Goal: Navigation & Orientation: Find specific page/section

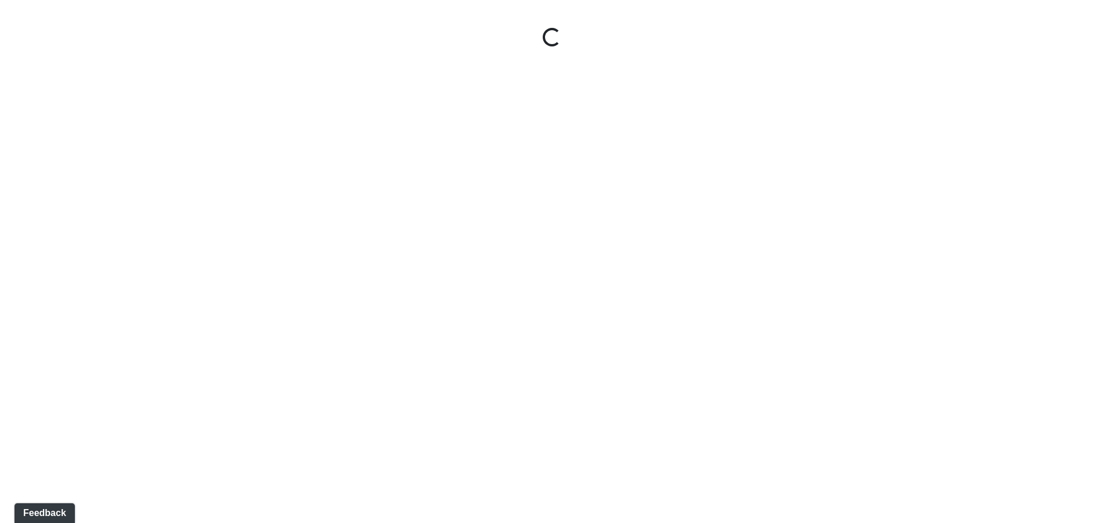
select select "tAPGZw98d5RBWYkGYxtW33"
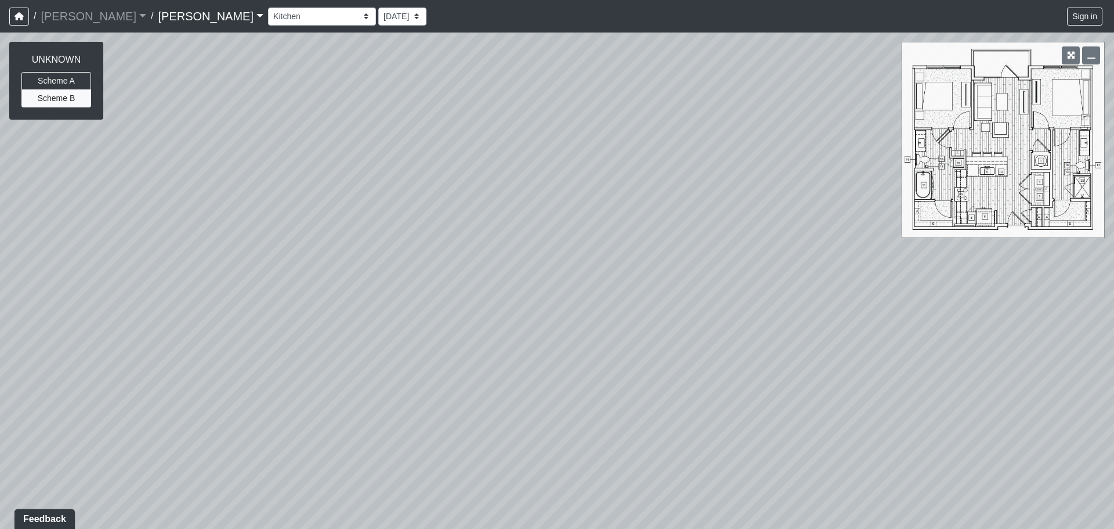
drag, startPoint x: 472, startPoint y: 198, endPoint x: 524, endPoint y: 276, distance: 93.4
click at [524, 276] on div "Loading... Entry Loading... Laundry Loading... Living Room Loading... Hall 1 Lo…" at bounding box center [557, 281] width 1114 height 496
click at [167, 17] on link "Charlotte Noda" at bounding box center [211, 16] width 106 height 23
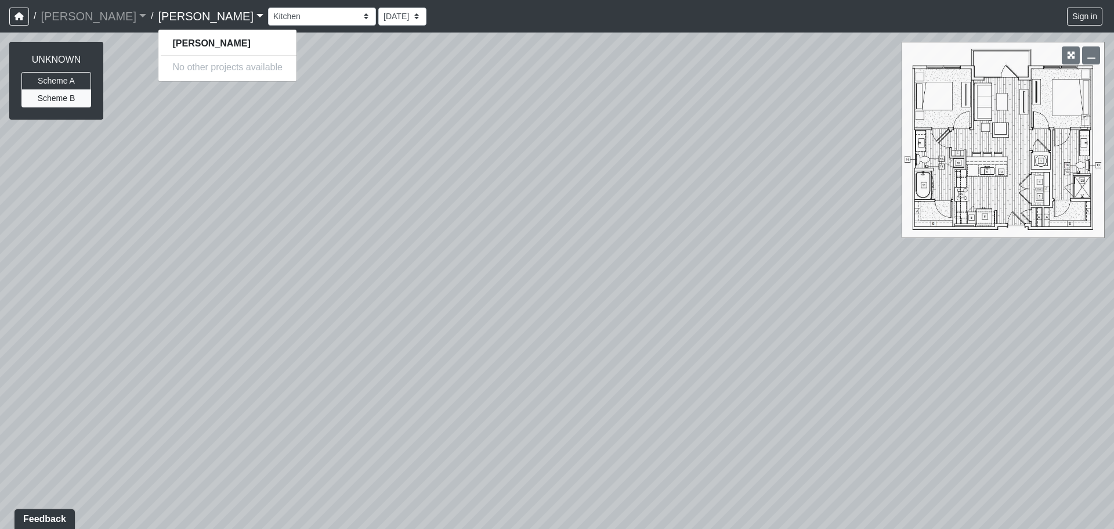
click at [165, 9] on link "Charlotte Noda" at bounding box center [211, 16] width 106 height 23
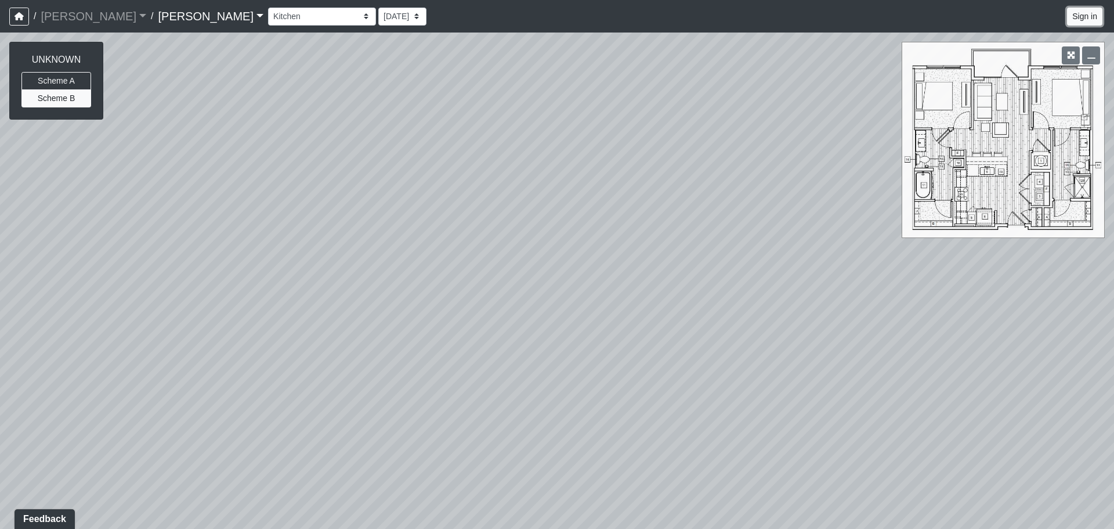
click at [1089, 19] on button "Sign in" at bounding box center [1084, 17] width 35 height 18
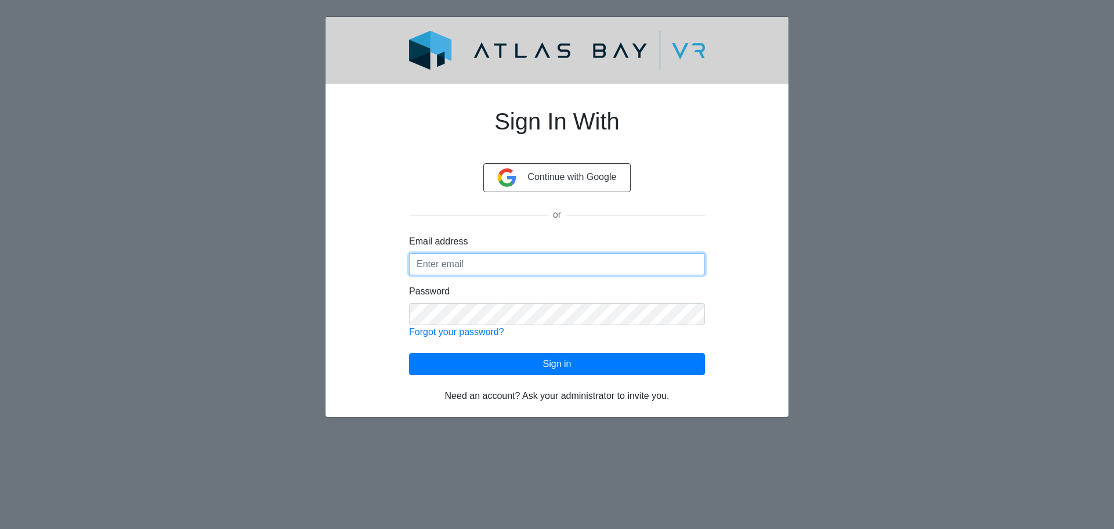
type input "[PERSON_NAME][EMAIL_ADDRESS][PERSON_NAME][DOMAIN_NAME]"
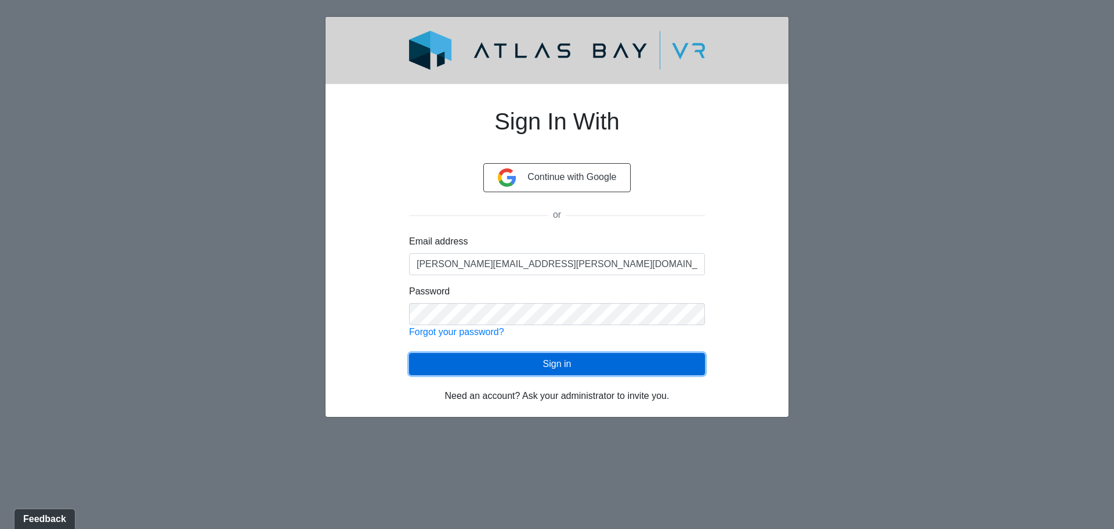
click at [603, 363] on button "Sign in" at bounding box center [557, 364] width 296 height 22
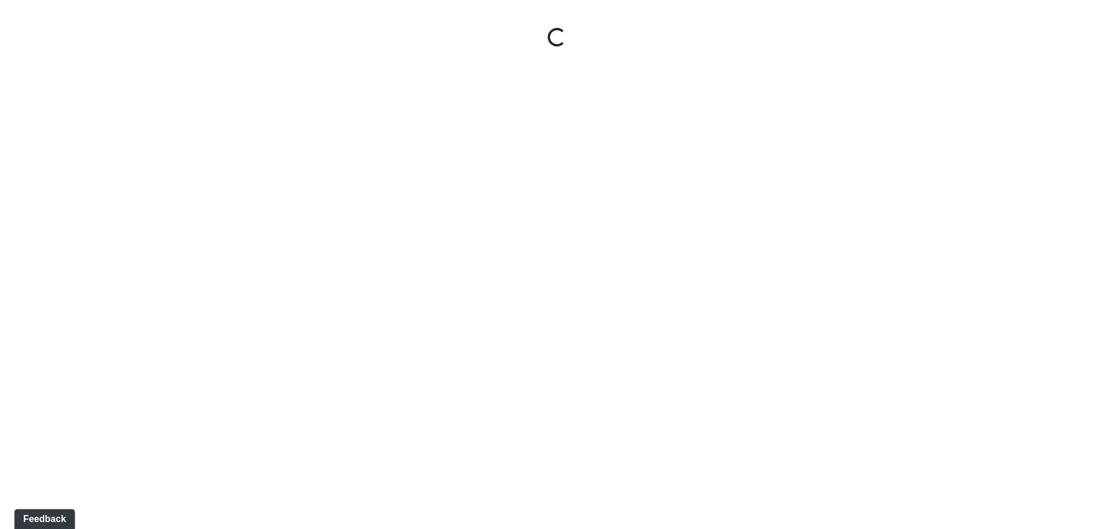
select select "tAPGZw98d5RBWYkGYxtW33"
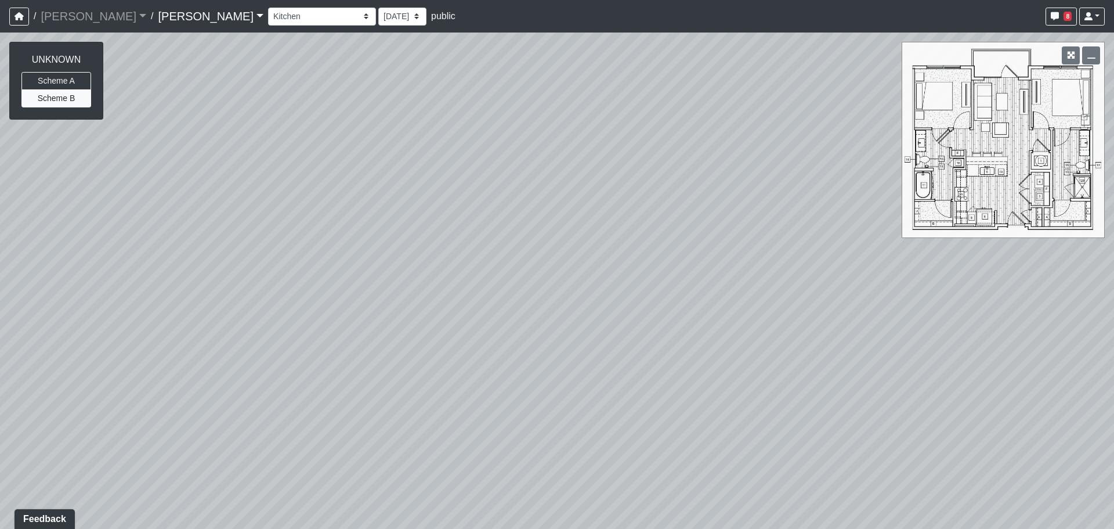
click at [178, 15] on link "Charlotte Noda" at bounding box center [211, 16] width 106 height 23
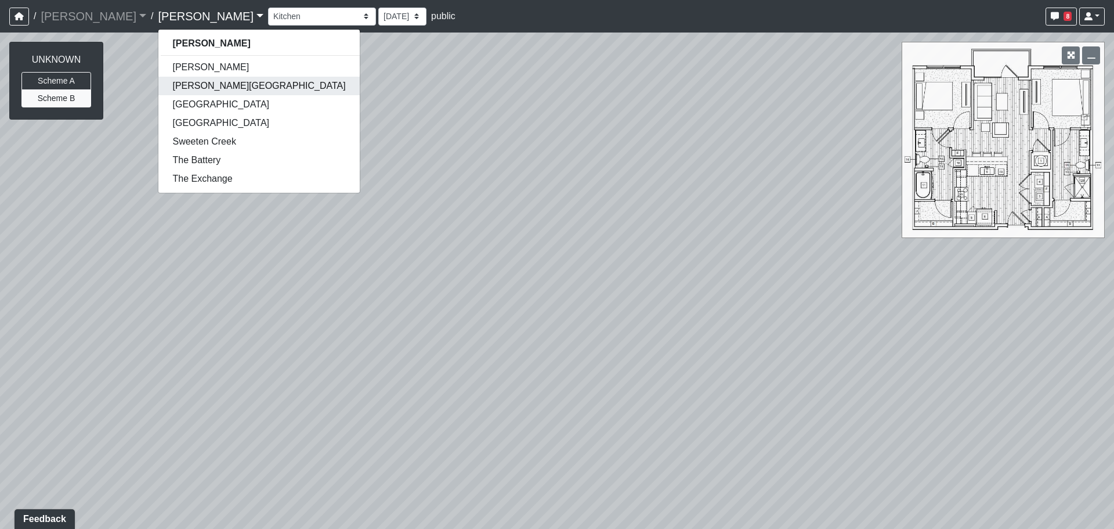
click at [164, 80] on link "Butler Road" at bounding box center [258, 86] width 201 height 19
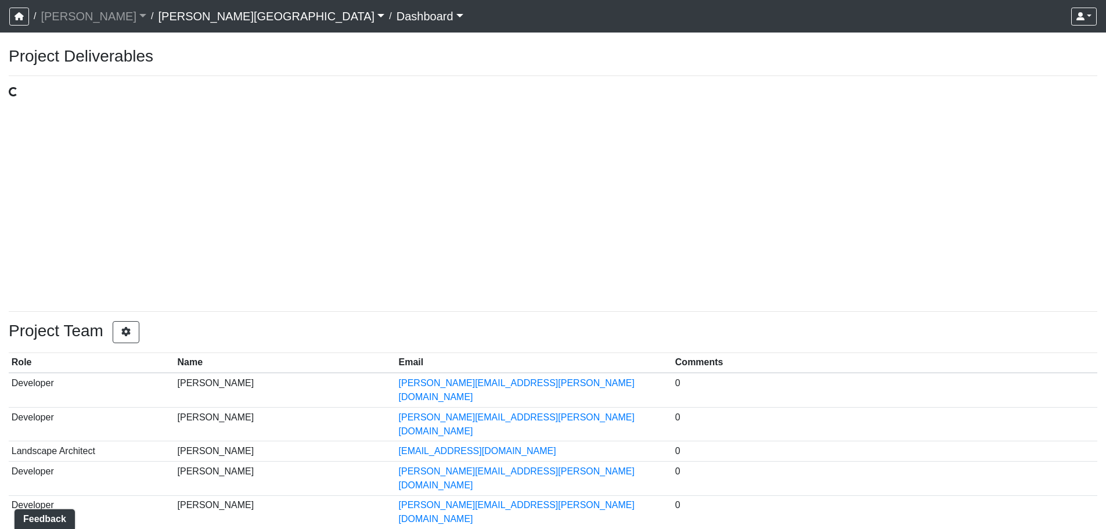
select select "public"
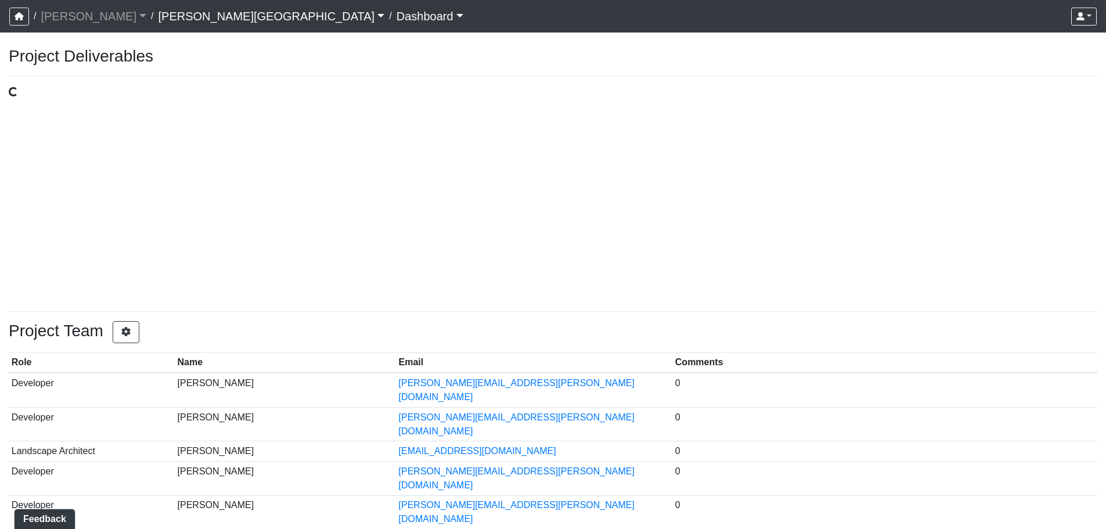
select select "public"
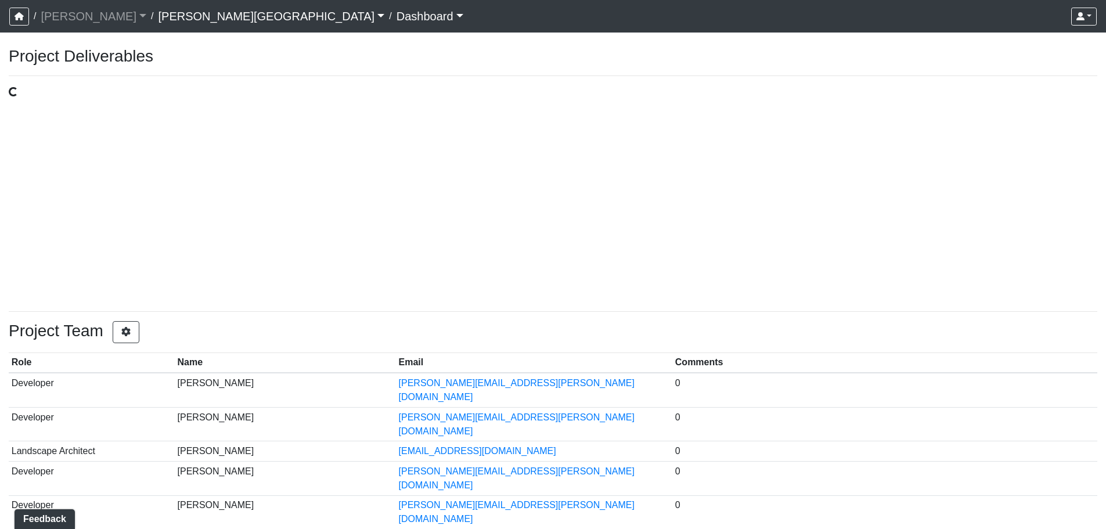
select select "public"
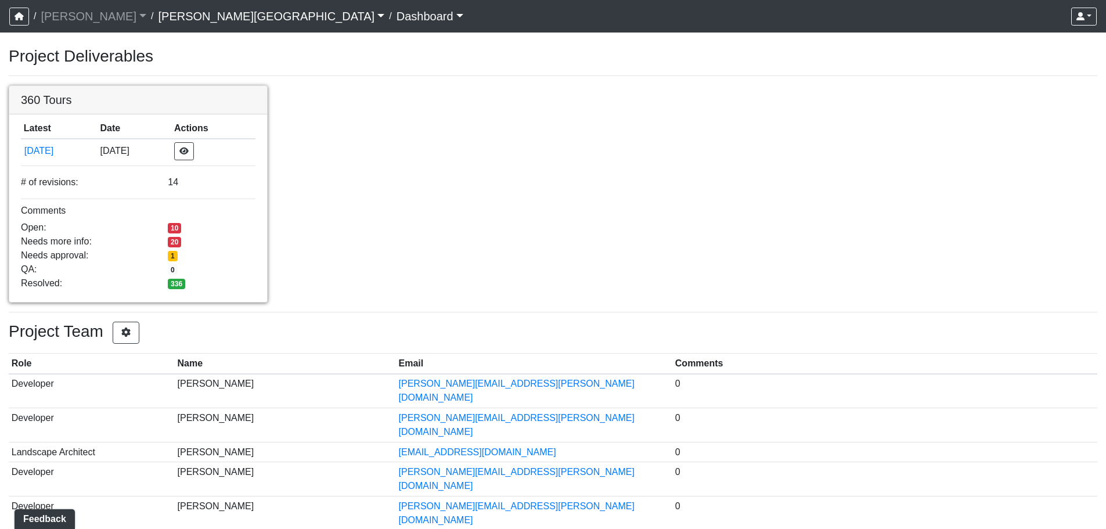
click at [59, 86] on link at bounding box center [138, 86] width 258 height 0
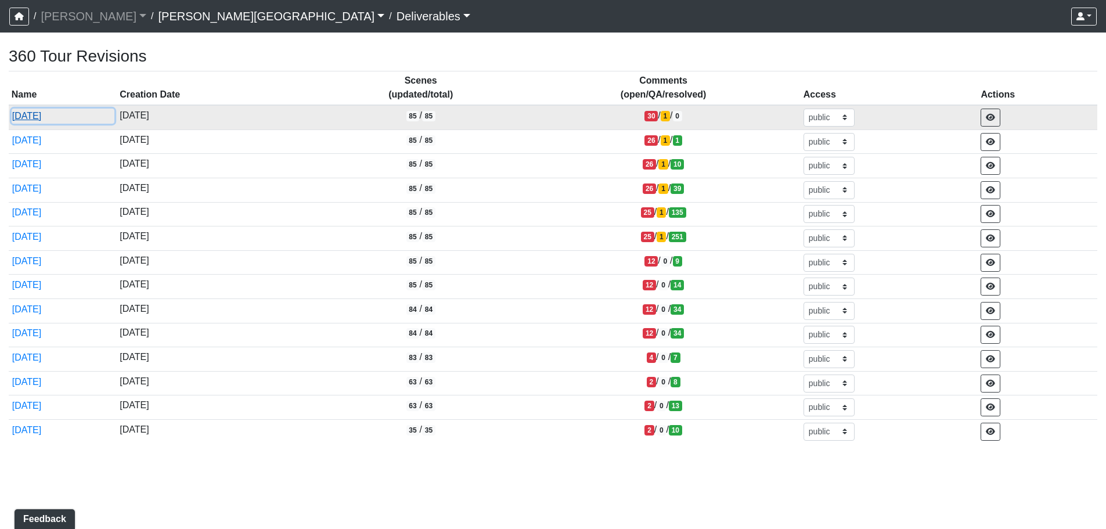
click at [44, 114] on button "[DATE]" at bounding box center [63, 116] width 103 height 15
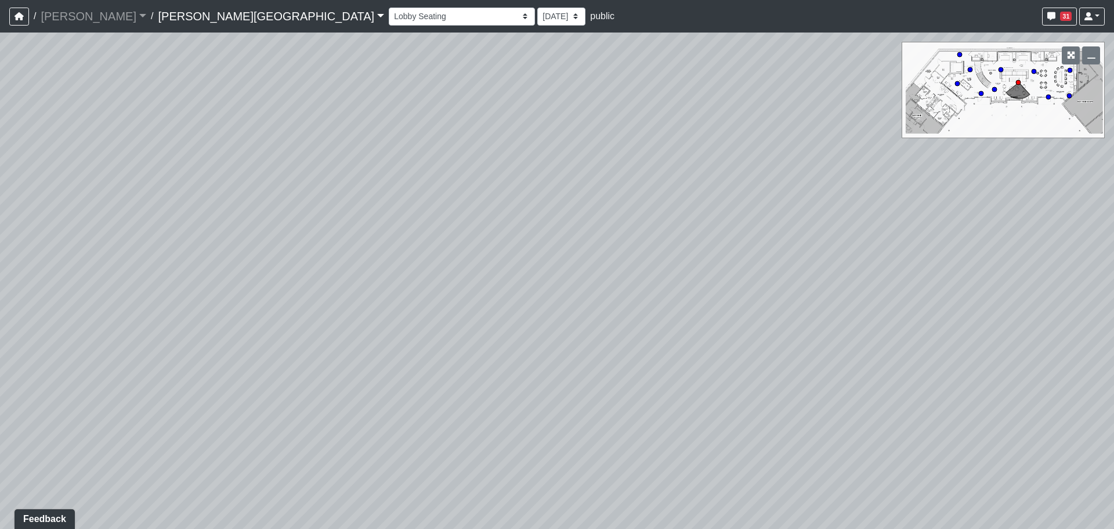
click at [309, 27] on nav "/ [PERSON_NAME] Loading... / [PERSON_NAME][GEOGRAPHIC_DATA][PERSON_NAME] Loadin…" at bounding box center [557, 16] width 1114 height 33
click at [389, 27] on div "Banquette Seating 1 Banquette Seating 2 Billards Lounge Billards Lounge Hallway…" at bounding box center [747, 16] width 716 height 23
click at [389, 18] on select "Banquette Seating 1 Banquette Seating 2 Billards Lounge Billards Lounge Hallway…" at bounding box center [462, 17] width 146 height 18
click at [389, 8] on select "Banquette Seating 1 Banquette Seating 2 Billards Lounge Billards Lounge Hallway…" at bounding box center [462, 17] width 146 height 18
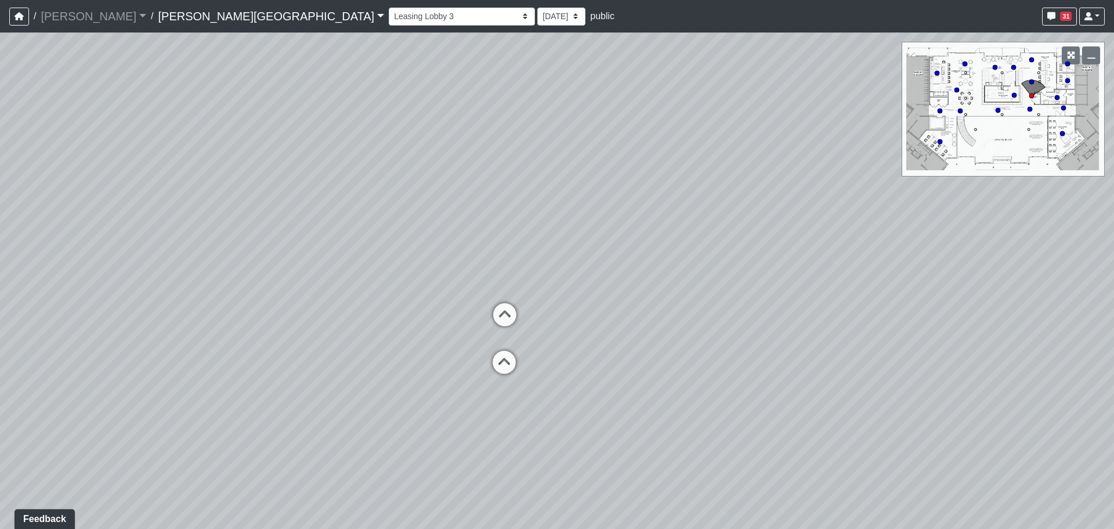
click at [616, 310] on div "Loading... Entry 1 Loading... Banquette Seating 1 Loading... Entry 2 Loading...…" at bounding box center [557, 281] width 1114 height 496
click at [440, 372] on div "Loading... Entry 1 Loading... Banquette Seating 1 Loading... Entry 2 Loading...…" at bounding box center [557, 281] width 1114 height 496
drag, startPoint x: 332, startPoint y: 388, endPoint x: 326, endPoint y: 386, distance: 6.1
click at [327, 386] on div "Loading... Leasing Lobby 2" at bounding box center [318, 390] width 35 height 35
drag, startPoint x: 746, startPoint y: 183, endPoint x: 460, endPoint y: 261, distance: 296.5
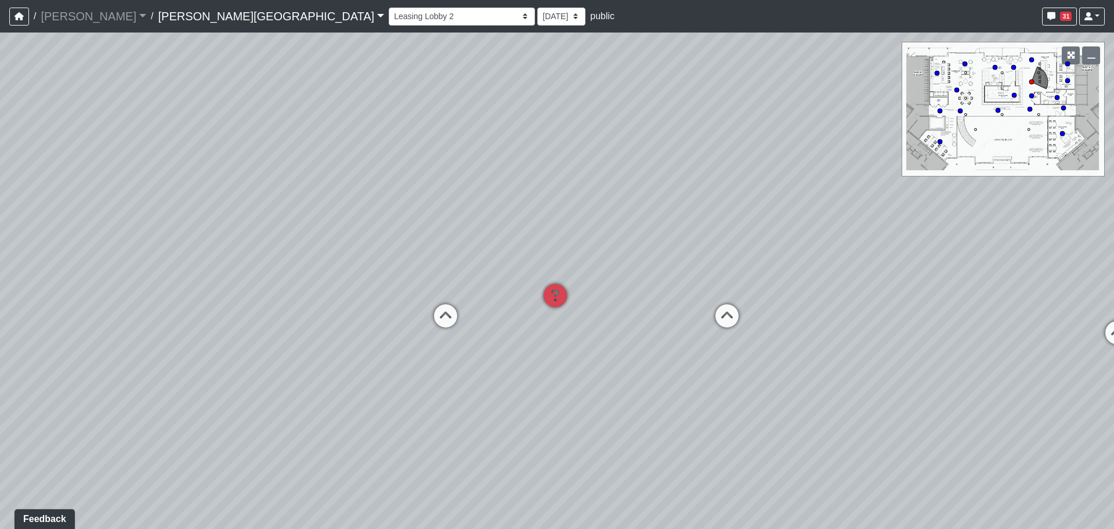
click at [460, 261] on div "Loading... Entry 1 Loading... Banquette Seating 1 Loading... Entry 2 Loading...…" at bounding box center [557, 281] width 1114 height 496
drag, startPoint x: 722, startPoint y: 247, endPoint x: 779, endPoint y: 176, distance: 90.8
click at [779, 176] on div "Loading... Entry 1 Loading... Banquette Seating 1 Loading... Entry 2 Loading...…" at bounding box center [557, 281] width 1114 height 496
click at [680, 161] on div "Loading... Entry 1 Loading... Banquette Seating 1 Loading... Entry 2 Loading...…" at bounding box center [557, 281] width 1114 height 496
drag, startPoint x: 619, startPoint y: 247, endPoint x: 760, endPoint y: 173, distance: 159.4
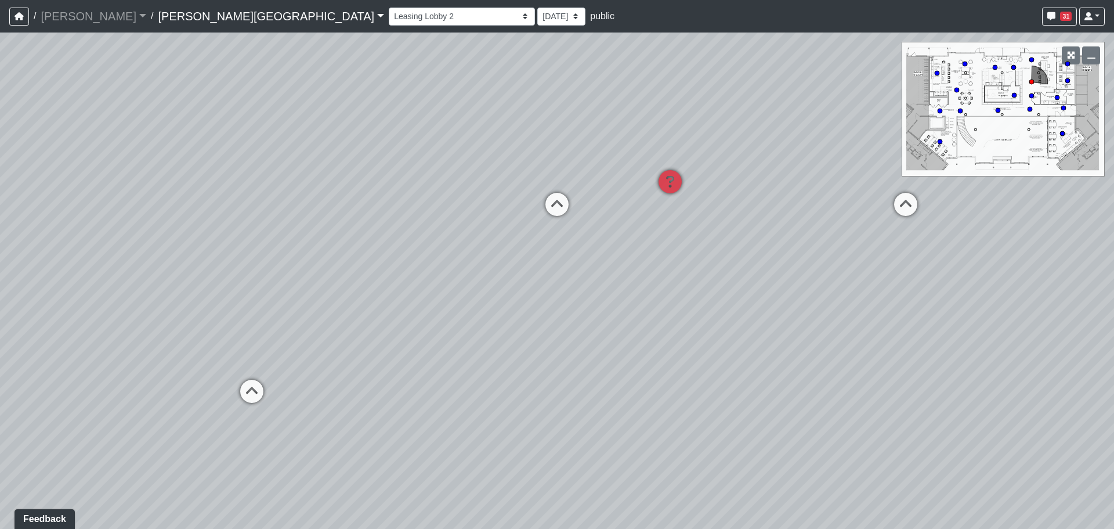
click at [760, 173] on div "Loading... Entry 1 Loading... Banquette Seating 1 Loading... Entry 2 Loading...…" at bounding box center [557, 281] width 1114 height 496
click at [273, 384] on div "Loading... Entry 1 Loading... Banquette Seating 1 Loading... Entry 2 Loading...…" at bounding box center [557, 281] width 1114 height 496
click at [279, 380] on icon at bounding box center [294, 379] width 35 height 35
drag, startPoint x: 572, startPoint y: 382, endPoint x: 172, endPoint y: 331, distance: 403.7
click at [172, 331] on div "Loading... Entry 1 Loading... Banquette Seating 1 Loading... Entry 2 Loading...…" at bounding box center [557, 281] width 1114 height 496
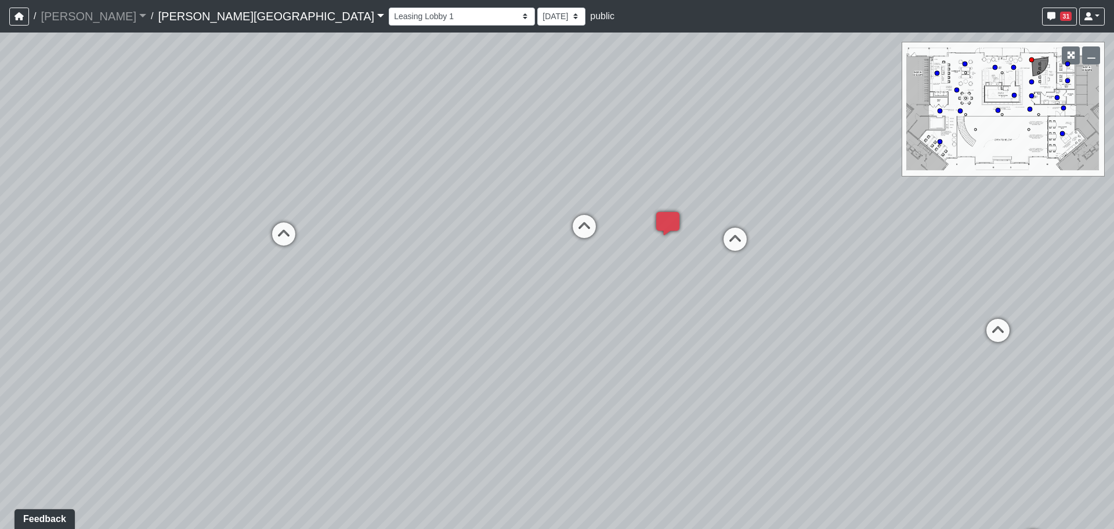
drag, startPoint x: 692, startPoint y: 314, endPoint x: 352, endPoint y: 396, distance: 349.3
click at [338, 396] on div "Loading... Entry 1 Loading... Banquette Seating 1 Loading... Entry 2 Loading...…" at bounding box center [557, 281] width 1114 height 496
drag, startPoint x: 460, startPoint y: 366, endPoint x: 441, endPoint y: 397, distance: 36.2
click at [441, 397] on div "Loading... Entry 1 Loading... Banquette Seating 1 Loading... Entry 2 Loading...…" at bounding box center [557, 281] width 1114 height 496
drag, startPoint x: 438, startPoint y: 378, endPoint x: 443, endPoint y: 399, distance: 20.8
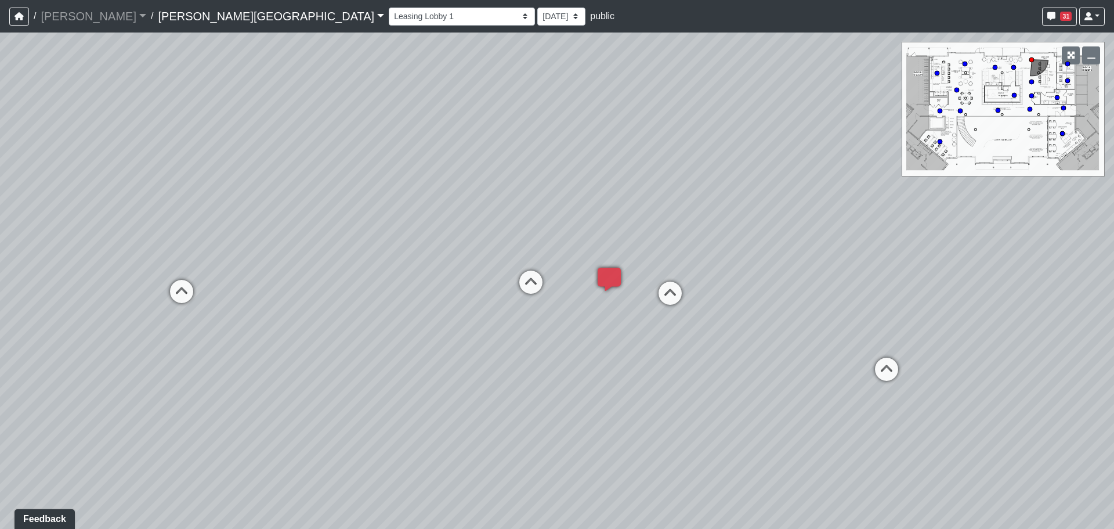
click at [443, 399] on div "Loading... Entry 1 Loading... Banquette Seating 1 Loading... Entry 2 Loading...…" at bounding box center [557, 281] width 1114 height 496
click at [460, 370] on div "Loading... Entry 1 Loading... Banquette Seating 1 Loading... Entry 2 Loading...…" at bounding box center [557, 281] width 1114 height 496
drag, startPoint x: 471, startPoint y: 241, endPoint x: 484, endPoint y: 271, distance: 32.8
click at [484, 271] on div "Loading... Entry 1 Loading... Banquette Seating 1 Loading... Entry 2 Loading...…" at bounding box center [557, 281] width 1114 height 496
drag, startPoint x: 513, startPoint y: 289, endPoint x: 455, endPoint y: 279, distance: 58.3
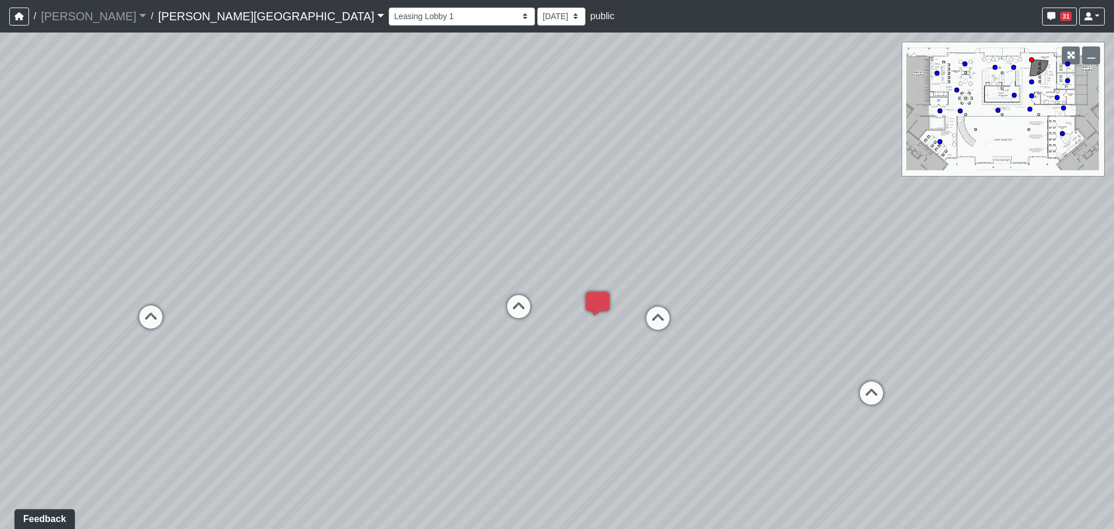
click at [455, 279] on div "Loading... Entry 1 Loading... Banquette Seating 1 Loading... Entry 2 Loading...…" at bounding box center [557, 281] width 1114 height 496
click at [857, 388] on icon at bounding box center [871, 398] width 35 height 35
drag, startPoint x: 405, startPoint y: 415, endPoint x: 1013, endPoint y: 304, distance: 618.3
click at [1009, 306] on div "Loading... Entry 1 Loading... Banquette Seating 1 Loading... Entry 2 Loading...…" at bounding box center [557, 281] width 1114 height 496
drag, startPoint x: 446, startPoint y: 307, endPoint x: 675, endPoint y: 324, distance: 229.3
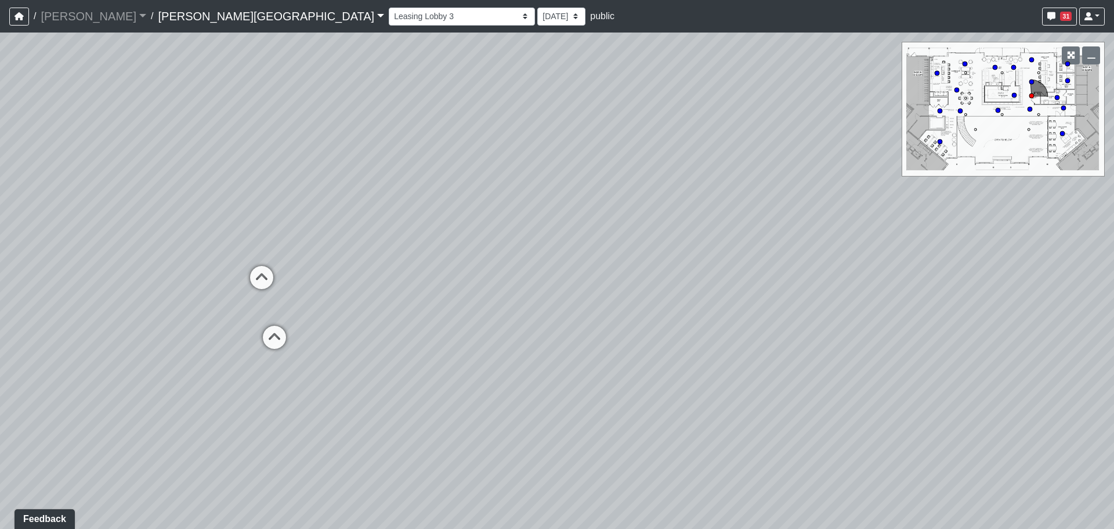
click at [675, 324] on div "Loading... Entry 1 Loading... Banquette Seating 1 Loading... Entry 2 Loading...…" at bounding box center [557, 281] width 1114 height 496
click at [281, 353] on icon at bounding box center [275, 343] width 35 height 35
drag, startPoint x: 459, startPoint y: 307, endPoint x: 288, endPoint y: 407, distance: 198.5
click at [288, 407] on div "Loading... Entry 1 Loading... Banquette Seating 1 Loading... Entry 2 Loading...…" at bounding box center [557, 281] width 1114 height 496
click at [588, 209] on div "Loading... Entry 1 Loading... Banquette Seating 1 Loading... Entry 2 Loading...…" at bounding box center [557, 281] width 1114 height 496
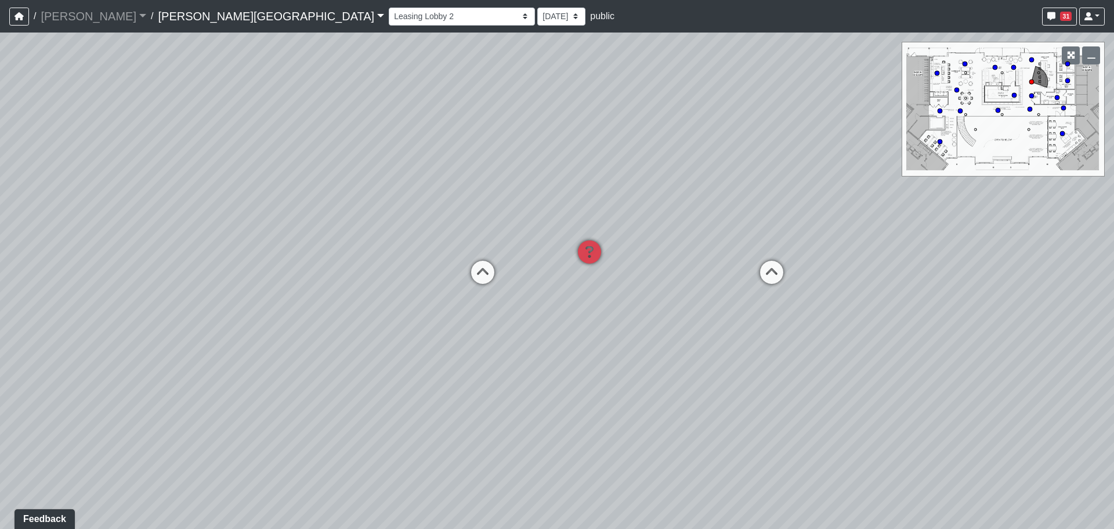
drag, startPoint x: 395, startPoint y: 239, endPoint x: 394, endPoint y: 233, distance: 6.1
click at [394, 233] on div "Loading... Entry 1 Loading... Banquette Seating 1 Loading... Entry 2 Loading...…" at bounding box center [557, 281] width 1114 height 496
drag, startPoint x: 403, startPoint y: 207, endPoint x: 424, endPoint y: 226, distance: 28.4
click at [424, 226] on div "Loading... Entry 1 Loading... Banquette Seating 1 Loading... Entry 2 Loading...…" at bounding box center [557, 281] width 1114 height 496
drag, startPoint x: 424, startPoint y: 223, endPoint x: 250, endPoint y: 135, distance: 194.7
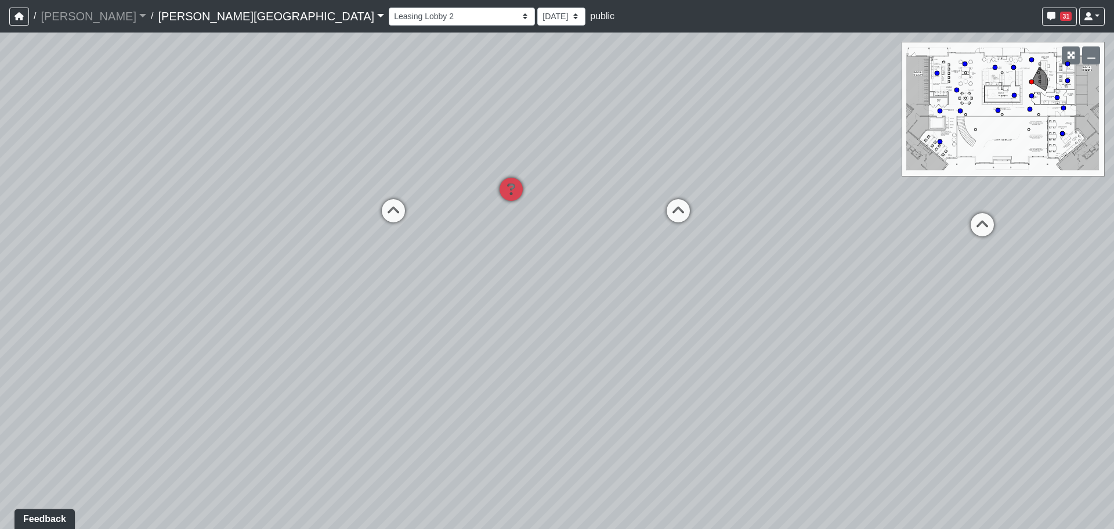
click at [250, 135] on div "Loading... Entry 1 Loading... Banquette Seating 1 Loading... Entry 2 Loading...…" at bounding box center [557, 281] width 1114 height 496
drag, startPoint x: 624, startPoint y: 104, endPoint x: 615, endPoint y: 174, distance: 70.8
click at [615, 174] on div "Loading... Entry 1 Loading... Banquette Seating 1 Loading... Entry 2 Loading...…" at bounding box center [557, 281] width 1114 height 496
drag, startPoint x: 602, startPoint y: 150, endPoint x: 600, endPoint y: 158, distance: 8.5
click at [600, 158] on div "Loading... Entry 1 Loading... Banquette Seating 1 Loading... Entry 2 Loading...…" at bounding box center [557, 281] width 1114 height 496
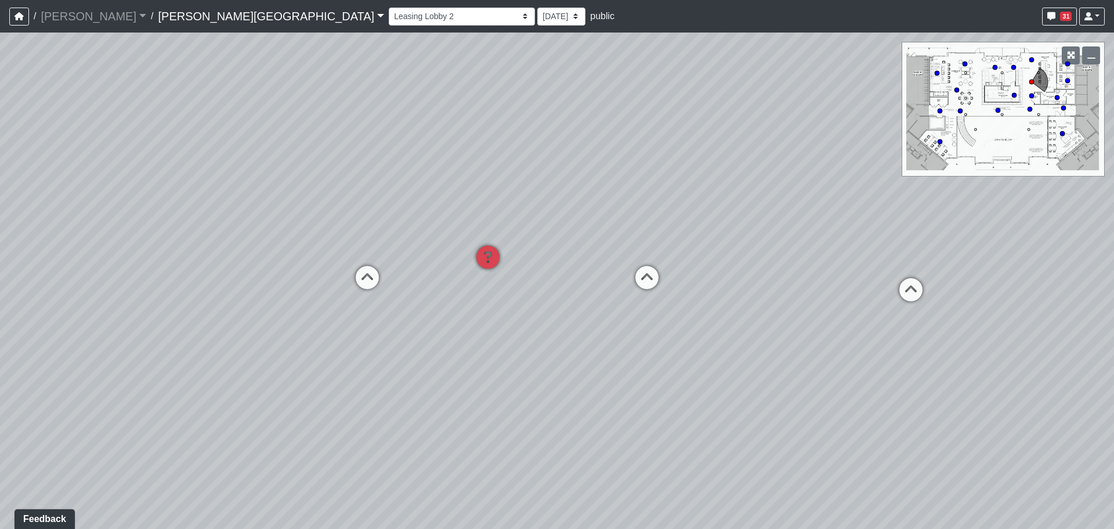
click at [598, 159] on div "Loading... Entry 1 Loading... Banquette Seating 1 Loading... Entry 2 Loading...…" at bounding box center [557, 281] width 1114 height 496
click at [534, 206] on div "Loading... Entry 1 Loading... Banquette Seating 1 Loading... Entry 2 Loading...…" at bounding box center [557, 281] width 1114 height 496
drag, startPoint x: 627, startPoint y: 322, endPoint x: 616, endPoint y: 309, distance: 16.4
click at [616, 309] on div "Loading... Entry 1 Loading... Banquette Seating 1 Loading... Entry 2 Loading...…" at bounding box center [557, 281] width 1114 height 496
drag, startPoint x: 746, startPoint y: 369, endPoint x: 301, endPoint y: 299, distance: 450.1
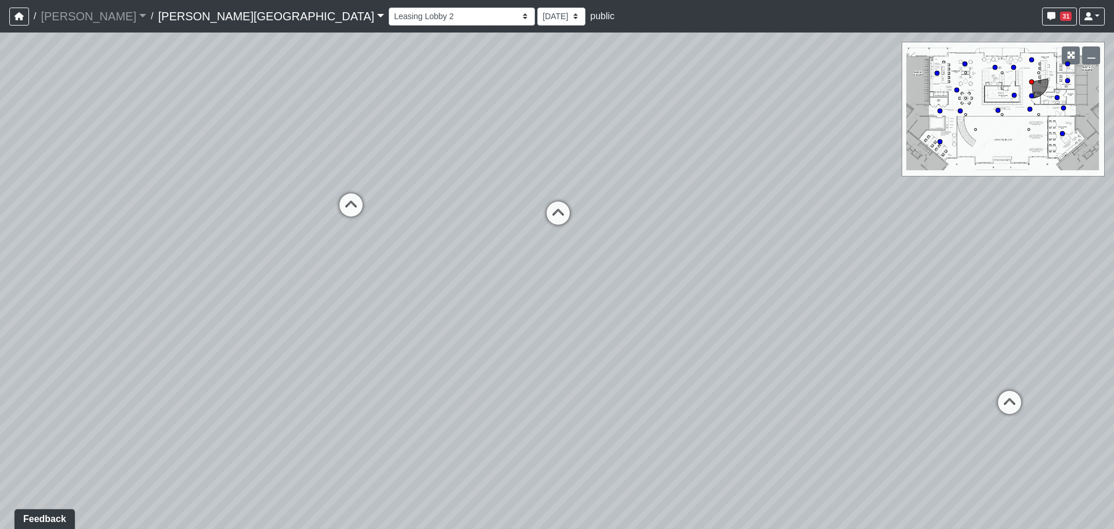
click at [301, 299] on div "Loading... Entry 1 Loading... Banquette Seating 1 Loading... Entry 2 Loading...…" at bounding box center [557, 281] width 1114 height 496
drag, startPoint x: 624, startPoint y: 345, endPoint x: 293, endPoint y: 332, distance: 331.7
click at [293, 332] on div "Loading... Entry 1 Loading... Banquette Seating 1 Loading... Entry 2 Loading...…" at bounding box center [557, 281] width 1114 height 496
drag, startPoint x: 889, startPoint y: 316, endPoint x: 569, endPoint y: 419, distance: 335.6
click at [569, 419] on div "Loading... Entry 1 Loading... Banquette Seating 1 Loading... Entry 2 Loading...…" at bounding box center [557, 281] width 1114 height 496
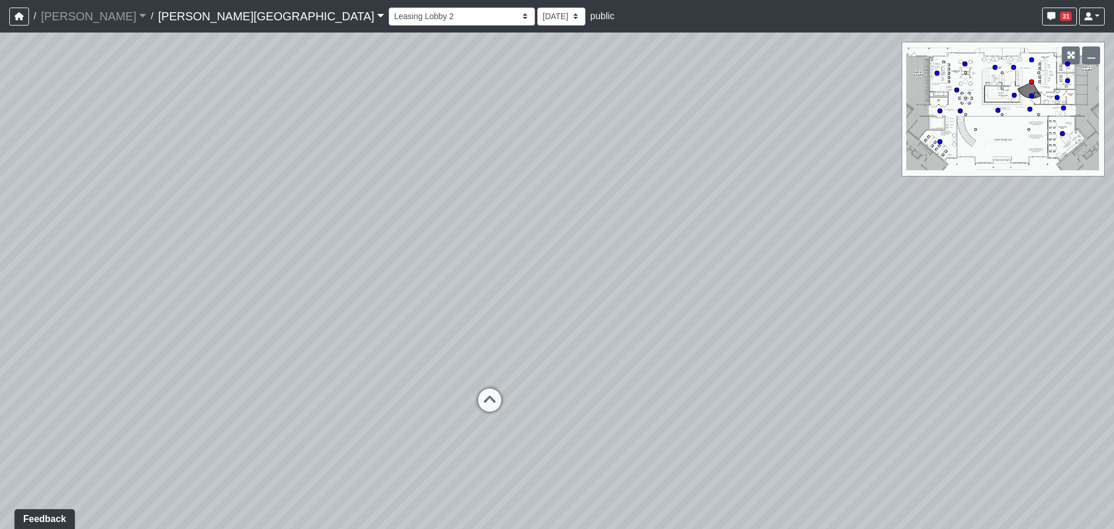
click at [513, 412] on div "Loading... Entry 1 Loading... Banquette Seating 1 Loading... Entry 2 Loading...…" at bounding box center [557, 281] width 1114 height 496
drag, startPoint x: 713, startPoint y: 410, endPoint x: 987, endPoint y: 430, distance: 274.6
click at [987, 430] on div "Loading... Entry 1 Loading... Banquette Seating 1 Loading... Entry 2 Loading...…" at bounding box center [557, 281] width 1114 height 496
drag, startPoint x: 634, startPoint y: 340, endPoint x: 1024, endPoint y: 339, distance: 389.5
click at [1024, 339] on div "Loading... Entry 1 Loading... Banquette Seating 1 Loading... Entry 2 Loading...…" at bounding box center [557, 281] width 1114 height 496
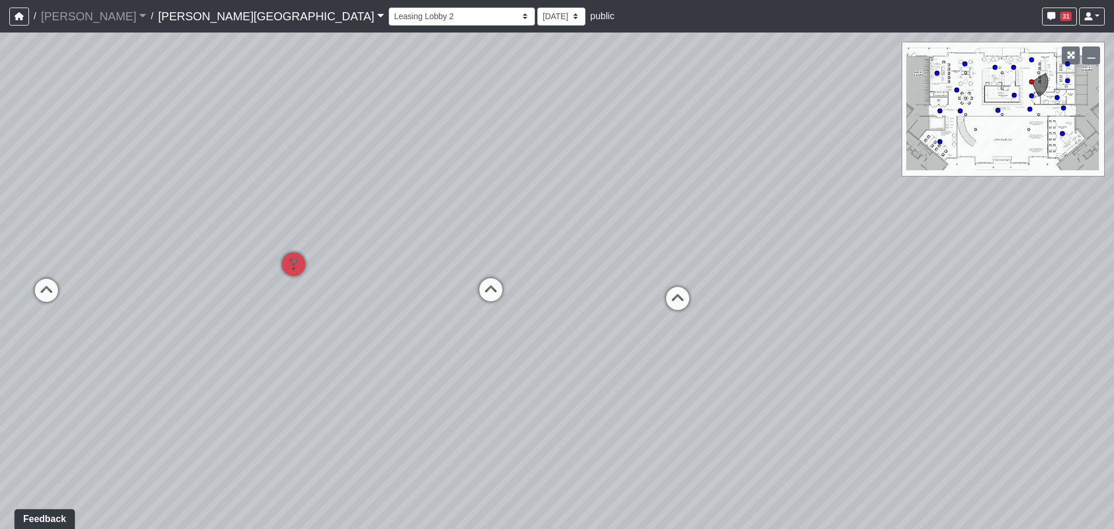
drag, startPoint x: 886, startPoint y: 299, endPoint x: 894, endPoint y: 297, distance: 7.7
click at [894, 297] on div "Loading... Entry 1 Loading... Banquette Seating 1 Loading... Entry 2 Loading...…" at bounding box center [557, 281] width 1114 height 496
drag, startPoint x: 751, startPoint y: 322, endPoint x: 784, endPoint y: 322, distance: 33.7
click at [784, 322] on div "Loading... Entry 1 Loading... Banquette Seating 1 Loading... Entry 2 Loading...…" at bounding box center [557, 281] width 1114 height 496
drag, startPoint x: 784, startPoint y: 322, endPoint x: 813, endPoint y: 322, distance: 29.0
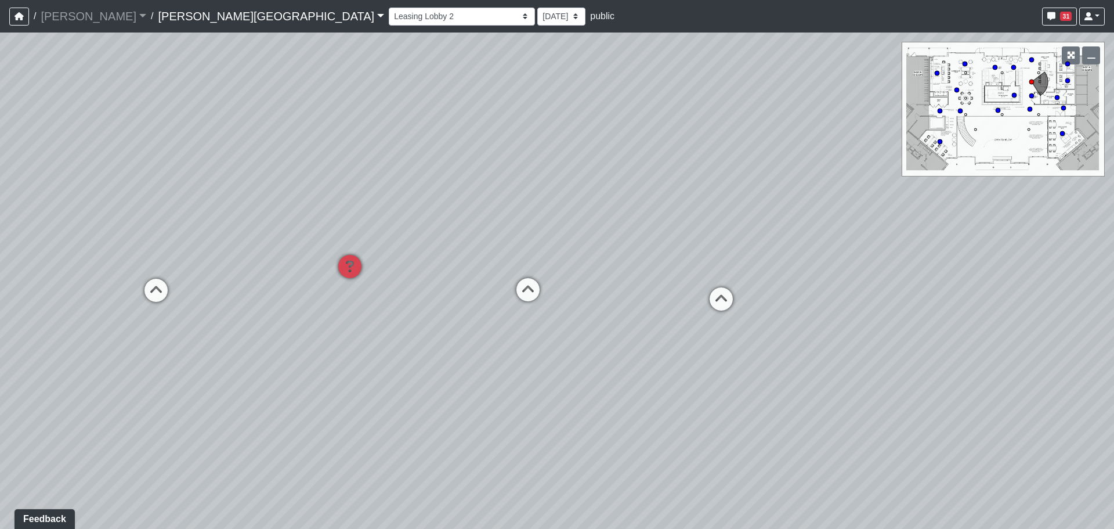
click at [813, 322] on div "Loading... Entry 1 Loading... Banquette Seating 1 Loading... Entry 2 Loading...…" at bounding box center [557, 281] width 1114 height 496
drag, startPoint x: 828, startPoint y: 251, endPoint x: 943, endPoint y: 262, distance: 116.1
click at [943, 262] on div "Loading... Entry 1 Loading... Banquette Seating 1 Loading... Entry 2 Loading...…" at bounding box center [557, 281] width 1114 height 496
drag, startPoint x: 910, startPoint y: 264, endPoint x: 818, endPoint y: 265, distance: 91.7
click at [818, 265] on div "Loading... Entry 1 Loading... Banquette Seating 1 Loading... Entry 2 Loading...…" at bounding box center [557, 281] width 1114 height 496
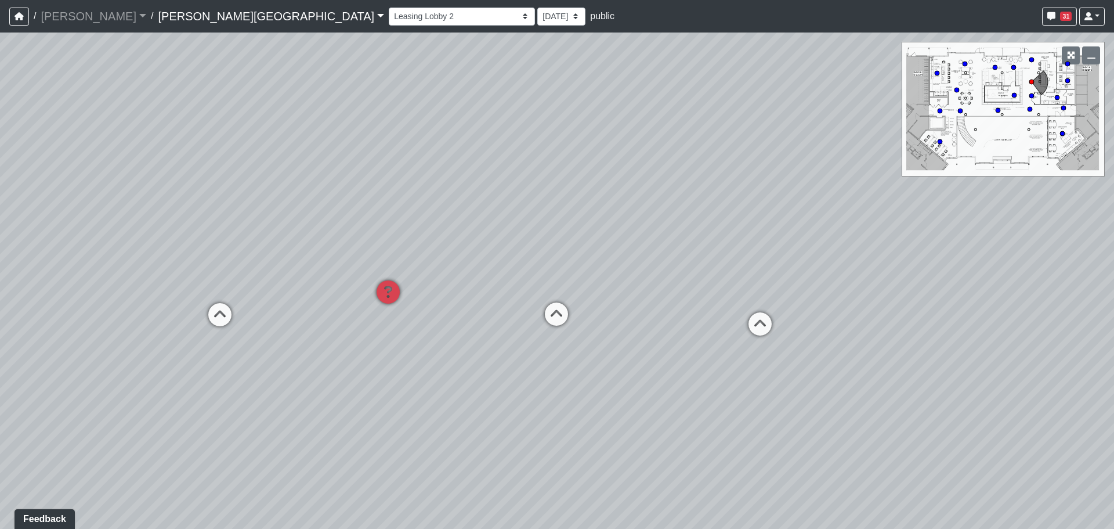
drag, startPoint x: 928, startPoint y: 289, endPoint x: 431, endPoint y: 271, distance: 497.8
click at [431, 271] on div "Loading... Entry 1 Loading... Banquette Seating 1 Loading... Entry 2 Loading...…" at bounding box center [557, 281] width 1114 height 496
drag, startPoint x: 712, startPoint y: 343, endPoint x: 515, endPoint y: 323, distance: 197.2
click at [515, 323] on div "Loading... Entry 1 Loading... Banquette Seating 1 Loading... Entry 2 Loading...…" at bounding box center [557, 281] width 1114 height 496
drag, startPoint x: 602, startPoint y: 356, endPoint x: 487, endPoint y: 355, distance: 114.9
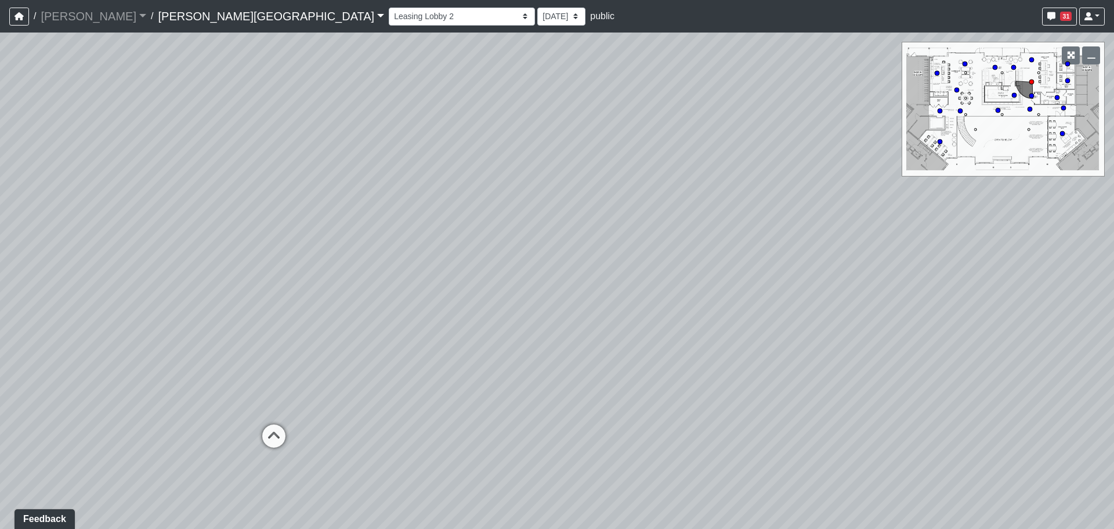
click at [487, 355] on div "Loading... Entry 1 Loading... Banquette Seating 1 Loading... Entry 2 Loading...…" at bounding box center [557, 281] width 1114 height 496
drag, startPoint x: 582, startPoint y: 344, endPoint x: 541, endPoint y: 340, distance: 41.4
click at [541, 340] on div "Loading... Entry 1 Loading... Banquette Seating 1 Loading... Entry 2 Loading...…" at bounding box center [557, 281] width 1114 height 496
drag, startPoint x: 478, startPoint y: 358, endPoint x: 358, endPoint y: 356, distance: 120.2
click at [358, 356] on div "Loading... Entry 1 Loading... Banquette Seating 1 Loading... Entry 2 Loading...…" at bounding box center [557, 281] width 1114 height 496
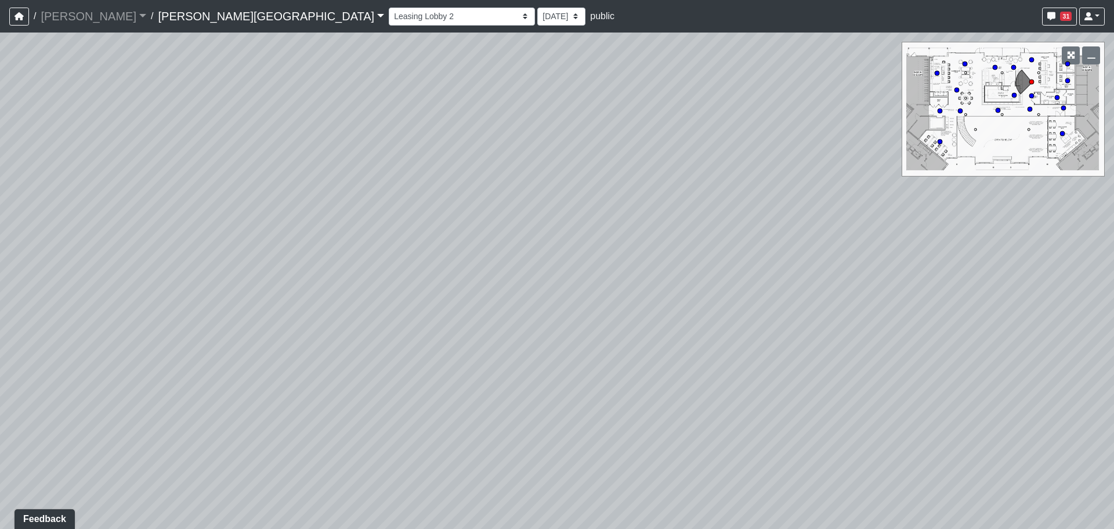
drag, startPoint x: 900, startPoint y: 365, endPoint x: 664, endPoint y: 331, distance: 238.5
click at [664, 331] on div "Loading... Entry 1 Loading... Banquette Seating 1 Loading... Entry 2 Loading...…" at bounding box center [557, 281] width 1114 height 496
drag, startPoint x: 651, startPoint y: 257, endPoint x: 800, endPoint y: 188, distance: 164.7
click at [800, 188] on div "Loading... Entry 1 Loading... Banquette Seating 1 Loading... Entry 2 Loading...…" at bounding box center [557, 281] width 1114 height 496
drag, startPoint x: 482, startPoint y: 326, endPoint x: 774, endPoint y: 304, distance: 292.8
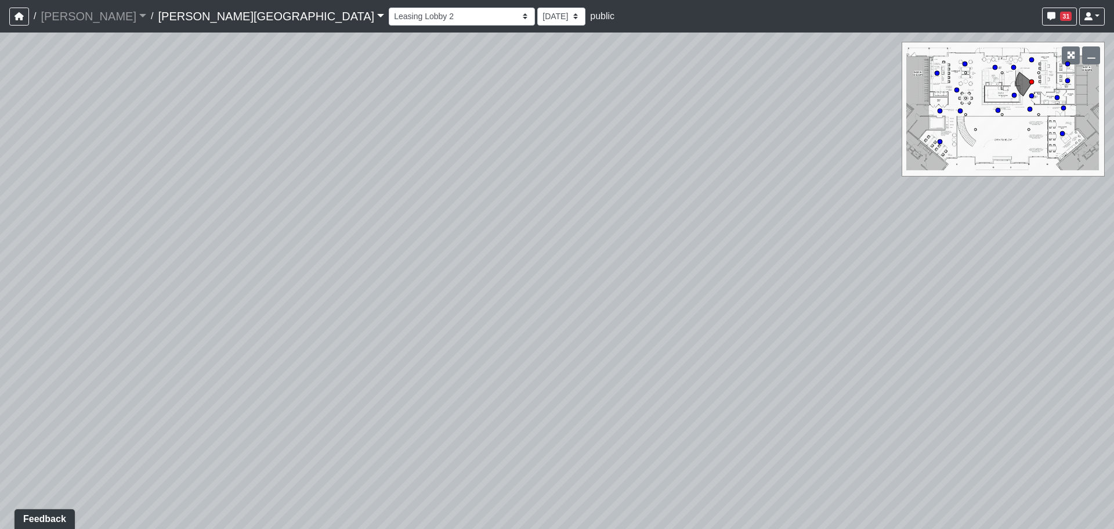
click at [774, 304] on div "Loading... Entry 1 Loading... Banquette Seating 1 Loading... Entry 2 Loading...…" at bounding box center [557, 281] width 1114 height 496
drag, startPoint x: 777, startPoint y: 371, endPoint x: 370, endPoint y: 385, distance: 406.6
click at [370, 385] on div "Loading... Entry 1 Loading... Banquette Seating 1 Loading... Entry 2 Loading...…" at bounding box center [557, 281] width 1114 height 496
drag, startPoint x: 933, startPoint y: 359, endPoint x: 604, endPoint y: 347, distance: 329.3
click at [609, 347] on div "Loading... Entry 1 Loading... Banquette Seating 1 Loading... Entry 2 Loading...…" at bounding box center [557, 281] width 1114 height 496
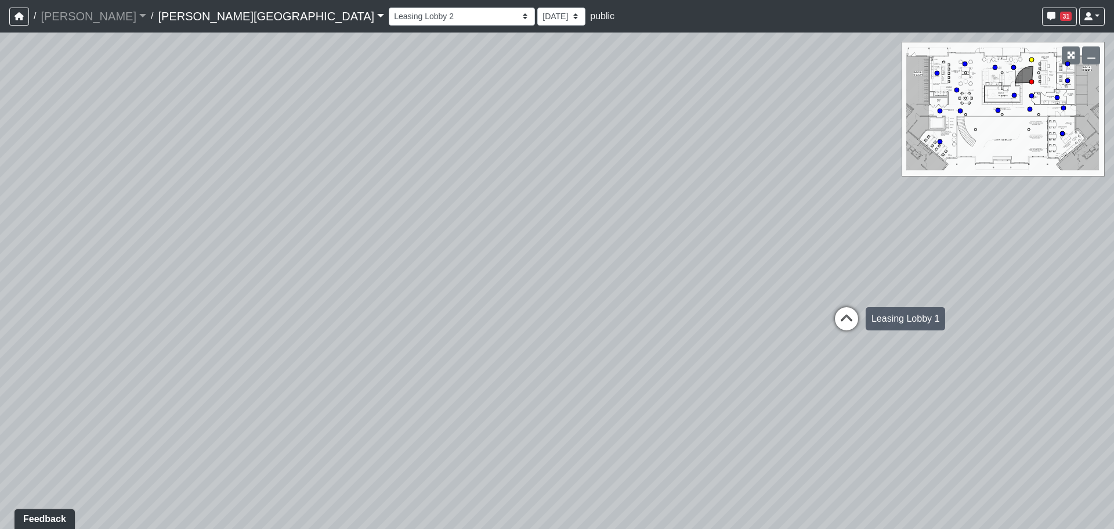
click at [847, 316] on icon at bounding box center [846, 324] width 35 height 35
drag, startPoint x: 785, startPoint y: 298, endPoint x: 834, endPoint y: 313, distance: 50.9
click at [834, 313] on div "Loading... Entry 1 Loading... Banquette Seating 1 Loading... Entry 2 Loading...…" at bounding box center [557, 281] width 1114 height 496
click at [454, 378] on div "Loading... Entry 1 Loading... Banquette Seating 1 Loading... Entry 2 Loading...…" at bounding box center [557, 281] width 1114 height 496
click at [454, 359] on icon at bounding box center [441, 356] width 35 height 35
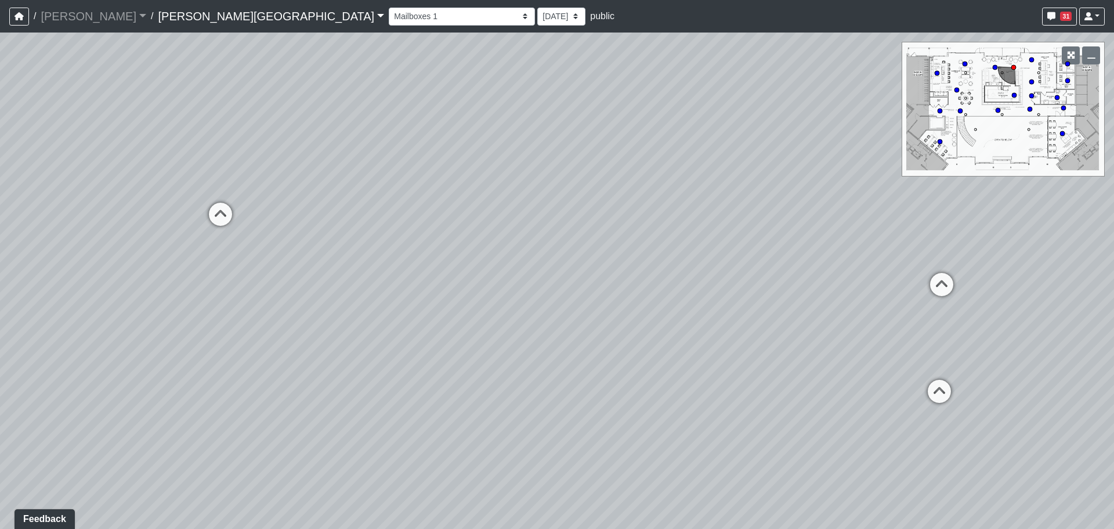
drag, startPoint x: 747, startPoint y: 337, endPoint x: 875, endPoint y: 375, distance: 133.9
click at [875, 375] on div "Loading... Entry 1 Loading... Banquette Seating 1 Loading... Entry 2 Loading...…" at bounding box center [557, 281] width 1114 height 496
drag, startPoint x: 614, startPoint y: 275, endPoint x: 543, endPoint y: 254, distance: 74.4
click at [632, 277] on div "Loading... Entry 1 Loading... Banquette Seating 1 Loading... Entry 2 Loading...…" at bounding box center [557, 281] width 1114 height 496
drag, startPoint x: 704, startPoint y: 375, endPoint x: 384, endPoint y: 456, distance: 330.0
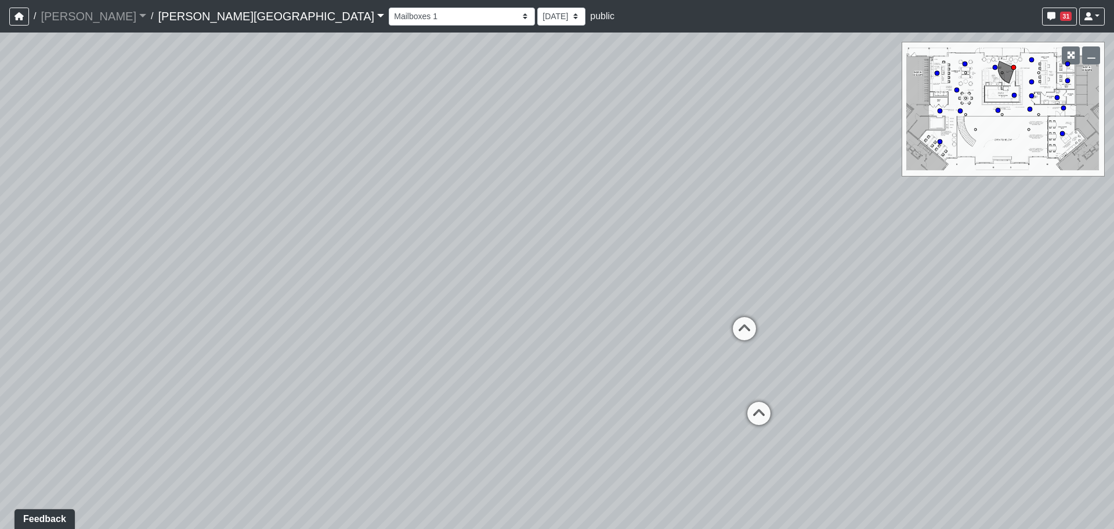
click at [384, 456] on div "Loading... Entry 1 Loading... Banquette Seating 1 Loading... Entry 2 Loading...…" at bounding box center [557, 281] width 1114 height 496
drag, startPoint x: 858, startPoint y: 439, endPoint x: 499, endPoint y: 445, distance: 358.8
click at [492, 443] on div "Loading... Entry 1 Loading... Banquette Seating 1 Loading... Entry 2 Loading...…" at bounding box center [557, 281] width 1114 height 496
drag, startPoint x: 719, startPoint y: 359, endPoint x: 474, endPoint y: 363, distance: 245.6
click at [474, 363] on div "Loading... Entry 1 Loading... Banquette Seating 1 Loading... Entry 2 Loading...…" at bounding box center [557, 281] width 1114 height 496
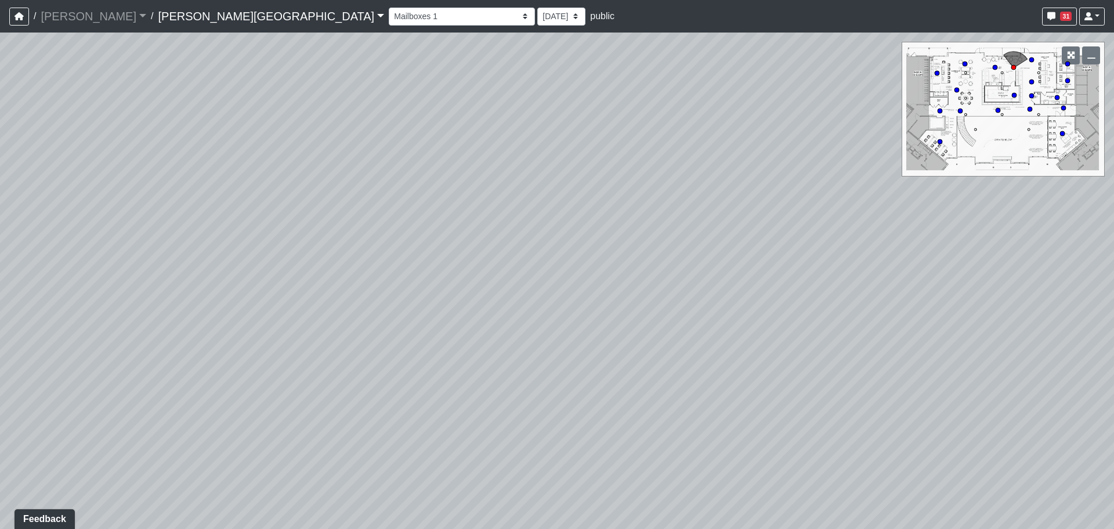
drag, startPoint x: 183, startPoint y: 319, endPoint x: 176, endPoint y: 320, distance: 7.6
click at [176, 320] on div "Loading... Entry 1 Loading... Banquette Seating 1 Loading... Entry 2 Loading...…" at bounding box center [557, 281] width 1114 height 496
drag, startPoint x: 620, startPoint y: 341, endPoint x: 184, endPoint y: 281, distance: 440.0
click at [184, 281] on div "Loading... Entry 1 Loading... Banquette Seating 1 Loading... Entry 2 Loading...…" at bounding box center [557, 281] width 1114 height 496
click at [695, 479] on div "Loading... Leasing Lobby 1" at bounding box center [691, 496] width 35 height 35
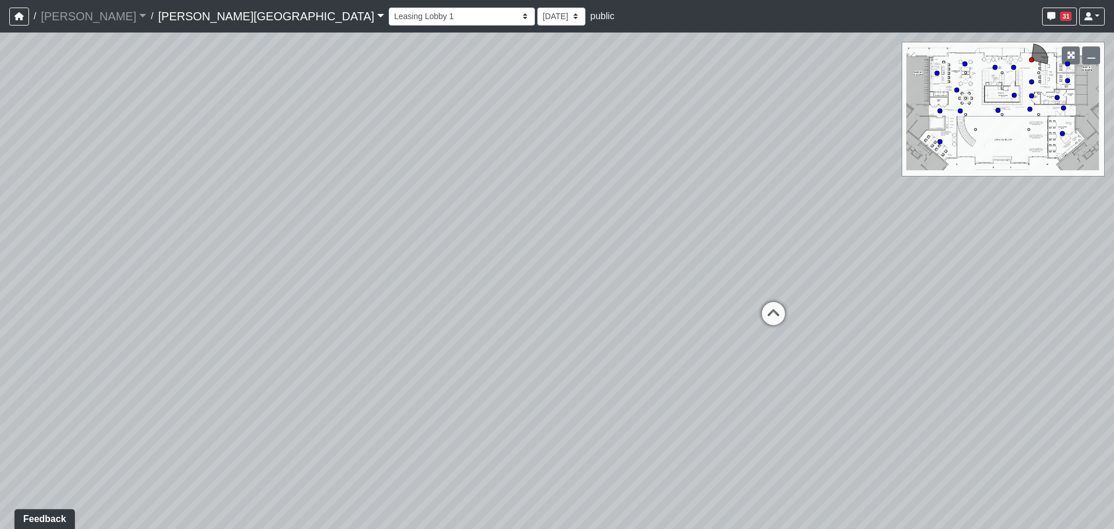
drag, startPoint x: 700, startPoint y: 435, endPoint x: 191, endPoint y: 418, distance: 509.4
click at [191, 418] on div "Loading... Entry 1 Loading... Banquette Seating 1 Loading... Entry 2 Loading...…" at bounding box center [557, 281] width 1114 height 496
drag, startPoint x: 835, startPoint y: 385, endPoint x: 364, endPoint y: 378, distance: 471.4
click at [364, 378] on div "Loading... Entry 1 Loading... Banquette Seating 1 Loading... Entry 2 Loading...…" at bounding box center [557, 281] width 1114 height 496
drag, startPoint x: 698, startPoint y: 427, endPoint x: 349, endPoint y: 421, distance: 348.9
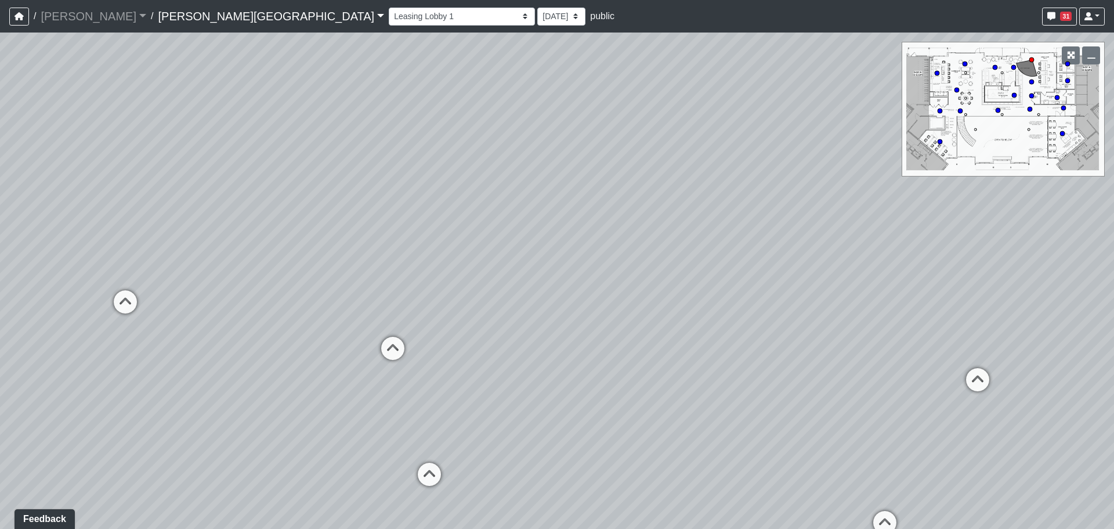
click at [349, 421] on div "Loading... Entry 1 Loading... Banquette Seating 1 Loading... Entry 2 Loading...…" at bounding box center [557, 281] width 1114 height 496
drag, startPoint x: 759, startPoint y: 247, endPoint x: 556, endPoint y: 224, distance: 204.4
click at [556, 224] on div "Loading... Entry 1 Loading... Banquette Seating 1 Loading... Entry 2 Loading...…" at bounding box center [557, 281] width 1114 height 496
click at [717, 433] on div "Loading... Entry 1 Loading... Banquette Seating 1 Loading... Entry 2 Loading...…" at bounding box center [557, 281] width 1114 height 496
click at [710, 432] on icon at bounding box center [697, 445] width 35 height 35
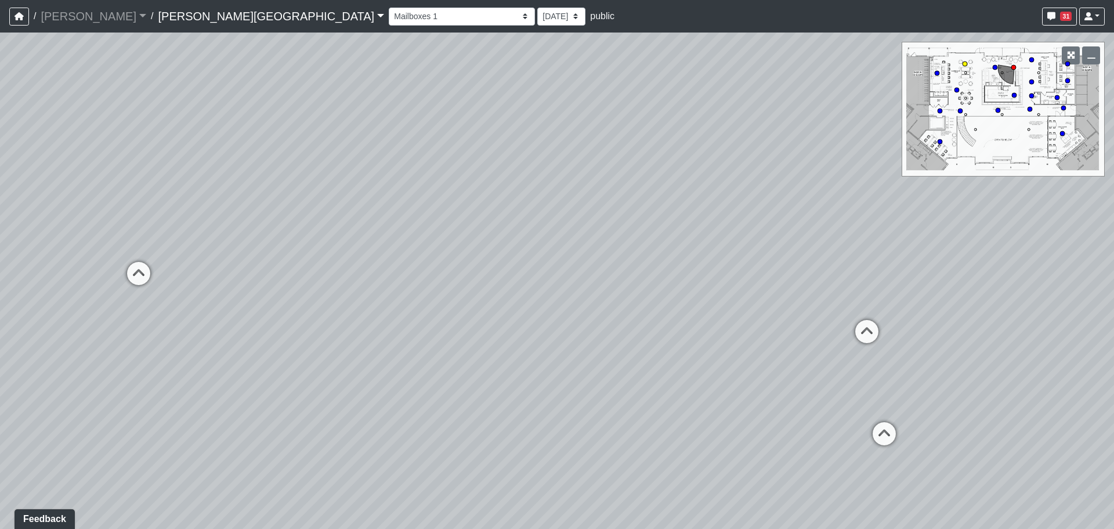
click at [868, 338] on icon at bounding box center [867, 337] width 35 height 35
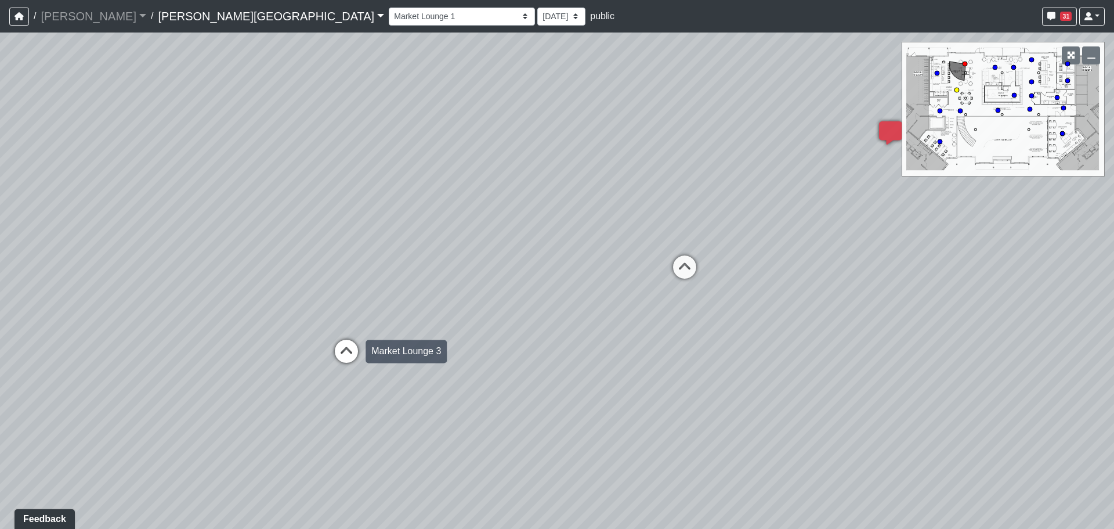
click at [348, 355] on icon at bounding box center [346, 357] width 35 height 35
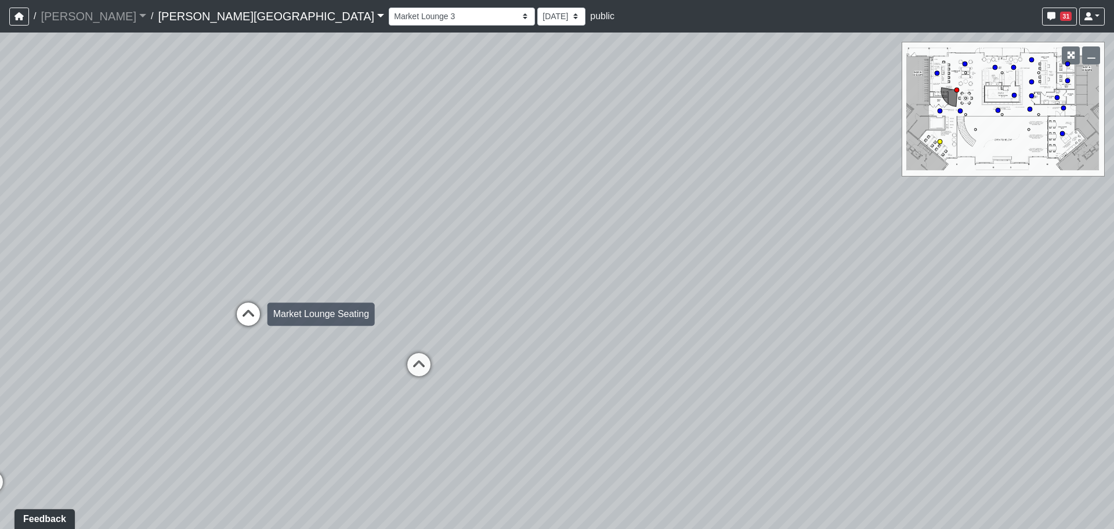
click at [268, 322] on div "Market Lounge Seating" at bounding box center [321, 313] width 107 height 23
drag, startPoint x: 362, startPoint y: 340, endPoint x: 816, endPoint y: 356, distance: 453.6
click at [816, 357] on div "Loading... Entry 1 Loading... Banquette Seating 1 Loading... Entry 2 Loading...…" at bounding box center [557, 281] width 1114 height 496
click at [479, 397] on div "Loading... Entry 1 Loading... Banquette Seating 1 Loading... Entry 2 Loading...…" at bounding box center [557, 281] width 1114 height 496
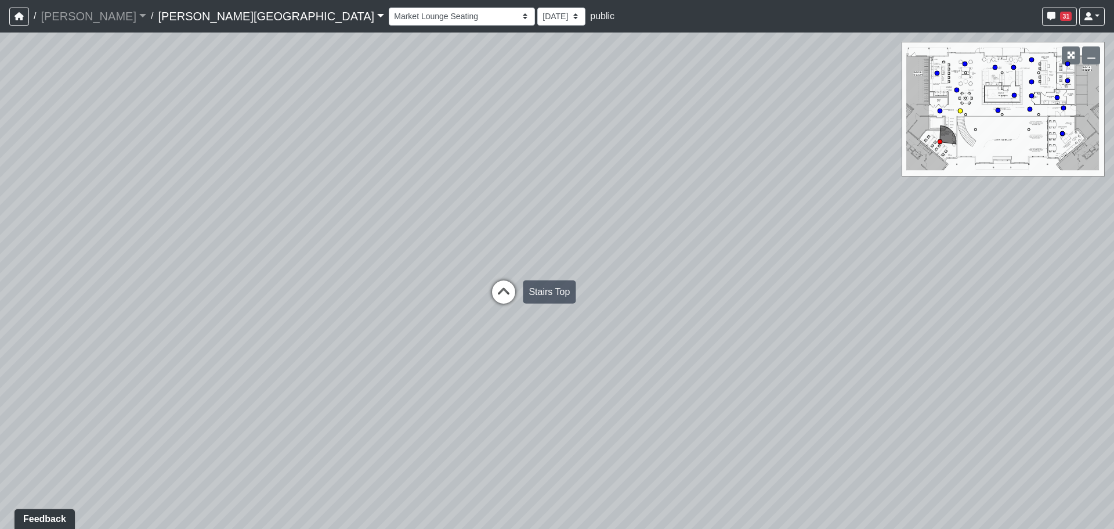
click at [526, 288] on div "Stairs Top" at bounding box center [549, 291] width 53 height 23
drag, startPoint x: 845, startPoint y: 327, endPoint x: 835, endPoint y: 330, distance: 10.3
click at [842, 329] on div "Loading... Entry 1 Loading... Banquette Seating 1 Loading... Entry 2 Loading...…" at bounding box center [557, 281] width 1114 height 496
click at [826, 329] on icon at bounding box center [823, 324] width 35 height 35
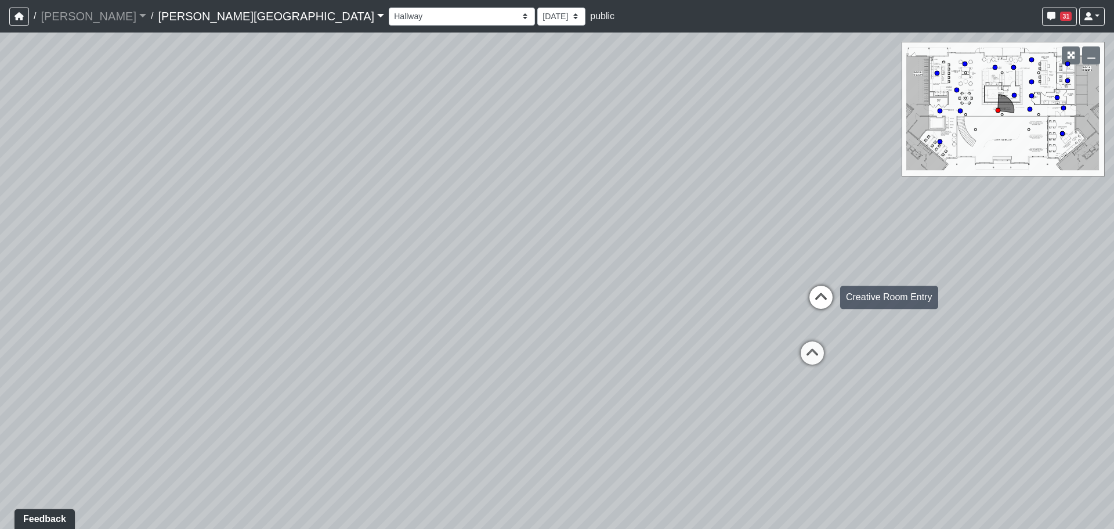
click at [829, 295] on icon at bounding box center [821, 303] width 35 height 35
drag, startPoint x: 1135, startPoint y: 345, endPoint x: 1058, endPoint y: 379, distance: 84.5
click at [1114, 359] on html "/ [PERSON_NAME] Loading... / [PERSON_NAME][GEOGRAPHIC_DATA][PERSON_NAME] Loadin…" at bounding box center [557, 264] width 1114 height 529
drag, startPoint x: 505, startPoint y: 405, endPoint x: 687, endPoint y: 374, distance: 184.2
click at [888, 392] on div "Loading... Entry 1 Loading... Banquette Seating 1 Loading... Entry 2 Loading...…" at bounding box center [557, 281] width 1114 height 496
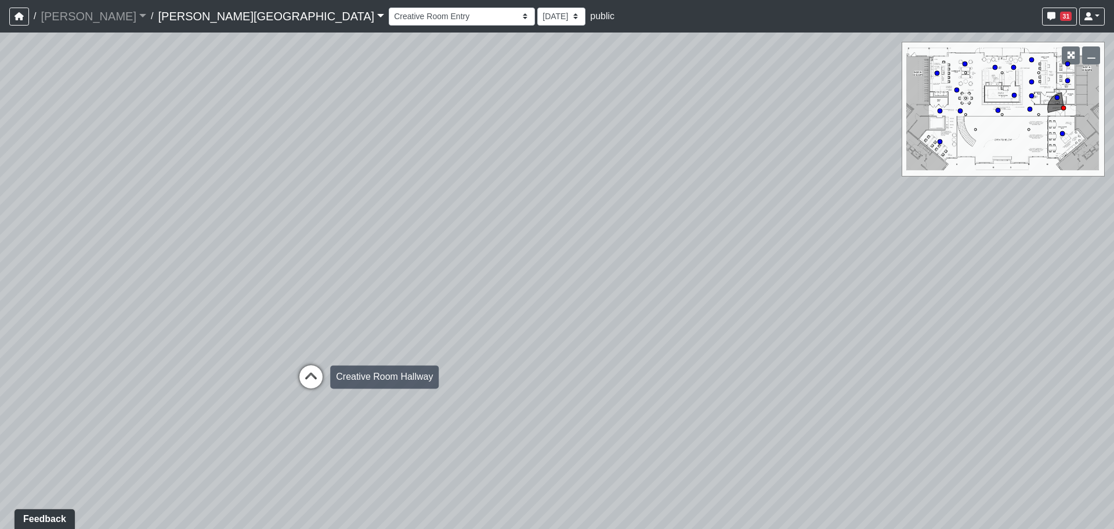
click at [322, 387] on icon at bounding box center [311, 382] width 35 height 35
drag, startPoint x: 603, startPoint y: 366, endPoint x: 176, endPoint y: 407, distance: 428.6
click at [176, 407] on div "Loading... Entry 1 Loading... Banquette Seating 1 Loading... Entry 2 Loading...…" at bounding box center [557, 281] width 1114 height 496
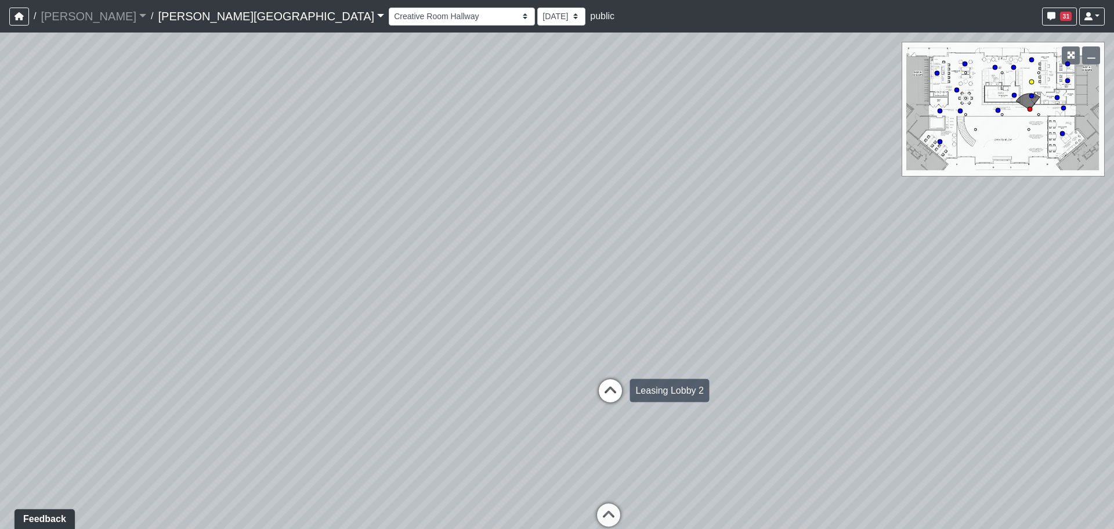
click at [656, 388] on div "Leasing Lobby 2" at bounding box center [670, 390] width 80 height 23
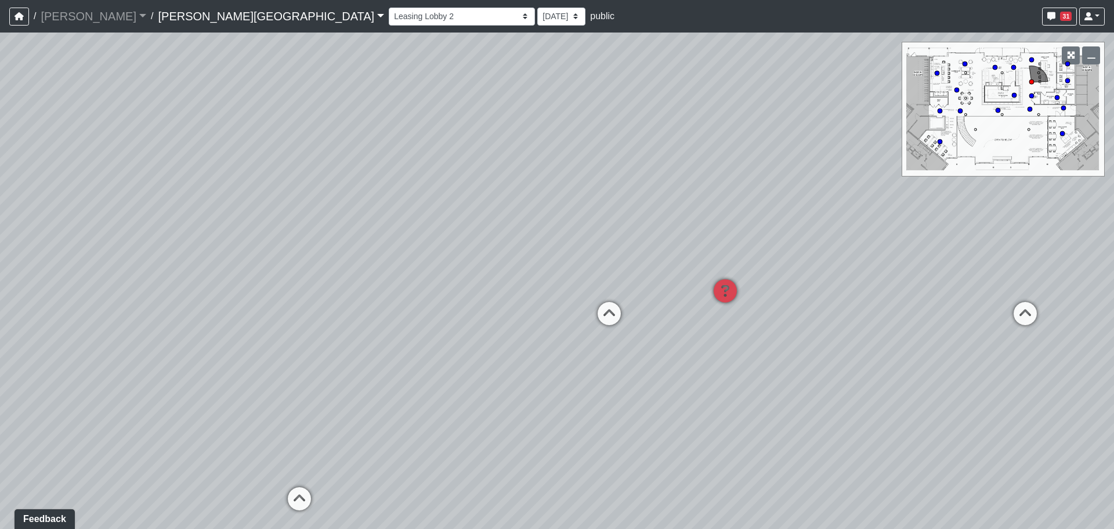
drag, startPoint x: 486, startPoint y: 391, endPoint x: 153, endPoint y: 363, distance: 334.4
click at [153, 363] on div "Loading... Entry 1 Loading... Banquette Seating 1 Loading... Entry 2 Loading...…" at bounding box center [557, 281] width 1114 height 496
drag, startPoint x: 507, startPoint y: 374, endPoint x: 351, endPoint y: 344, distance: 159.6
click at [351, 344] on div "Loading... Entry 1 Loading... Banquette Seating 1 Loading... Entry 2 Loading...…" at bounding box center [557, 281] width 1114 height 496
drag, startPoint x: 373, startPoint y: 345, endPoint x: 0, endPoint y: 276, distance: 379.7
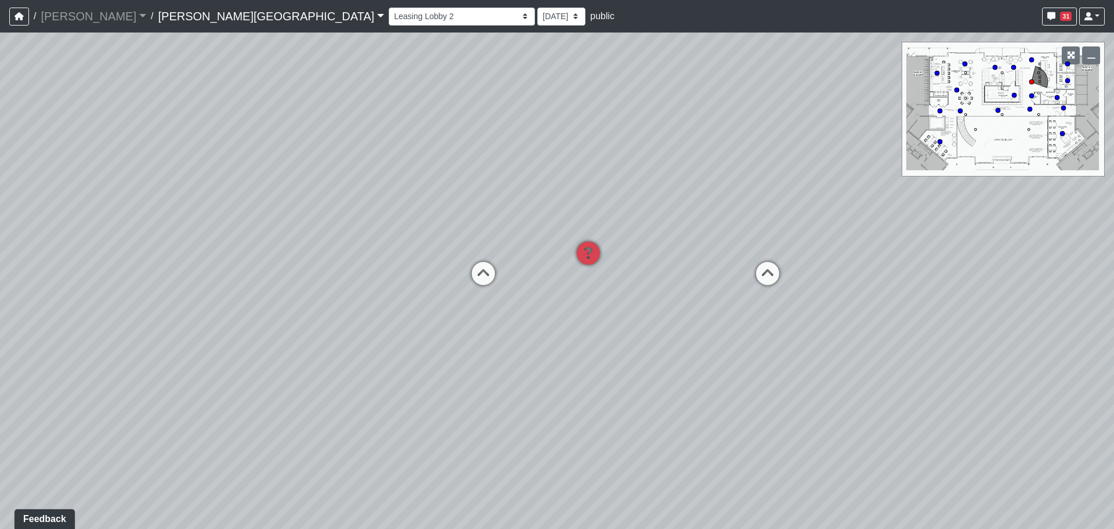
click at [0, 276] on div "Loading... Entry 1 Loading... Banquette Seating 1 Loading... Entry 2 Loading...…" at bounding box center [557, 281] width 1114 height 496
drag
click at [77, 311] on div "Loading... Entry 1 Loading... Banquette Seating 1 Loading... Entry 2 Loading...…" at bounding box center [557, 281] width 1114 height 496
drag, startPoint x: 594, startPoint y: 336, endPoint x: 502, endPoint y: 333, distance: 91.7
click at [434, 337] on div "Loading... Entry 1 Loading... Banquette Seating 1 Loading... Entry 2 Loading...…" at bounding box center [557, 281] width 1114 height 496
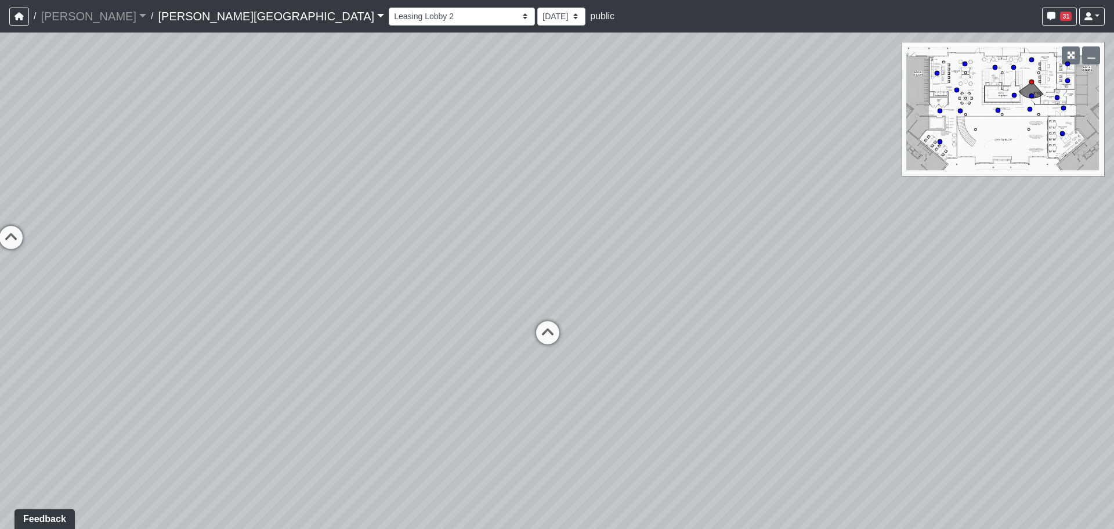
click at [525, 331] on div "Loading... Entry 1 Loading... Banquette Seating 1 Loading... Entry 2 Loading...…" at bounding box center [557, 281] width 1114 height 496
click at [558, 331] on icon at bounding box center [548, 338] width 35 height 35
drag, startPoint x: 726, startPoint y: 340, endPoint x: 496, endPoint y: 350, distance: 230.1
click at [379, 350] on div "Loading... Entry 1 Loading... Banquette Seating 1 Loading... Entry 2 Loading...…" at bounding box center [557, 281] width 1114 height 496
drag, startPoint x: 879, startPoint y: 316, endPoint x: 873, endPoint y: 316, distance: 5.8
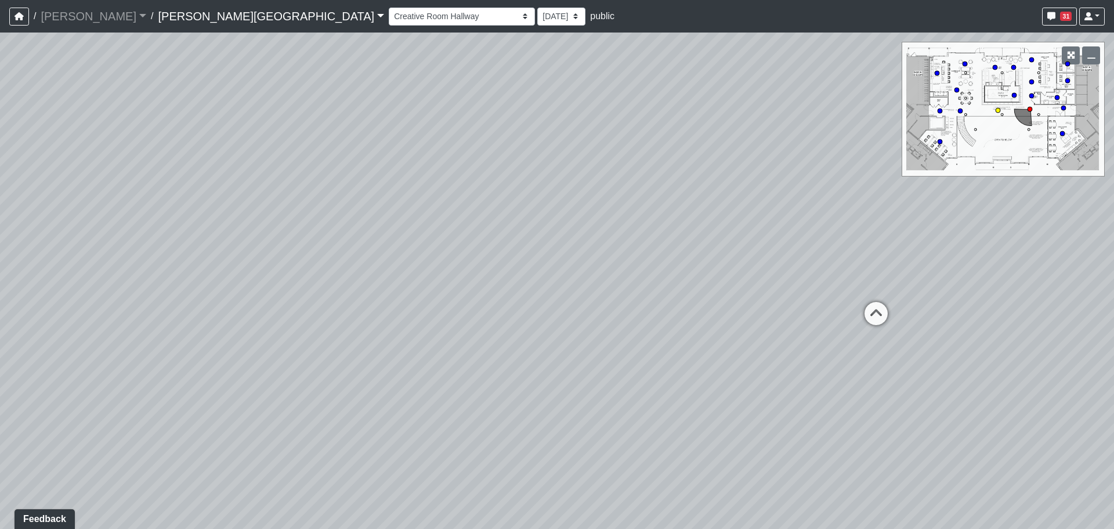
click at [878, 316] on icon at bounding box center [876, 319] width 35 height 35
click at [699, 263] on div "Market Lounge Seating" at bounding box center [744, 261] width 107 height 23
click at [865, 352] on div "Loading... Entry 1 Loading... Banquette Seating 1 Loading... Entry 2 Loading...…" at bounding box center [557, 281] width 1114 height 496
drag, startPoint x: 507, startPoint y: 373, endPoint x: 487, endPoint y: 248, distance: 126.4
click at [503, 369] on div "Loading... Entry 1 Loading... Banquette Seating 1 Loading... Entry 2 Loading...…" at bounding box center [557, 281] width 1114 height 496
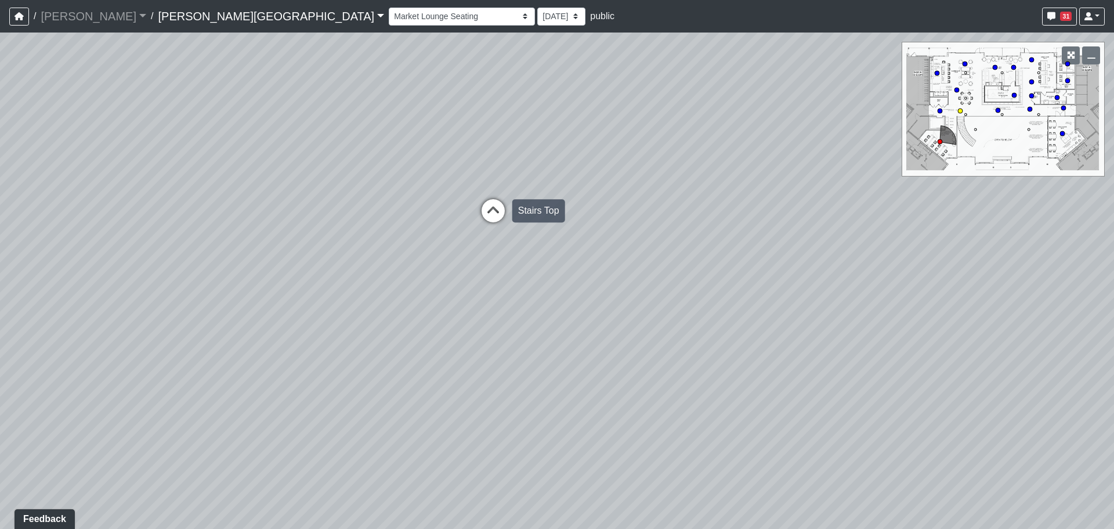
click at [490, 228] on icon at bounding box center [493, 216] width 35 height 35
drag, startPoint x: 926, startPoint y: 365, endPoint x: 466, endPoint y: 327, distance: 461.3
click at [466, 327] on div "Loading... Entry 1 Loading... Banquette Seating 1 Loading... Entry 2 Loading...…" at bounding box center [557, 281] width 1114 height 496
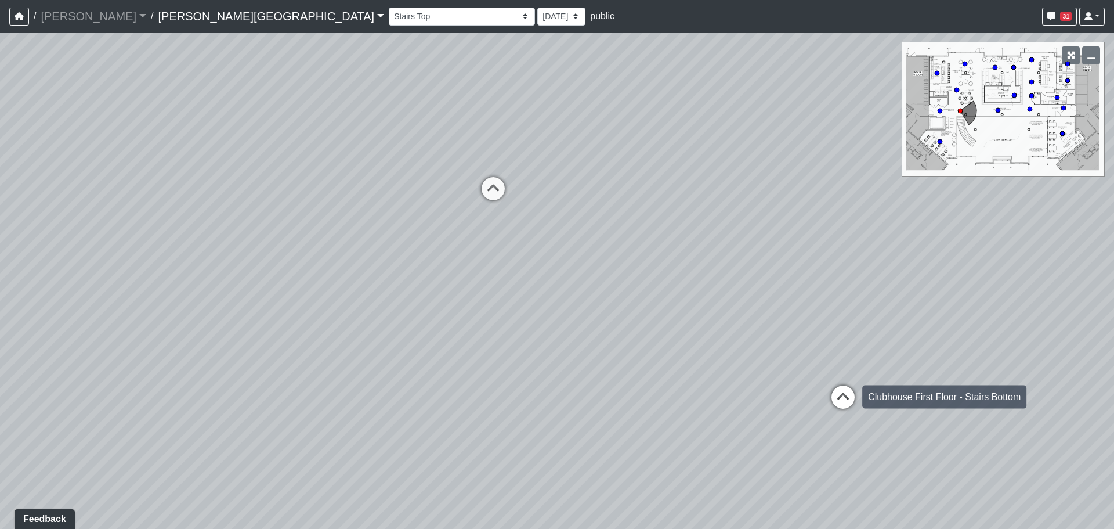
click at [832, 380] on div "Loading... Clubhouse First Floor - Stairs Bottom" at bounding box center [843, 397] width 35 height 35
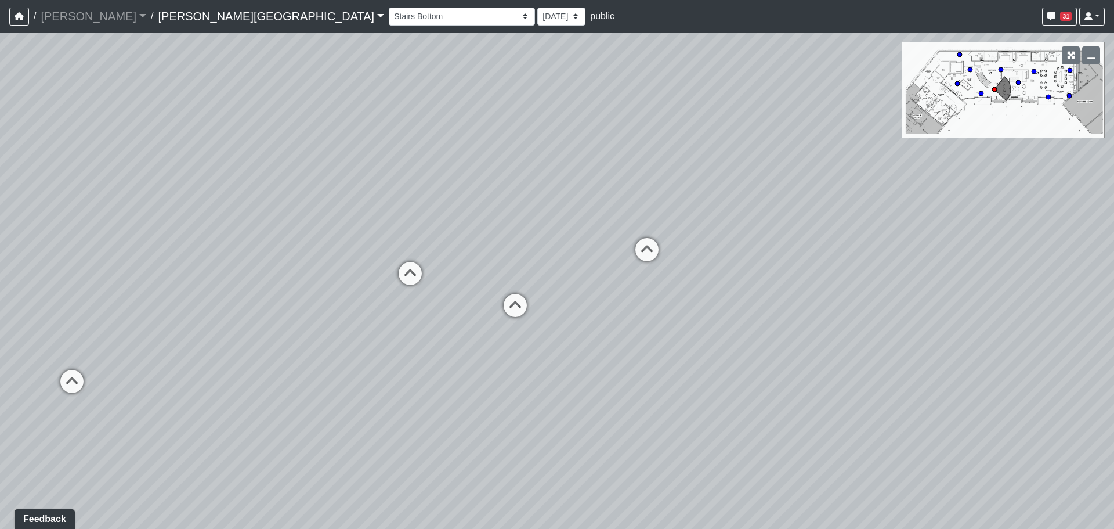
drag, startPoint x: 528, startPoint y: 298, endPoint x: 695, endPoint y: 380, distance: 186.4
click at [695, 380] on div "Loading... Entry 1 Loading... Banquette Seating 1 Loading... Entry 2 Loading...…" at bounding box center [557, 281] width 1114 height 496
drag, startPoint x: 527, startPoint y: 398, endPoint x: 602, endPoint y: 398, distance: 74.9
click at [602, 398] on div "Loading... Entry 1 Loading... Banquette Seating 1 Loading... Entry 2 Loading...…" at bounding box center [557, 281] width 1114 height 496
drag, startPoint x: 387, startPoint y: 358, endPoint x: 955, endPoint y: 385, distance: 568.3
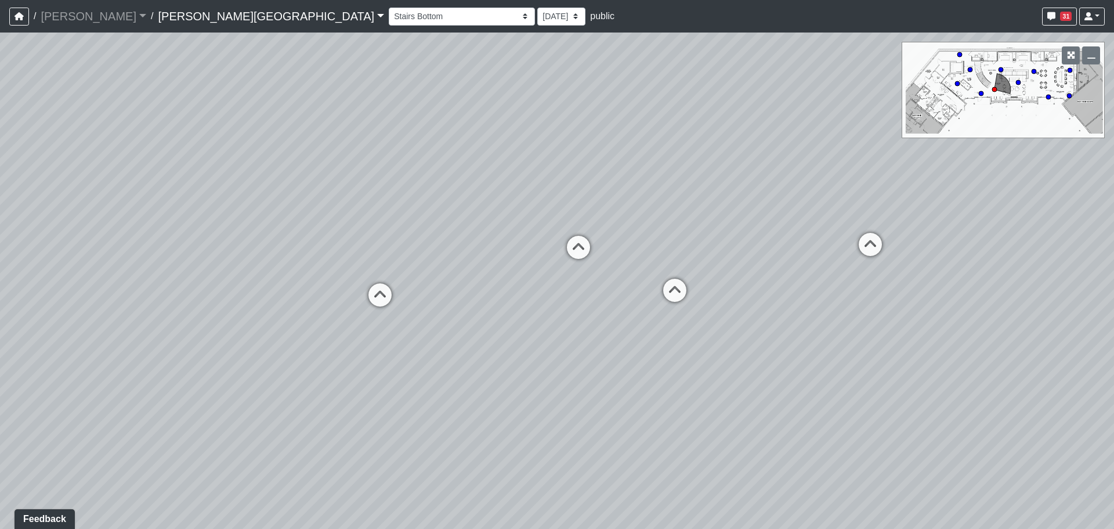
click at [955, 385] on div "Loading... Entry 1 Loading... Banquette Seating 1 Loading... Entry 2 Loading...…" at bounding box center [557, 281] width 1114 height 496
drag, startPoint x: 257, startPoint y: 335, endPoint x: 355, endPoint y: 333, distance: 98.1
click at [354, 334] on div "Loading... Entry 1 Loading... Banquette Seating 1 Loading... Entry 2 Loading...…" at bounding box center [557, 281] width 1114 height 496
click at [438, 73] on div "Loading... Entry 1 Loading... Banquette Seating 1 Loading... Entry 2 Loading...…" at bounding box center [557, 281] width 1114 height 496
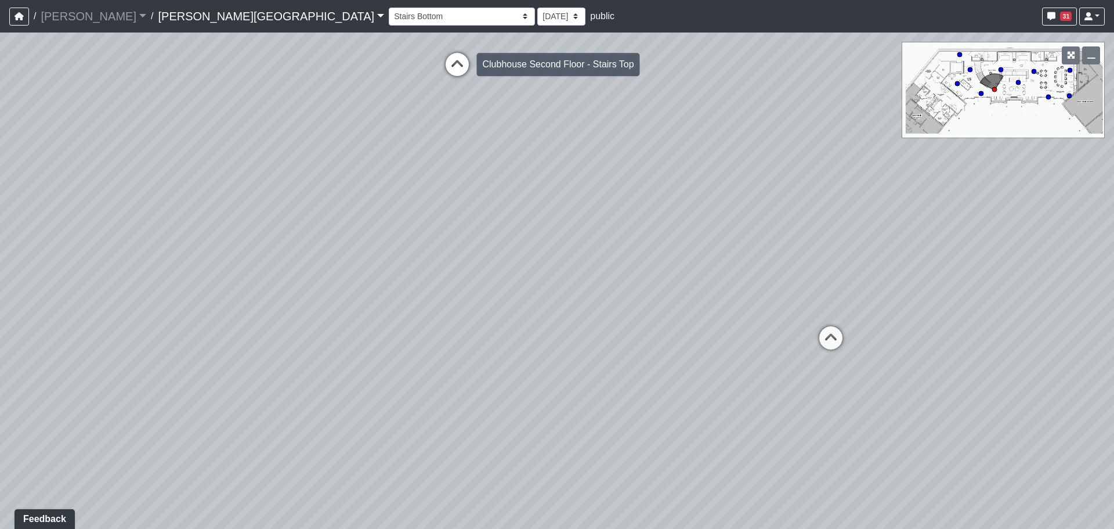
click at [451, 63] on icon at bounding box center [457, 70] width 35 height 35
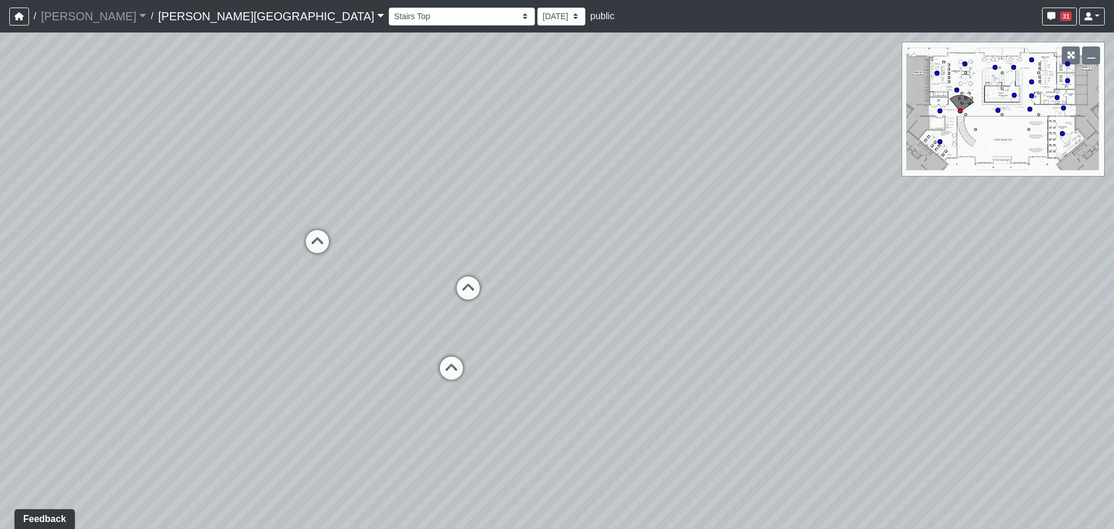
drag, startPoint x: 604, startPoint y: 149, endPoint x: 331, endPoint y: 162, distance: 273.1
click at [331, 162] on div "Loading... Entry 1 Loading... Banquette Seating 1 Loading... Entry 2 Loading...…" at bounding box center [557, 281] width 1114 height 496
click at [571, 249] on div "Loading... Entry 1 Loading... Banquette Seating 1 Loading... Entry 2 Loading...…" at bounding box center [557, 281] width 1114 height 496
click at [679, 164] on div "Loading... Entry 1 Loading... Banquette Seating 1 Loading... Entry 2 Loading...…" at bounding box center [557, 281] width 1114 height 496
drag, startPoint x: 679, startPoint y: 164, endPoint x: 670, endPoint y: 165, distance: 8.3
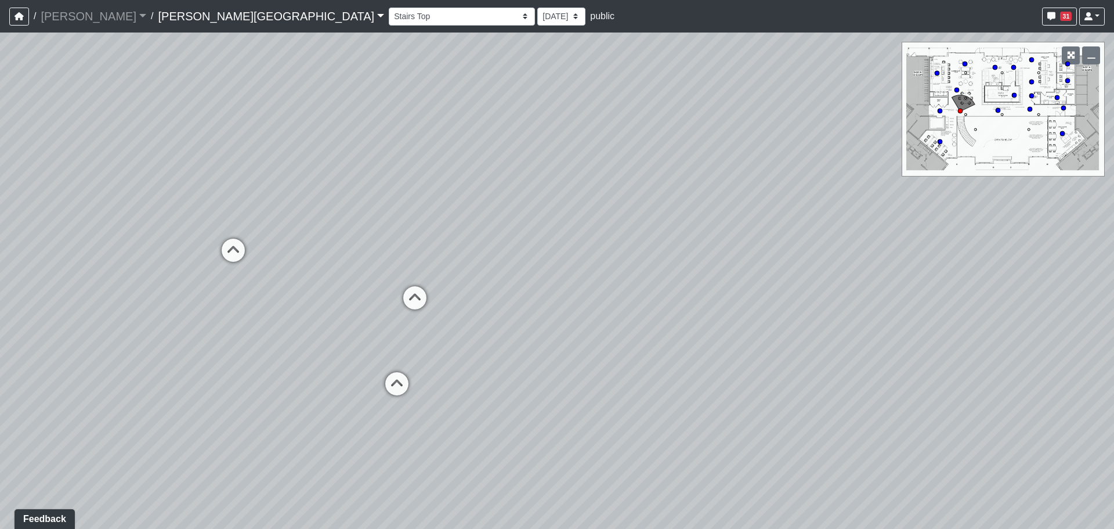
click at [670, 165] on div "Loading... Entry 1 Loading... Banquette Seating 1 Loading... Entry 2 Loading...…" at bounding box center [557, 281] width 1114 height 496
click at [659, 181] on div "Loading... Entry 1 Loading... Banquette Seating 1 Loading... Entry 2 Loading...…" at bounding box center [557, 281] width 1114 height 496
drag, startPoint x: 600, startPoint y: 187, endPoint x: 576, endPoint y: 196, distance: 25.9
click at [576, 196] on div "Loading... Entry 1 Loading... Banquette Seating 1 Loading... Entry 2 Loading...…" at bounding box center [557, 281] width 1114 height 496
drag, startPoint x: 579, startPoint y: 199, endPoint x: 637, endPoint y: 208, distance: 58.8
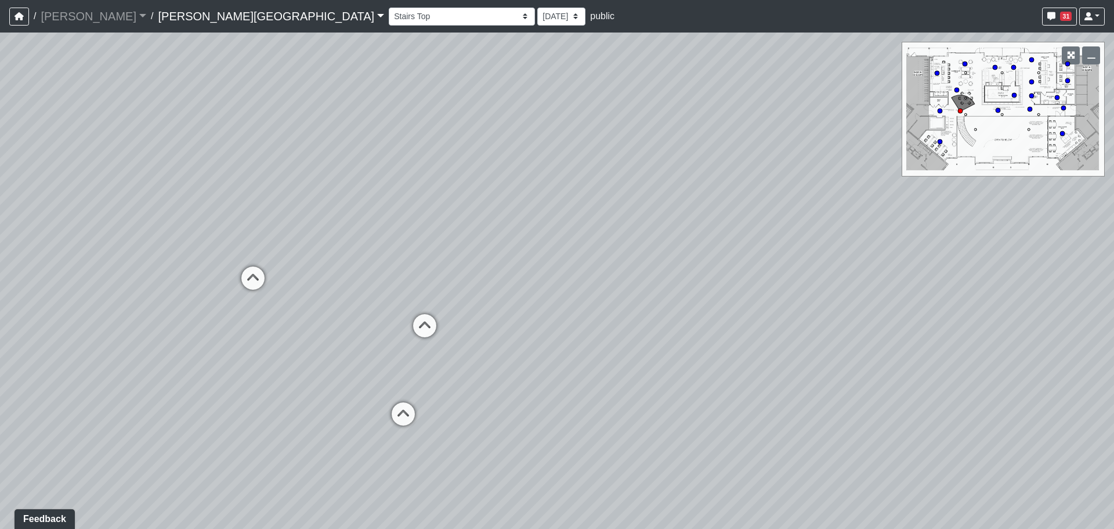
click at [637, 208] on div "Loading... Entry 1 Loading... Banquette Seating 1 Loading... Entry 2 Loading...…" at bounding box center [557, 281] width 1114 height 496
drag, startPoint x: 836, startPoint y: 330, endPoint x: 821, endPoint y: 324, distance: 16.2
click at [821, 324] on div "Loading... Entry 1 Loading... Banquette Seating 1 Loading... Entry 2 Loading...…" at bounding box center [557, 281] width 1114 height 496
click at [432, 318] on div "Loading... Entry 1 Loading... Banquette Seating 1 Loading... Entry 2 Loading...…" at bounding box center [557, 281] width 1114 height 496
click at [420, 309] on div "Loading... [GEOGRAPHIC_DATA] 1" at bounding box center [414, 321] width 35 height 35
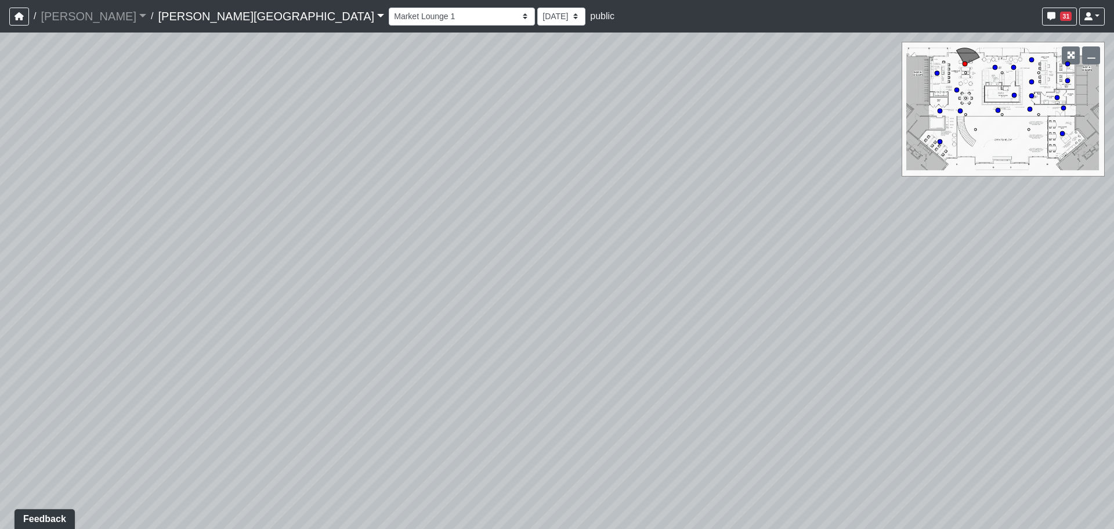
drag, startPoint x: 699, startPoint y: 257, endPoint x: 311, endPoint y: 210, distance: 391.7
click at [315, 210] on div "Loading... Entry 1 Loading... Banquette Seating 1 Loading... Entry 2 Loading...…" at bounding box center [557, 281] width 1114 height 496
drag, startPoint x: 680, startPoint y: 284, endPoint x: 633, endPoint y: 277, distance: 47.4
click at [636, 277] on div "Loading... Entry 1 Loading... Banquette Seating 1 Loading... Entry 2 Loading...…" at bounding box center [557, 281] width 1114 height 496
drag, startPoint x: 738, startPoint y: 292, endPoint x: 534, endPoint y: 294, distance: 204.3
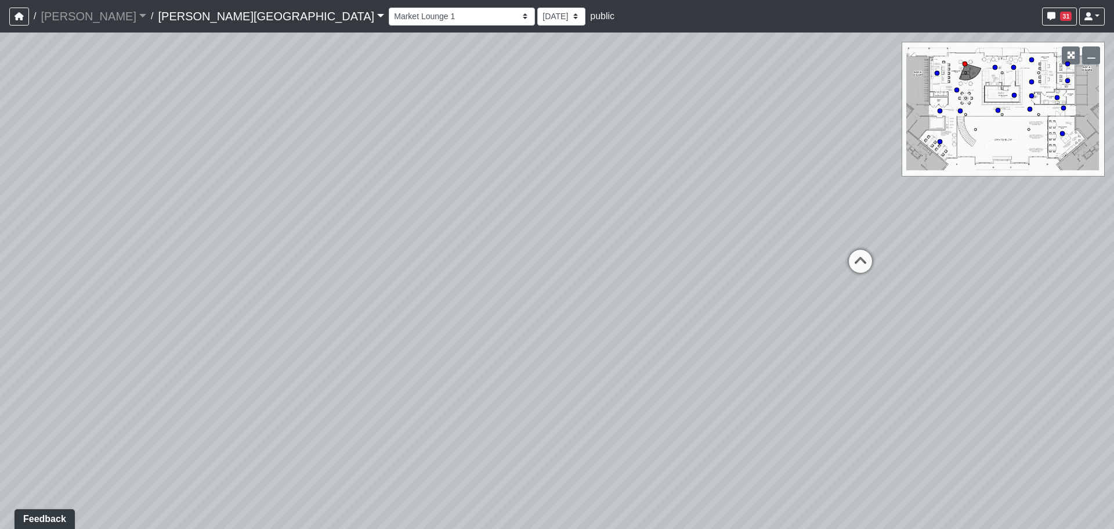
click at [534, 294] on div "Loading... Entry 1 Loading... Banquette Seating 1 Loading... Entry 2 Loading...…" at bounding box center [557, 281] width 1114 height 496
click at [854, 260] on icon at bounding box center [860, 267] width 35 height 35
drag, startPoint x: 710, startPoint y: 237, endPoint x: 835, endPoint y: 305, distance: 142.4
click at [854, 314] on div "Loading... Entry 1 Loading... Banquette Seating 1 Loading... Entry 2 Loading...…" at bounding box center [557, 281] width 1114 height 496
drag, startPoint x: 479, startPoint y: 211, endPoint x: 456, endPoint y: 204, distance: 24.1
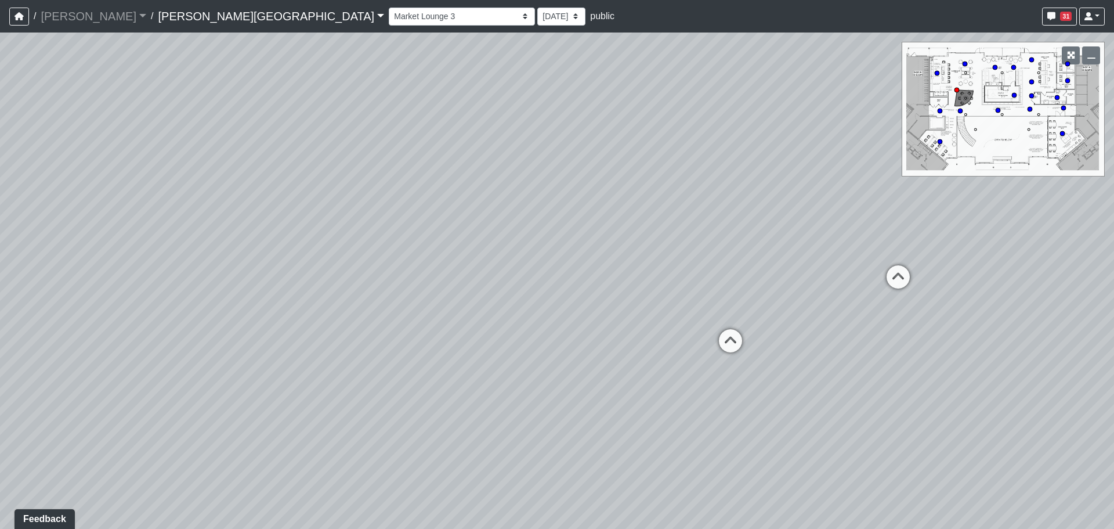
click at [456, 204] on div "Loading... Entry 1 Loading... Banquette Seating 1 Loading... Entry 2 Loading...…" at bounding box center [557, 281] width 1114 height 496
click at [443, 190] on div "Loading... Entry 1 Loading... Banquette Seating 1 Loading... Entry 2 Loading...…" at bounding box center [557, 281] width 1114 height 496
drag, startPoint x: 439, startPoint y: 186, endPoint x: 482, endPoint y: 243, distance: 70.8
click at [486, 243] on div "Loading... Entry 1 Loading... Banquette Seating 1 Loading... Entry 2 Loading...…" at bounding box center [557, 281] width 1114 height 496
click at [471, 243] on div "Loading... Entry 1 Loading... Banquette Seating 1 Loading... Entry 2 Loading...…" at bounding box center [557, 281] width 1114 height 496
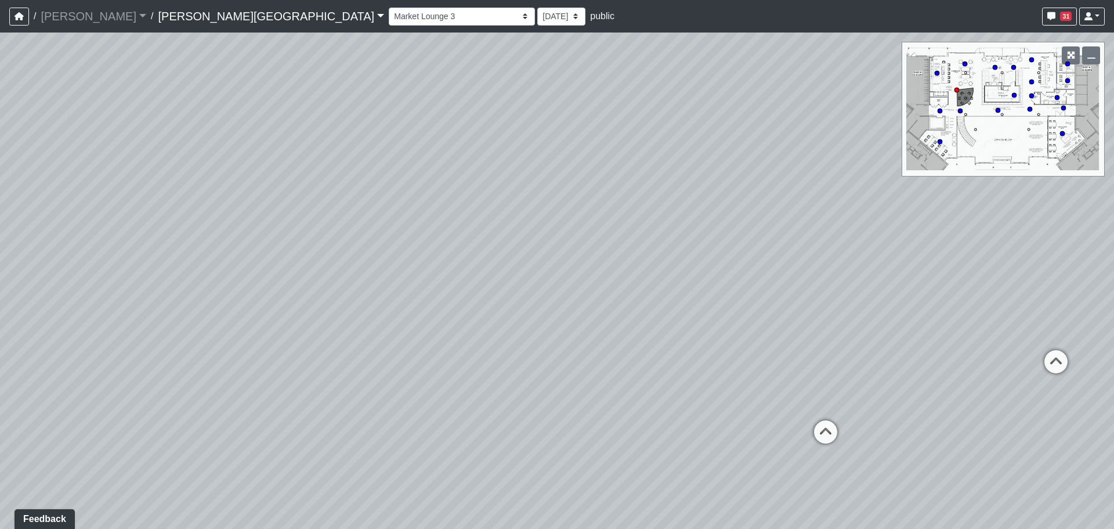
drag, startPoint x: 824, startPoint y: 350, endPoint x: 875, endPoint y: 372, distance: 55.1
click at [875, 372] on div "Loading... Entry 1 Loading... Banquette Seating 1 Loading... Entry 2 Loading...…" at bounding box center [557, 281] width 1114 height 496
click at [813, 344] on div "Loading... Entry 1 Loading... Banquette Seating 1 Loading... Entry 2 Loading...…" at bounding box center [557, 281] width 1114 height 496
click at [800, 340] on div "Loading... Entry 1 Loading... Banquette Seating 1 Loading... Entry 2 Loading...…" at bounding box center [557, 281] width 1114 height 496
drag, startPoint x: 716, startPoint y: 151, endPoint x: 555, endPoint y: 87, distance: 173.0
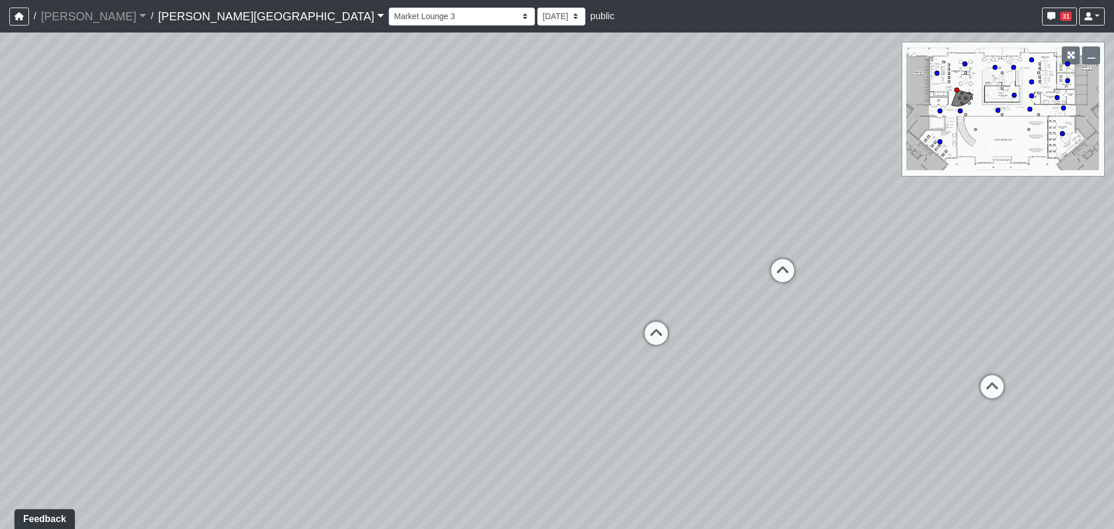
click at [555, 87] on div "Loading... Entry 1 Loading... Banquette Seating 1 Loading... Entry 2 Loading...…" at bounding box center [557, 281] width 1114 height 496
drag, startPoint x: 567, startPoint y: 246, endPoint x: 580, endPoint y: 247, distance: 13.9
click at [580, 247] on div "Loading... Entry 1 Loading... Banquette Seating 1 Loading... Entry 2 Loading...…" at bounding box center [557, 281] width 1114 height 496
drag, startPoint x: 537, startPoint y: 295, endPoint x: 717, endPoint y: 334, distance: 184.2
click at [717, 334] on div "Loading... Entry 1 Loading... Banquette Seating 1 Loading... Entry 2 Loading...…" at bounding box center [557, 281] width 1114 height 496
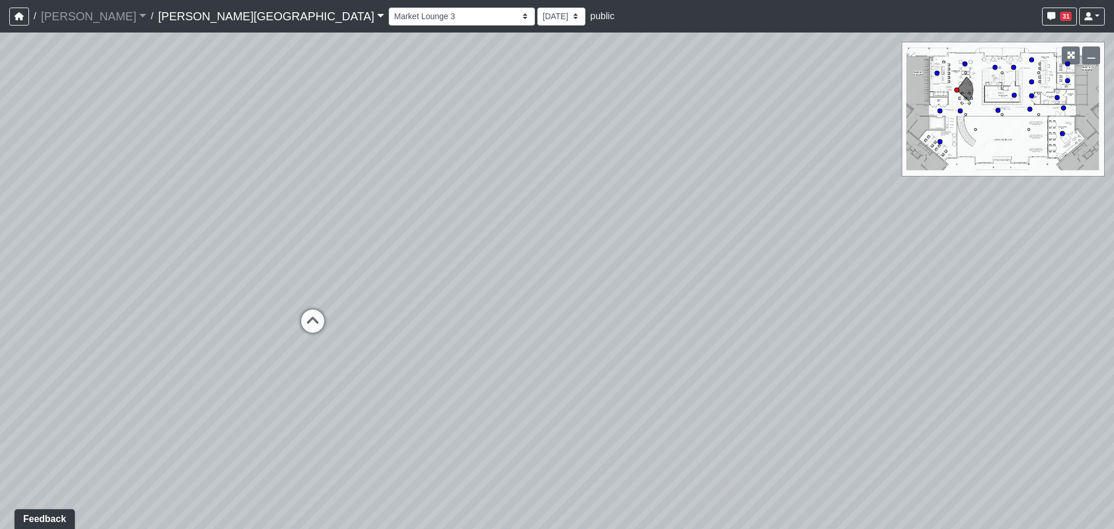
drag, startPoint x: 465, startPoint y: 272, endPoint x: 808, endPoint y: 270, distance: 343.1
click at [861, 270] on div "Loading... Entry 1 Loading... Banquette Seating 1 Loading... Entry 2 Loading...…" at bounding box center [557, 281] width 1114 height 496
drag, startPoint x: 453, startPoint y: 252, endPoint x: 279, endPoint y: 247, distance: 174.2
click at [279, 247] on div "Loading... Entry 1 Loading... Banquette Seating 1 Loading... Entry 2 Loading...…" at bounding box center [557, 281] width 1114 height 496
drag, startPoint x: 546, startPoint y: 287, endPoint x: 430, endPoint y: 261, distance: 118.4
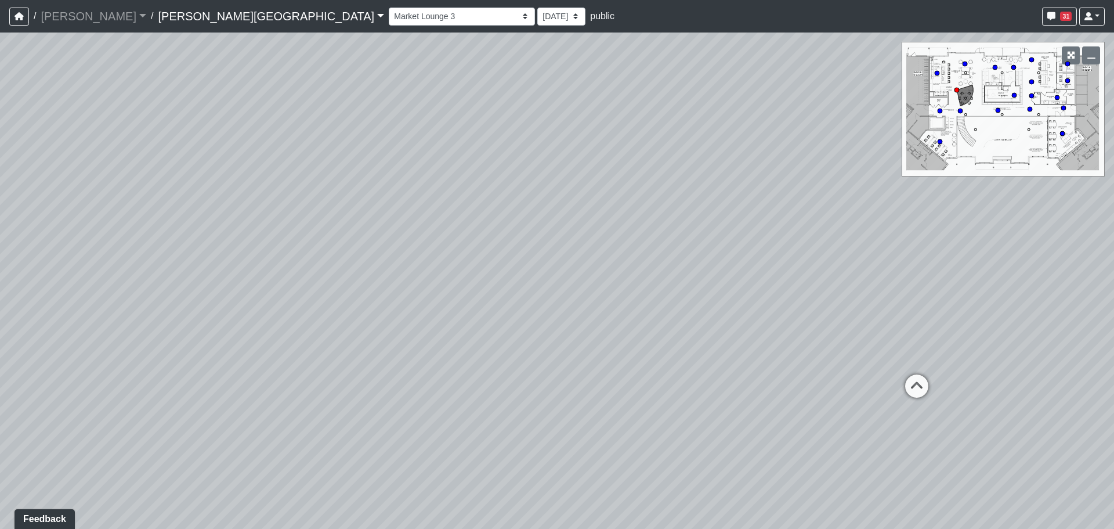
click at [425, 261] on div "Loading... Entry 1 Loading... Banquette Seating 1 Loading... Entry 2 Loading...…" at bounding box center [557, 281] width 1114 height 496
drag, startPoint x: 630, startPoint y: 286, endPoint x: 348, endPoint y: 282, distance: 282.1
click at [349, 281] on div "Loading... Entry 1 Loading... Banquette Seating 1 Loading... Entry 2 Loading...…" at bounding box center [557, 281] width 1114 height 496
drag, startPoint x: 355, startPoint y: 286, endPoint x: 370, endPoint y: 282, distance: 15.8
click at [356, 286] on div "Loading... Entry 1 Loading... Banquette Seating 1 Loading... Entry 2 Loading...…" at bounding box center [557, 281] width 1114 height 496
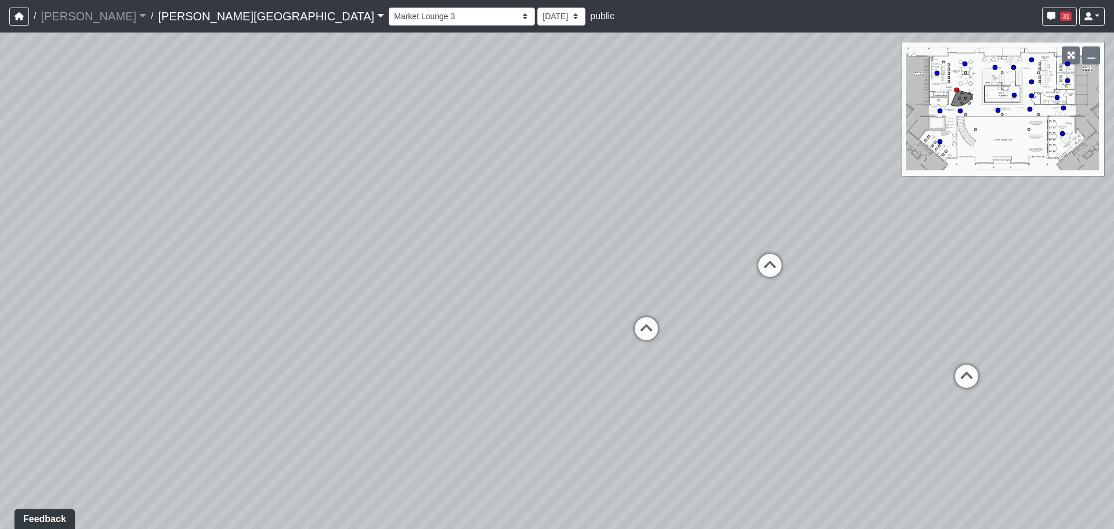
drag, startPoint x: 711, startPoint y: 270, endPoint x: 734, endPoint y: 269, distance: 22.7
click at [734, 269] on div "Loading... Entry 1 Loading... Banquette Seating 1 Loading... Entry 2 Loading...…" at bounding box center [557, 281] width 1114 height 496
click at [659, 328] on icon at bounding box center [649, 334] width 35 height 35
drag, startPoint x: 464, startPoint y: 277, endPoint x: 933, endPoint y: 309, distance: 469.5
click at [912, 305] on div "Loading... Entry 1 Loading... Banquette Seating 1 Loading... Entry 2 Loading...…" at bounding box center [557, 281] width 1114 height 496
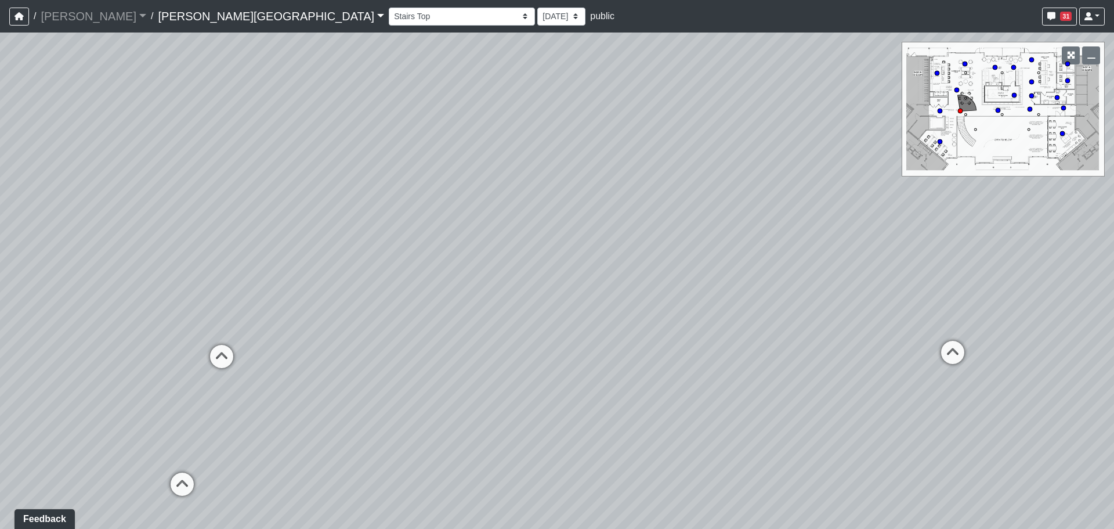
click at [362, 285] on div "Loading... Entry 1 Loading... Banquette Seating 1 Loading... Entry 2 Loading...…" at bounding box center [557, 281] width 1114 height 496
click at [186, 340] on div "Loading... Entry 1 Loading... Banquette Seating 1 Loading... Entry 2 Loading...…" at bounding box center [557, 281] width 1114 height 496
click at [211, 344] on div "Loading... [GEOGRAPHIC_DATA] 1" at bounding box center [221, 356] width 35 height 35
drag, startPoint x: 457, startPoint y: 404, endPoint x: 301, endPoint y: 370, distance: 160.3
click at [298, 371] on div "Loading... Entry 1 Loading... Banquette Seating 1 Loading... Entry 2 Loading...…" at bounding box center [557, 281] width 1114 height 496
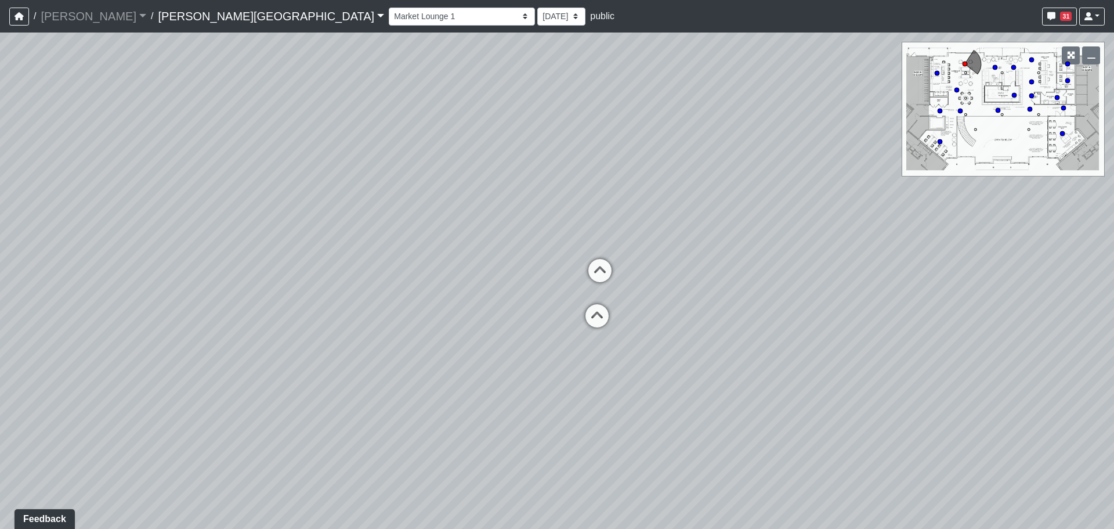
drag, startPoint x: 688, startPoint y: 442, endPoint x: 481, endPoint y: 413, distance: 209.2
click at [474, 417] on div "Loading... Entry 1 Loading... Banquette Seating 1 Loading... Entry 2 Loading...…" at bounding box center [557, 281] width 1114 height 496
drag, startPoint x: 561, startPoint y: 410, endPoint x: 301, endPoint y: 392, distance: 260.7
click at [301, 392] on div "Loading... Entry 1 Loading... Banquette Seating 1 Loading... Entry 2 Loading...…" at bounding box center [557, 281] width 1114 height 496
click at [989, 319] on icon at bounding box center [990, 322] width 35 height 35
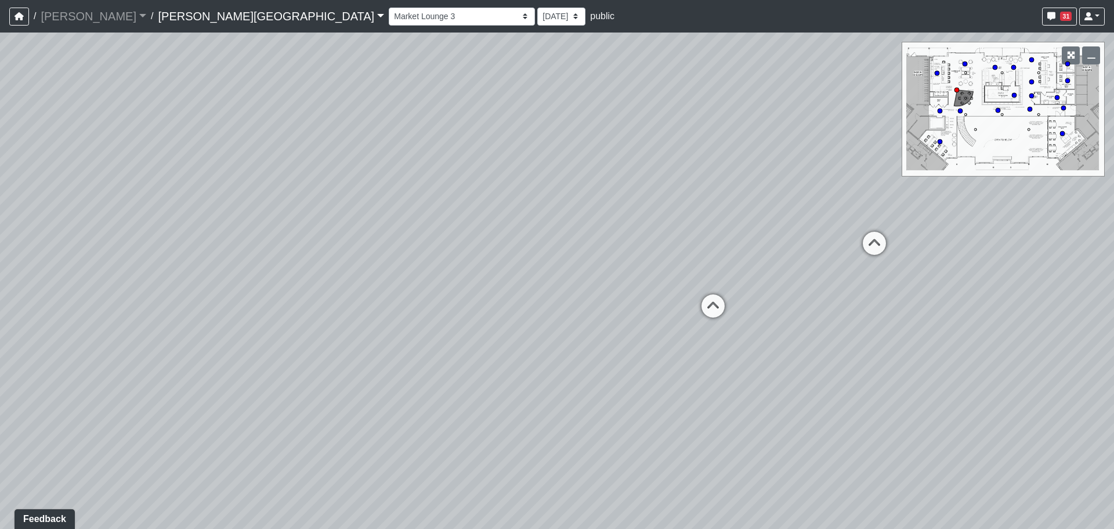
drag, startPoint x: 566, startPoint y: 288, endPoint x: 547, endPoint y: 289, distance: 18.6
click at [547, 289] on div "Loading... Entry 1 Loading... Banquette Seating 1 Loading... Entry 2 Loading...…" at bounding box center [557, 281] width 1114 height 496
click at [875, 246] on div "Market Lounge Seating" at bounding box center [928, 241] width 107 height 23
drag, startPoint x: 718, startPoint y: 249, endPoint x: 906, endPoint y: 327, distance: 203.7
click at [886, 322] on div "Loading... Entry 1 Loading... Banquette Seating 1 Loading... Entry 2 Loading...…" at bounding box center [557, 281] width 1114 height 496
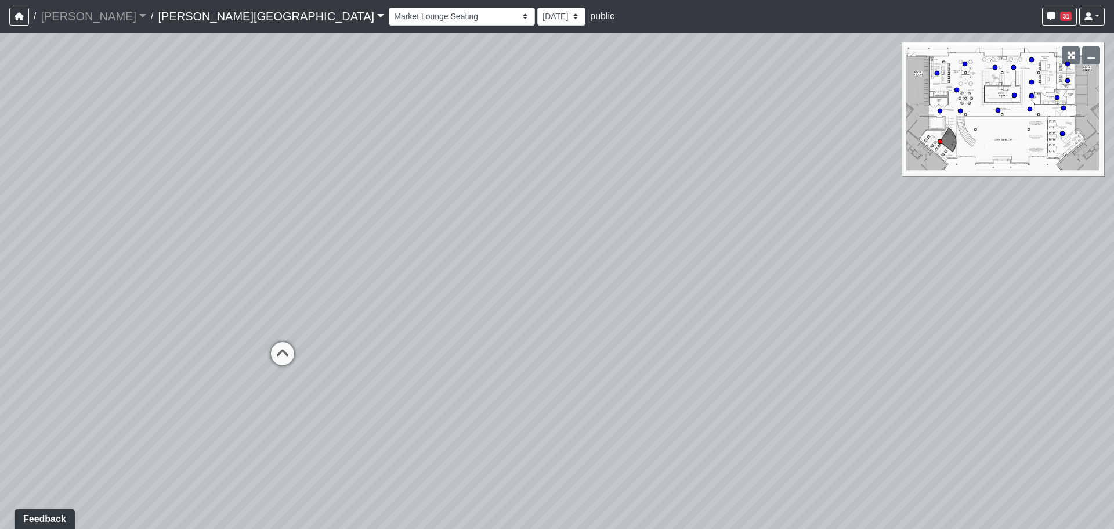
drag, startPoint x: 204, startPoint y: 316, endPoint x: 421, endPoint y: 298, distance: 218.4
click at [419, 298] on div "Loading... Entry 1 Loading... Banquette Seating 1 Loading... Entry 2 Loading...…" at bounding box center [557, 281] width 1114 height 496
click at [421, 326] on icon at bounding box center [433, 340] width 35 height 35
drag, startPoint x: 277, startPoint y: 325, endPoint x: 408, endPoint y: 330, distance: 131.3
click at [408, 330] on div "Loading... Entry 1 Loading... Banquette Seating 1 Loading... Entry 2 Loading...…" at bounding box center [557, 281] width 1114 height 496
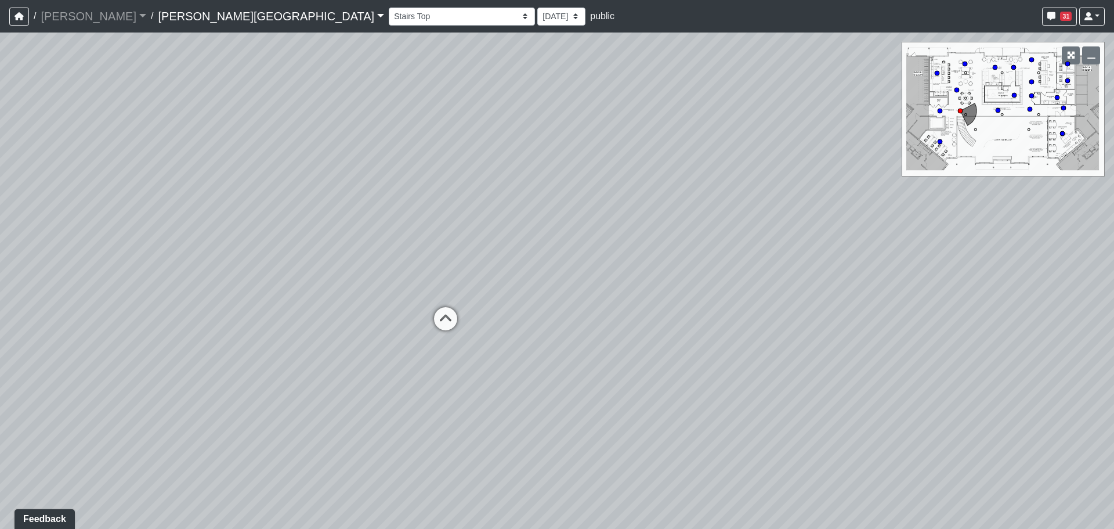
drag, startPoint x: 821, startPoint y: 315, endPoint x: 238, endPoint y: 275, distance: 584.8
click at [238, 275] on div "Loading... Entry 1 Loading... Banquette Seating 1 Loading... Entry 2 Loading...…" at bounding box center [557, 281] width 1114 height 496
drag, startPoint x: 630, startPoint y: 340, endPoint x: 398, endPoint y: 291, distance: 237.2
click at [398, 291] on div "Loading... Entry 1 Loading... Banquette Seating 1 Loading... Entry 2 Loading...…" at bounding box center [557, 281] width 1114 height 496
drag, startPoint x: 494, startPoint y: 339, endPoint x: 434, endPoint y: 339, distance: 60.4
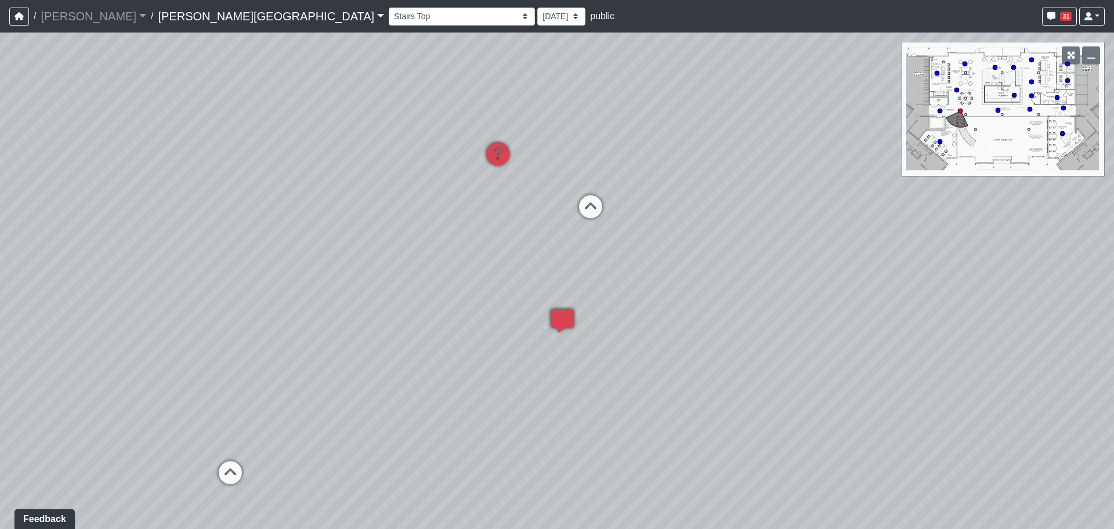
click at [434, 339] on div "Loading... Entry 1 Loading... Banquette Seating 1 Loading... Entry 2 Loading...…" at bounding box center [557, 281] width 1114 height 496
drag, startPoint x: 635, startPoint y: 351, endPoint x: 651, endPoint y: 360, distance: 18.2
click at [702, 365] on div "Loading... Entry 1 Loading... Banquette Seating 1 Loading... Entry 2 Loading...…" at bounding box center [557, 281] width 1114 height 496
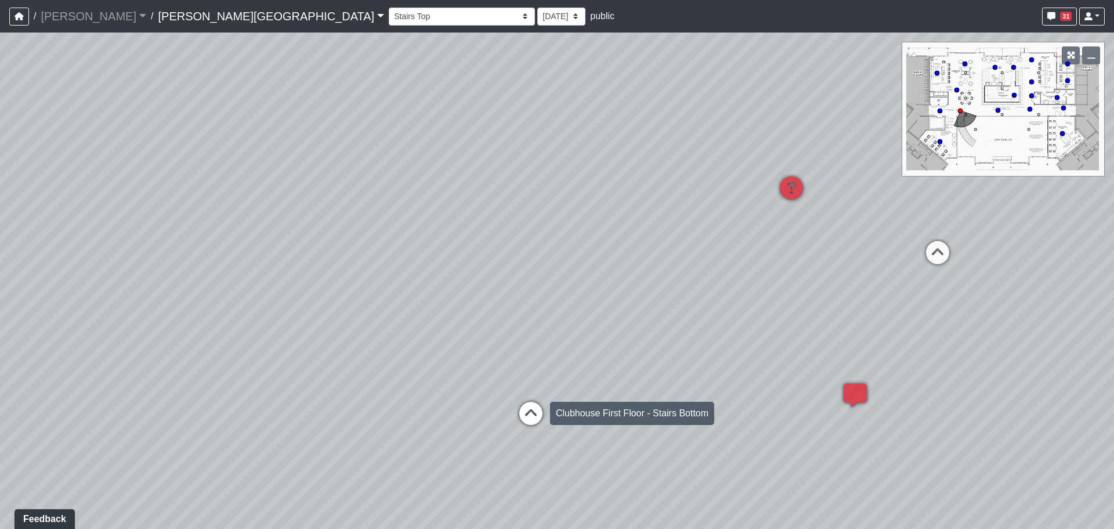
click at [518, 417] on icon at bounding box center [531, 419] width 35 height 35
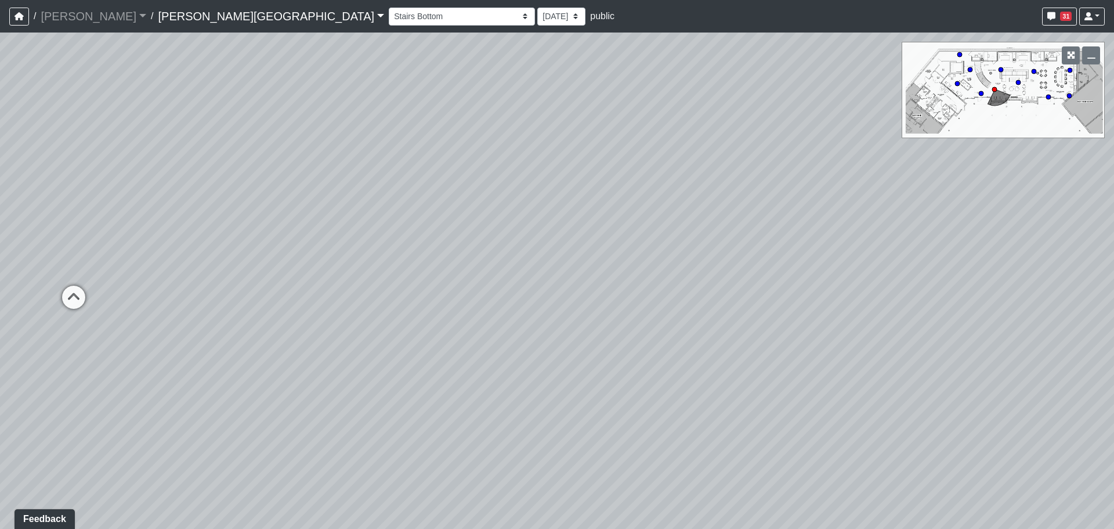
drag, startPoint x: 366, startPoint y: 327, endPoint x: 781, endPoint y: 432, distance: 427.6
click at [854, 452] on div "Loading... Entry 1 Loading... Banquette Seating 1 Loading... Entry 2 Loading...…" at bounding box center [557, 281] width 1114 height 496
drag, startPoint x: 520, startPoint y: 356, endPoint x: 753, endPoint y: 435, distance: 246.9
click at [753, 435] on div "Loading... Entry 1 Loading... Banquette Seating 1 Loading... Entry 2 Loading...…" at bounding box center [557, 281] width 1114 height 496
drag, startPoint x: 508, startPoint y: 249, endPoint x: 925, endPoint y: 398, distance: 442.5
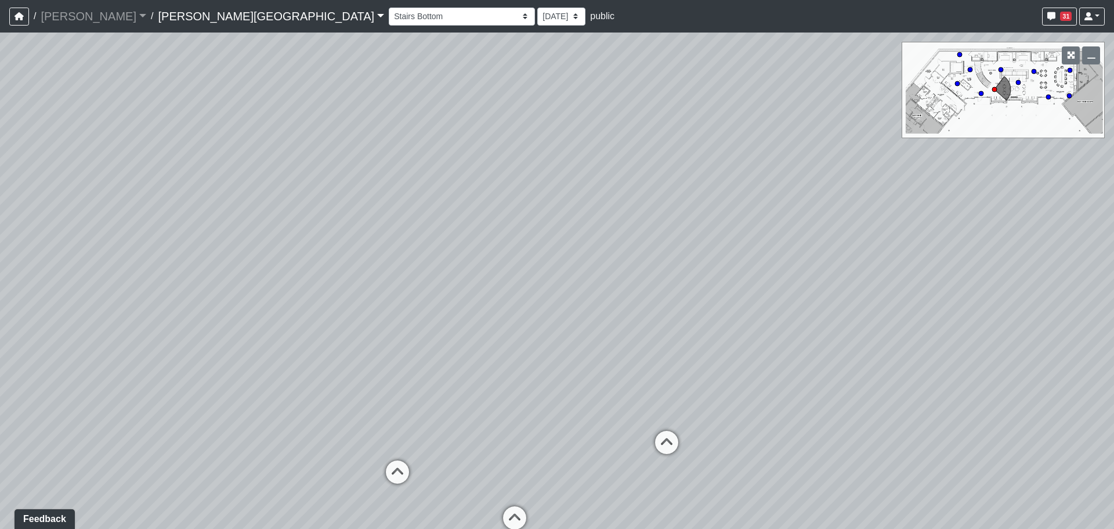
click at [925, 398] on div "Loading... Entry 1 Loading... Banquette Seating 1 Loading... Entry 2 Loading...…" at bounding box center [557, 281] width 1114 height 496
drag, startPoint x: 765, startPoint y: 290, endPoint x: 1028, endPoint y: 278, distance: 263.2
click at [970, 280] on div "Loading... Entry 1 Loading... Banquette Seating 1 Loading... Entry 2 Loading...…" at bounding box center [557, 281] width 1114 height 496
click at [752, 293] on div "Loading... Entry 1 Loading... Banquette Seating 1 Loading... Entry 2 Loading...…" at bounding box center [557, 281] width 1114 height 496
drag, startPoint x: 456, startPoint y: 204, endPoint x: 542, endPoint y: 80, distance: 151.4
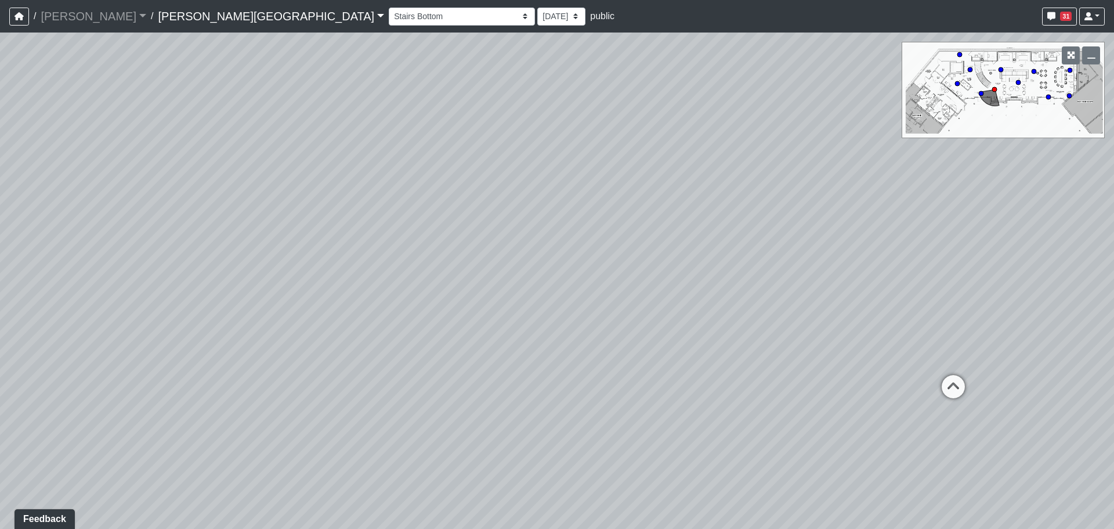
click at [526, 68] on div "Loading... Entry 1 Loading... Banquette Seating 1 Loading... Entry 2 Loading...…" at bounding box center [557, 281] width 1114 height 496
drag, startPoint x: 464, startPoint y: 182, endPoint x: 998, endPoint y: 215, distance: 535.0
click at [1002, 215] on div "Loading... Entry 1 Loading... Banquette Seating 1 Loading... Entry 2 Loading...…" at bounding box center [557, 281] width 1114 height 496
drag, startPoint x: 453, startPoint y: 265, endPoint x: 470, endPoint y: 254, distance: 20.1
click at [470, 254] on div "Loading... Entry 1 Loading... Banquette Seating 1 Loading... Entry 2 Loading...…" at bounding box center [557, 281] width 1114 height 496
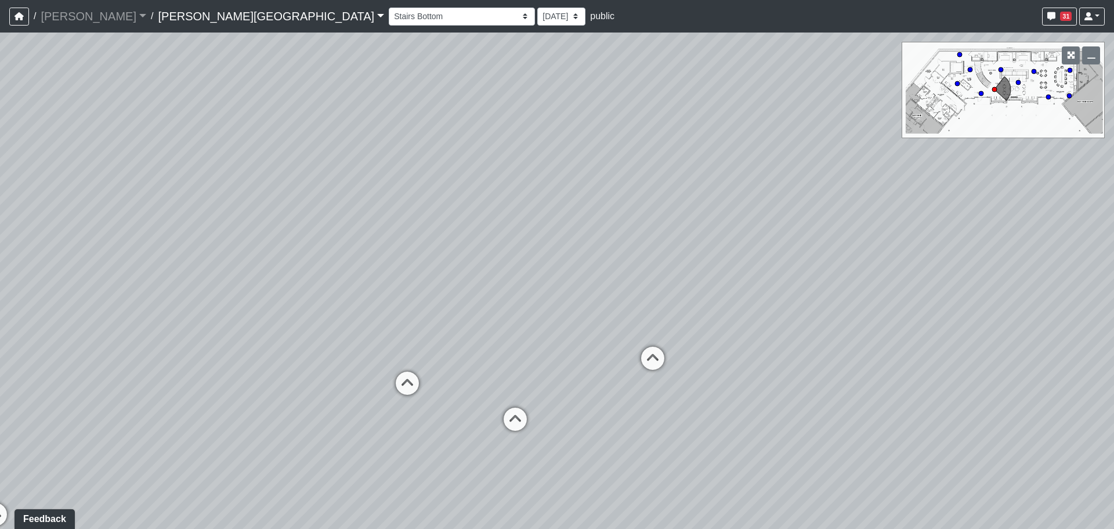
drag, startPoint x: 398, startPoint y: 279, endPoint x: 717, endPoint y: 291, distance: 318.9
click at [717, 291] on div "Loading... Entry 1 Loading... Banquette Seating 1 Loading... Entry 2 Loading...…" at bounding box center [557, 281] width 1114 height 496
drag, startPoint x: 542, startPoint y: 300, endPoint x: 252, endPoint y: 228, distance: 297.9
click at [230, 229] on div "Loading... Entry 1 Loading... Banquette Seating 1 Loading... Entry 2 Loading...…" at bounding box center [557, 281] width 1114 height 496
drag, startPoint x: 726, startPoint y: 262, endPoint x: 910, endPoint y: 333, distance: 197.2
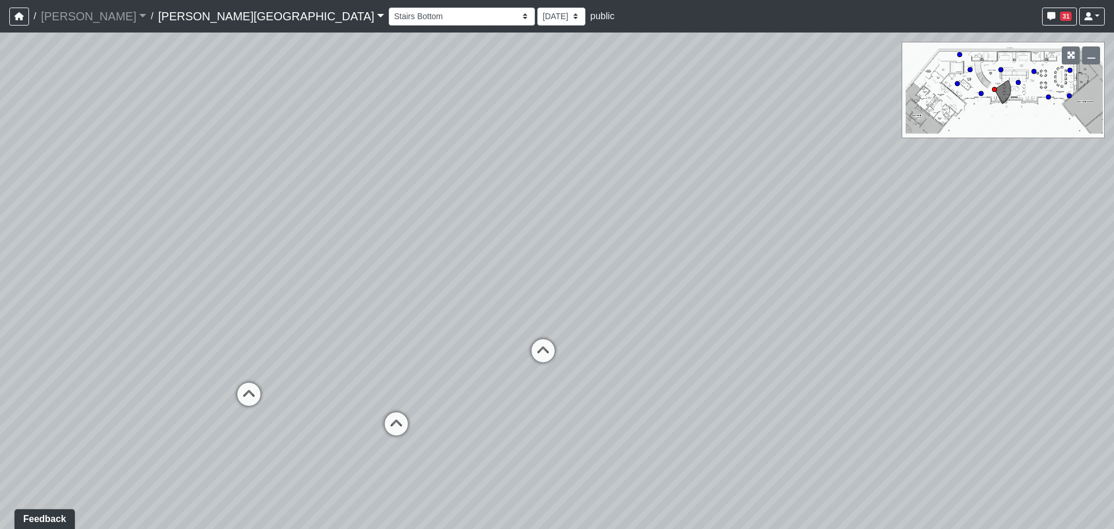
click at [910, 333] on div "Loading... Entry 1 Loading... Banquette Seating 1 Loading... Entry 2 Loading...…" at bounding box center [557, 281] width 1114 height 496
drag, startPoint x: 328, startPoint y: 247, endPoint x: 593, endPoint y: 278, distance: 266.5
click at [702, 286] on div "Loading... Entry 1 Loading... Banquette Seating 1 Loading... Entry 2 Loading...…" at bounding box center [557, 281] width 1114 height 496
drag, startPoint x: 427, startPoint y: 244, endPoint x: 954, endPoint y: 153, distance: 535.0
click at [954, 153] on div "Loading... Entry 1 Loading... Banquette Seating 1 Loading... Entry 2 Loading...…" at bounding box center [557, 281] width 1114 height 496
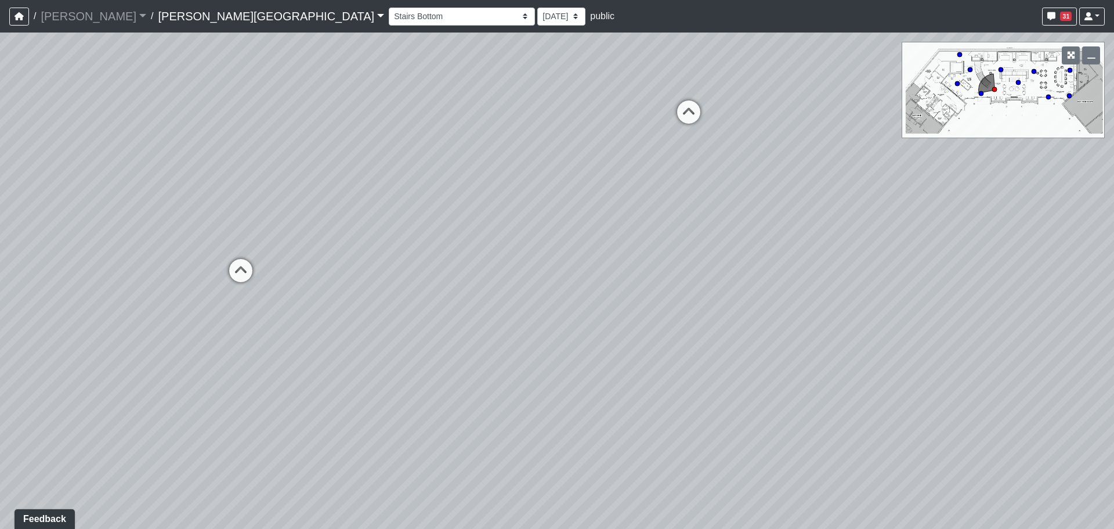
drag, startPoint x: 293, startPoint y: 338, endPoint x: 848, endPoint y: 320, distance: 555.8
click at [848, 320] on div "Loading... Entry 1 Loading... Banquette Seating 1 Loading... Entry 2 Loading...…" at bounding box center [557, 281] width 1114 height 496
click at [255, 280] on icon at bounding box center [241, 276] width 35 height 35
drag, startPoint x: 427, startPoint y: 301, endPoint x: 166, endPoint y: 349, distance: 265.1
click at [158, 358] on div "Loading... Entry 1 Loading... Banquette Seating 1 Loading... Entry 2 Loading...…" at bounding box center [557, 281] width 1114 height 496
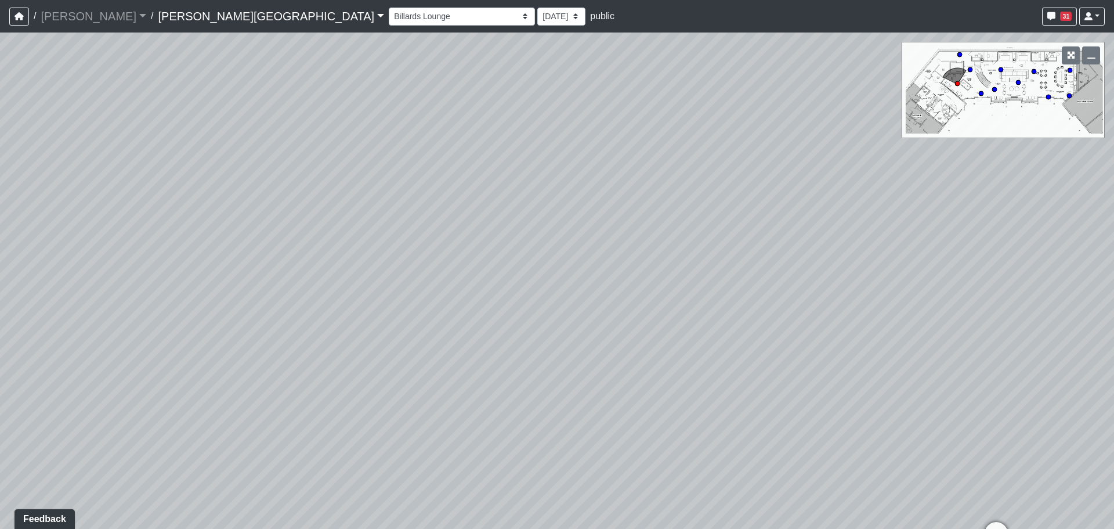
drag, startPoint x: 613, startPoint y: 349, endPoint x: 286, endPoint y: 330, distance: 328.0
click at [251, 333] on div "Loading... Entry 1 Loading... Banquette Seating 1 Loading... Entry 2 Loading...…" at bounding box center [557, 281] width 1114 height 496
drag, startPoint x: 528, startPoint y: 381, endPoint x: 379, endPoint y: 392, distance: 149.0
click at [373, 402] on div "Loading... Entry 1 Loading... Banquette Seating 1 Loading... Entry 2 Loading...…" at bounding box center [557, 281] width 1114 height 496
drag, startPoint x: 696, startPoint y: 361, endPoint x: 765, endPoint y: 331, distance: 75.4
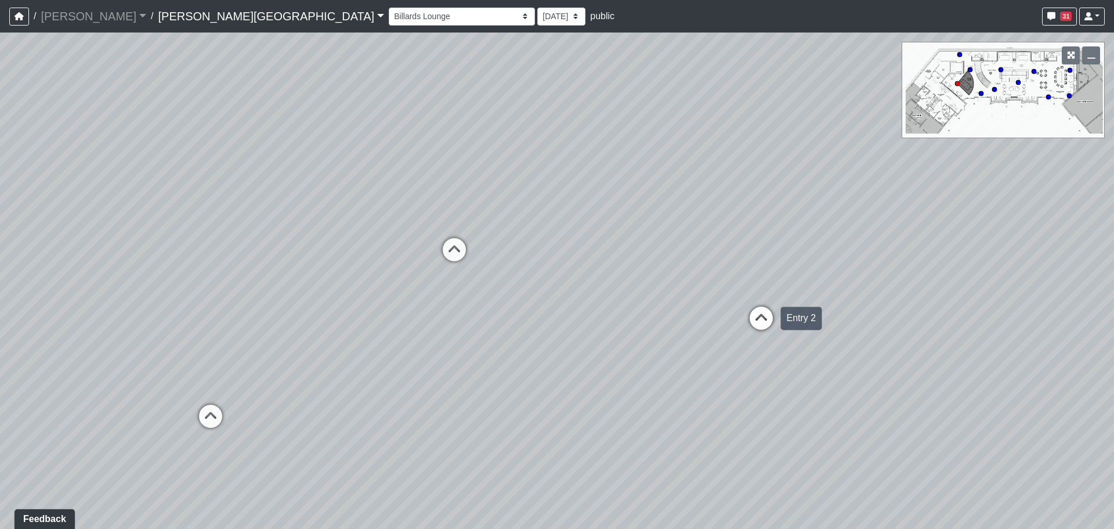
click at [547, 363] on div "Loading... Entry 1 Loading... Banquette Seating 1 Loading... Entry 2 Loading...…" at bounding box center [557, 281] width 1114 height 496
click at [767, 330] on icon at bounding box center [765, 324] width 35 height 35
click at [596, 268] on icon at bounding box center [608, 267] width 35 height 35
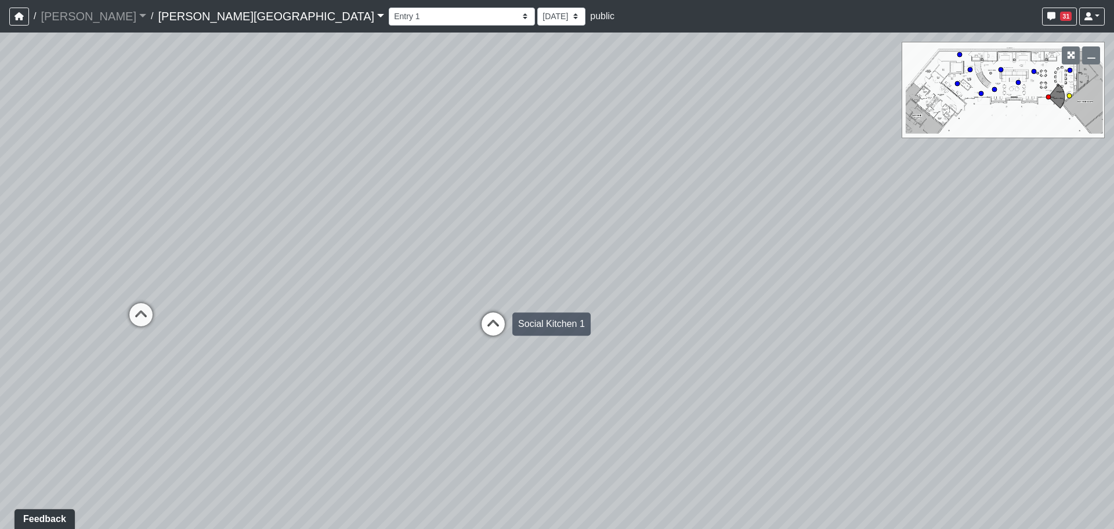
click at [486, 323] on icon at bounding box center [493, 329] width 35 height 35
drag, startPoint x: 510, startPoint y: 301, endPoint x: 680, endPoint y: 328, distance: 172.2
click at [680, 328] on div "Loading... Entry 1 Loading... Banquette Seating 1 Loading... Entry 2 Loading...…" at bounding box center [557, 281] width 1114 height 496
drag, startPoint x: 228, startPoint y: 254, endPoint x: 200, endPoint y: 244, distance: 29.0
click at [200, 246] on div "Loading... Entry 1 Loading... Banquette Seating 1 Loading... Entry 2 Loading...…" at bounding box center [557, 281] width 1114 height 496
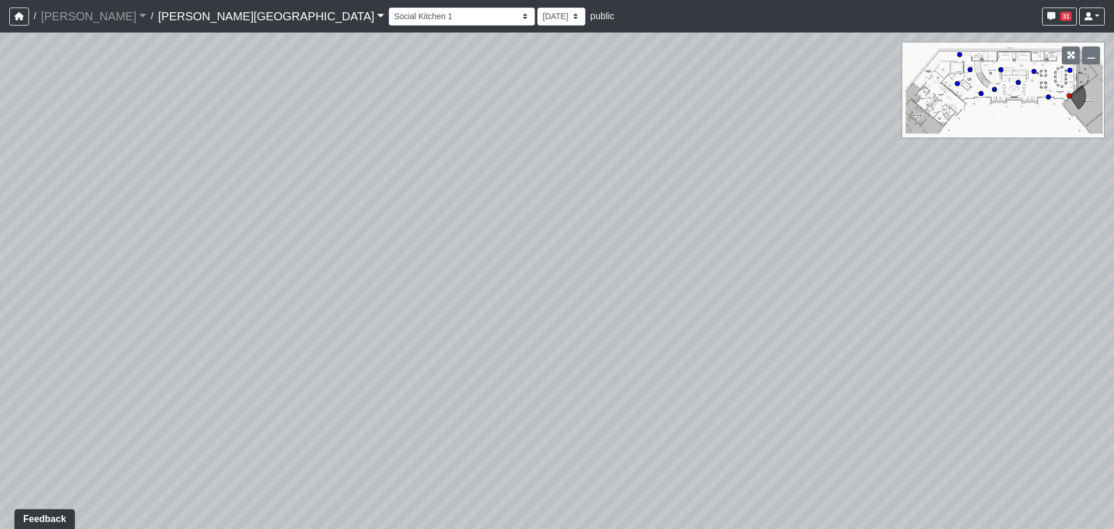
drag, startPoint x: 585, startPoint y: 303, endPoint x: 306, endPoint y: 327, distance: 279.6
click at [307, 328] on div "Loading... Entry 1 Loading... Banquette Seating 1 Loading... Entry 2 Loading...…" at bounding box center [557, 281] width 1114 height 496
drag, startPoint x: 778, startPoint y: 428, endPoint x: 485, endPoint y: 383, distance: 296.6
click at [503, 389] on div "Loading... Entry 1 Loading... Banquette Seating 1 Loading... Entry 2 Loading...…" at bounding box center [557, 281] width 1114 height 496
drag, startPoint x: 626, startPoint y: 382, endPoint x: 398, endPoint y: 356, distance: 229.0
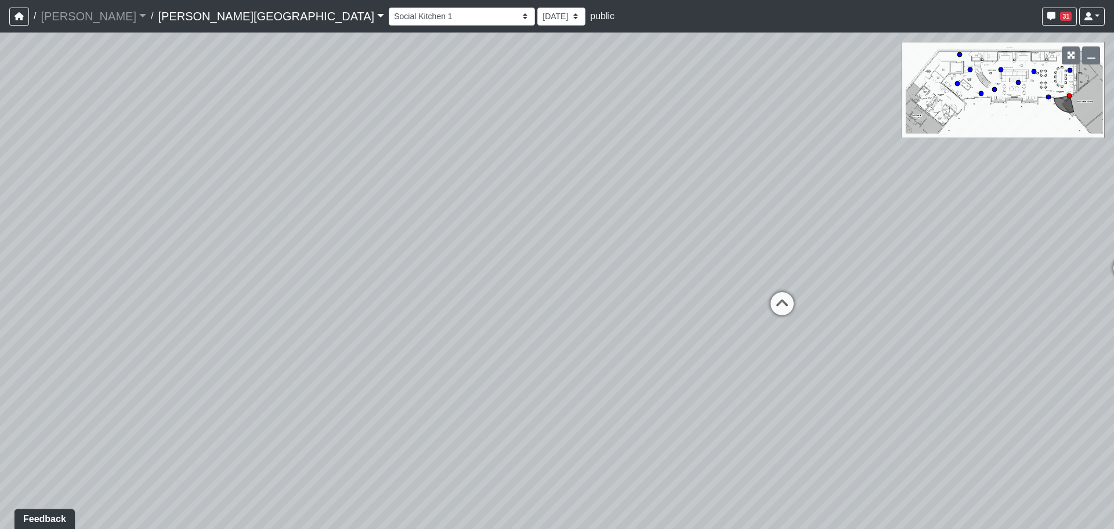
click at [398, 356] on div "Loading... Entry 1 Loading... Banquette Seating 1 Loading... Entry 2 Loading...…" at bounding box center [557, 281] width 1114 height 496
drag, startPoint x: 515, startPoint y: 424, endPoint x: 464, endPoint y: 426, distance: 51.7
click at [464, 426] on div "Loading... Entry 1 Loading... Banquette Seating 1 Loading... Entry 2 Loading...…" at bounding box center [557, 281] width 1114 height 496
drag, startPoint x: 704, startPoint y: 304, endPoint x: 651, endPoint y: 315, distance: 53.4
click at [651, 315] on div "Loading... Entry 1 Loading... Banquette Seating 1 Loading... Entry 2 Loading...…" at bounding box center [557, 281] width 1114 height 496
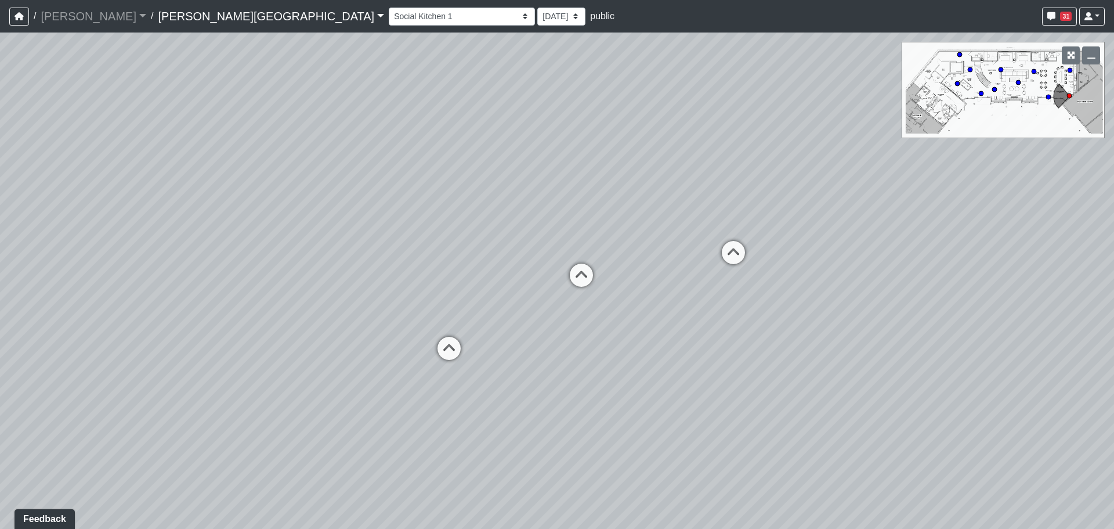
click at [604, 273] on div "Loading... Entry 1 Loading... Banquette Seating 1 Loading... Entry 2 Loading...…" at bounding box center [557, 281] width 1114 height 496
click at [599, 272] on div "Loading... Entry 1 Loading... Banquette Seating 1 Loading... Entry 2 Loading...…" at bounding box center [557, 281] width 1114 height 496
click at [586, 270] on icon at bounding box center [581, 281] width 35 height 35
drag, startPoint x: 431, startPoint y: 268, endPoint x: 273, endPoint y: 266, distance: 157.9
click at [273, 266] on div "Loading... Entry 1 Loading... Banquette Seating 1 Loading... Entry 2 Loading...…" at bounding box center [557, 281] width 1114 height 496
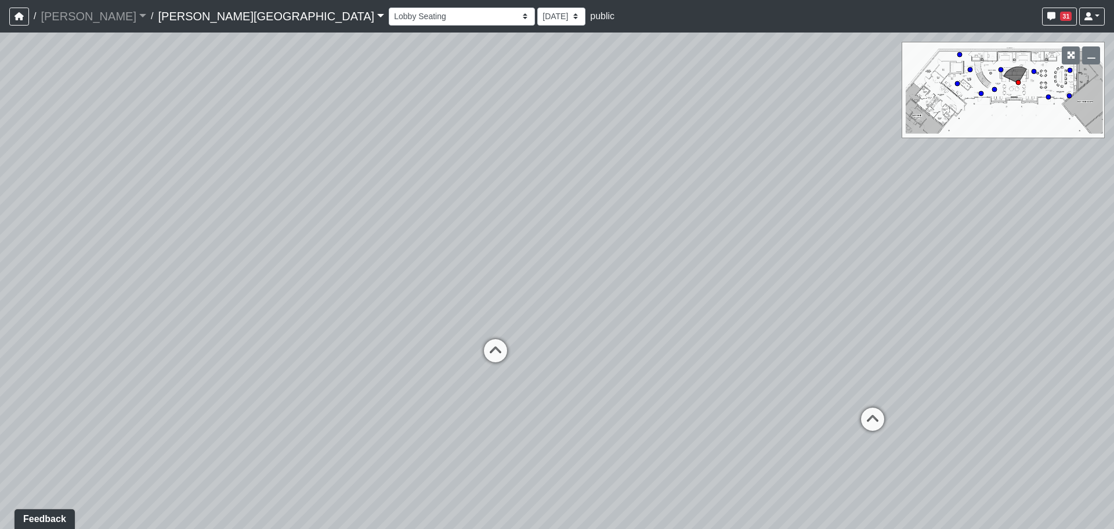
click at [524, 345] on div "Loading... Entry 1 Loading... Banquette Seating 1 Loading... Entry 2 Loading...…" at bounding box center [557, 281] width 1114 height 496
drag, startPoint x: 782, startPoint y: 355, endPoint x: 542, endPoint y: 341, distance: 240.7
click at [540, 341] on div "Loading... Entry 1 Loading... Banquette Seating 1 Loading... Entry 2 Loading...…" at bounding box center [557, 281] width 1114 height 496
drag, startPoint x: 919, startPoint y: 355, endPoint x: 414, endPoint y: 365, distance: 505.1
click at [414, 365] on div "Loading... Entry 1 Loading... Banquette Seating 1 Loading... Entry 2 Loading...…" at bounding box center [557, 281] width 1114 height 496
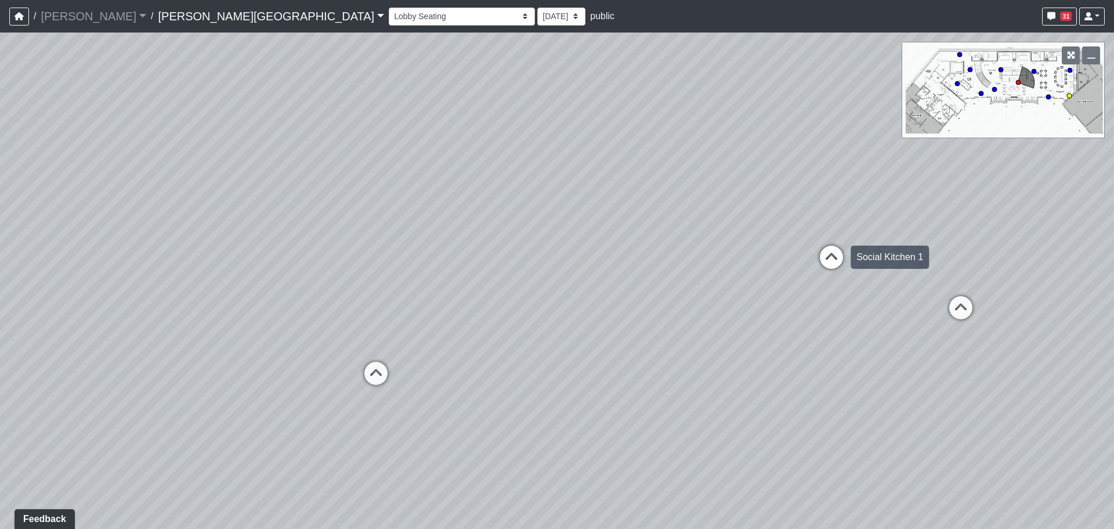
click at [821, 272] on icon at bounding box center [831, 263] width 35 height 35
drag, startPoint x: 971, startPoint y: 262, endPoint x: 247, endPoint y: 355, distance: 729.8
click at [248, 355] on div "Loading... Entry 1 Loading... Banquette Seating 1 Loading... Entry 2 Loading...…" at bounding box center [557, 281] width 1114 height 496
drag, startPoint x: 814, startPoint y: 389, endPoint x: 300, endPoint y: 311, distance: 520.1
click at [299, 311] on div "Loading... Entry 1 Loading... Banquette Seating 1 Loading... Entry 2 Loading...…" at bounding box center [557, 281] width 1114 height 496
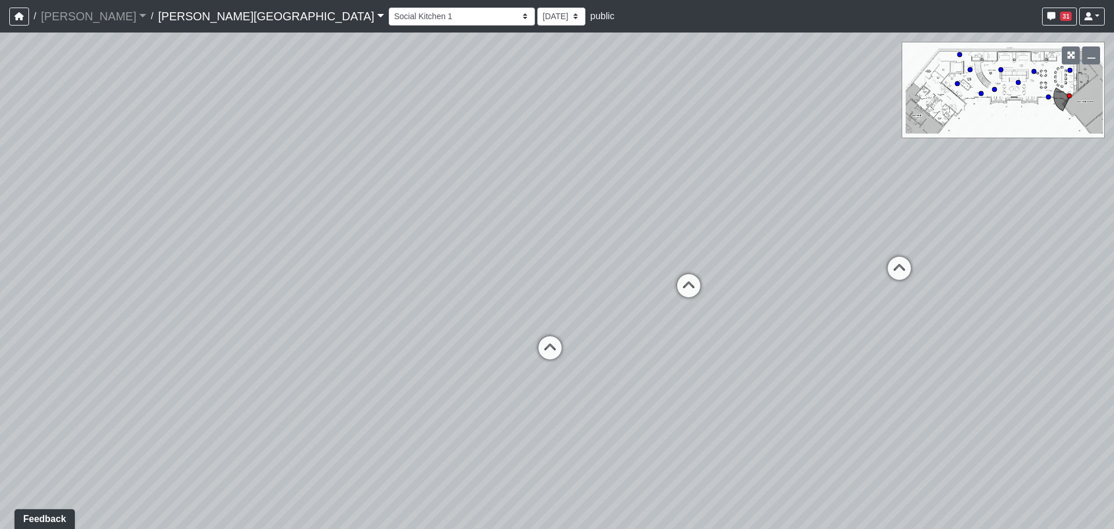
drag, startPoint x: 596, startPoint y: 354, endPoint x: 103, endPoint y: 373, distance: 493.2
click at [103, 373] on div "Loading... Entry 1 Loading... Banquette Seating 1 Loading... Entry 2 Loading...…" at bounding box center [557, 281] width 1114 height 496
click at [687, 311] on div "Loading... Entry 1 Loading... Banquette Seating 1 Loading... Entry 2 Loading...…" at bounding box center [557, 281] width 1114 height 496
click at [695, 301] on icon at bounding box center [689, 291] width 35 height 35
click at [594, 305] on icon at bounding box center [588, 312] width 35 height 35
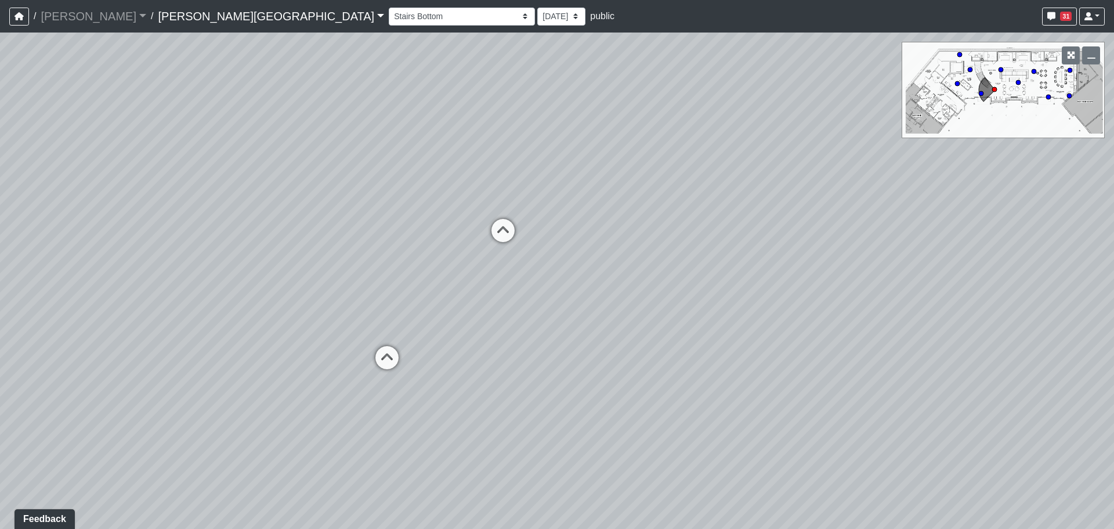
drag, startPoint x: 590, startPoint y: 312, endPoint x: 575, endPoint y: 312, distance: 14.5
click at [575, 312] on div "Loading... Entry 1 Loading... Banquette Seating 1 Loading... Entry 2 Loading...…" at bounding box center [557, 281] width 1114 height 496
click at [521, 248] on div "Loading... Entry 1 Loading... Banquette Seating 1 Loading... Entry 2 Loading...…" at bounding box center [557, 281] width 1114 height 496
click at [515, 235] on div "Loading... [GEOGRAPHIC_DATA]" at bounding box center [499, 230] width 35 height 35
drag, startPoint x: 782, startPoint y: 326, endPoint x: 176, endPoint y: 355, distance: 606.7
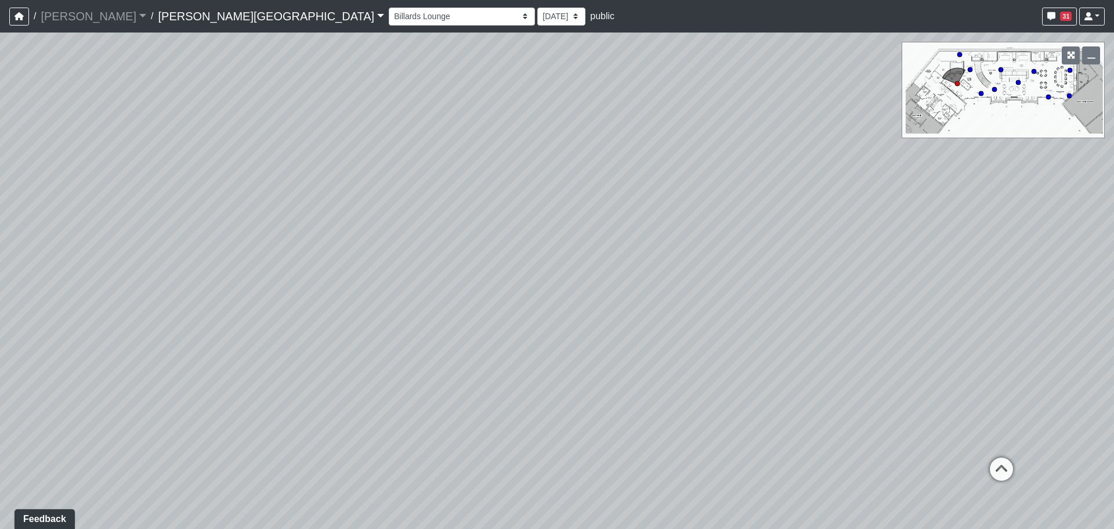
click at [176, 355] on div "Loading... Entry 1 Loading... Banquette Seating 1 Loading... Entry 2 Loading...…" at bounding box center [557, 281] width 1114 height 496
drag, startPoint x: 591, startPoint y: 377, endPoint x: 502, endPoint y: 384, distance: 90.3
click at [458, 377] on div "Loading... Entry 1 Loading... Banquette Seating 1 Loading... Entry 2 Loading...…" at bounding box center [557, 281] width 1114 height 496
click at [831, 424] on icon at bounding box center [844, 429] width 35 height 35
click at [448, 373] on div "Elevator 1" at bounding box center [471, 375] width 53 height 23
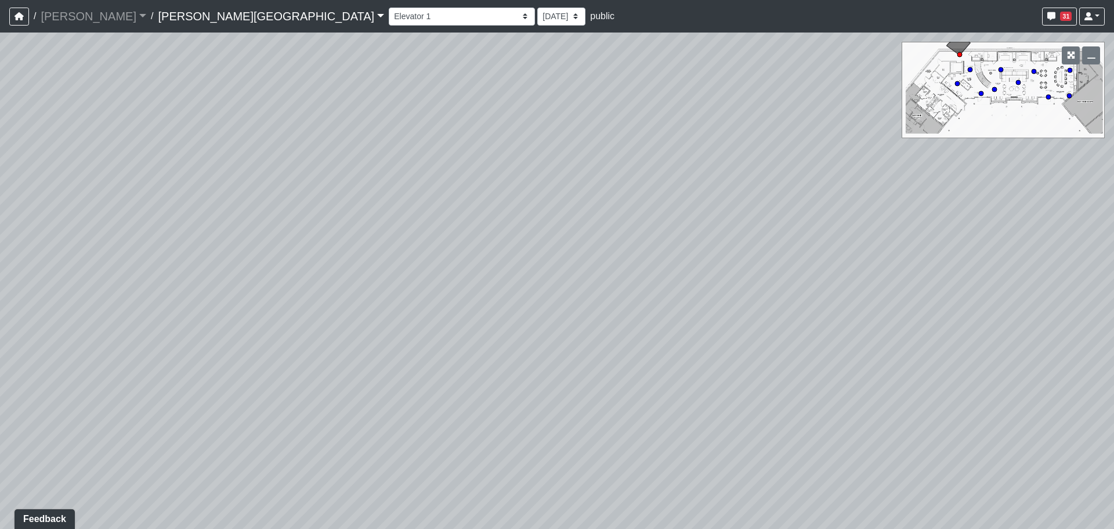
drag, startPoint x: 358, startPoint y: 295, endPoint x: 1098, endPoint y: 404, distance: 748.1
click at [1085, 403] on div "Loading... Entry 1 Loading... Banquette Seating 1 Loading... Entry 2 Loading...…" at bounding box center [557, 281] width 1114 height 496
drag, startPoint x: 805, startPoint y: 340, endPoint x: 373, endPoint y: 204, distance: 452.2
click at [377, 205] on div "Loading... Entry 1 Loading... Banquette Seating 1 Loading... Entry 2 Loading...…" at bounding box center [557, 281] width 1114 height 496
drag, startPoint x: 494, startPoint y: 261, endPoint x: 432, endPoint y: 246, distance: 63.2
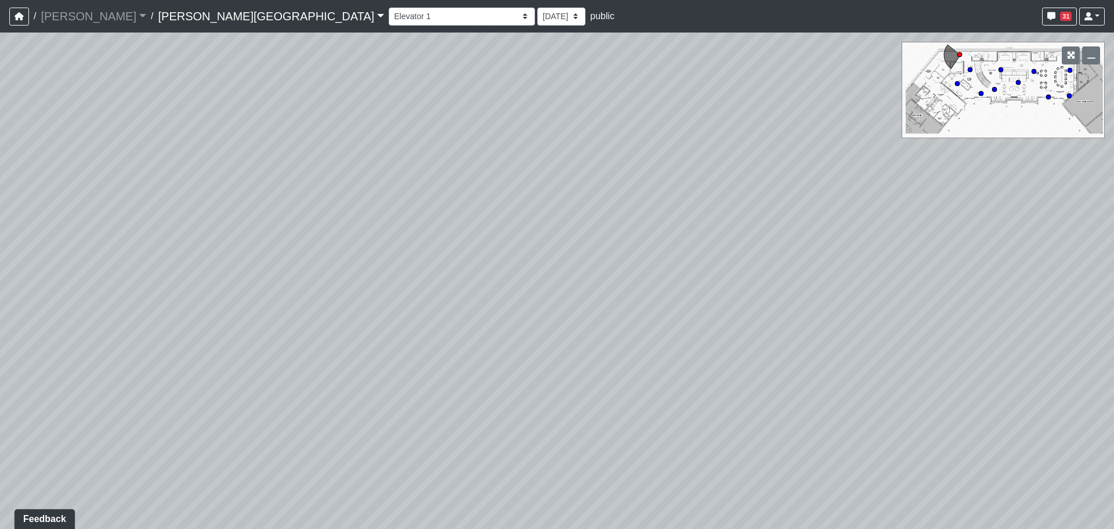
click at [432, 246] on div "Loading... Entry 1 Loading... Banquette Seating 1 Loading... Entry 2 Loading...…" at bounding box center [557, 281] width 1114 height 496
drag, startPoint x: 600, startPoint y: 294, endPoint x: 492, endPoint y: 252, distance: 115.6
click at [492, 252] on div "Loading... Entry 1 Loading... Banquette Seating 1 Loading... Entry 2 Loading...…" at bounding box center [557, 281] width 1114 height 496
drag, startPoint x: 805, startPoint y: 305, endPoint x: 705, endPoint y: 287, distance: 101.4
click at [705, 287] on div "Loading... Entry 1 Loading... Banquette Seating 1 Loading... Entry 2 Loading...…" at bounding box center [557, 281] width 1114 height 496
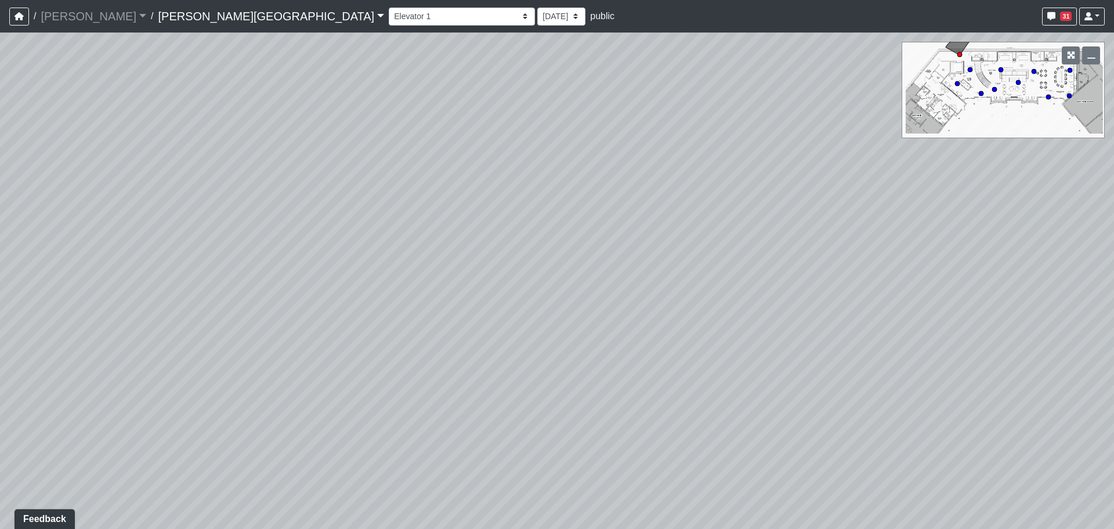
drag, startPoint x: 836, startPoint y: 368, endPoint x: 582, endPoint y: 322, distance: 257.9
click at [582, 323] on div "Loading... Entry 1 Loading... Banquette Seating 1 Loading... Entry 2 Loading...…" at bounding box center [557, 281] width 1114 height 496
drag, startPoint x: 738, startPoint y: 336, endPoint x: 616, endPoint y: 304, distance: 125.3
click at [600, 310] on div "Loading... Entry 1 Loading... Banquette Seating 1 Loading... Entry 2 Loading...…" at bounding box center [557, 281] width 1114 height 496
drag, startPoint x: 685, startPoint y: 349, endPoint x: 572, endPoint y: 556, distance: 235.6
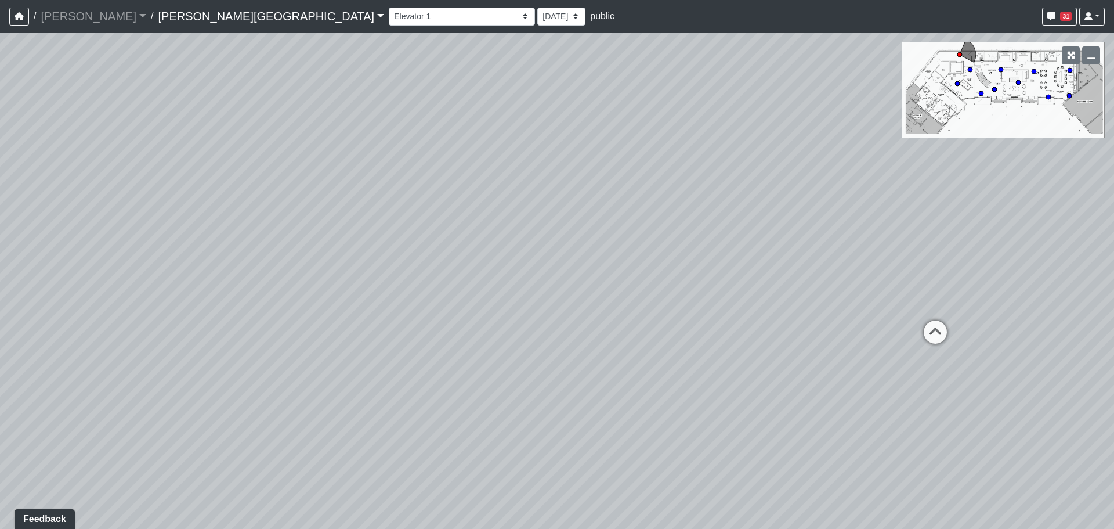
click at [572, 528] on html "/ [PERSON_NAME] Loading... / [PERSON_NAME][GEOGRAPHIC_DATA][PERSON_NAME] Loadin…" at bounding box center [557, 264] width 1114 height 529
drag, startPoint x: 719, startPoint y: 370, endPoint x: 540, endPoint y: 398, distance: 180.8
click at [540, 398] on div "Loading... Entry 1 Loading... Banquette Seating 1 Loading... Entry 2 Loading...…" at bounding box center [557, 281] width 1114 height 496
click at [716, 332] on icon at bounding box center [713, 339] width 35 height 35
click at [666, 272] on div "Loading... Entry 1 Loading... Banquette Seating 1 Loading... Entry 2 Loading...…" at bounding box center [557, 281] width 1114 height 496
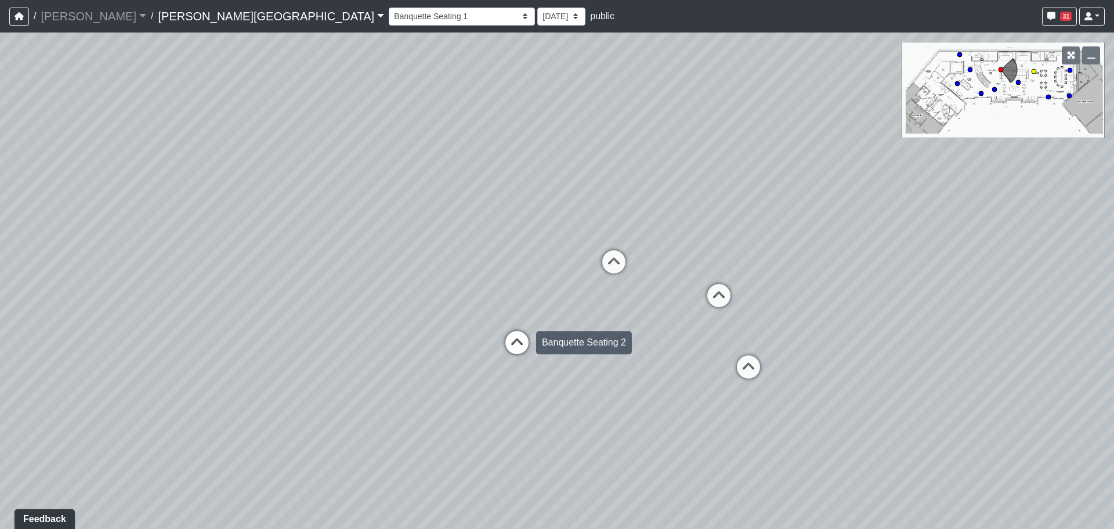
click at [513, 342] on icon at bounding box center [517, 348] width 35 height 35
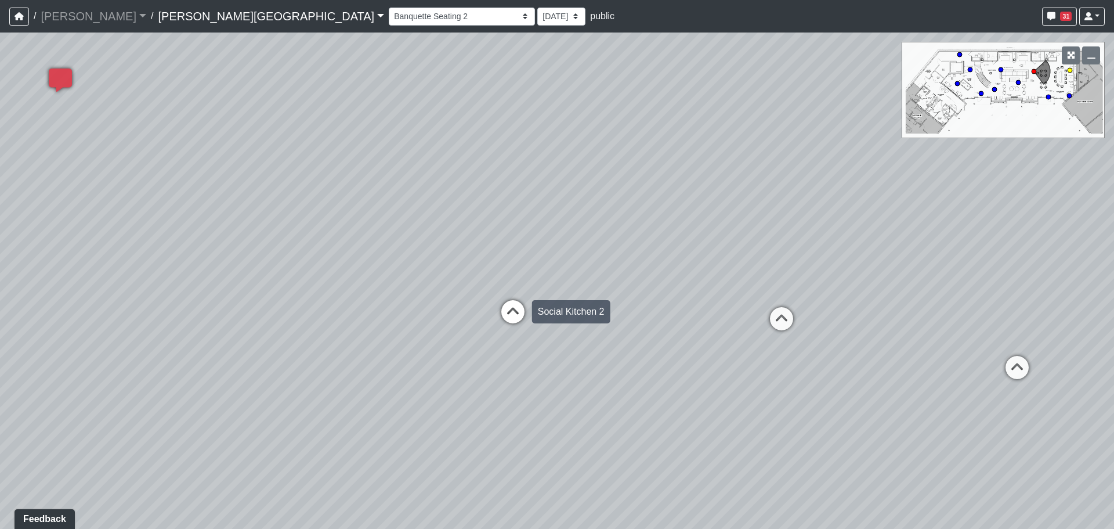
click at [506, 323] on icon at bounding box center [513, 317] width 35 height 35
drag, startPoint x: 739, startPoint y: 331, endPoint x: 956, endPoint y: 315, distance: 217.7
click at [989, 325] on div "Loading... Entry 1 Loading... Banquette Seating 1 Loading... Entry 2 Loading...…" at bounding box center [557, 281] width 1114 height 496
click at [648, 298] on div "Loading... Entry 1 Loading... Banquette Seating 1 Loading... Entry 2 Loading...…" at bounding box center [557, 281] width 1114 height 496
drag, startPoint x: 604, startPoint y: 288, endPoint x: 582, endPoint y: 298, distance: 23.6
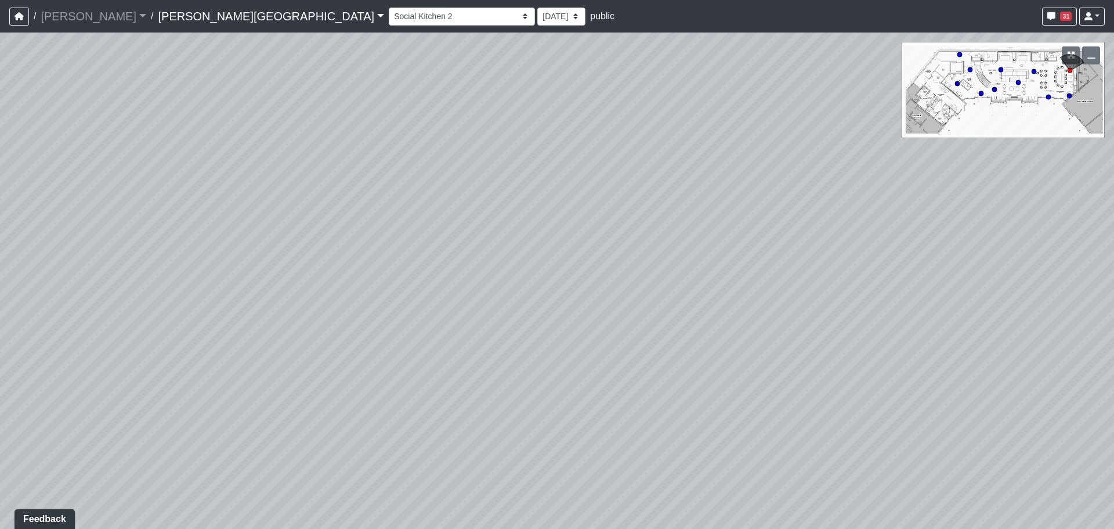
click at [582, 298] on div "Loading... Entry 1 Loading... Banquette Seating 1 Loading... Entry 2 Loading...…" at bounding box center [557, 281] width 1114 height 496
drag, startPoint x: 713, startPoint y: 227, endPoint x: 676, endPoint y: 267, distance: 54.6
click at [676, 267] on div "Loading... Entry 1 Loading... Banquette Seating 1 Loading... Entry 2 Loading...…" at bounding box center [557, 281] width 1114 height 496
click at [576, 374] on div "Loading... Entry 1 Loading... Banquette Seating 1 Loading... Entry 2 Loading...…" at bounding box center [557, 281] width 1114 height 496
click at [671, 232] on div "Loading... Entry 1 Loading... Banquette Seating 1 Loading... Entry 2 Loading...…" at bounding box center [557, 281] width 1114 height 496
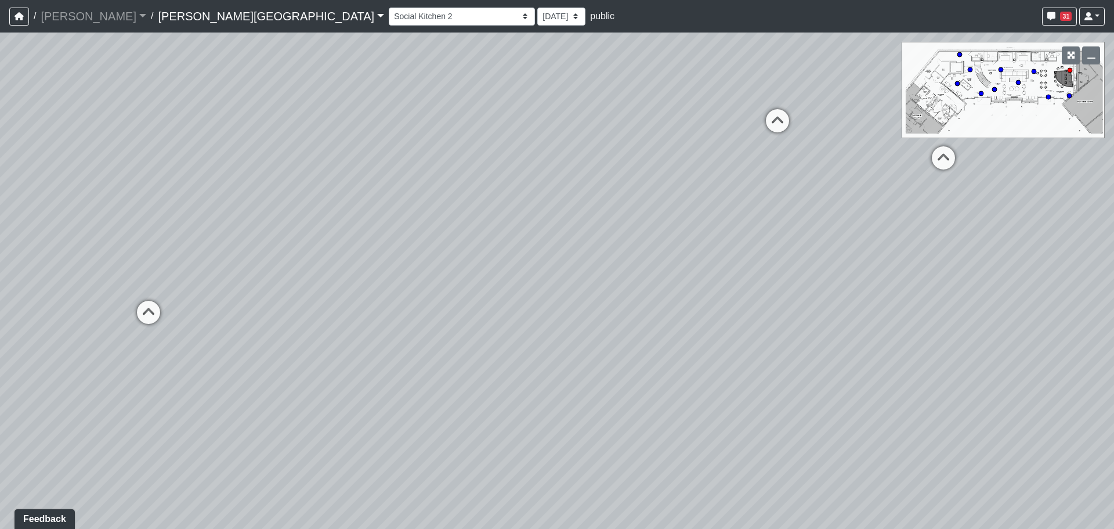
drag, startPoint x: 503, startPoint y: 301, endPoint x: 511, endPoint y: 294, distance: 9.9
click at [504, 301] on div "Loading... Entry 1 Loading... Banquette Seating 1 Loading... Entry 2 Loading...…" at bounding box center [557, 281] width 1114 height 496
click at [668, 228] on icon at bounding box center [655, 235] width 35 height 35
click at [650, 227] on icon at bounding box center [633, 237] width 35 height 35
drag, startPoint x: 497, startPoint y: 197, endPoint x: 748, endPoint y: 282, distance: 264.7
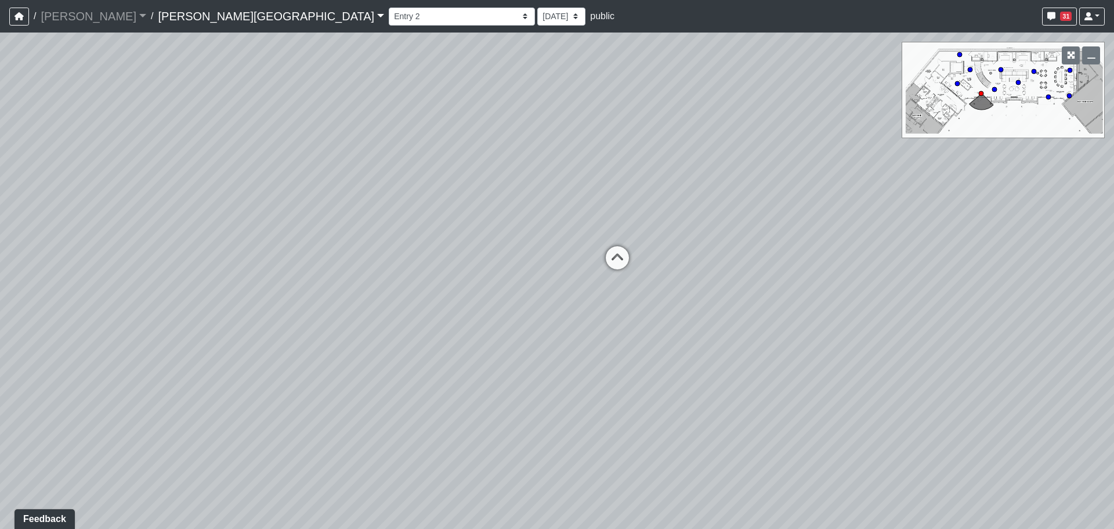
click at [1014, 298] on div "Loading... Entry 1 Loading... Banquette Seating 1 Loading... Entry 2 Loading...…" at bounding box center [557, 281] width 1114 height 496
drag, startPoint x: 200, startPoint y: 262, endPoint x: 716, endPoint y: 229, distance: 516.5
click at [716, 229] on div "Loading... Entry 1 Loading... Banquette Seating 1 Loading... Entry 2 Loading...…" at bounding box center [557, 281] width 1114 height 496
click at [276, 353] on icon at bounding box center [281, 348] width 35 height 35
drag, startPoint x: 381, startPoint y: 306, endPoint x: 138, endPoint y: 290, distance: 243.7
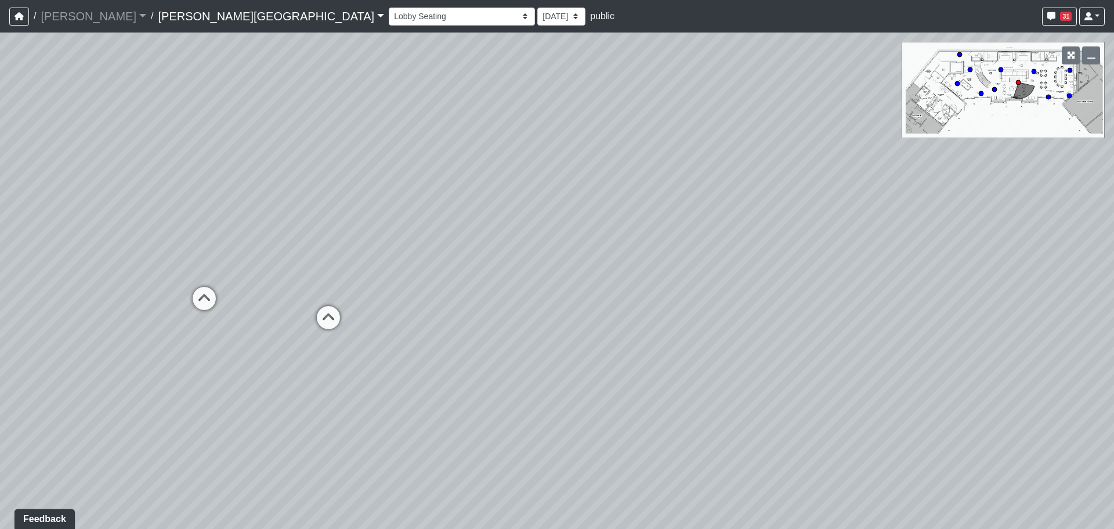
click at [118, 301] on div "Loading... Entry 1 Loading... Banquette Seating 1 Loading... Entry 2 Loading...…" at bounding box center [557, 281] width 1114 height 496
drag, startPoint x: 530, startPoint y: 253, endPoint x: 381, endPoint y: 246, distance: 149.4
click at [380, 247] on div "Loading... Entry 1 Loading... Banquette Seating 1 Loading... Entry 2 Loading...…" at bounding box center [557, 281] width 1114 height 496
drag, startPoint x: 319, startPoint y: 399, endPoint x: 332, endPoint y: 391, distance: 15.1
click at [332, 391] on div "Loading... Entry 1 Loading... Banquette Seating 1 Loading... Entry 2 Loading...…" at bounding box center [557, 281] width 1114 height 496
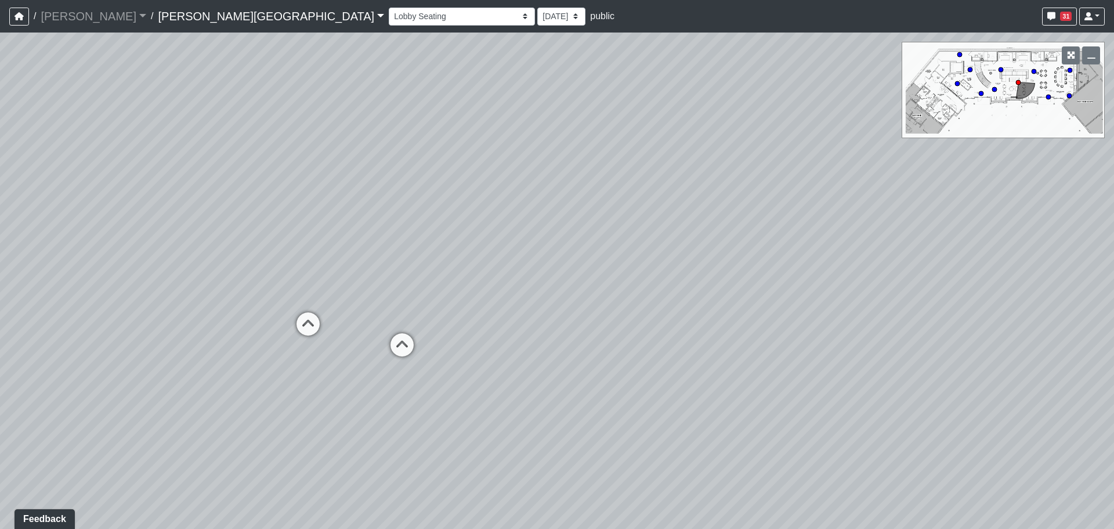
drag, startPoint x: 259, startPoint y: 355, endPoint x: 643, endPoint y: 376, distance: 384.2
click at [643, 377] on div "Loading... Entry 1 Loading... Banquette Seating 1 Loading... Entry 2 Loading...…" at bounding box center [557, 281] width 1114 height 496
click at [389, 22] on select "Banquette Seating 1 Banquette Seating 2 Billards Lounge Billards Lounge Hallway…" at bounding box center [462, 17] width 146 height 18
click at [389, 8] on select "Banquette Seating 1 Banquette Seating 2 Billards Lounge Billards Lounge Hallway…" at bounding box center [462, 17] width 146 height 18
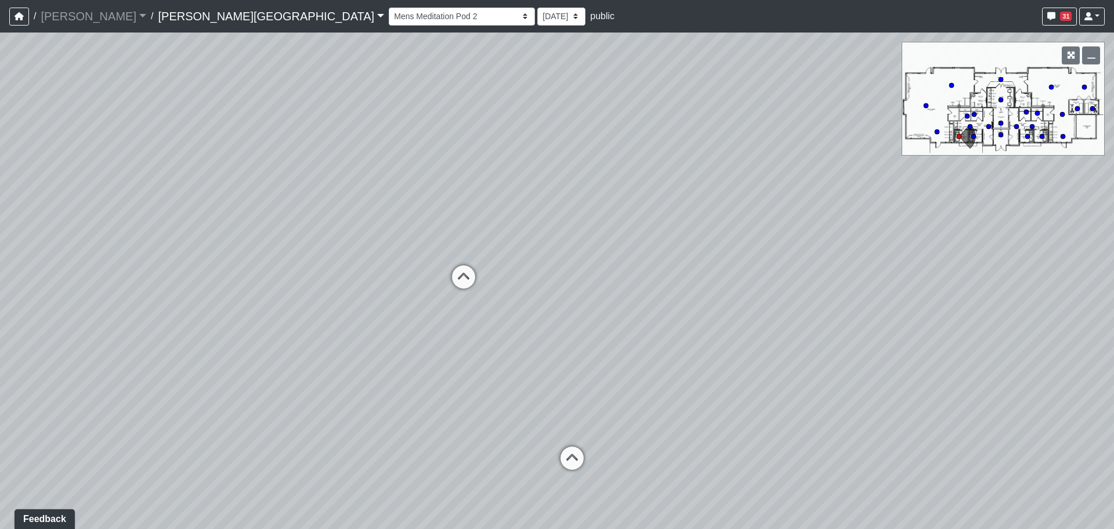
drag, startPoint x: 624, startPoint y: 228, endPoint x: 716, endPoint y: 236, distance: 92.0
click at [716, 236] on div "Loading... Entry 1 Loading... Banquette Seating 1 Loading... Entry 2 Loading...…" at bounding box center [557, 281] width 1114 height 496
click at [528, 282] on icon at bounding box center [522, 287] width 35 height 35
drag, startPoint x: 787, startPoint y: 283, endPoint x: 906, endPoint y: 292, distance: 119.9
click at [899, 289] on div "Loading... Entry 1 Loading... Banquette Seating 1 Loading... Entry 2 Loading...…" at bounding box center [557, 281] width 1114 height 496
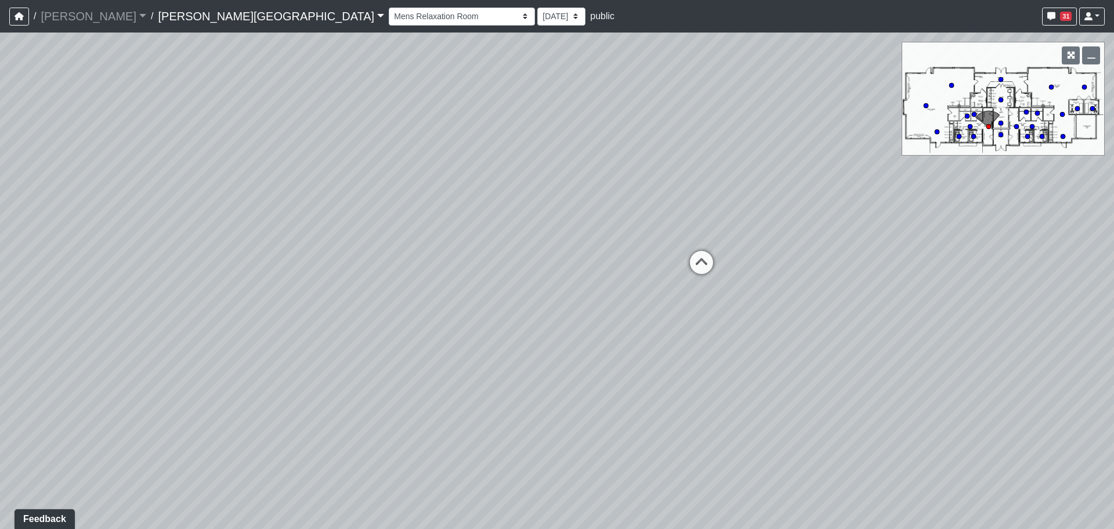
drag, startPoint x: 476, startPoint y: 283, endPoint x: 352, endPoint y: 244, distance: 130.2
click at [352, 244] on div "Loading... Entry 1 Loading... Banquette Seating 1 Loading... Entry 2 Loading...…" at bounding box center [557, 281] width 1114 height 496
click at [644, 250] on icon at bounding box center [647, 266] width 35 height 35
drag, startPoint x: 729, startPoint y: 270, endPoint x: 892, endPoint y: 258, distance: 163.6
click at [892, 258] on div "Loading... Entry 1 Loading... Banquette Seating 1 Loading... Entry 2 Loading...…" at bounding box center [557, 281] width 1114 height 496
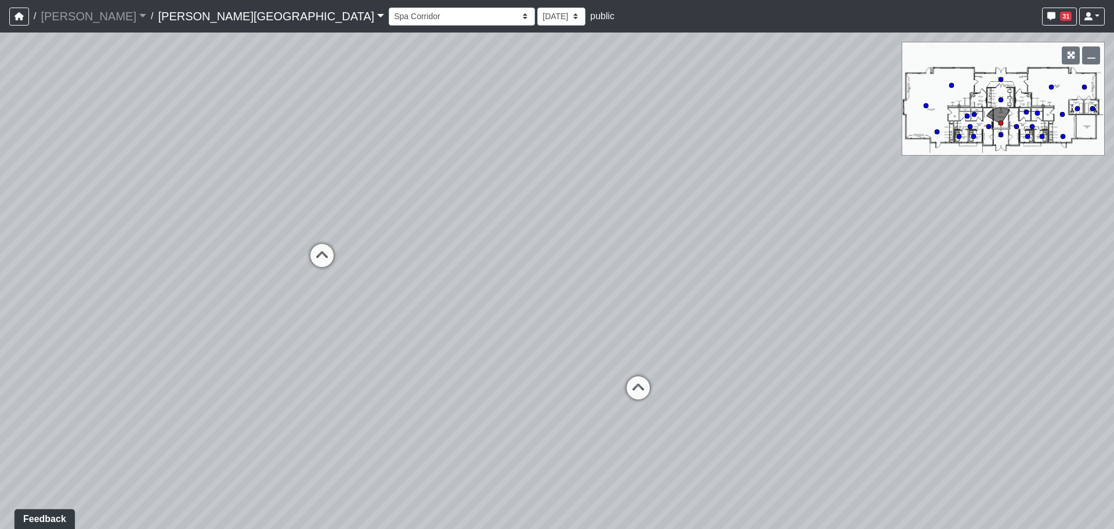
click at [668, 386] on div "Loading... Entry 1 Loading... Banquette Seating 1 Loading... Entry 2 Loading...…" at bounding box center [557, 281] width 1114 height 496
click at [644, 382] on icon at bounding box center [638, 393] width 35 height 35
click at [647, 396] on div "Loading... Wellness Lobby" at bounding box center [646, 412] width 35 height 35
click at [821, 308] on div "Loading... Entry 1 Loading... Banquette Seating 1 Loading... Entry 2 Loading...…" at bounding box center [557, 281] width 1114 height 496
drag, startPoint x: 435, startPoint y: 323, endPoint x: 579, endPoint y: 309, distance: 145.2
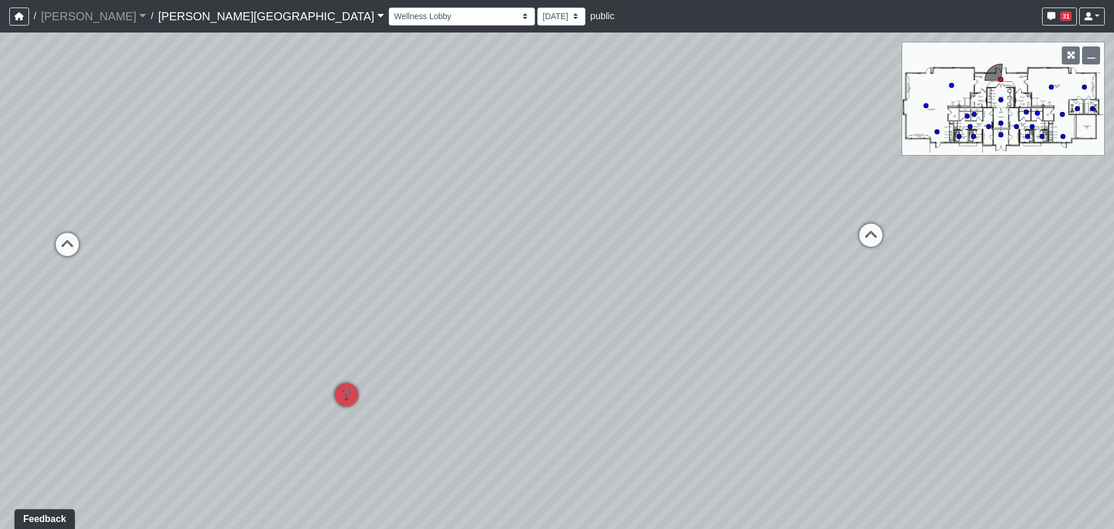
click at [579, 309] on div "Loading... Entry 1 Loading... Banquette Seating 1 Loading... Entry 2 Loading...…" at bounding box center [557, 281] width 1114 height 496
drag, startPoint x: 474, startPoint y: 309, endPoint x: 473, endPoint y: 289, distance: 20.3
click at [622, 305] on div "Loading... Entry 1 Loading... Banquette Seating 1 Loading... Entry 2 Loading...…" at bounding box center [557, 281] width 1114 height 496
drag, startPoint x: 640, startPoint y: 270, endPoint x: 709, endPoint y: 280, distance: 69.8
click at [709, 280] on div "Loading... Entry 1 Loading... Banquette Seating 1 Loading... Entry 2 Loading...…" at bounding box center [557, 281] width 1114 height 496
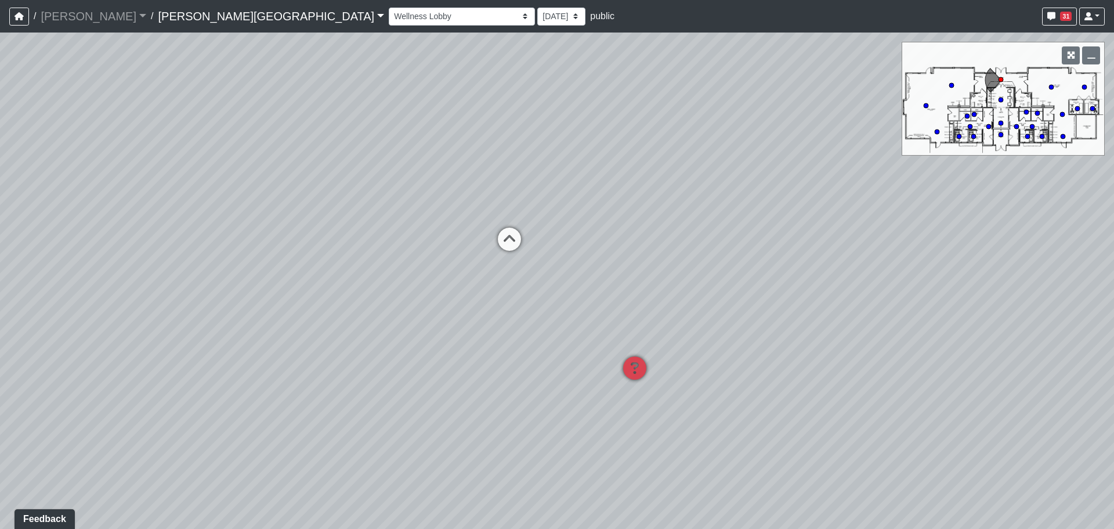
drag, startPoint x: 648, startPoint y: 255, endPoint x: 845, endPoint y: 262, distance: 196.9
click at [842, 264] on div "Loading... Entry 1 Loading... Banquette Seating 1 Loading... Entry 2 Loading...…" at bounding box center [557, 281] width 1114 height 496
click at [441, 409] on icon at bounding box center [442, 413] width 35 height 35
click at [460, 395] on div "Loading... Entry 1 Loading... Banquette Seating 1 Loading... Entry 2 Loading...…" at bounding box center [557, 281] width 1114 height 496
drag, startPoint x: 824, startPoint y: 479, endPoint x: 381, endPoint y: 334, distance: 465.9
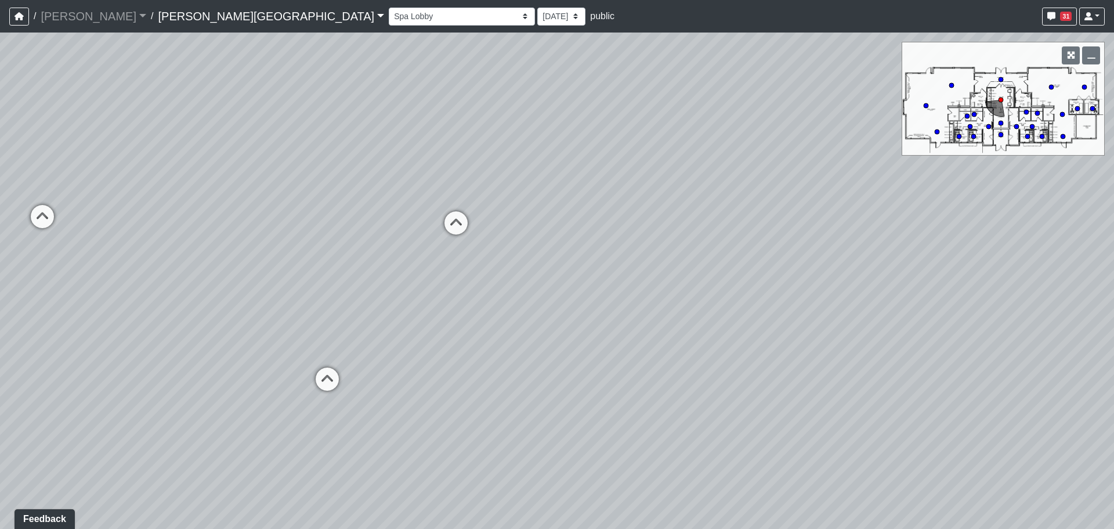
click at [125, 362] on div "Loading... Entry 1 Loading... Banquette Seating 1 Loading... Entry 2 Loading...…" at bounding box center [557, 281] width 1114 height 496
drag, startPoint x: 529, startPoint y: 378, endPoint x: 241, endPoint y: 455, distance: 297.9
click at [241, 455] on div "Loading... Entry 1 Loading... Banquette Seating 1 Loading... Entry 2 Loading...…" at bounding box center [557, 281] width 1114 height 496
click at [794, 441] on icon at bounding box center [809, 455] width 35 height 35
drag, startPoint x: 731, startPoint y: 406, endPoint x: 757, endPoint y: 399, distance: 27.5
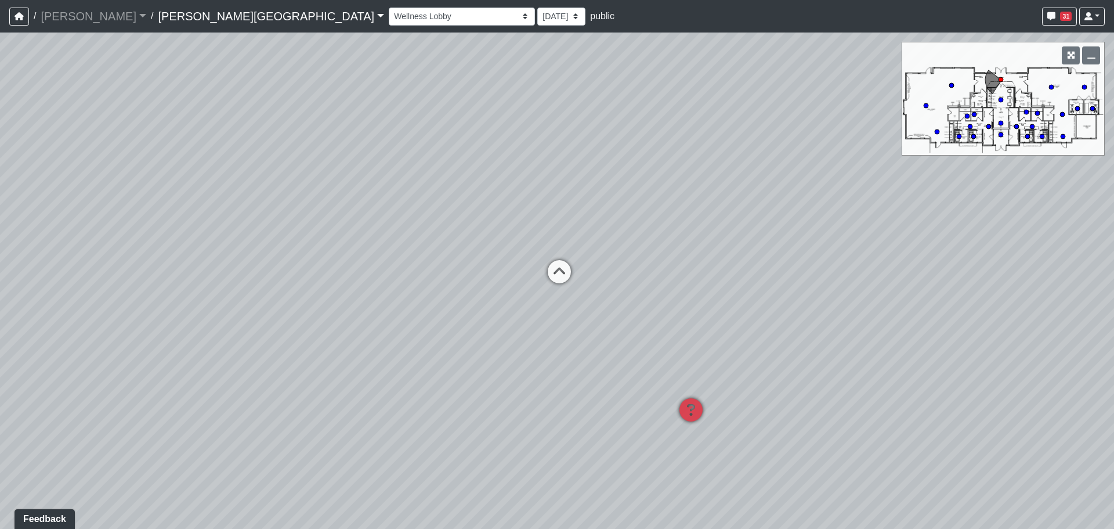
click at [809, 406] on div "Loading... Entry 1 Loading... Banquette Seating 1 Loading... Entry 2 Loading...…" at bounding box center [557, 281] width 1114 height 496
drag, startPoint x: 261, startPoint y: 336, endPoint x: 626, endPoint y: 384, distance: 367.7
click at [627, 384] on div "Loading... Entry 1 Loading... Banquette Seating 1 Loading... Entry 2 Loading...…" at bounding box center [557, 281] width 1114 height 496
click at [620, 385] on div "Loading... Entry 1 Loading... Banquette Seating 1 Loading... Entry 2 Loading...…" at bounding box center [557, 281] width 1114 height 496
click at [576, 461] on icon at bounding box center [577, 470] width 35 height 35
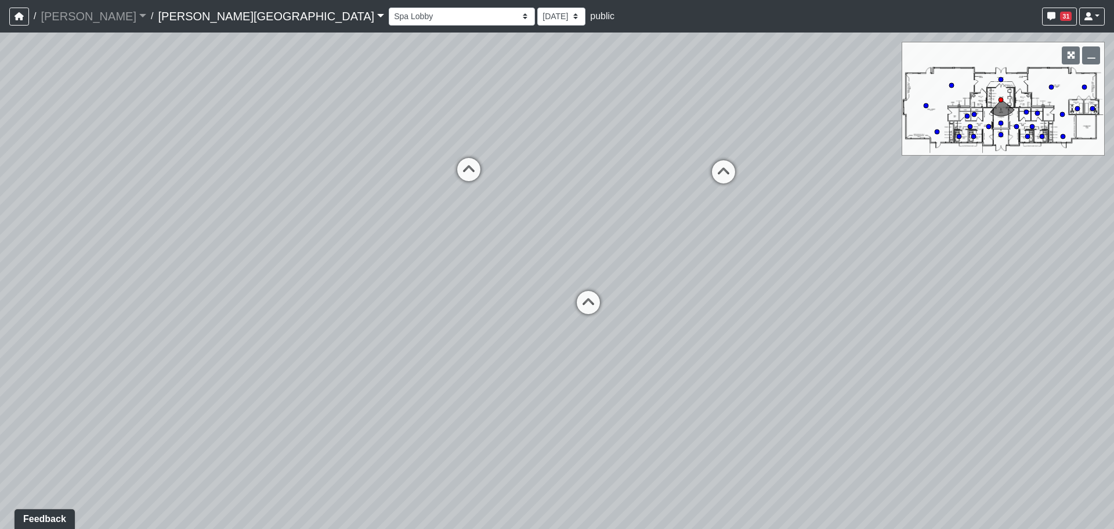
drag, startPoint x: 574, startPoint y: 306, endPoint x: 601, endPoint y: 143, distance: 165.9
click at [601, 143] on div "Loading... Entry 1 Loading... Banquette Seating 1 Loading... Entry 2 Loading...…" at bounding box center [557, 281] width 1114 height 496
drag, startPoint x: 592, startPoint y: 221, endPoint x: 277, endPoint y: 208, distance: 314.8
click at [294, 208] on div "Loading... Entry 1 Loading... Banquette Seating 1 Loading... Entry 2 Loading...…" at bounding box center [557, 281] width 1114 height 496
drag, startPoint x: 506, startPoint y: 286, endPoint x: 333, endPoint y: 298, distance: 172.8
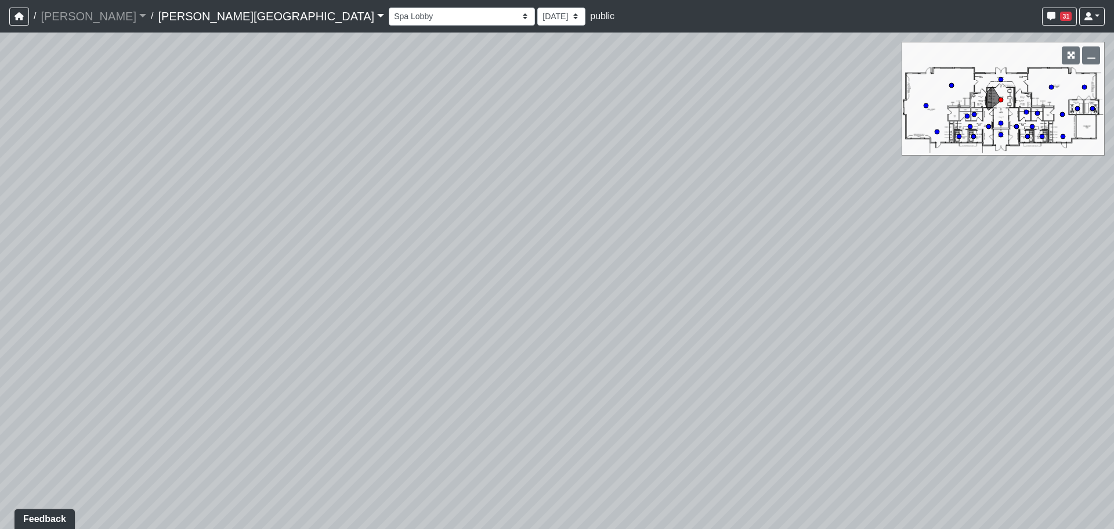
click at [338, 298] on div "Loading... Entry 1 Loading... Banquette Seating 1 Loading... Entry 2 Loading...…" at bounding box center [557, 281] width 1114 height 496
click at [520, 363] on div "Loading... Entry 1 Loading... Banquette Seating 1 Loading... Entry 2 Loading...…" at bounding box center [557, 281] width 1114 height 496
click at [881, 366] on icon at bounding box center [880, 357] width 35 height 35
click at [1026, 383] on div "Loading... Entry 1 Loading... Banquette Seating 1 Loading... Entry 2 Loading...…" at bounding box center [557, 281] width 1114 height 496
drag, startPoint x: 585, startPoint y: 311, endPoint x: 575, endPoint y: 249, distance: 62.9
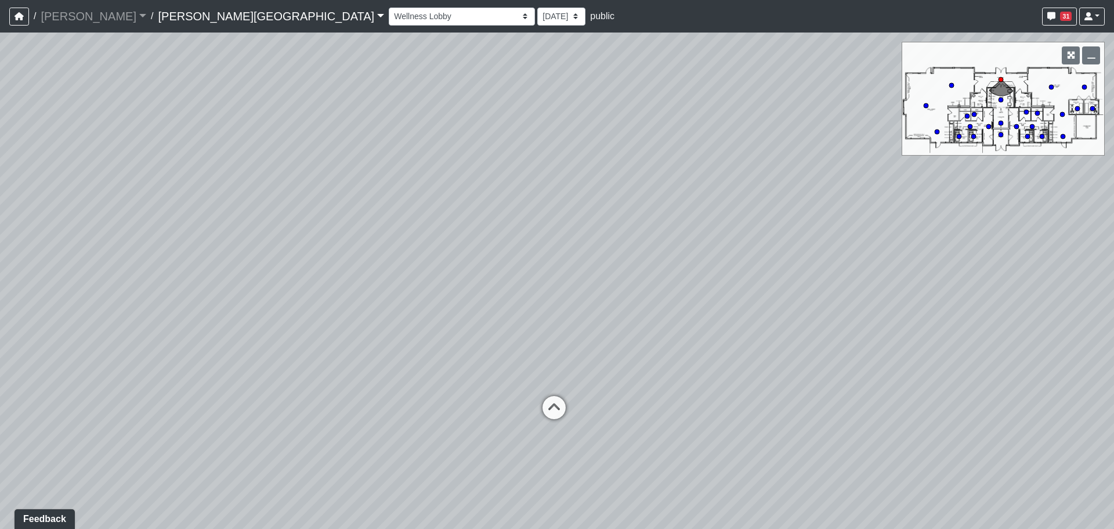
click at [575, 249] on div "Loading... Entry 1 Loading... Banquette Seating 1 Loading... Entry 2 Loading...…" at bounding box center [557, 281] width 1114 height 496
click at [565, 406] on icon at bounding box center [570, 413] width 35 height 35
drag, startPoint x: 515, startPoint y: 342, endPoint x: 239, endPoint y: 369, distance: 276.9
click at [239, 369] on div "Loading... Entry 1 Loading... Banquette Seating 1 Loading... Entry 2 Loading...…" at bounding box center [557, 281] width 1114 height 496
drag, startPoint x: 882, startPoint y: 272, endPoint x: 410, endPoint y: 308, distance: 473.2
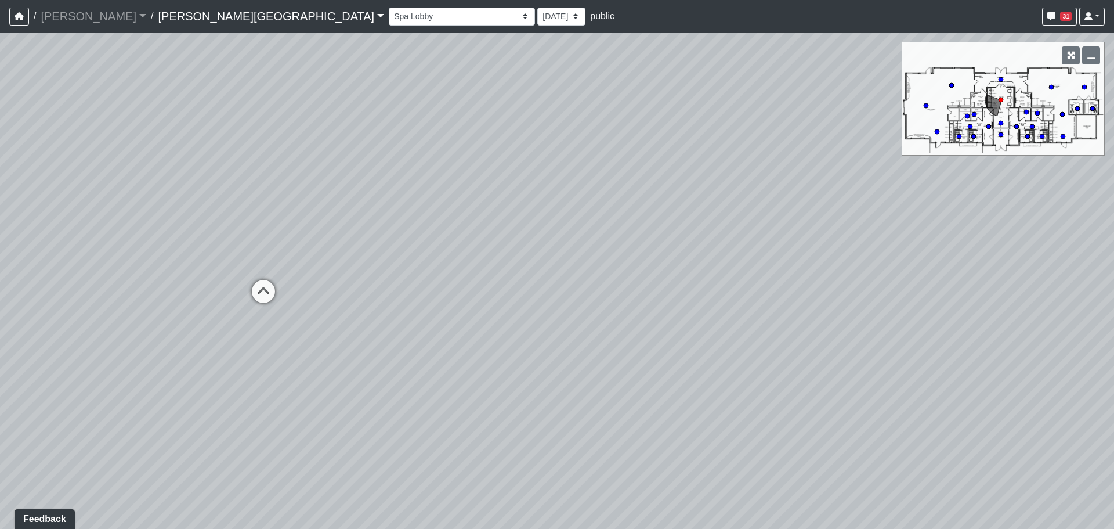
click at [392, 309] on div "Loading... Entry 1 Loading... Banquette Seating 1 Loading... Entry 2 Loading...…" at bounding box center [557, 281] width 1114 height 496
drag, startPoint x: 899, startPoint y: 339, endPoint x: 627, endPoint y: 344, distance: 271.7
click at [626, 344] on div "Loading... Entry 1 Loading... Banquette Seating 1 Loading... Entry 2 Loading...…" at bounding box center [557, 281] width 1114 height 496
drag, startPoint x: 818, startPoint y: 367, endPoint x: 677, endPoint y: 349, distance: 142.8
click at [677, 349] on div "Loading... Entry 1 Loading... Banquette Seating 1 Loading... Entry 2 Loading...…" at bounding box center [557, 281] width 1114 height 496
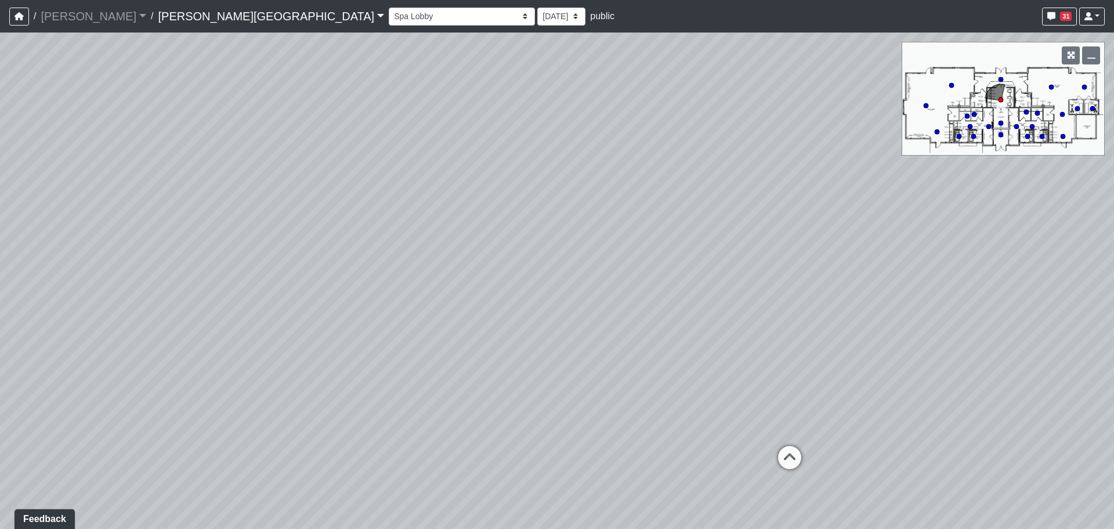
drag, startPoint x: 813, startPoint y: 296, endPoint x: 616, endPoint y: 230, distance: 206.9
click at [637, 238] on div "Loading... Entry 1 Loading... Banquette Seating 1 Loading... Entry 2 Loading...…" at bounding box center [557, 281] width 1114 height 496
click at [752, 439] on div "Loading... Entry 1 Loading... Banquette Seating 1 Loading... Entry 2 Loading...…" at bounding box center [557, 281] width 1114 height 496
click at [737, 425] on icon at bounding box center [730, 428] width 35 height 35
click at [736, 261] on icon at bounding box center [727, 258] width 35 height 35
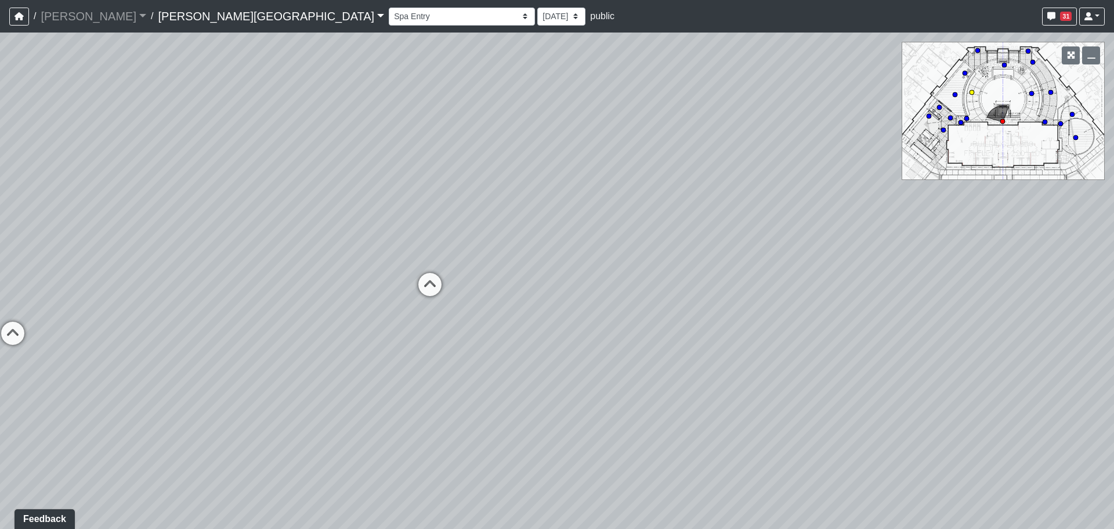
drag, startPoint x: 420, startPoint y: 282, endPoint x: 446, endPoint y: 285, distance: 25.7
click at [421, 282] on icon at bounding box center [430, 290] width 35 height 35
click at [597, 299] on div "Loading... Entry 1 Loading... Banquette Seating 1 Loading... Entry 2 Loading...…" at bounding box center [557, 281] width 1114 height 496
click at [805, 311] on icon at bounding box center [813, 318] width 35 height 35
click at [807, 288] on icon at bounding box center [804, 283] width 35 height 35
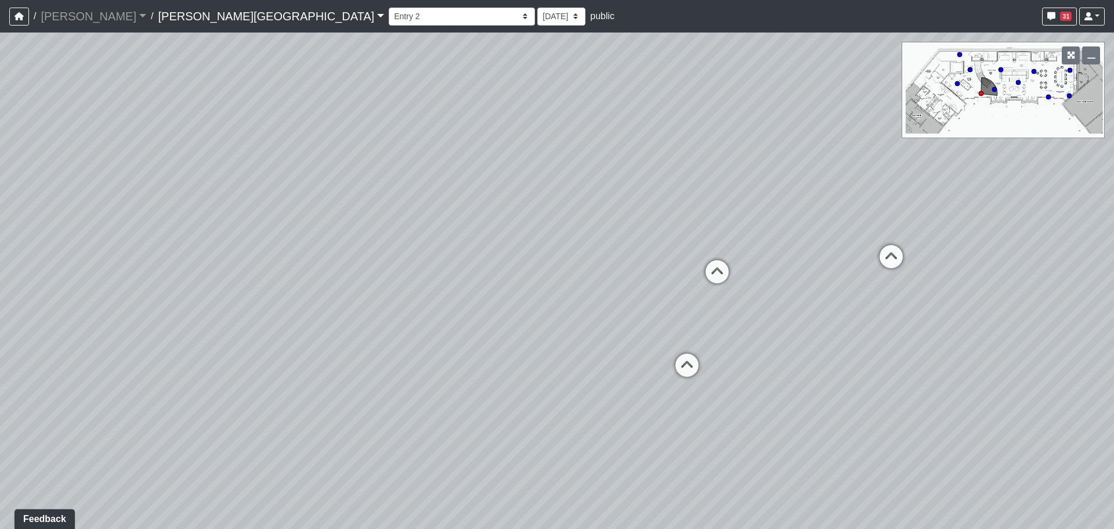
drag, startPoint x: 921, startPoint y: 356, endPoint x: 280, endPoint y: 282, distance: 645.6
click at [235, 288] on div "Loading... Entry 1 Loading... Banquette Seating 1 Loading... Entry 2 Loading...…" at bounding box center [557, 281] width 1114 height 496
click at [733, 256] on div "Loading... Lobby Seating" at bounding box center [717, 271] width 35 height 35
click at [713, 268] on div "Loading... Entry 1 Loading... Banquette Seating 1 Loading... Entry 2 Loading...…" at bounding box center [557, 281] width 1114 height 496
drag, startPoint x: 888, startPoint y: 360, endPoint x: 1071, endPoint y: 413, distance: 190.3
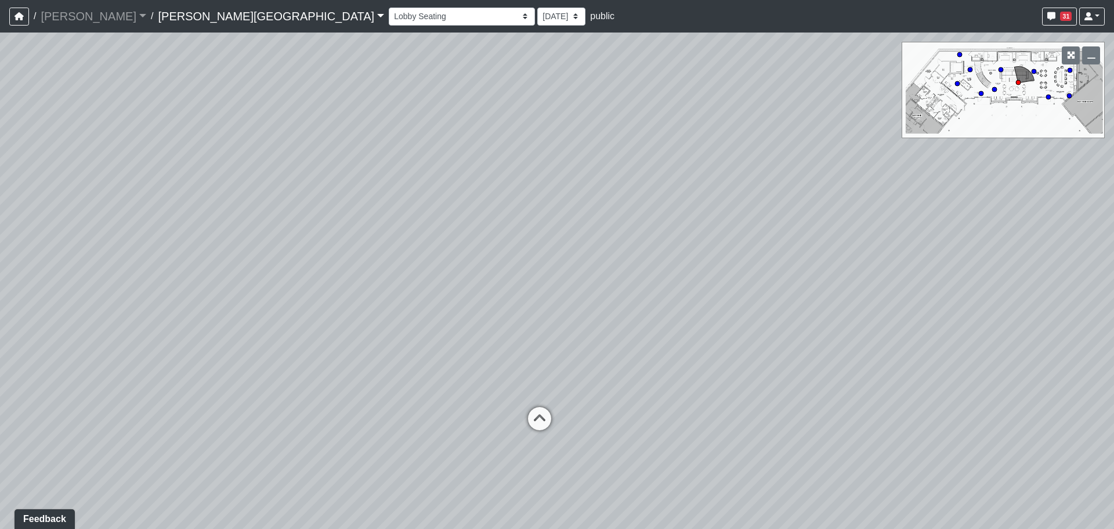
click at [1074, 416] on div "Loading... Entry 1 Loading... Banquette Seating 1 Loading... Entry 2 Loading...…" at bounding box center [557, 281] width 1114 height 496
drag, startPoint x: 520, startPoint y: 238, endPoint x: 966, endPoint y: 295, distance: 449.5
click at [966, 295] on div "Loading... Entry 1 Loading... Banquette Seating 1 Loading... Entry 2 Loading...…" at bounding box center [557, 281] width 1114 height 496
drag, startPoint x: 230, startPoint y: 351, endPoint x: 648, endPoint y: 189, distance: 447.5
click at [648, 189] on div "Loading... Entry 1 Loading... Banquette Seating 1 Loading... Entry 2 Loading...…" at bounding box center [557, 281] width 1114 height 496
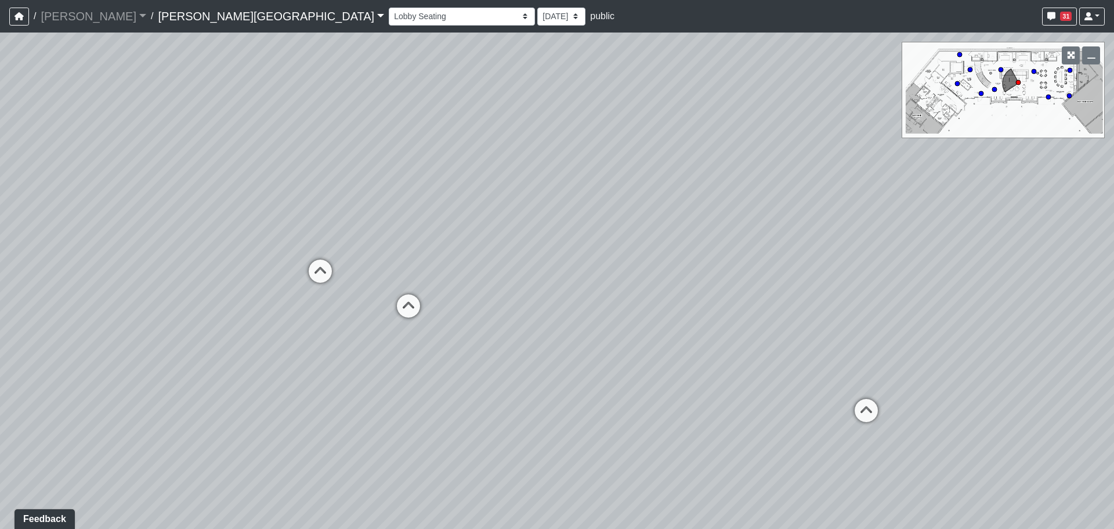
drag, startPoint x: 417, startPoint y: 315, endPoint x: 427, endPoint y: 314, distance: 9.9
click at [416, 315] on icon at bounding box center [408, 311] width 35 height 35
drag, startPoint x: 515, startPoint y: 262, endPoint x: 253, endPoint y: 303, distance: 264.9
click at [253, 303] on div "Loading... Entry 1 Loading... Banquette Seating 1 Loading... Entry 2 Loading...…" at bounding box center [557, 281] width 1114 height 496
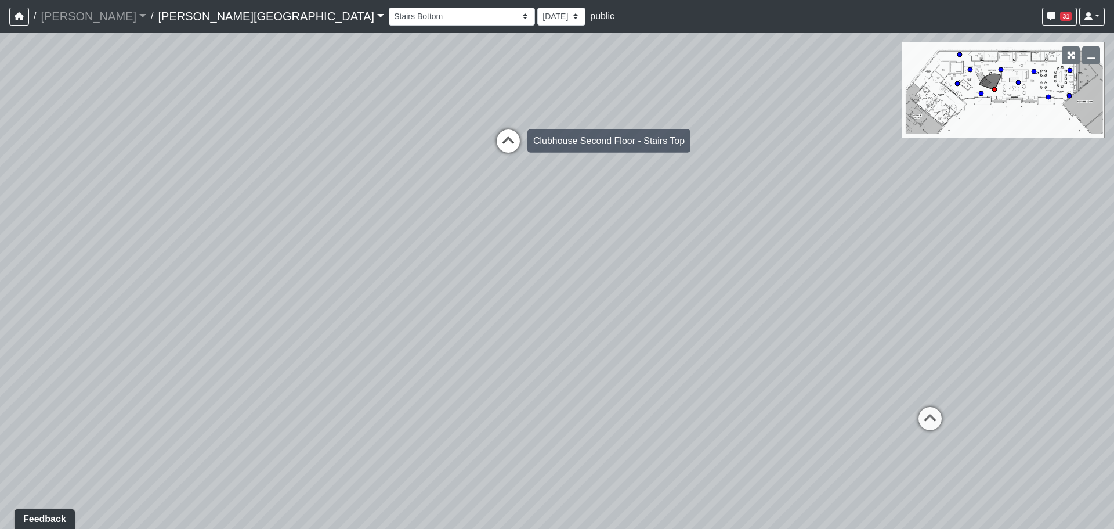
click at [506, 156] on icon at bounding box center [508, 146] width 35 height 35
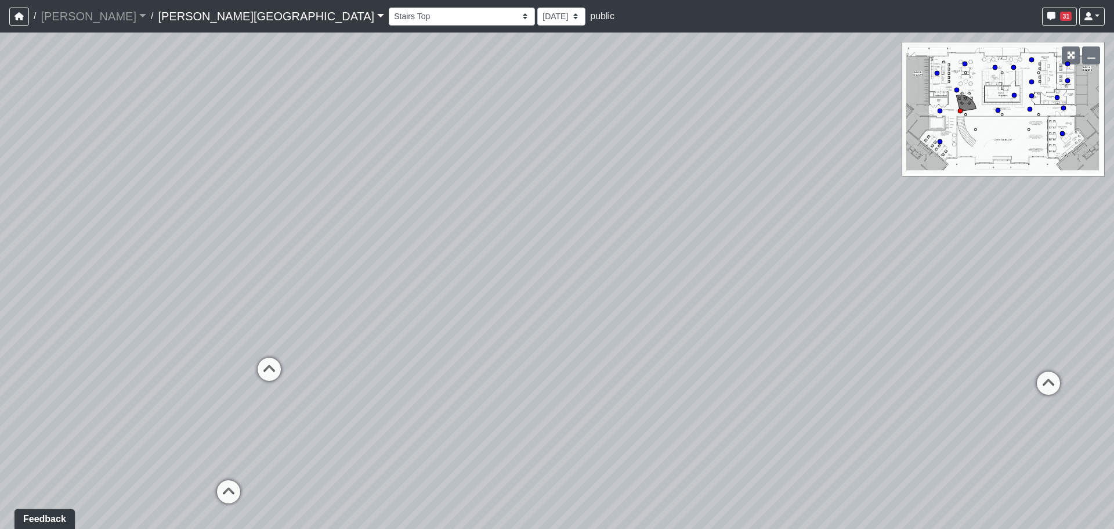
drag, startPoint x: 763, startPoint y: 276, endPoint x: 262, endPoint y: 294, distance: 501.3
click at [262, 294] on div "Loading... Entry 1 Loading... Banquette Seating 1 Loading... Entry 2 Loading...…" at bounding box center [557, 281] width 1114 height 496
click at [292, 369] on div "Market Lounge 1" at bounding box center [328, 369] width 81 height 23
drag, startPoint x: 515, startPoint y: 371, endPoint x: 308, endPoint y: 366, distance: 207.9
click at [308, 366] on div "Loading... Entry 1 Loading... Banquette Seating 1 Loading... Entry 2 Loading...…" at bounding box center [557, 281] width 1114 height 496
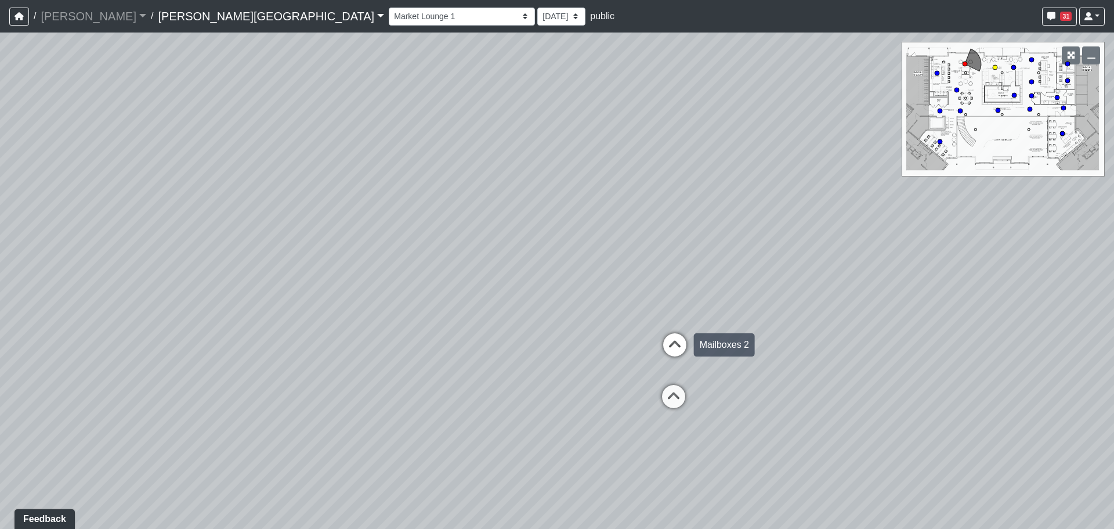
click at [666, 337] on icon at bounding box center [675, 350] width 35 height 35
click at [643, 352] on icon at bounding box center [643, 364] width 35 height 35
drag, startPoint x: 609, startPoint y: 326, endPoint x: 215, endPoint y: 309, distance: 394.5
click at [161, 305] on div "Loading... Entry 1 Loading... Banquette Seating 1 Loading... Entry 2 Loading...…" at bounding box center [557, 281] width 1114 height 496
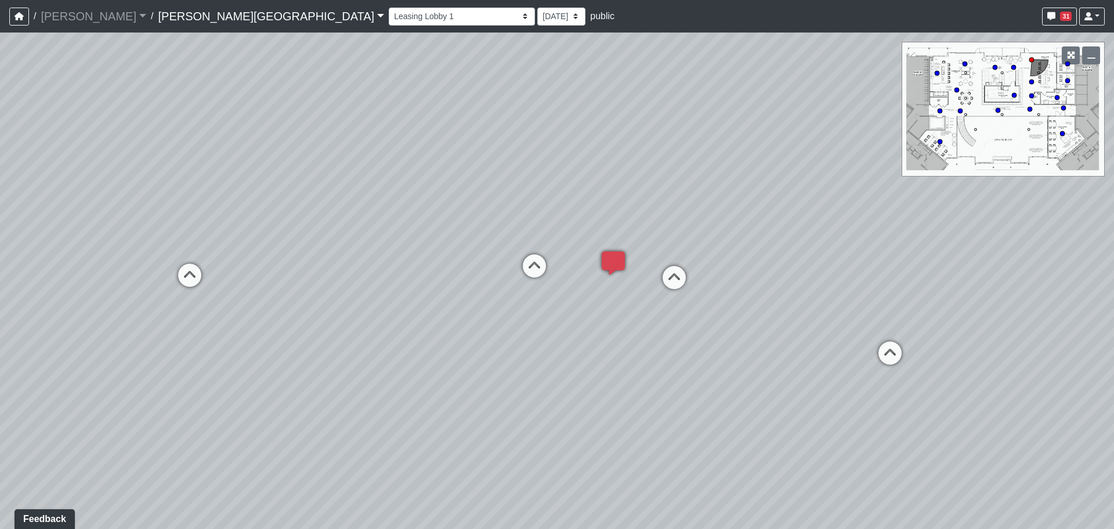
drag, startPoint x: 749, startPoint y: 304, endPoint x: 632, endPoint y: 304, distance: 116.7
click at [612, 301] on div "Loading... Entry 1 Loading... Banquette Seating 1 Loading... Entry 2 Loading...…" at bounding box center [557, 281] width 1114 height 496
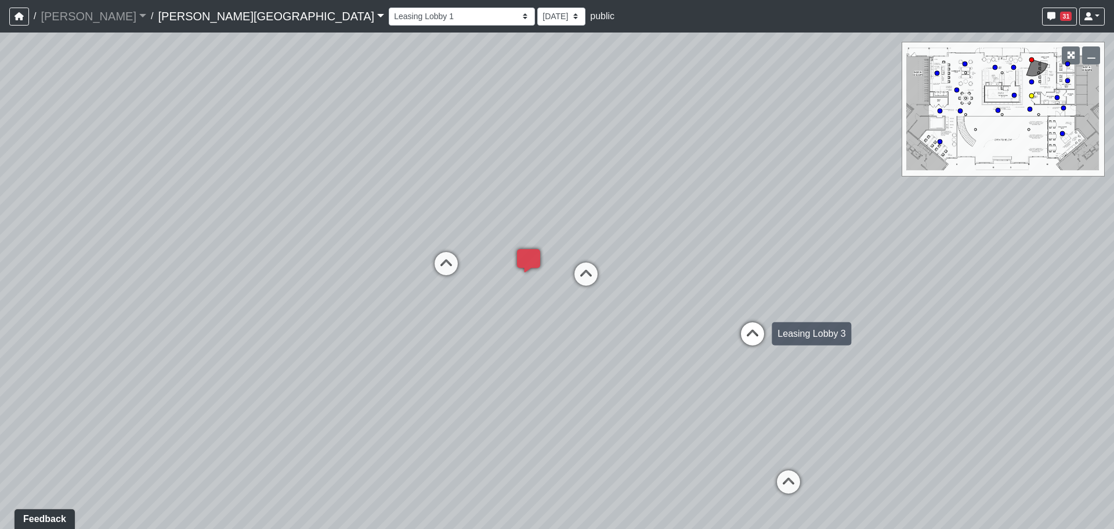
drag, startPoint x: 771, startPoint y: 322, endPoint x: 756, endPoint y: 322, distance: 15.7
click at [766, 322] on div "Loading... Entry 1 Loading... Banquette Seating 1 Loading... Entry 2 Loading...…" at bounding box center [557, 281] width 1114 height 496
click at [755, 325] on icon at bounding box center [748, 339] width 35 height 35
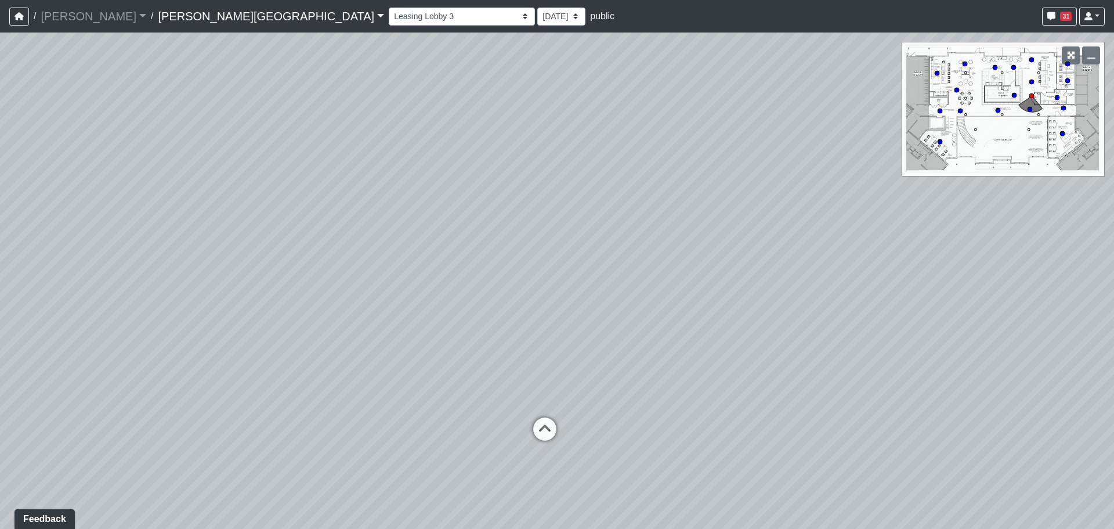
drag, startPoint x: 829, startPoint y: 313, endPoint x: 511, endPoint y: 322, distance: 318.2
click at [511, 322] on div "Loading... Entry 1 Loading... Banquette Seating 1 Loading... Entry 2 Loading...…" at bounding box center [557, 281] width 1114 height 496
click at [557, 455] on div "Loading... Entry 1 Loading... Banquette Seating 1 Loading... Entry 2 Loading...…" at bounding box center [557, 281] width 1114 height 496
click at [540, 437] on icon at bounding box center [545, 434] width 35 height 35
drag, startPoint x: 274, startPoint y: 392, endPoint x: 895, endPoint y: 312, distance: 626.2
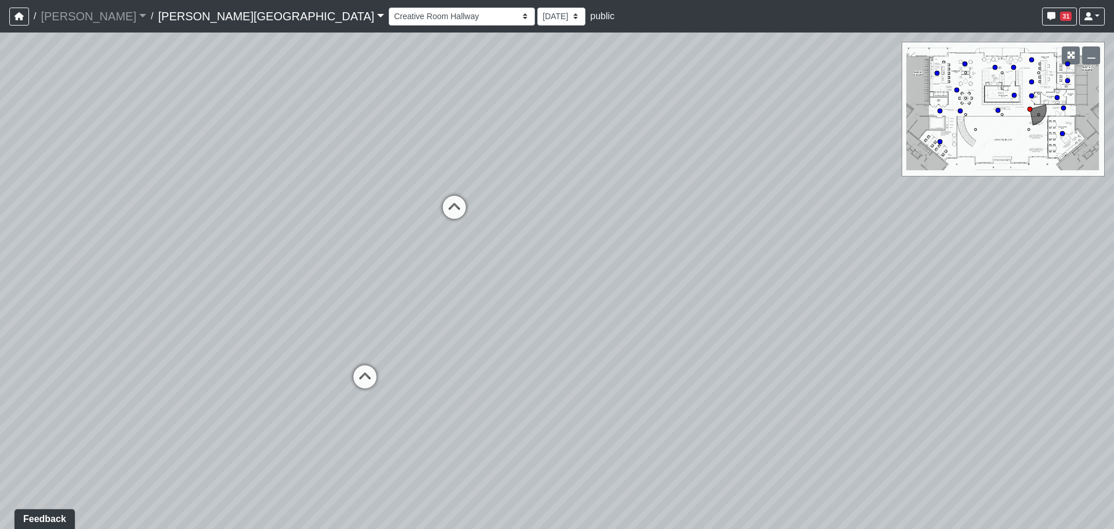
click at [895, 312] on div "Loading... Entry 1 Loading... Banquette Seating 1 Loading... Entry 2 Loading...…" at bounding box center [557, 281] width 1114 height 496
click at [387, 401] on div "Loading... Entry 1 Loading... Banquette Seating 1 Loading... Entry 2 Loading...…" at bounding box center [557, 281] width 1114 height 496
click at [378, 392] on icon at bounding box center [365, 382] width 35 height 35
drag, startPoint x: 640, startPoint y: 407, endPoint x: 181, endPoint y: 436, distance: 460.6
click at [60, 431] on div "Loading... Entry 1 Loading... Banquette Seating 1 Loading... Entry 2 Loading...…" at bounding box center [557, 281] width 1114 height 496
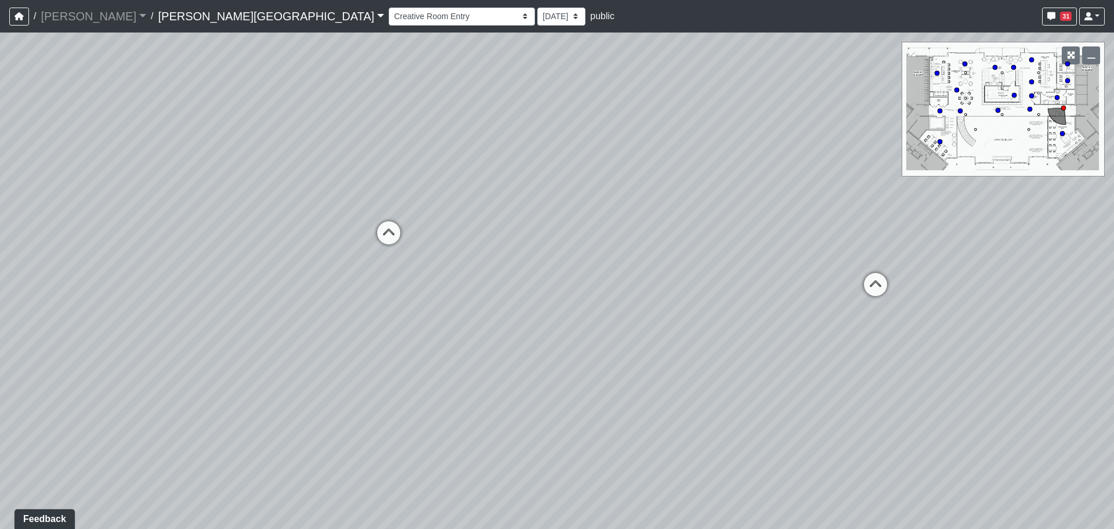
drag, startPoint x: 488, startPoint y: 404, endPoint x: 327, endPoint y: 383, distance: 161.6
click at [327, 383] on div "Loading... Entry 1 Loading... Banquette Seating 1 Loading... Entry 2 Loading...…" at bounding box center [557, 281] width 1114 height 496
click at [860, 275] on icon at bounding box center [875, 290] width 35 height 35
click at [897, 272] on icon at bounding box center [907, 283] width 35 height 35
click at [908, 271] on icon at bounding box center [917, 272] width 35 height 35
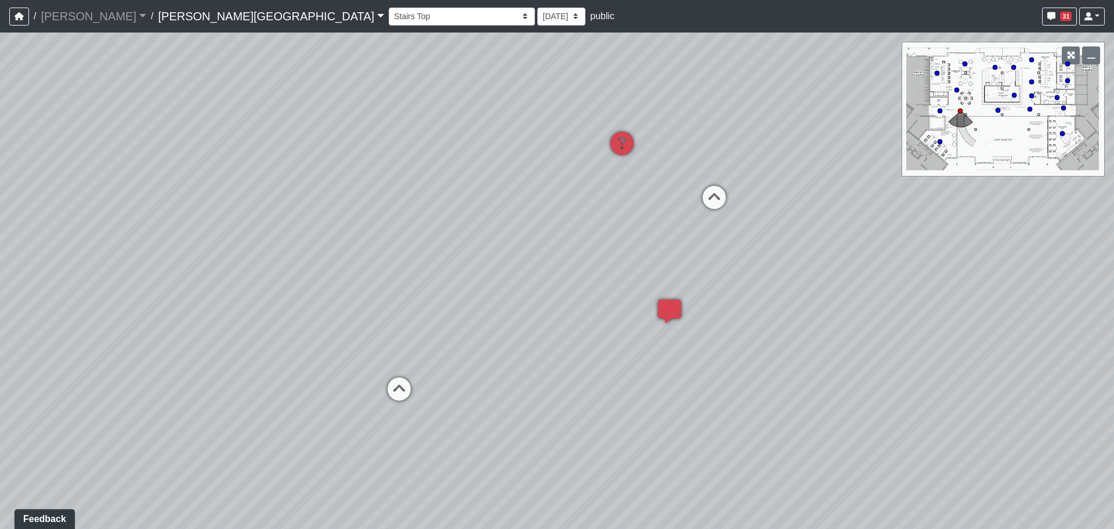
drag, startPoint x: 483, startPoint y: 362, endPoint x: 791, endPoint y: 329, distance: 309.5
click at [861, 347] on div "Loading... Entry 1 Loading... Banquette Seating 1 Loading... Entry 2 Loading...…" at bounding box center [557, 281] width 1114 height 496
click at [370, 403] on div "Loading... Entry 1 Loading... Banquette Seating 1 Loading... Entry 2 Loading...…" at bounding box center [557, 281] width 1114 height 496
click at [382, 401] on icon at bounding box center [397, 395] width 35 height 35
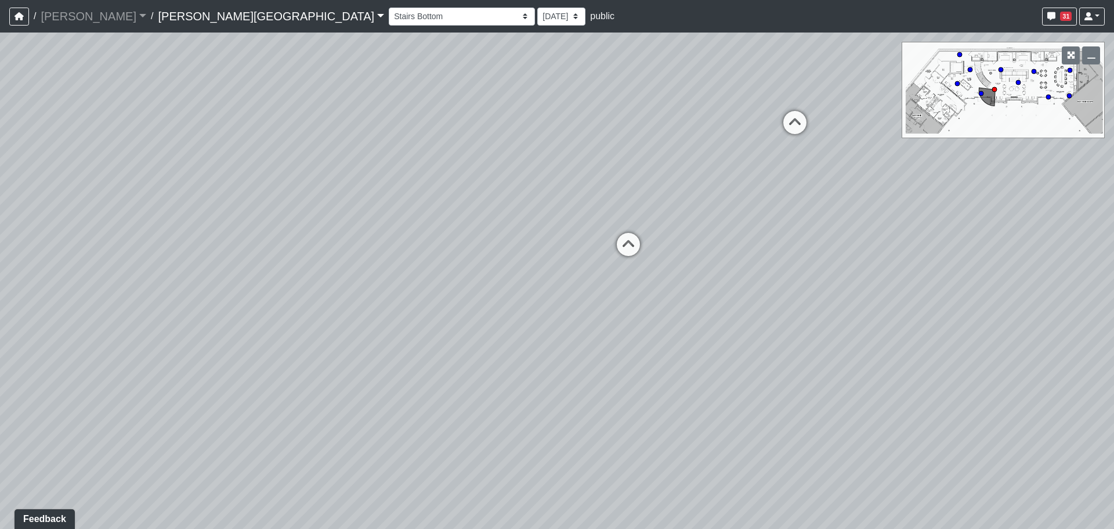
drag, startPoint x: 792, startPoint y: 450, endPoint x: 236, endPoint y: 364, distance: 562.2
click at [236, 364] on div "Loading... Entry 1 Loading... Banquette Seating 1 Loading... Entry 2 Loading...…" at bounding box center [557, 281] width 1114 height 496
drag, startPoint x: 929, startPoint y: 396, endPoint x: 309, endPoint y: 377, distance: 620.2
click at [314, 377] on div "Loading... Entry 1 Loading... Banquette Seating 1 Loading... Entry 2 Loading...…" at bounding box center [557, 281] width 1114 height 496
drag, startPoint x: 672, startPoint y: 360, endPoint x: 387, endPoint y: 382, distance: 286.4
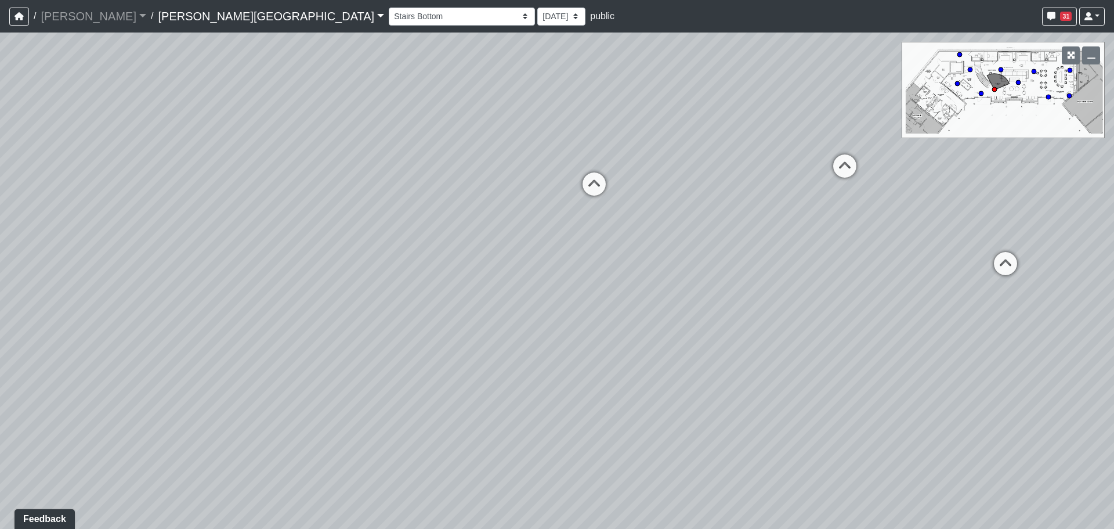
click at [387, 382] on div "Loading... Entry 1 Loading... Banquette Seating 1 Loading... Entry 2 Loading...…" at bounding box center [557, 281] width 1114 height 496
drag, startPoint x: 862, startPoint y: 289, endPoint x: 276, endPoint y: 343, distance: 588.2
click at [276, 343] on div "Loading... Entry 1 Loading... Banquette Seating 1 Loading... Entry 2 Loading...…" at bounding box center [557, 281] width 1114 height 496
drag, startPoint x: 1035, startPoint y: 351, endPoint x: 380, endPoint y: 335, distance: 654.9
click at [380, 335] on div "Loading... Entry 1 Loading... Banquette Seating 1 Loading... Entry 2 Loading...…" at bounding box center [557, 281] width 1114 height 496
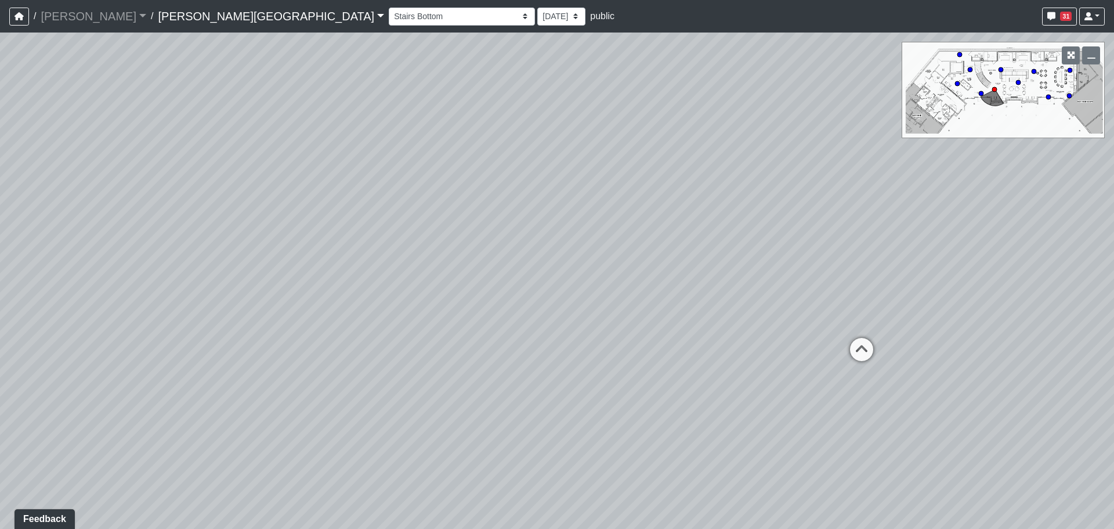
drag, startPoint x: 854, startPoint y: 305, endPoint x: 442, endPoint y: 366, distance: 416.7
click at [442, 366] on div "Loading... Entry 1 Loading... Banquette Seating 1 Loading... Entry 2 Loading...…" at bounding box center [557, 281] width 1114 height 496
click at [849, 330] on div "Loading... Entry 1 Loading... Banquette Seating 1 Loading... Entry 2 Loading...…" at bounding box center [557, 281] width 1114 height 496
click at [864, 345] on icon at bounding box center [861, 357] width 35 height 35
click at [532, 176] on icon at bounding box center [535, 167] width 35 height 35
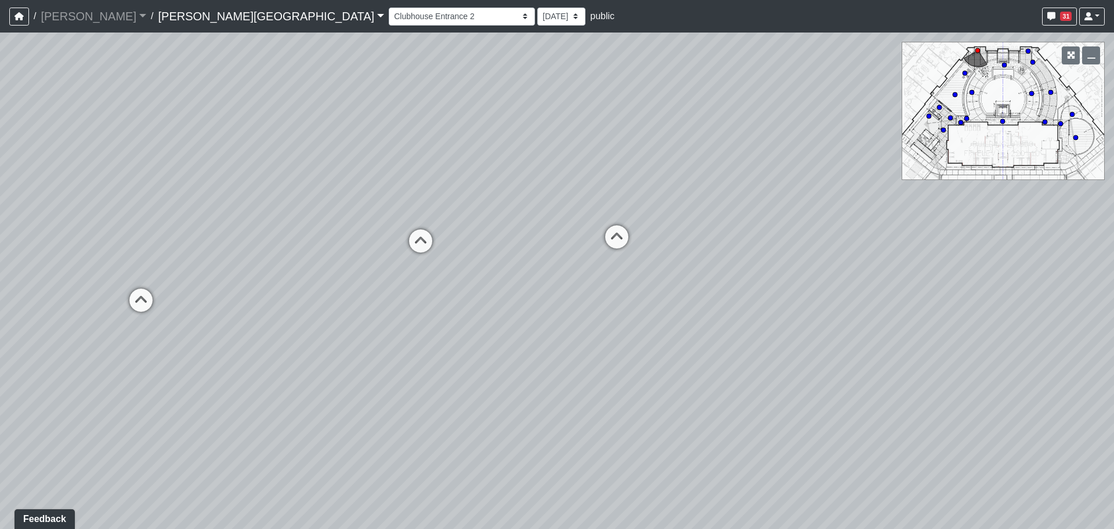
drag, startPoint x: 450, startPoint y: 236, endPoint x: 439, endPoint y: 236, distance: 11.0
click at [448, 236] on div "Loading... Entry 1 Loading... Banquette Seating 1 Loading... Entry 2 Loading...…" at bounding box center [557, 281] width 1114 height 496
click at [410, 236] on icon at bounding box center [419, 246] width 35 height 35
click at [369, 237] on icon at bounding box center [370, 248] width 35 height 35
drag, startPoint x: 547, startPoint y: 270, endPoint x: 925, endPoint y: 311, distance: 380.1
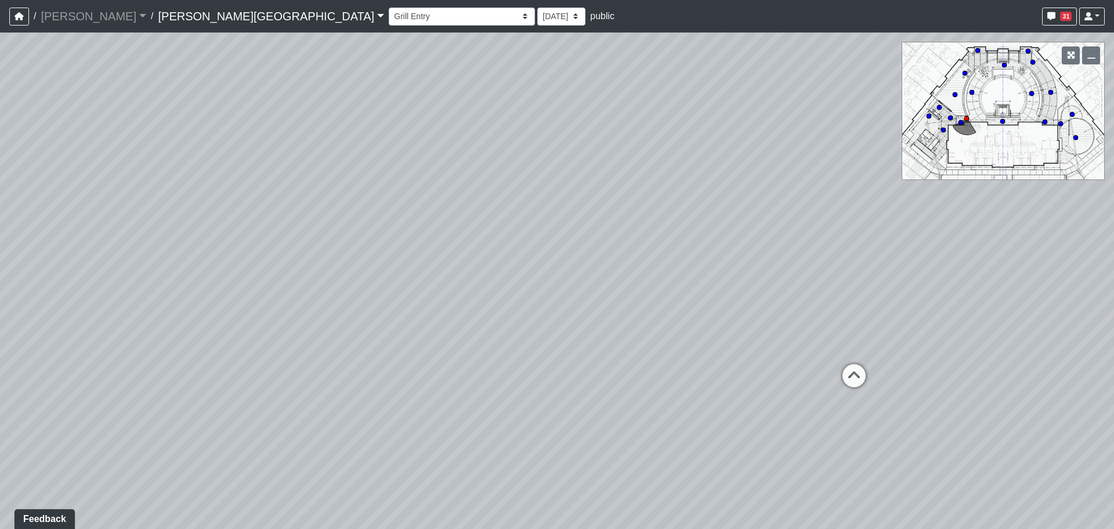
click at [926, 311] on div "Loading... Entry 1 Loading... Banquette Seating 1 Loading... Entry 2 Loading...…" at bounding box center [557, 281] width 1114 height 496
drag, startPoint x: 731, startPoint y: 255, endPoint x: 745, endPoint y: 253, distance: 13.6
click at [750, 257] on div "Loading... Entry 1 Loading... Banquette Seating 1 Loading... Entry 2 Loading...…" at bounding box center [557, 281] width 1114 height 496
click at [425, 248] on icon at bounding box center [424, 245] width 35 height 35
drag, startPoint x: 744, startPoint y: 272, endPoint x: 531, endPoint y: 269, distance: 213.0
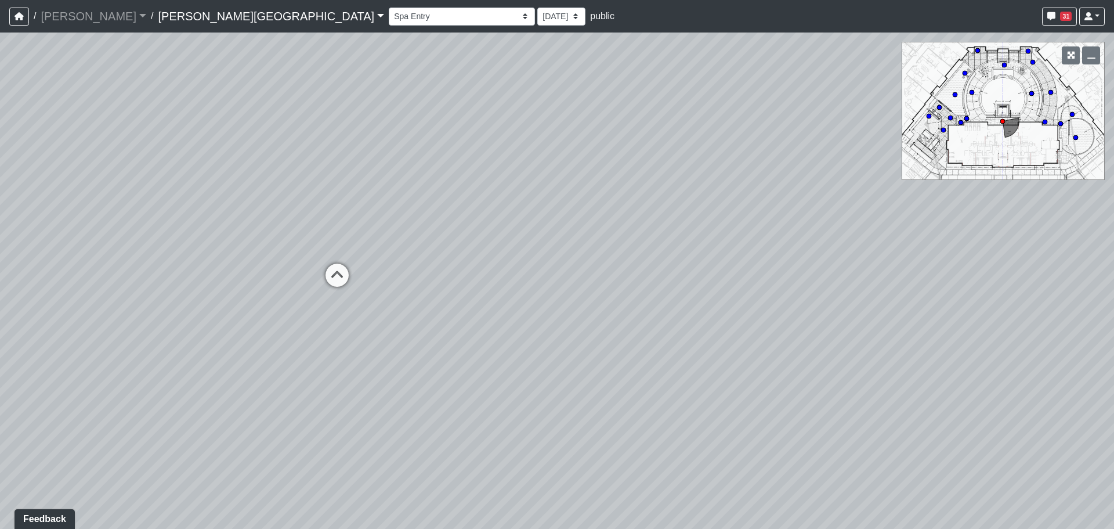
click at [531, 269] on div "Loading... Entry 1 Loading... Banquette Seating 1 Loading... Entry 2 Loading...…" at bounding box center [557, 281] width 1114 height 496
drag, startPoint x: 860, startPoint y: 300, endPoint x: 558, endPoint y: 301, distance: 301.8
click at [558, 301] on div "Loading... Entry 1 Loading... Banquette Seating 1 Loading... Entry 2 Loading...…" at bounding box center [557, 281] width 1114 height 496
click at [670, 204] on icon at bounding box center [654, 201] width 35 height 35
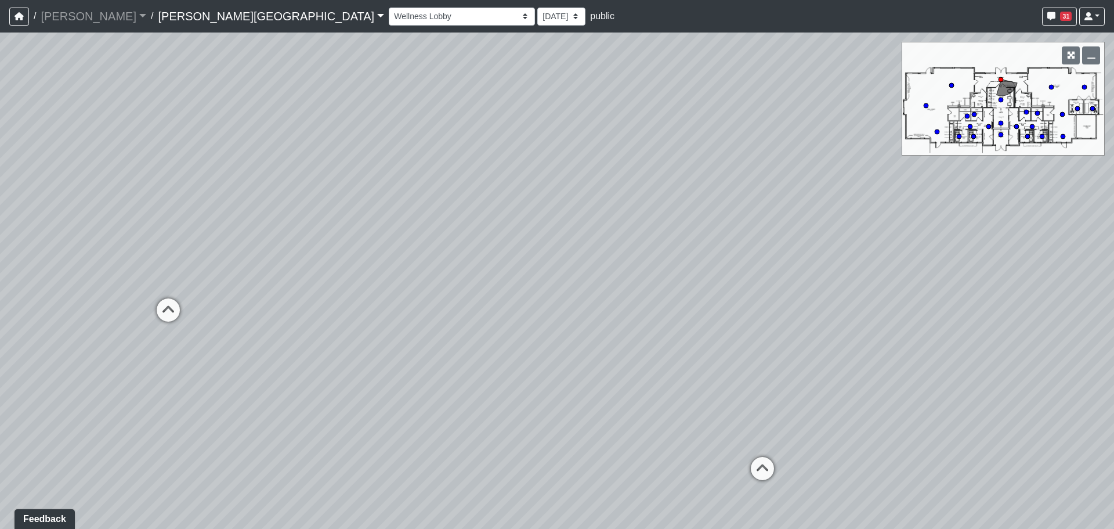
drag, startPoint x: 660, startPoint y: 212, endPoint x: 918, endPoint y: 286, distance: 268.6
click at [918, 286] on div "Loading... Entry 1 Loading... Banquette Seating 1 Loading... Entry 2 Loading...…" at bounding box center [557, 281] width 1114 height 496
click at [511, 252] on div "Loading... Entry 1 Loading... Banquette Seating 1 Loading... Entry 2 Loading...…" at bounding box center [557, 281] width 1114 height 496
click at [318, 199] on div "Loading... Entry 1 Loading... Banquette Seating 1 Loading... Entry 2 Loading...…" at bounding box center [557, 281] width 1114 height 496
click at [407, 183] on div "Loading... Entry 1 Loading... Banquette Seating 1 Loading... Entry 2 Loading...…" at bounding box center [557, 281] width 1114 height 496
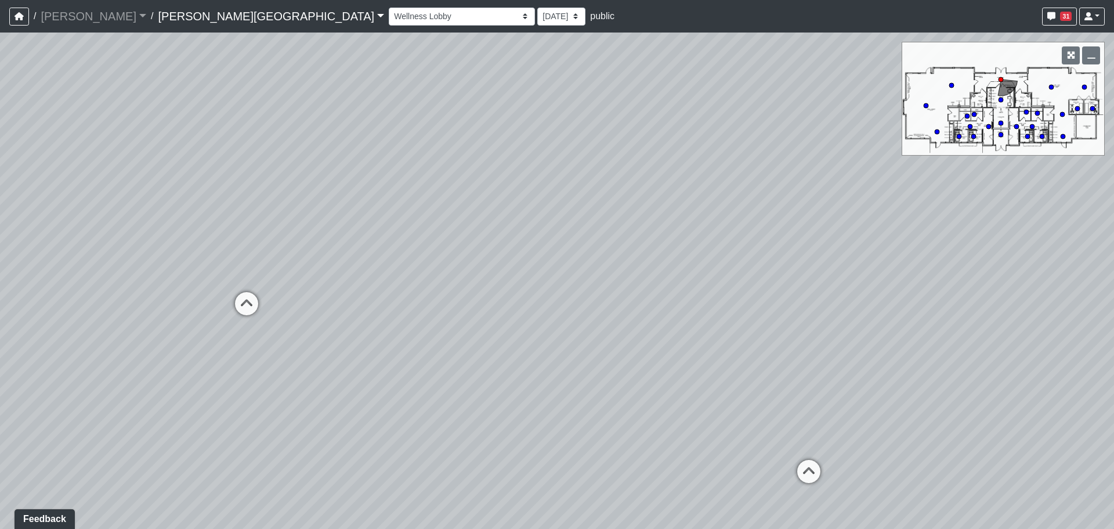
click at [313, 178] on div "Loading... Entry 1 Loading... Banquette Seating 1 Loading... Entry 2 Loading...…" at bounding box center [557, 281] width 1114 height 496
click at [171, 224] on div "Loading... Entry 1 Loading... Banquette Seating 1 Loading... Entry 2 Loading...…" at bounding box center [557, 281] width 1114 height 496
click at [262, 235] on div "Loading... Entry 1 Loading... Banquette Seating 1 Loading... Entry 2 Loading...…" at bounding box center [557, 281] width 1114 height 496
click at [695, 300] on icon at bounding box center [686, 309] width 35 height 35
click at [626, 246] on div "Loading... Entry 1 Loading... Banquette Seating 1 Loading... Entry 2 Loading...…" at bounding box center [557, 281] width 1114 height 496
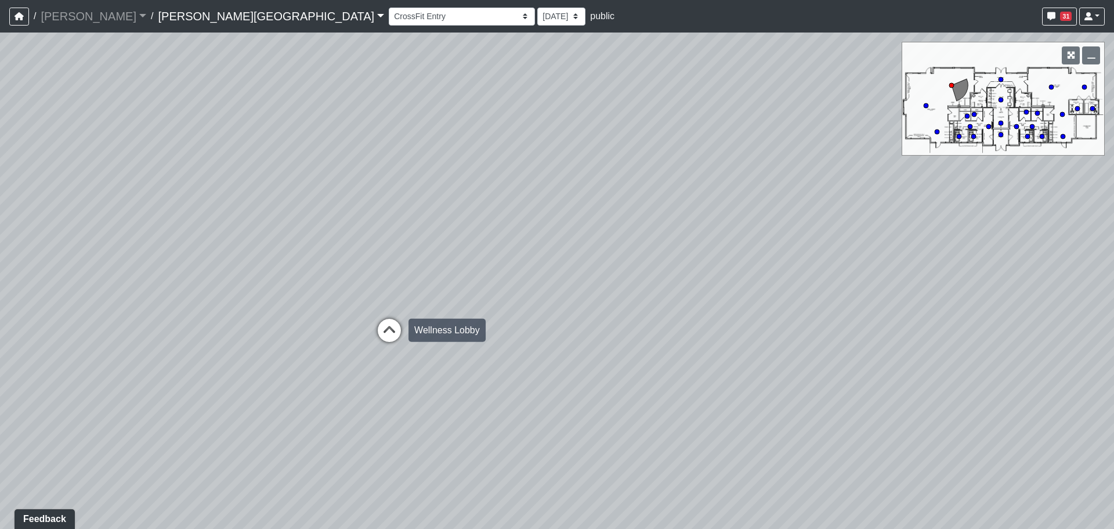
click at [401, 327] on icon at bounding box center [389, 336] width 35 height 35
click at [845, 383] on div "Loading... Entry 1 Loading... Banquette Seating 1 Loading... Entry 2 Loading...…" at bounding box center [557, 281] width 1114 height 496
click at [532, 257] on div "Loading... Entry 1 Loading... Banquette Seating 1 Loading... Entry 2 Loading...…" at bounding box center [557, 281] width 1114 height 496
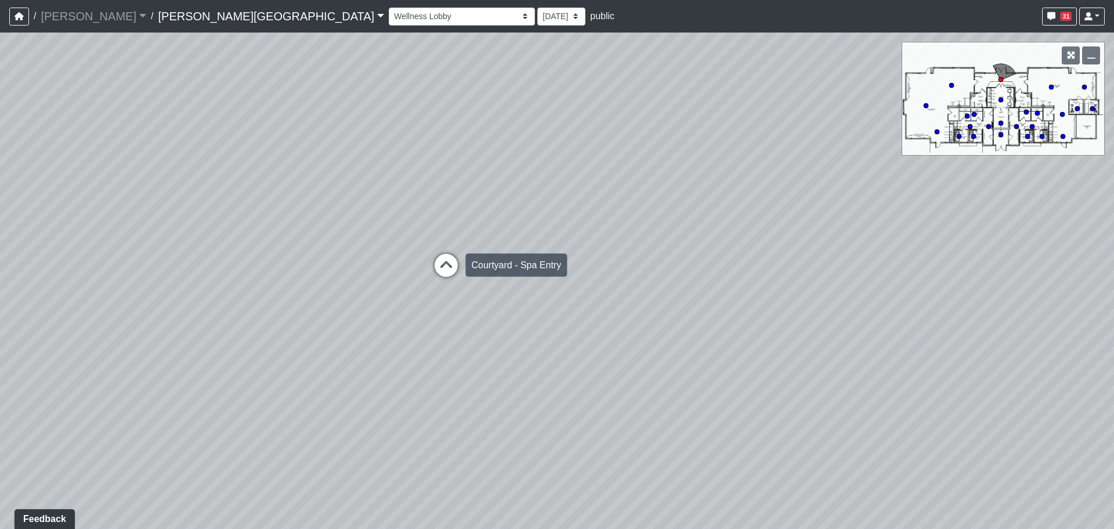
click at [440, 257] on icon at bounding box center [446, 271] width 35 height 35
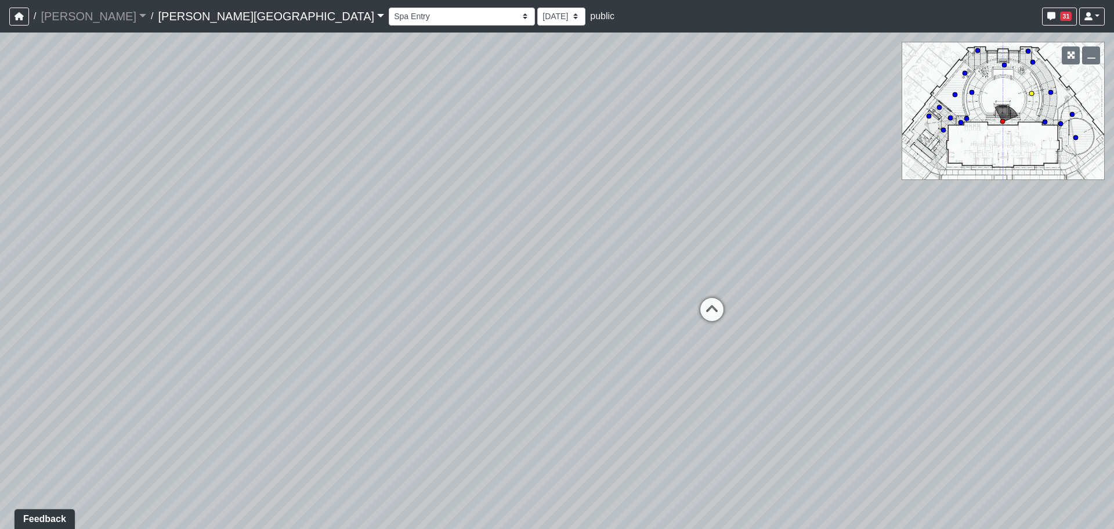
click at [752, 305] on div "Loungers 2" at bounding box center [756, 309] width 58 height 23
click at [383, 305] on icon at bounding box center [390, 322] width 35 height 35
click at [536, 272] on icon at bounding box center [545, 260] width 35 height 35
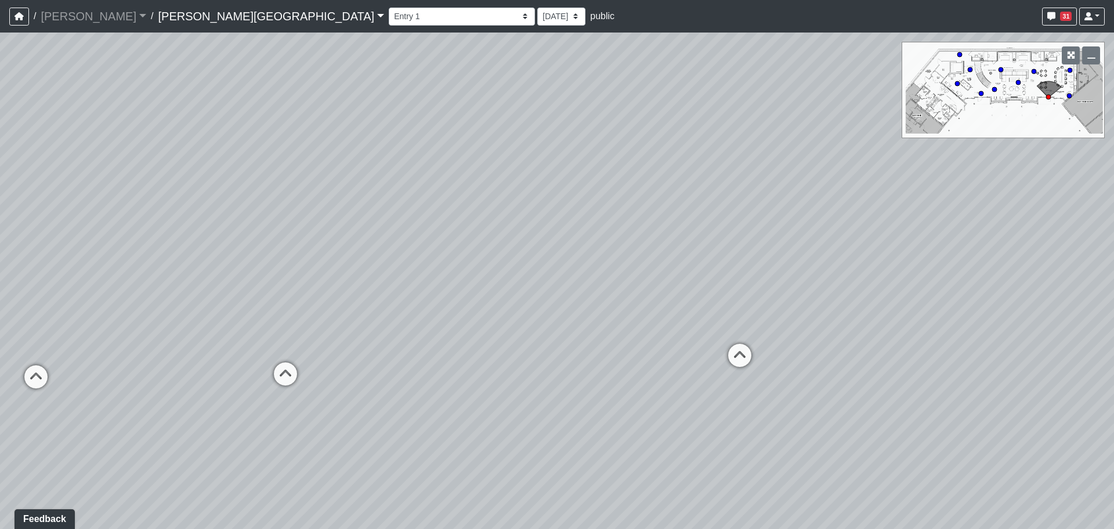
click at [686, 292] on div "Loading... Entry 1 Loading... Banquette Seating 1 Loading... Entry 2 Loading...…" at bounding box center [557, 281] width 1114 height 496
click at [299, 334] on div "Loading... Entry 1 Loading... Banquette Seating 1 Loading... Entry 2 Loading...…" at bounding box center [557, 281] width 1114 height 496
click at [295, 356] on div "Loading... Banquette Seating 2" at bounding box center [291, 373] width 35 height 35
click at [720, 347] on div "Loading... Entry 1 Loading... Banquette Seating 1 Loading... Entry 2 Loading...…" at bounding box center [557, 281] width 1114 height 496
click at [323, 288] on div "Loading... Entry 1 Loading... Banquette Seating 1 Loading... Entry 2 Loading...…" at bounding box center [557, 281] width 1114 height 496
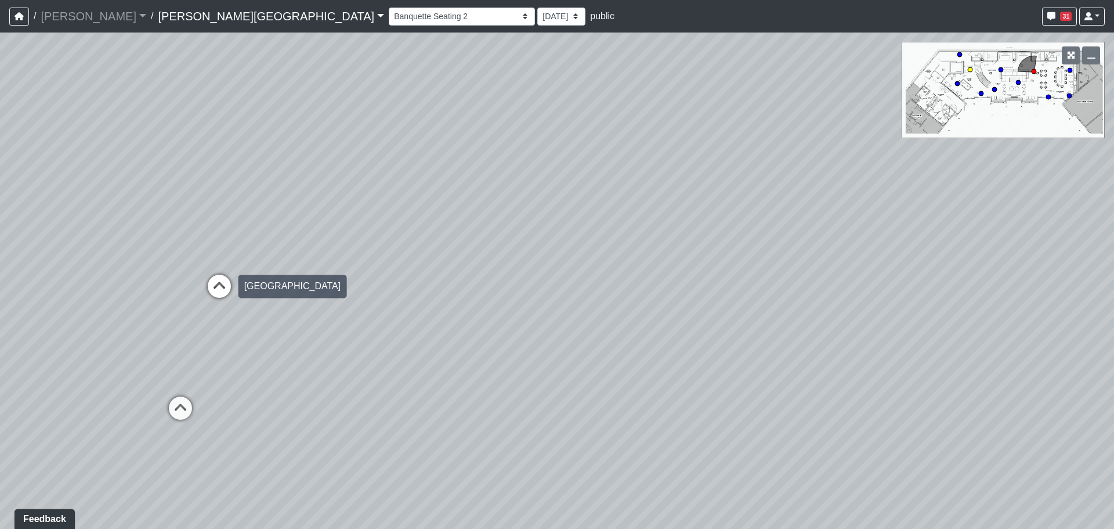
click at [225, 283] on icon at bounding box center [219, 292] width 35 height 35
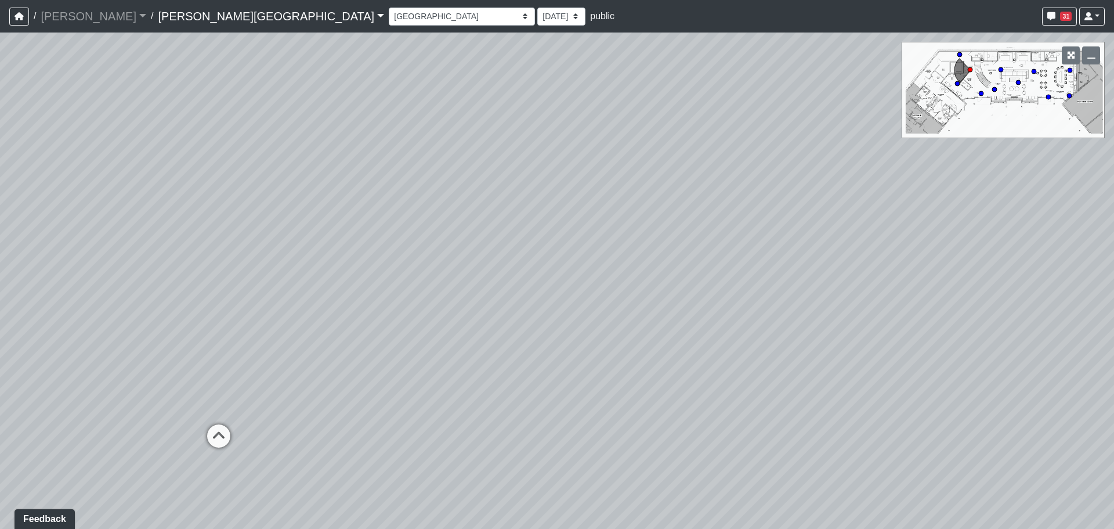
click at [878, 302] on div "Loading... Entry 1 Loading... Banquette Seating 1 Loading... Entry 2 Loading...…" at bounding box center [557, 281] width 1114 height 496
click at [679, 311] on div "Loading... Entry 1 Loading... Banquette Seating 1 Loading... Entry 2 Loading...…" at bounding box center [557, 281] width 1114 height 496
click at [205, 369] on div "Loading... Lobby Seating" at bounding box center [188, 361] width 35 height 35
click at [226, 351] on div "Loading... Entry 1 Loading... Banquette Seating 1 Loading... Entry 2 Loading...…" at bounding box center [557, 281] width 1114 height 496
click at [259, 356] on div "Loading... Entry 1 Loading... Banquette Seating 1 Loading... Entry 2 Loading...…" at bounding box center [557, 281] width 1114 height 496
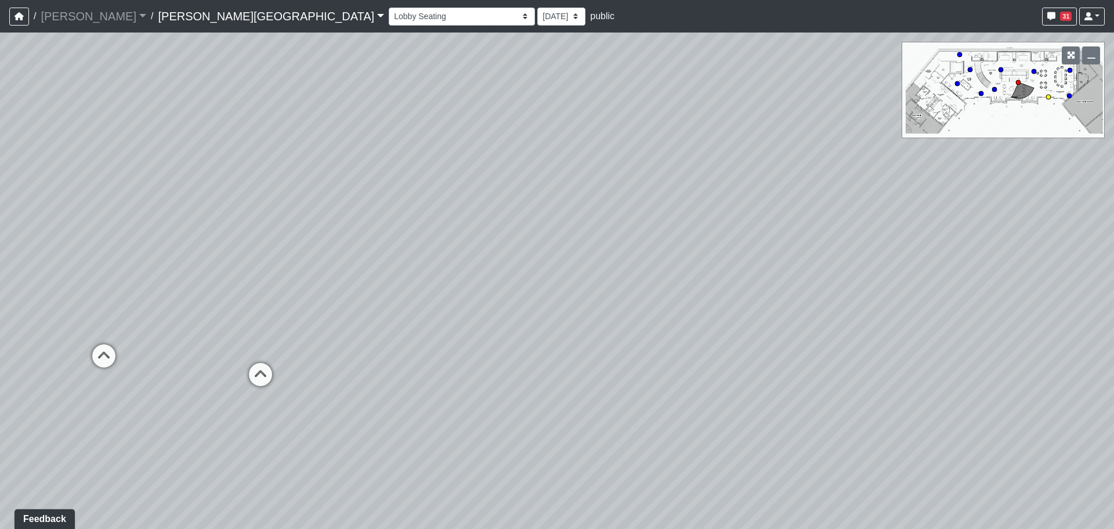
click at [261, 360] on div "Loading... Entry 1" at bounding box center [260, 374] width 35 height 35
click at [153, 386] on div "Loading... Entry 1 Loading... Banquette Seating 1 Loading... Entry 2 Loading...…" at bounding box center [557, 281] width 1114 height 496
click at [324, 396] on div "Loading... Entry 1 Loading... Banquette Seating 1 Loading... Entry 2 Loading...…" at bounding box center [557, 281] width 1114 height 496
click at [692, 449] on div "Loading... Entry 1 Loading... Banquette Seating 1 Loading... Entry 2 Loading...…" at bounding box center [557, 281] width 1114 height 496
click at [438, 359] on div "Loading... Entry 1 Loading... Banquette Seating 1 Loading... Entry 2 Loading...…" at bounding box center [557, 281] width 1114 height 496
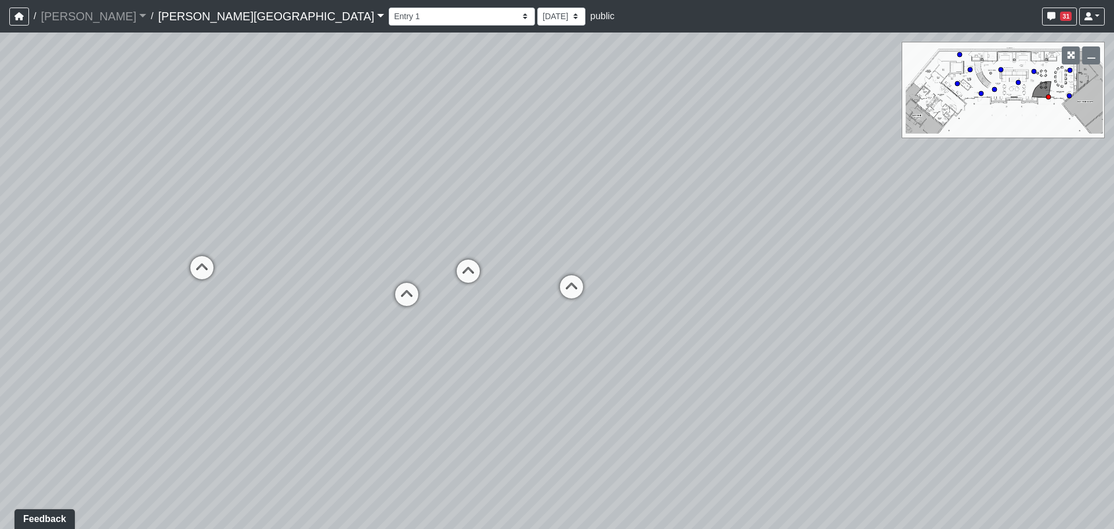
click at [492, 373] on div "Loading... Entry 1 Loading... Banquette Seating 1 Loading... Entry 2 Loading...…" at bounding box center [557, 281] width 1114 height 496
click at [1043, 268] on div "Loading... Entry 1 Loading... Banquette Seating 1 Loading... Entry 2 Loading...…" at bounding box center [557, 281] width 1114 height 496
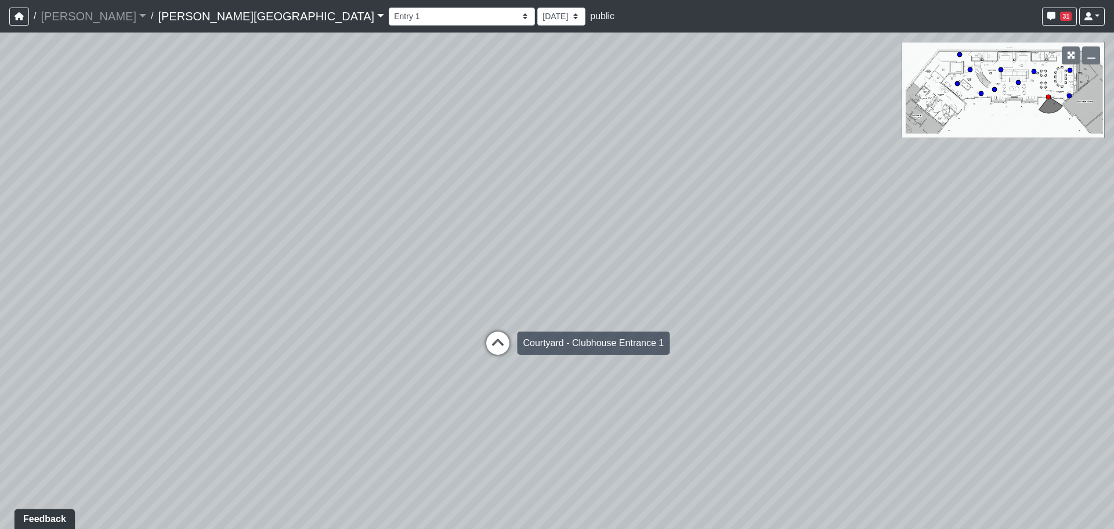
click at [506, 345] on icon at bounding box center [498, 348] width 35 height 35
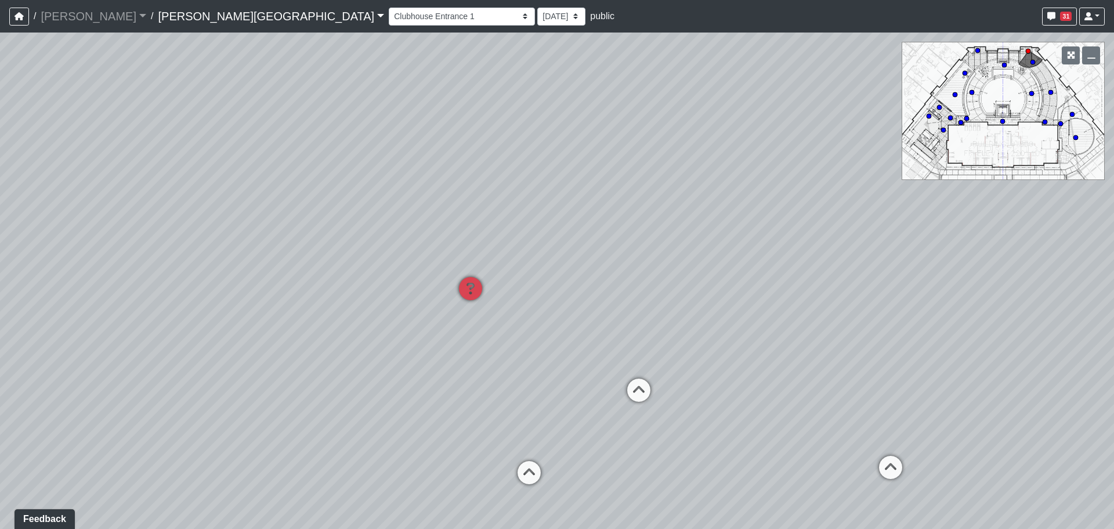
click at [654, 391] on icon at bounding box center [639, 395] width 35 height 35
click at [1040, 421] on div "Loading... Entry 1 Loading... Banquette Seating 1 Loading... Entry 2 Loading...…" at bounding box center [557, 281] width 1114 height 496
click at [1063, 409] on icon at bounding box center [1065, 422] width 35 height 35
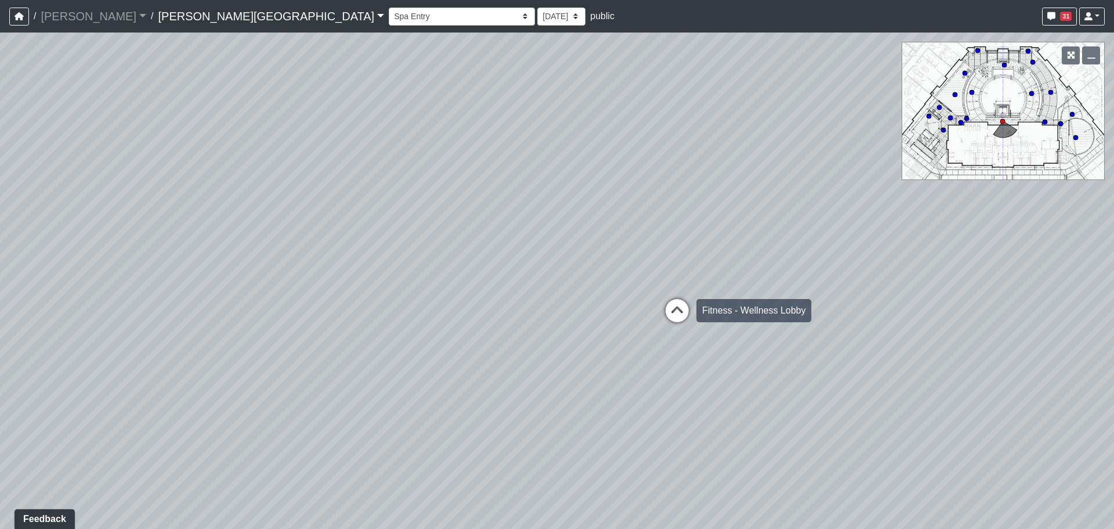
click at [697, 322] on div "Loading... Entry 1 Loading... Banquette Seating 1 Loading... Entry 2 Loading...…" at bounding box center [557, 281] width 1114 height 496
click at [691, 320] on icon at bounding box center [676, 315] width 35 height 35
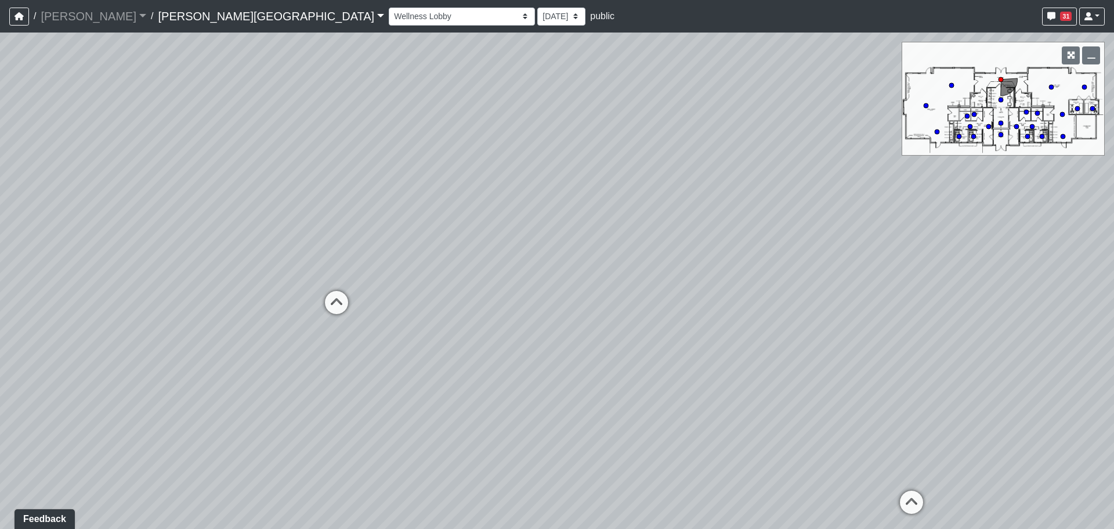
click at [434, 289] on div "Loading... Entry 1 Loading... Banquette Seating 1 Loading... Entry 2 Loading...…" at bounding box center [557, 281] width 1114 height 496
click at [367, 330] on div "Loading... Entry 1 Loading... Banquette Seating 1 Loading... Entry 2 Loading...…" at bounding box center [557, 281] width 1114 height 496
click at [635, 223] on icon at bounding box center [633, 227] width 35 height 35
click at [454, 308] on icon at bounding box center [467, 307] width 35 height 35
drag, startPoint x: 878, startPoint y: 417, endPoint x: 340, endPoint y: 310, distance: 549.1
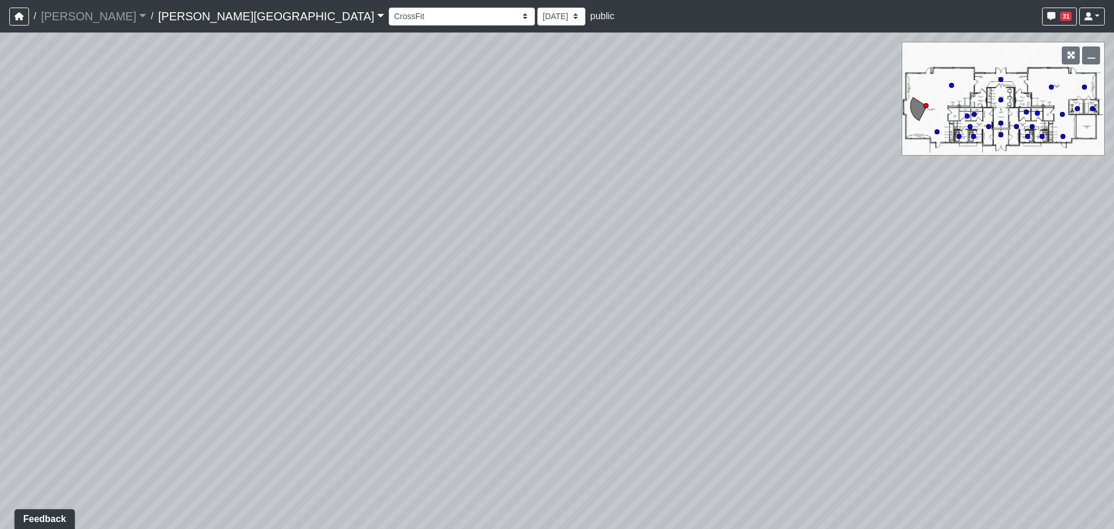
click at [335, 310] on div "Loading... Entry 1 Loading... Banquette Seating 1 Loading... Entry 2 Loading...…" at bounding box center [557, 281] width 1114 height 496
drag, startPoint x: 632, startPoint y: 337, endPoint x: 551, endPoint y: 526, distance: 205.9
click at [521, 492] on div "Loading... Entry 1 Loading... Banquette Seating 1 Loading... Entry 2 Loading...…" at bounding box center [557, 281] width 1114 height 496
click at [674, 426] on div "Loading... Entry 1 Loading... Banquette Seating 1 Loading... Entry 2 Loading...…" at bounding box center [557, 281] width 1114 height 496
click at [658, 339] on icon at bounding box center [647, 328] width 35 height 35
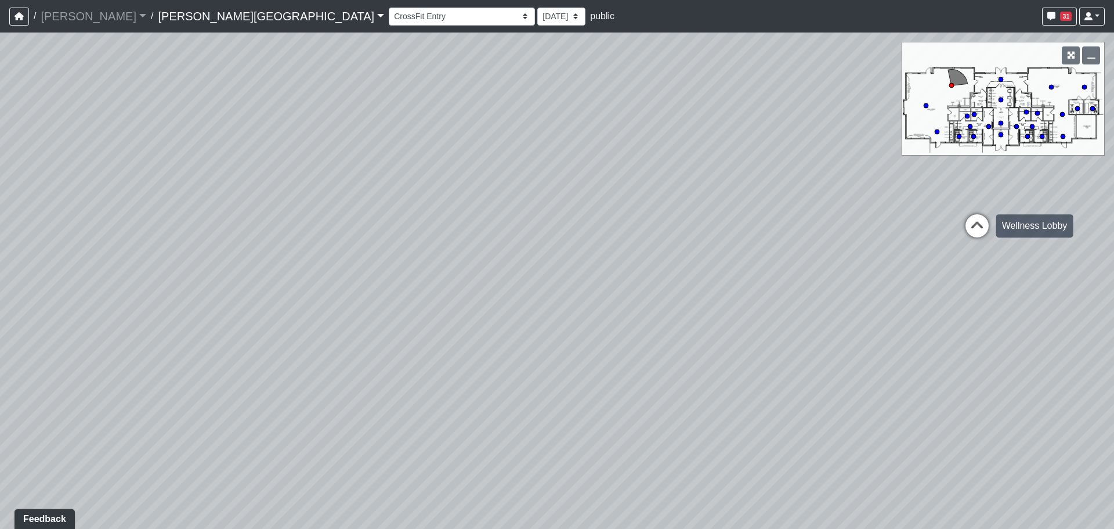
click at [982, 229] on icon at bounding box center [977, 231] width 35 height 35
drag, startPoint x: 613, startPoint y: 255, endPoint x: 727, endPoint y: 248, distance: 113.9
click at [829, 261] on div "Loading... Entry 1 Loading... Banquette Seating 1 Loading... Entry 2 Loading...…" at bounding box center [557, 281] width 1114 height 496
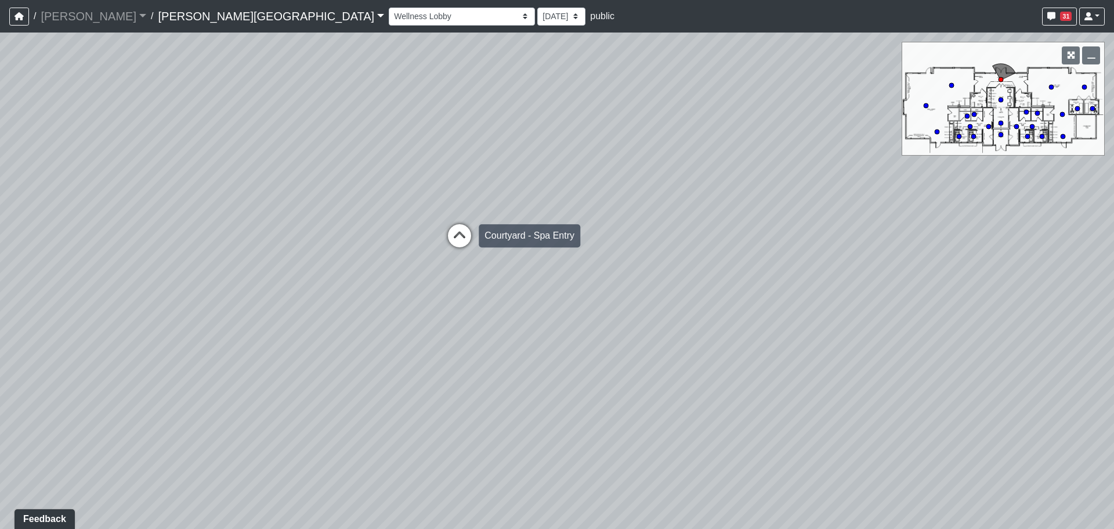
click at [472, 255] on icon at bounding box center [459, 241] width 35 height 35
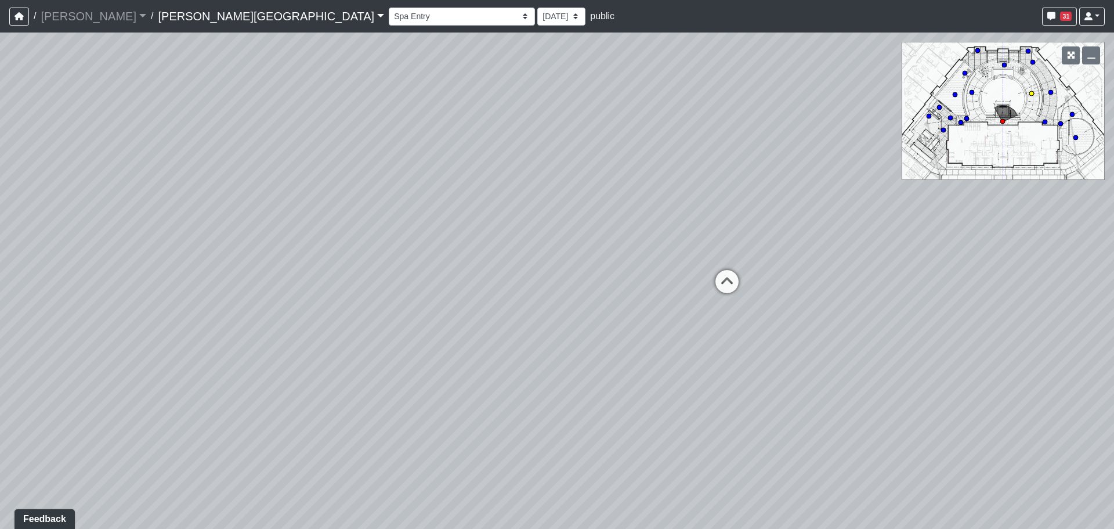
click at [726, 284] on icon at bounding box center [727, 287] width 35 height 35
click at [415, 281] on icon at bounding box center [406, 292] width 35 height 35
click at [548, 225] on icon at bounding box center [557, 231] width 35 height 35
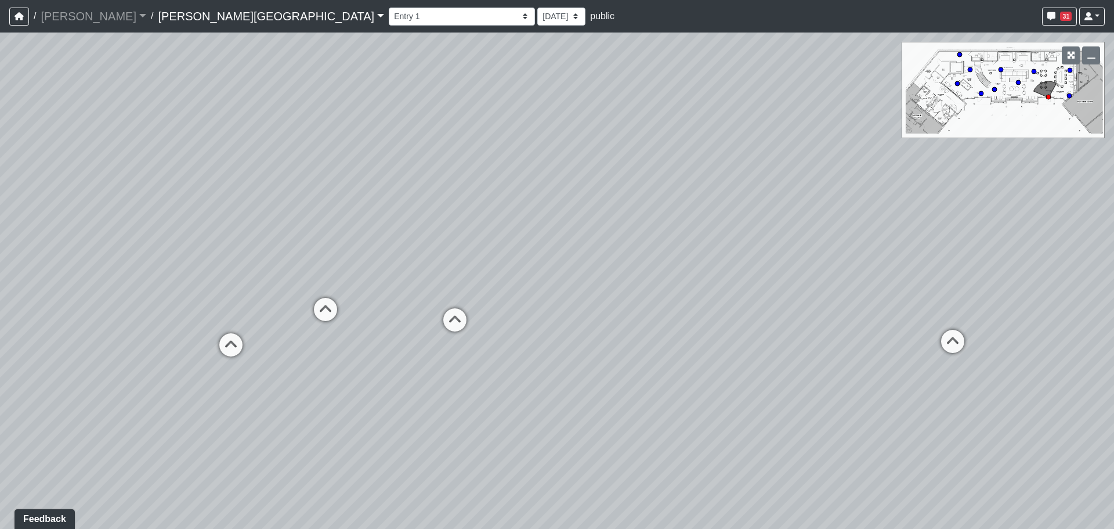
drag, startPoint x: 301, startPoint y: 318, endPoint x: 664, endPoint y: 330, distance: 363.6
click at [664, 330] on div "Loading... Entry 1 Loading... Banquette Seating 1 Loading... Entry 2 Loading...…" at bounding box center [557, 281] width 1114 height 496
drag, startPoint x: 351, startPoint y: 307, endPoint x: 596, endPoint y: 316, distance: 245.7
click at [608, 316] on div "Loading... Entry 1 Loading... Banquette Seating 1 Loading... Entry 2 Loading...…" at bounding box center [557, 281] width 1114 height 496
click at [465, 333] on div "Loading... Lobby Seating" at bounding box center [449, 328] width 35 height 35
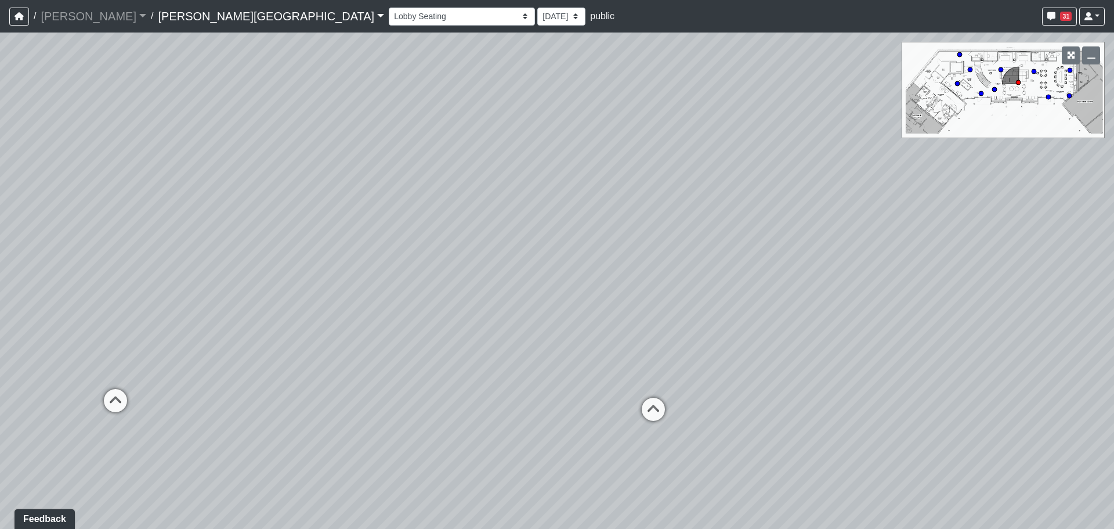
click at [633, 412] on div "Loading... Entry 1 Loading... Banquette Seating 1 Loading... Entry 2 Loading...…" at bounding box center [557, 281] width 1114 height 496
click at [658, 417] on icon at bounding box center [654, 416] width 35 height 35
drag, startPoint x: 467, startPoint y: 307, endPoint x: 530, endPoint y: 352, distance: 77.5
click at [530, 352] on div "Loading... Entry 1 Loading... Banquette Seating 1 Loading... Entry 2 Loading...…" at bounding box center [557, 281] width 1114 height 496
drag, startPoint x: 302, startPoint y: 443, endPoint x: 266, endPoint y: 448, distance: 36.3
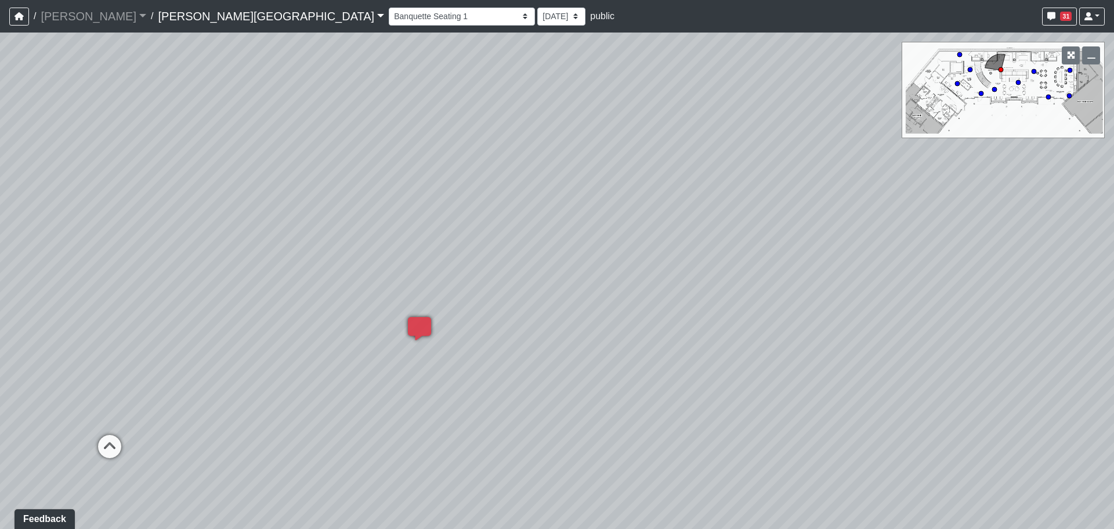
click at [266, 448] on div "Loading... Entry 1 Loading... Banquette Seating 1 Loading... Entry 2 Loading...…" at bounding box center [557, 281] width 1114 height 496
drag, startPoint x: 503, startPoint y: 420, endPoint x: 287, endPoint y: 389, distance: 218.1
click at [287, 389] on div "Loading... Entry 1 Loading... Banquette Seating 1 Loading... Entry 2 Loading...…" at bounding box center [557, 281] width 1114 height 496
drag, startPoint x: 608, startPoint y: 432, endPoint x: 259, endPoint y: 436, distance: 348.3
click at [261, 434] on div "Loading... Entry 1 Loading... Banquette Seating 1 Loading... Entry 2 Loading...…" at bounding box center [557, 281] width 1114 height 496
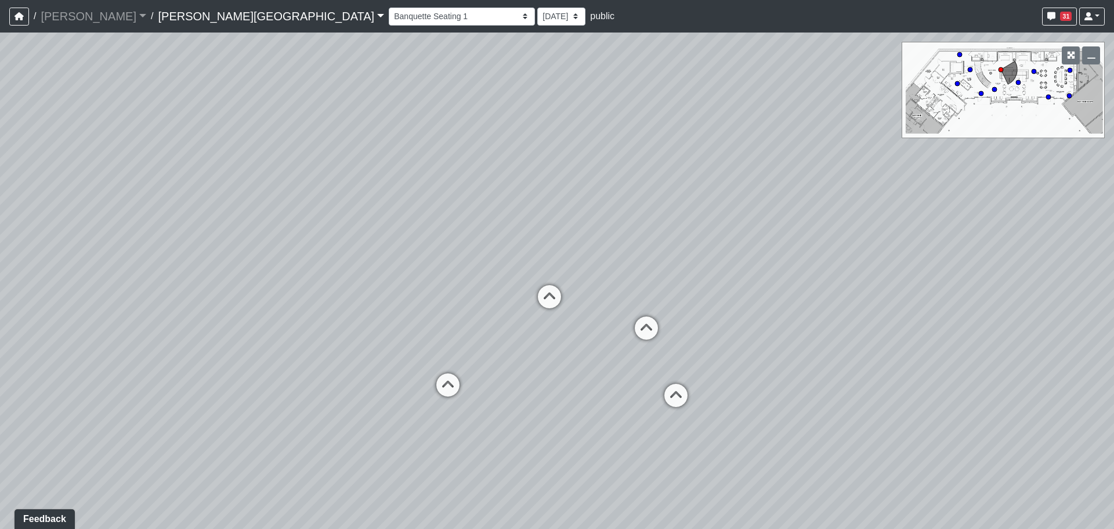
drag, startPoint x: 554, startPoint y: 427, endPoint x: 478, endPoint y: 401, distance: 80.4
click at [478, 401] on div "Loading... Entry 1 Loading... Banquette Seating 1 Loading... Entry 2 Loading...…" at bounding box center [557, 281] width 1114 height 496
click at [429, 376] on icon at bounding box center [430, 377] width 35 height 35
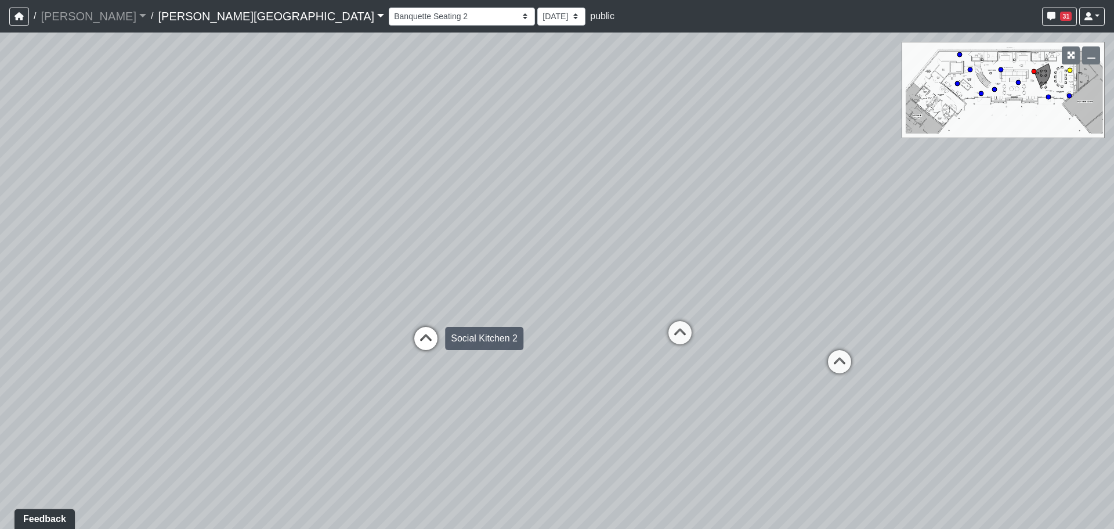
drag, startPoint x: 428, startPoint y: 345, endPoint x: 434, endPoint y: 352, distance: 8.7
click at [428, 346] on icon at bounding box center [426, 344] width 35 height 35
drag, startPoint x: 845, startPoint y: 413, endPoint x: 342, endPoint y: 372, distance: 504.3
click at [349, 374] on div "Loading... Entry 1 Loading... Banquette Seating 1 Loading... Entry 2 Loading...…" at bounding box center [557, 281] width 1114 height 496
drag, startPoint x: 721, startPoint y: 410, endPoint x: 610, endPoint y: 412, distance: 111.5
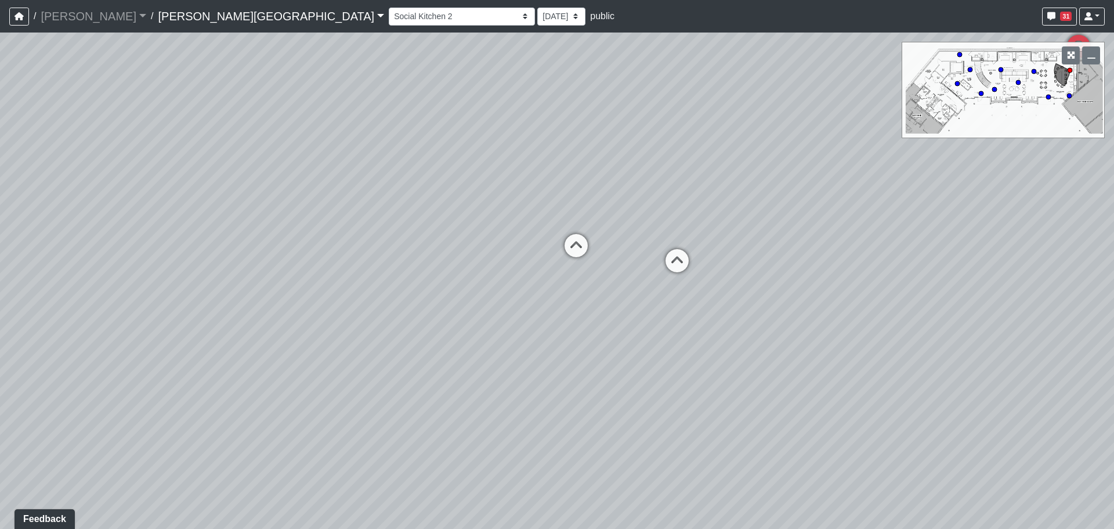
click at [615, 432] on div "Loading... Entry 1 Loading... Banquette Seating 1 Loading... Entry 2 Loading...…" at bounding box center [557, 281] width 1114 height 496
click at [571, 265] on icon at bounding box center [568, 254] width 35 height 35
drag, startPoint x: 810, startPoint y: 321, endPoint x: 454, endPoint y: 382, distance: 361.6
click at [454, 382] on div "Loading... Entry 1 Loading... Banquette Seating 1 Loading... Entry 2 Loading...…" at bounding box center [557, 281] width 1114 height 496
click at [387, 357] on icon at bounding box center [382, 357] width 35 height 35
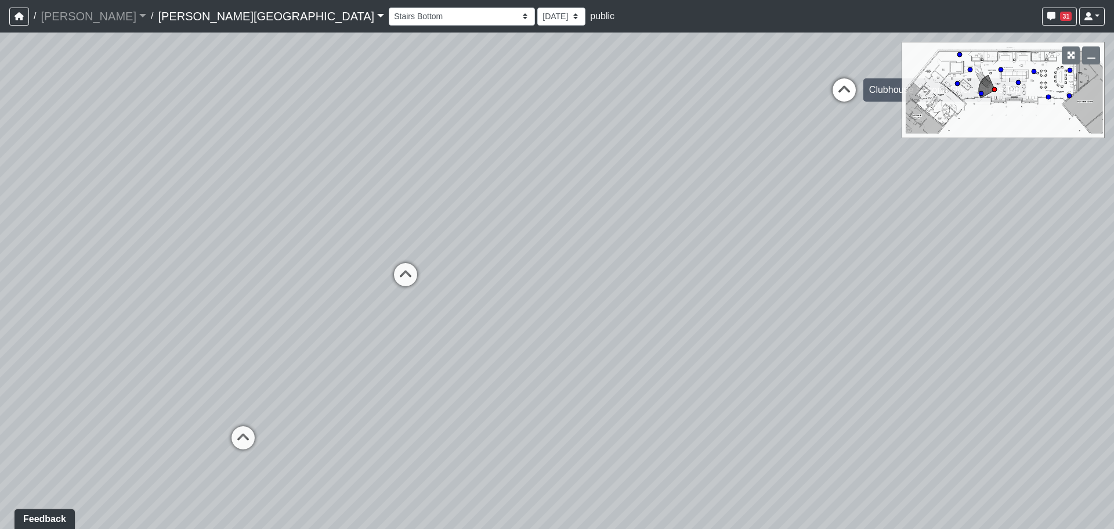
click at [840, 103] on icon at bounding box center [844, 95] width 35 height 35
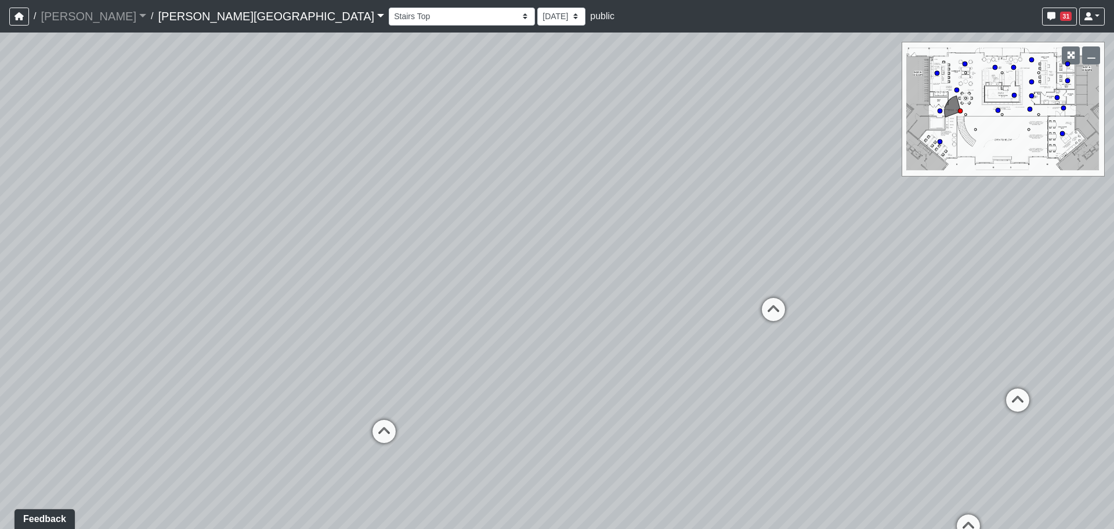
drag, startPoint x: 548, startPoint y: 211, endPoint x: 435, endPoint y: 253, distance: 120.7
click at [435, 253] on div "Loading... Entry 1 Loading... Banquette Seating 1 Loading... Entry 2 Loading...…" at bounding box center [557, 281] width 1114 height 496
drag, startPoint x: 684, startPoint y: 312, endPoint x: 529, endPoint y: 295, distance: 155.8
click at [529, 295] on div "Loading... Entry 1 Loading... Banquette Seating 1 Loading... Entry 2 Loading...…" at bounding box center [557, 281] width 1114 height 496
drag, startPoint x: 1023, startPoint y: 354, endPoint x: 580, endPoint y: 312, distance: 445.5
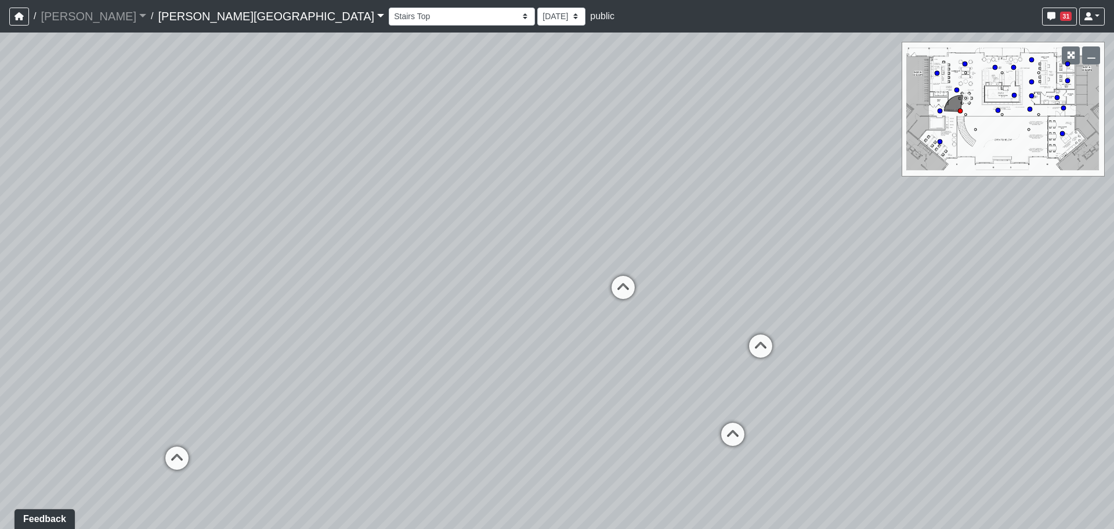
click at [583, 313] on div "Loading... Entry 1 Loading... Banquette Seating 1 Loading... Entry 2 Loading...…" at bounding box center [557, 281] width 1114 height 496
click at [863, 256] on div "Hallway" at bounding box center [885, 259] width 44 height 23
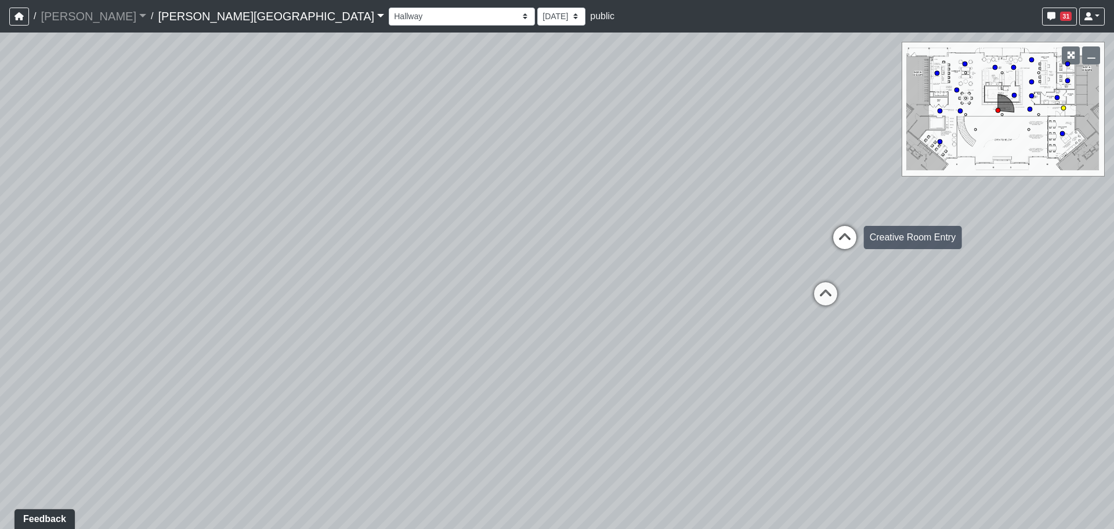
click at [846, 241] on icon at bounding box center [845, 243] width 35 height 35
drag, startPoint x: 626, startPoint y: 288, endPoint x: 1096, endPoint y: 280, distance: 469.7
click at [1096, 280] on div "Loading... Entry 1 Loading... Banquette Seating 1 Loading... Entry 2 Loading...…" at bounding box center [557, 281] width 1114 height 496
click at [710, 230] on icon at bounding box center [702, 232] width 35 height 35
drag, startPoint x: 853, startPoint y: 248, endPoint x: 467, endPoint y: 282, distance: 388.1
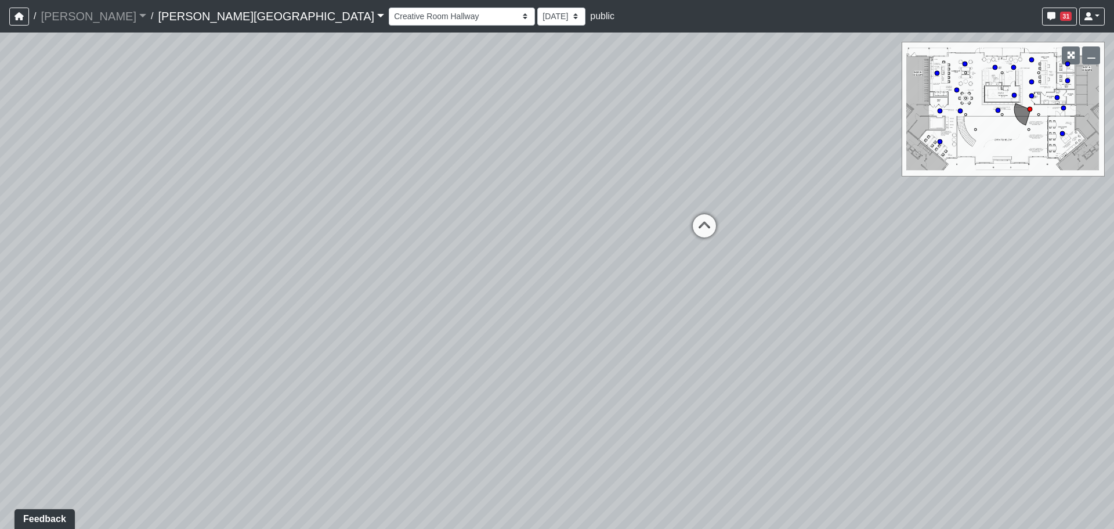
click at [467, 282] on div "Loading... Entry 1 Loading... Banquette Seating 1 Loading... Entry 2 Loading...…" at bounding box center [557, 281] width 1114 height 496
drag, startPoint x: 847, startPoint y: 319, endPoint x: 418, endPoint y: 318, distance: 429.0
click at [418, 318] on div "Loading... Entry 1 Loading... Banquette Seating 1 Loading... Entry 2 Loading...…" at bounding box center [557, 281] width 1114 height 496
click at [683, 251] on div "Loading... Entry 1 Loading... Banquette Seating 1 Loading... Entry 2 Loading...…" at bounding box center [557, 281] width 1114 height 496
click at [671, 269] on icon at bounding box center [663, 271] width 35 height 35
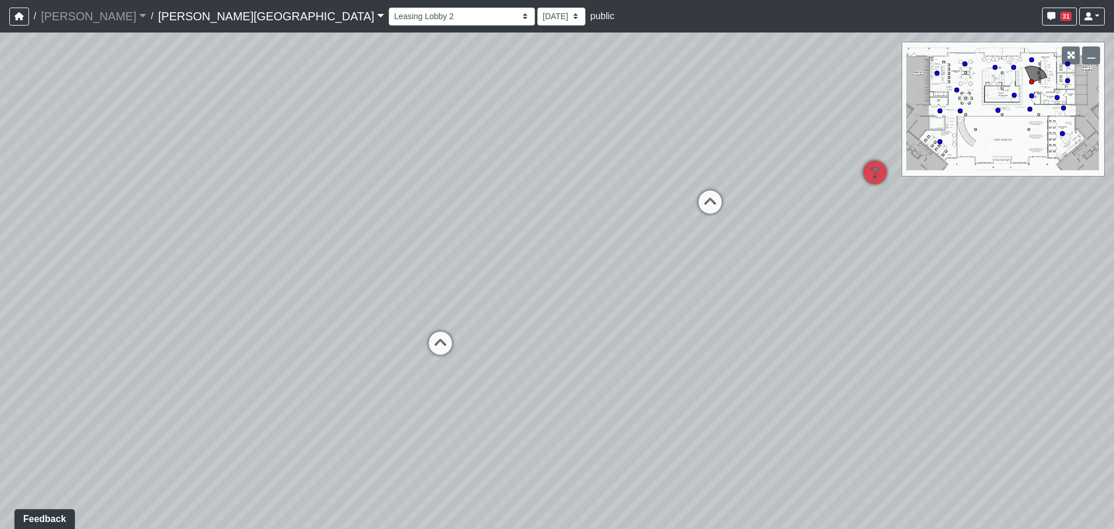
drag, startPoint x: 790, startPoint y: 306, endPoint x: 319, endPoint y: 303, distance: 470.8
click at [319, 303] on div "Loading... Entry 1 Loading... Banquette Seating 1 Loading... Entry 2 Loading...…" at bounding box center [557, 281] width 1114 height 496
drag, startPoint x: 551, startPoint y: 329, endPoint x: 347, endPoint y: 339, distance: 205.2
click at [347, 339] on div "Loading... Entry 1 Loading... Banquette Seating 1 Loading... Entry 2 Loading...…" at bounding box center [557, 281] width 1114 height 496
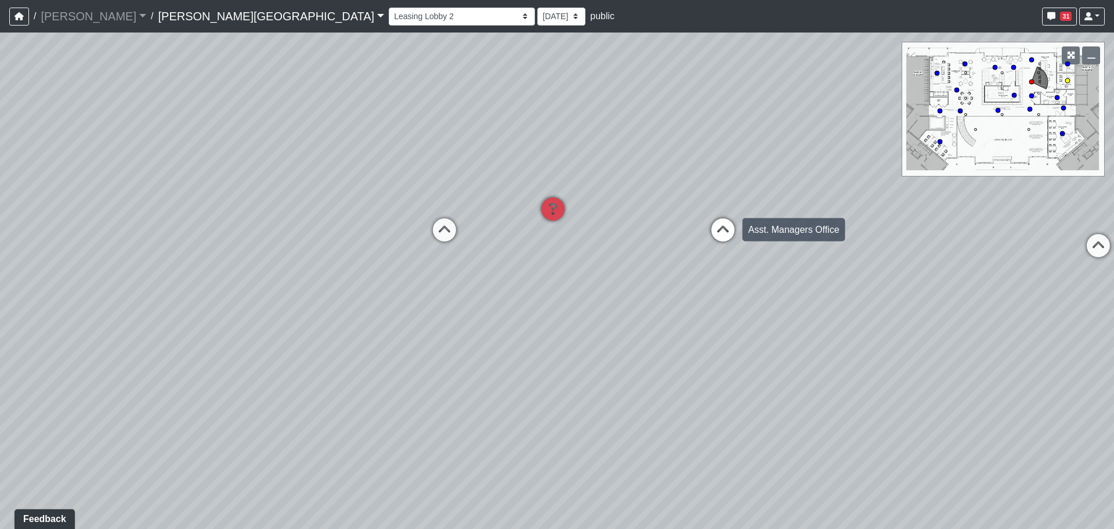
click at [719, 241] on icon at bounding box center [723, 235] width 35 height 35
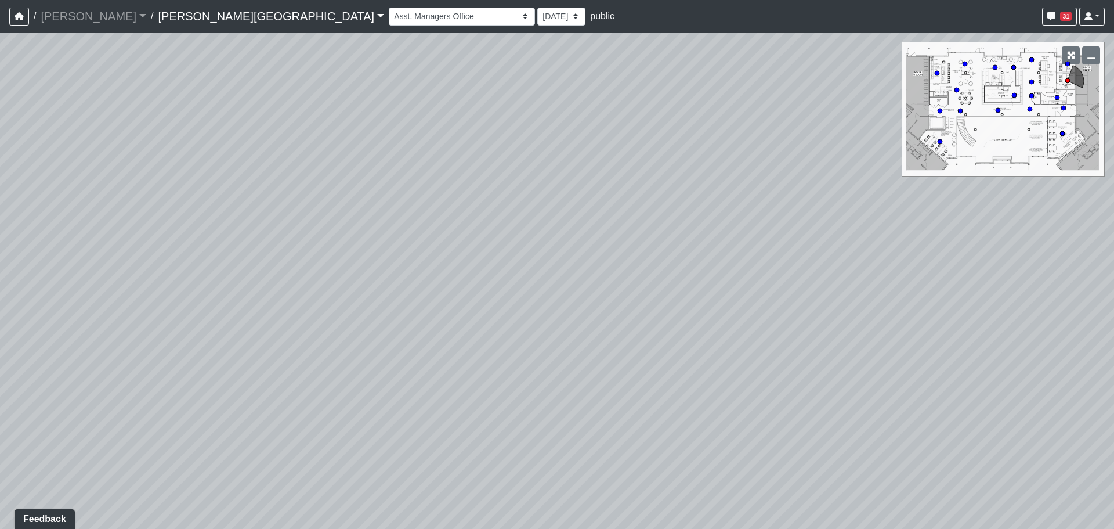
drag, startPoint x: 719, startPoint y: 241, endPoint x: 1066, endPoint y: 266, distance: 347.4
click at [1042, 266] on div "Loading... Entry 1 Loading... Banquette Seating 1 Loading... Entry 2 Loading...…" at bounding box center [557, 281] width 1114 height 496
drag, startPoint x: 628, startPoint y: 287, endPoint x: 912, endPoint y: 286, distance: 284.4
click at [912, 286] on div "Loading... Entry 1 Loading... Banquette Seating 1 Loading... Entry 2 Loading...…" at bounding box center [557, 281] width 1114 height 496
drag, startPoint x: 721, startPoint y: 310, endPoint x: 953, endPoint y: 298, distance: 231.3
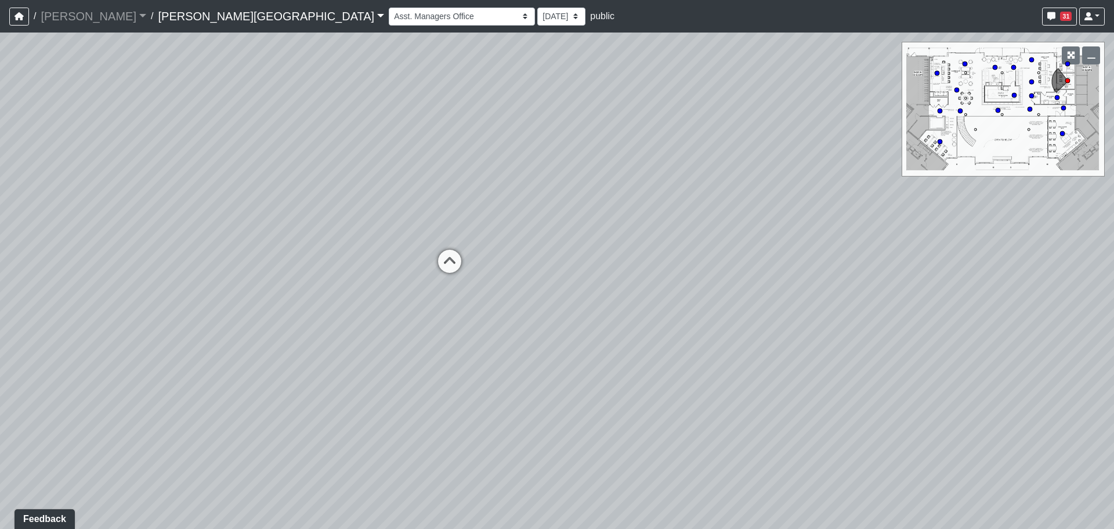
click at [953, 298] on div "Loading... Entry 1 Loading... Banquette Seating 1 Loading... Entry 2 Loading...…" at bounding box center [557, 281] width 1114 height 496
click at [476, 264] on div "Loading... Entry 1 Loading... Banquette Seating 1 Loading... Entry 2 Loading...…" at bounding box center [557, 281] width 1114 height 496
click at [468, 268] on icon at bounding box center [458, 265] width 35 height 35
drag, startPoint x: 838, startPoint y: 318, endPoint x: 914, endPoint y: 335, distance: 78.6
click at [914, 335] on div "Loading... Entry 1 Loading... Banquette Seating 1 Loading... Entry 2 Loading...…" at bounding box center [557, 281] width 1114 height 496
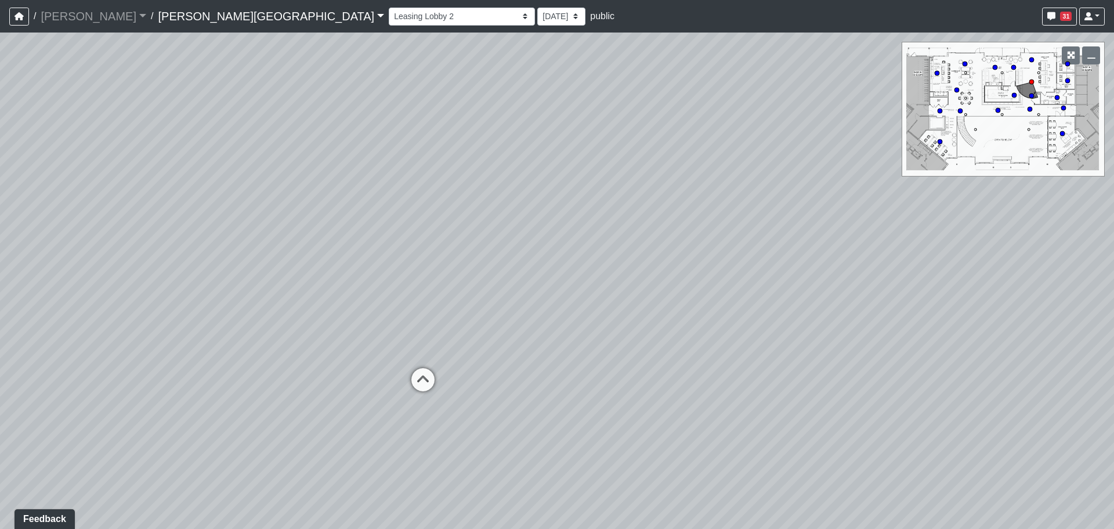
drag, startPoint x: 788, startPoint y: 302, endPoint x: 829, endPoint y: 301, distance: 41.2
click at [881, 295] on div "Loading... Entry 1 Loading... Banquette Seating 1 Loading... Entry 2 Loading...…" at bounding box center [557, 281] width 1114 height 496
click at [386, 369] on div "Loading... Entry 1 Loading... Banquette Seating 1 Loading... Entry 2 Loading...…" at bounding box center [557, 281] width 1114 height 496
click at [430, 371] on icon at bounding box center [420, 386] width 35 height 35
drag, startPoint x: 324, startPoint y: 331, endPoint x: 470, endPoint y: 334, distance: 145.7
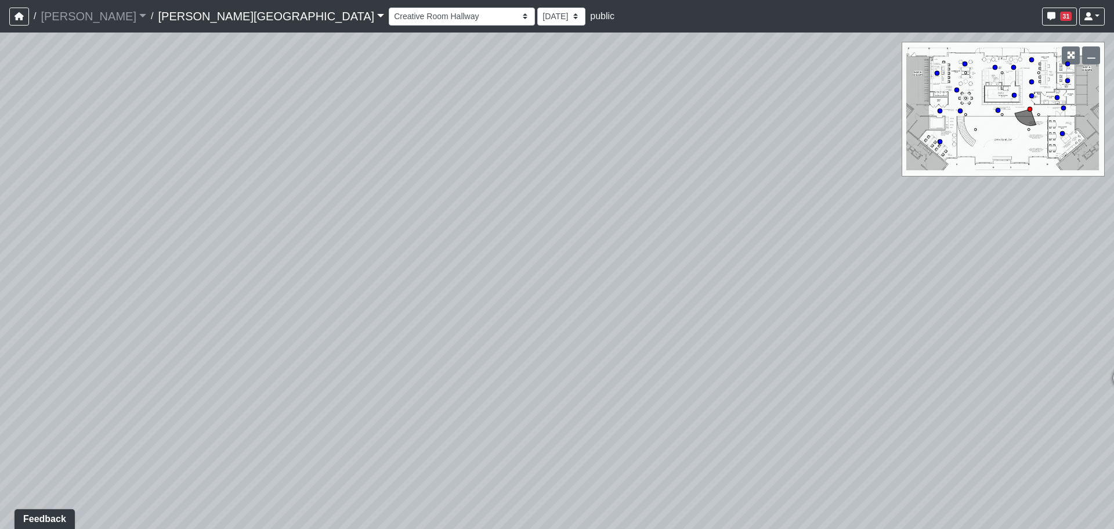
click at [496, 318] on div "Loading... Entry 1 Loading... Banquette Seating 1 Loading... Entry 2 Loading...…" at bounding box center [557, 281] width 1114 height 496
drag, startPoint x: 774, startPoint y: 277, endPoint x: 598, endPoint y: 202, distance: 191.9
click at [861, 233] on div "Loading... Entry 1 Loading... Banquette Seating 1 Loading... Entry 2 Loading...…" at bounding box center [557, 281] width 1114 height 496
click at [197, 395] on div "Loading... Entry 1 Loading... Banquette Seating 1 Loading... Entry 2 Loading...…" at bounding box center [557, 281] width 1114 height 496
click at [179, 415] on icon at bounding box center [168, 427] width 35 height 35
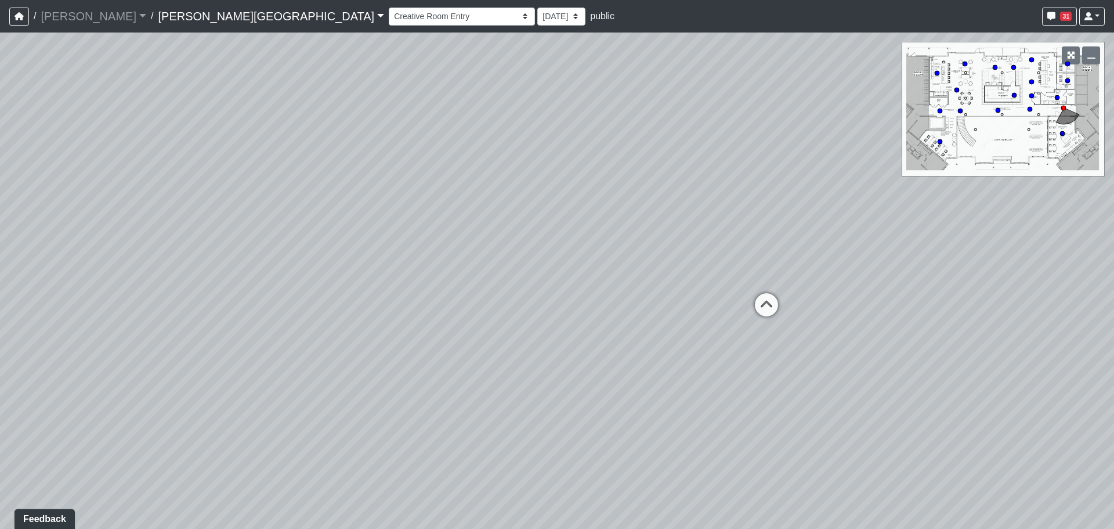
drag, startPoint x: 416, startPoint y: 332, endPoint x: 273, endPoint y: 422, distance: 168.3
click at [260, 424] on div "Loading... Entry 1 Loading... Banquette Seating 1 Loading... Entry 2 Loading...…" at bounding box center [557, 281] width 1114 height 496
drag, startPoint x: 670, startPoint y: 412, endPoint x: 211, endPoint y: 384, distance: 460.0
click at [209, 385] on div "Loading... Entry 1 Loading... Banquette Seating 1 Loading... Entry 2 Loading...…" at bounding box center [557, 281] width 1114 height 496
drag, startPoint x: 526, startPoint y: 385, endPoint x: 529, endPoint y: 380, distance: 6.0
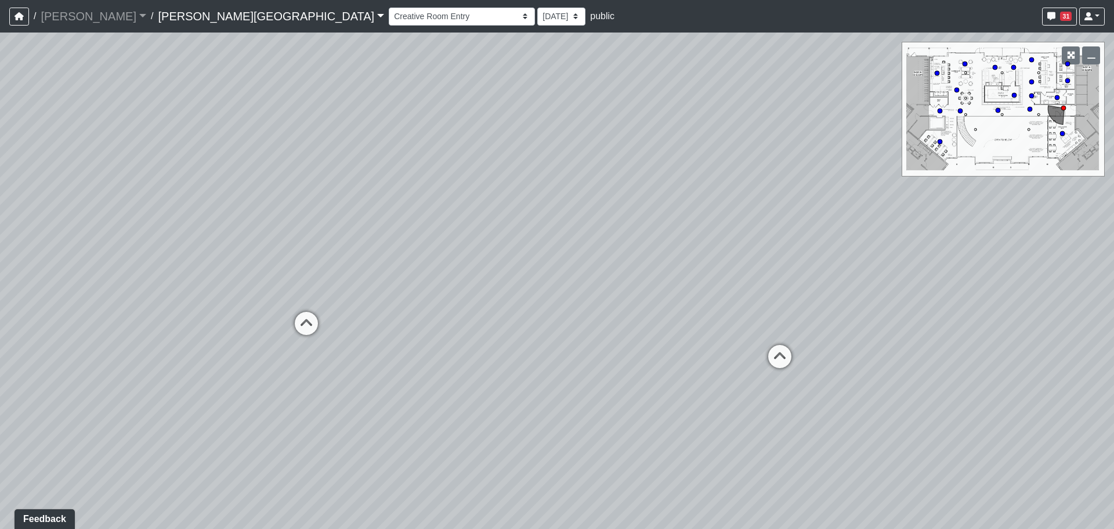
click at [419, 405] on div "Loading... Entry 1 Loading... Banquette Seating 1 Loading... Entry 2 Loading...…" at bounding box center [557, 281] width 1114 height 496
click at [769, 351] on icon at bounding box center [780, 360] width 35 height 35
drag, startPoint x: 751, startPoint y: 278, endPoint x: 893, endPoint y: 294, distance: 142.6
click at [893, 294] on div "Loading... Entry 1 Loading... Banquette Seating 1 Loading... Entry 2 Loading...…" at bounding box center [557, 281] width 1114 height 496
drag, startPoint x: 1004, startPoint y: 406, endPoint x: 780, endPoint y: 428, distance: 224.6
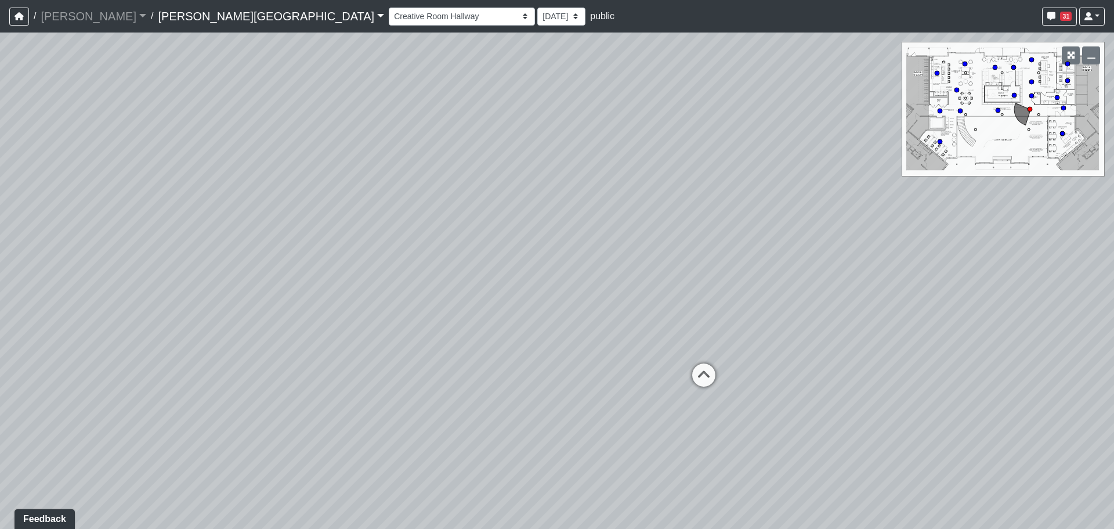
click at [737, 432] on div "Loading... Entry 1 Loading... Banquette Seating 1 Loading... Entry 2 Loading...…" at bounding box center [557, 281] width 1114 height 496
drag, startPoint x: 947, startPoint y: 425, endPoint x: 903, endPoint y: 405, distance: 48.0
click at [904, 411] on div "Loading... Entry 1 Loading... Banquette Seating 1 Loading... Entry 2 Loading...…" at bounding box center [557, 281] width 1114 height 496
drag, startPoint x: 692, startPoint y: 316, endPoint x: 692, endPoint y: 328, distance: 11.6
click at [681, 316] on div "Loading... Entry 1 Loading... Banquette Seating 1 Loading... Entry 2 Loading...…" at bounding box center [557, 281] width 1114 height 496
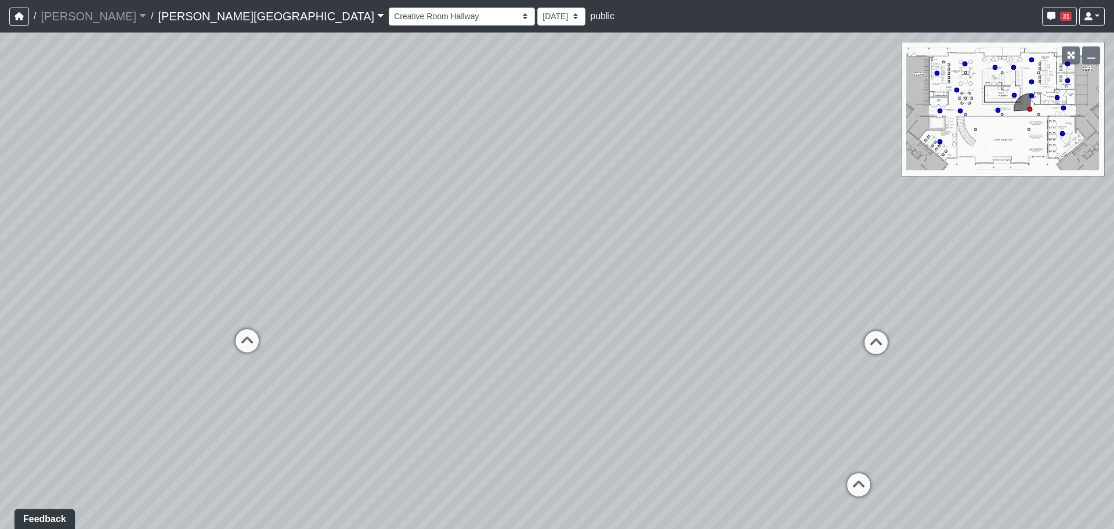
drag, startPoint x: 712, startPoint y: 356, endPoint x: 543, endPoint y: 358, distance: 168.9
click at [538, 356] on div "Loading... Entry 1 Loading... Banquette Seating 1 Loading... Entry 2 Loading...…" at bounding box center [557, 281] width 1114 height 496
drag, startPoint x: 581, startPoint y: 383, endPoint x: 569, endPoint y: 378, distance: 13.0
click at [571, 379] on div "Loading... Entry 1 Loading... Banquette Seating 1 Loading... Entry 2 Loading...…" at bounding box center [557, 281] width 1114 height 496
drag, startPoint x: 839, startPoint y: 447, endPoint x: 705, endPoint y: 436, distance: 134.5
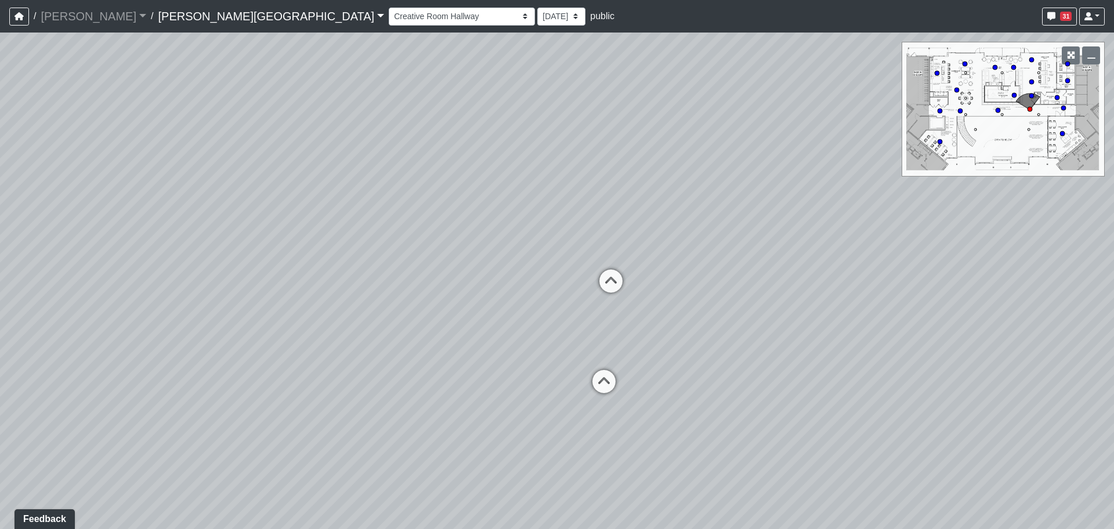
click at [705, 436] on div "Loading... Entry 1 Loading... Banquette Seating 1 Loading... Entry 2 Loading...…" at bounding box center [557, 281] width 1114 height 496
click at [536, 396] on div "Loading... Entry 1 Loading... Banquette Seating 1 Loading... Entry 2 Loading...…" at bounding box center [557, 281] width 1114 height 496
click at [537, 391] on icon at bounding box center [529, 376] width 35 height 35
click at [504, 329] on div "Loading... Entry 1 Loading... Banquette Seating 1 Loading... Entry 2 Loading...…" at bounding box center [557, 281] width 1114 height 496
click at [522, 332] on icon at bounding box center [535, 328] width 35 height 35
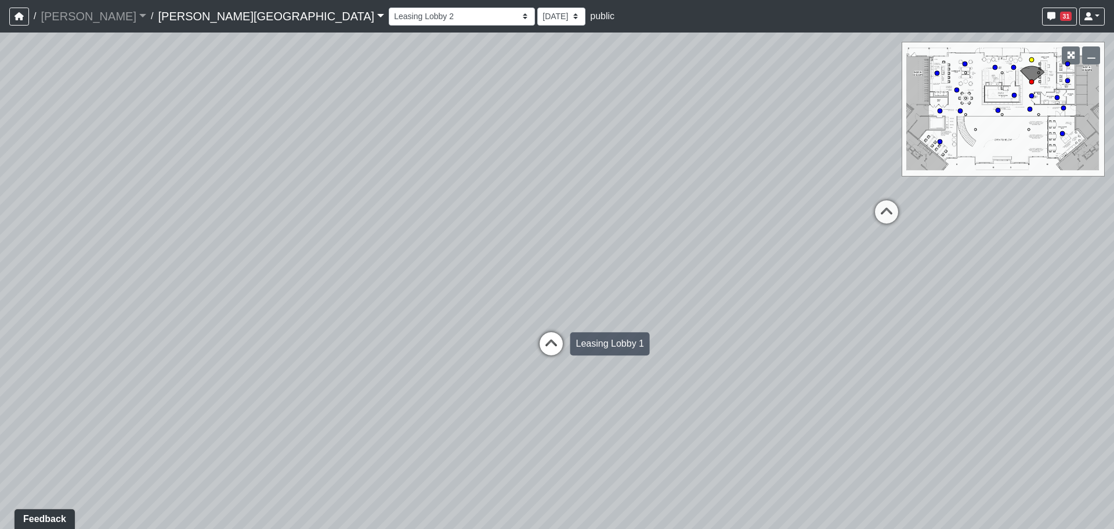
click at [555, 346] on icon at bounding box center [551, 349] width 35 height 35
drag, startPoint x: 313, startPoint y: 344, endPoint x: 951, endPoint y: 373, distance: 638.0
click at [957, 373] on div "Loading... Entry 1 Loading... Banquette Seating 1 Loading... Entry 2 Loading...…" at bounding box center [557, 281] width 1114 height 496
drag, startPoint x: 358, startPoint y: 310, endPoint x: 359, endPoint y: 300, distance: 9.9
click at [357, 305] on icon at bounding box center [368, 314] width 35 height 35
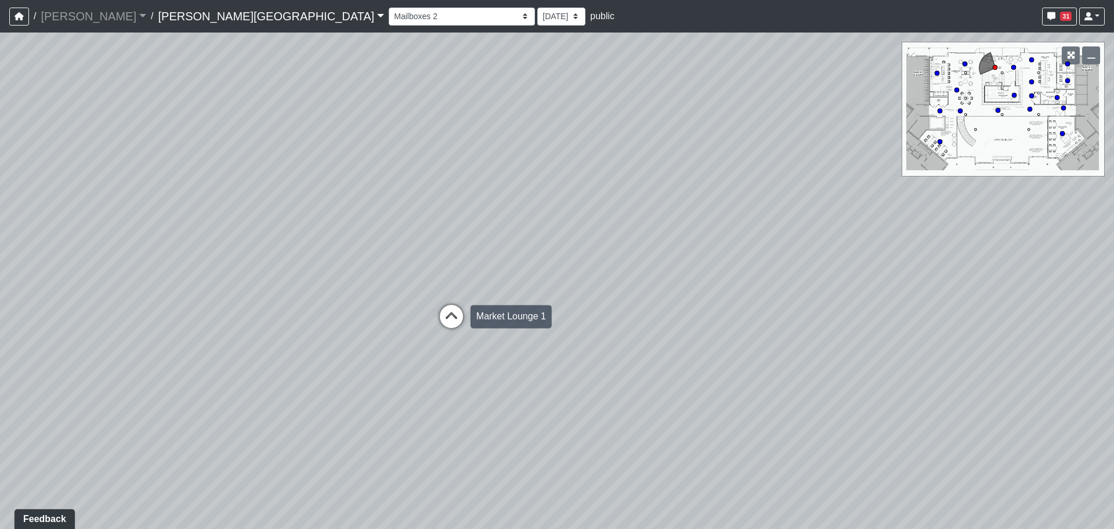
click at [460, 308] on icon at bounding box center [451, 322] width 35 height 35
drag, startPoint x: 516, startPoint y: 306, endPoint x: 700, endPoint y: 297, distance: 184.2
click at [702, 299] on div "Loading... Entry 1 Loading... Banquette Seating 1 Loading... Entry 2 Loading...…" at bounding box center [557, 281] width 1114 height 496
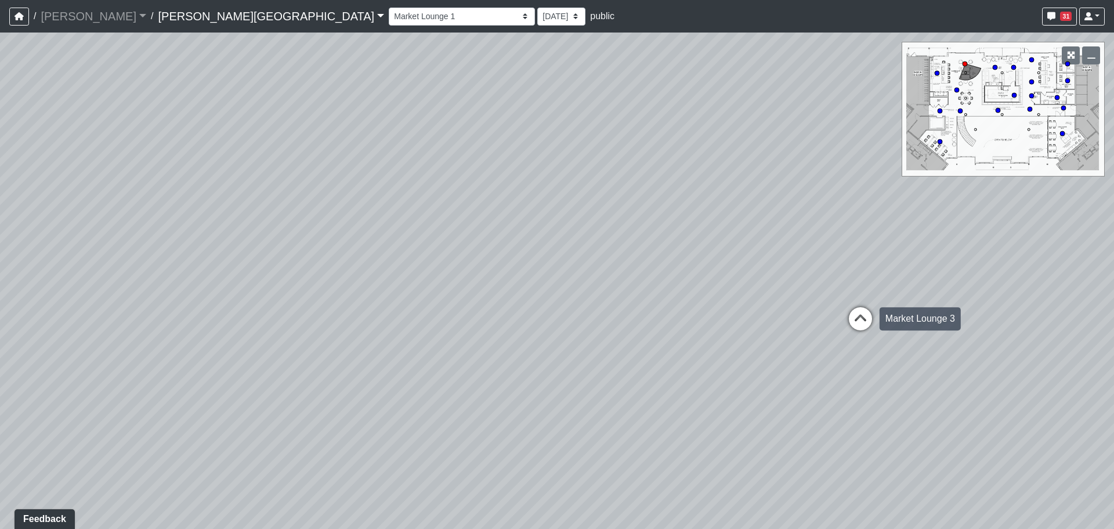
click at [849, 304] on div "Loading... [GEOGRAPHIC_DATA] 3" at bounding box center [860, 318] width 35 height 35
click at [389, 17] on select "Banquette Seating 1 Banquette Seating 2 Billards Lounge Billards Lounge Hallway…" at bounding box center [462, 17] width 146 height 18
click at [389, 8] on select "Banquette Seating 1 Banquette Seating 2 Billards Lounge Billards Lounge Hallway…" at bounding box center [462, 17] width 146 height 18
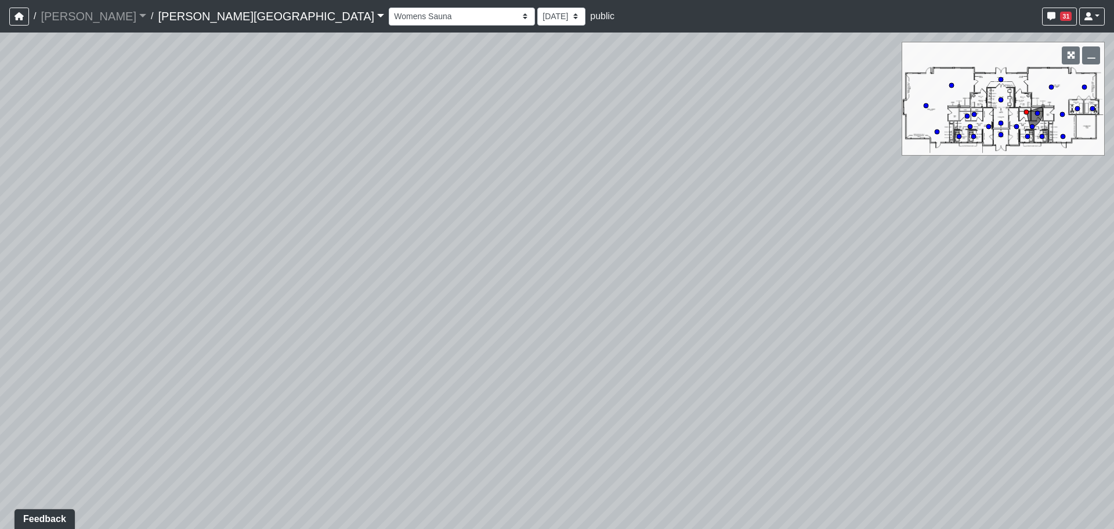
drag, startPoint x: 376, startPoint y: 279, endPoint x: 82, endPoint y: 161, distance: 316.7
click at [124, 198] on div "Loading... Entry 1 Loading... Banquette Seating 1 Loading... Entry 2 Loading...…" at bounding box center [557, 281] width 1114 height 496
drag, startPoint x: 423, startPoint y: 290, endPoint x: 340, endPoint y: 291, distance: 82.4
click at [340, 291] on div "Loading... Entry 1 Loading... Banquette Seating 1 Loading... Entry 2 Loading...…" at bounding box center [557, 281] width 1114 height 496
click at [522, 109] on icon at bounding box center [517, 106] width 35 height 35
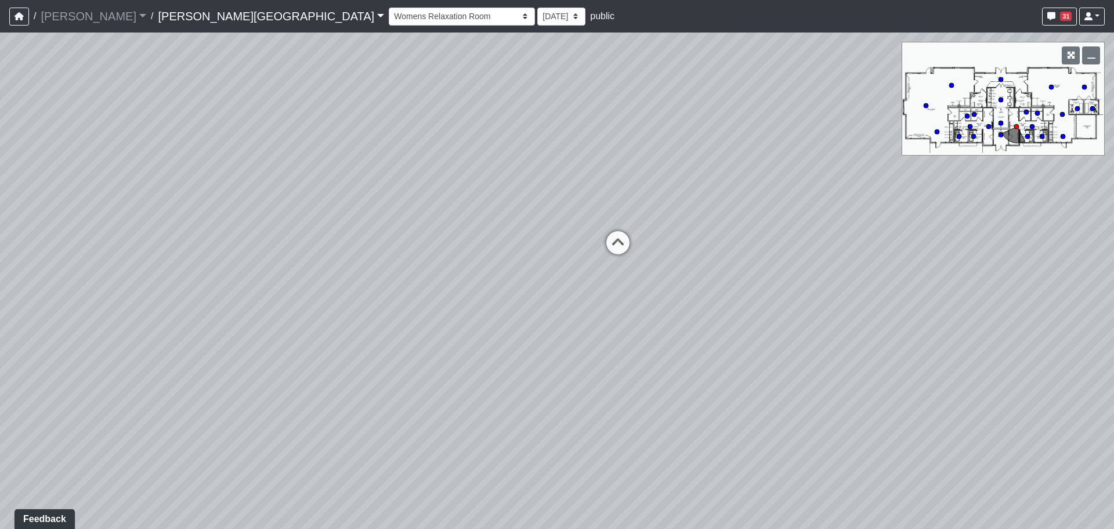
drag, startPoint x: 203, startPoint y: 289, endPoint x: 112, endPoint y: 442, distance: 177.8
click at [96, 453] on div "Loading... Entry 1 Loading... Banquette Seating 1 Loading... Entry 2 Loading...…" at bounding box center [557, 281] width 1114 height 496
click at [605, 239] on icon at bounding box center [619, 246] width 35 height 35
drag, startPoint x: 287, startPoint y: 235, endPoint x: 190, endPoint y: 233, distance: 97.5
click at [190, 233] on div "Loading... Entry 1 Loading... Banquette Seating 1 Loading... Entry 2 Loading...…" at bounding box center [557, 281] width 1114 height 496
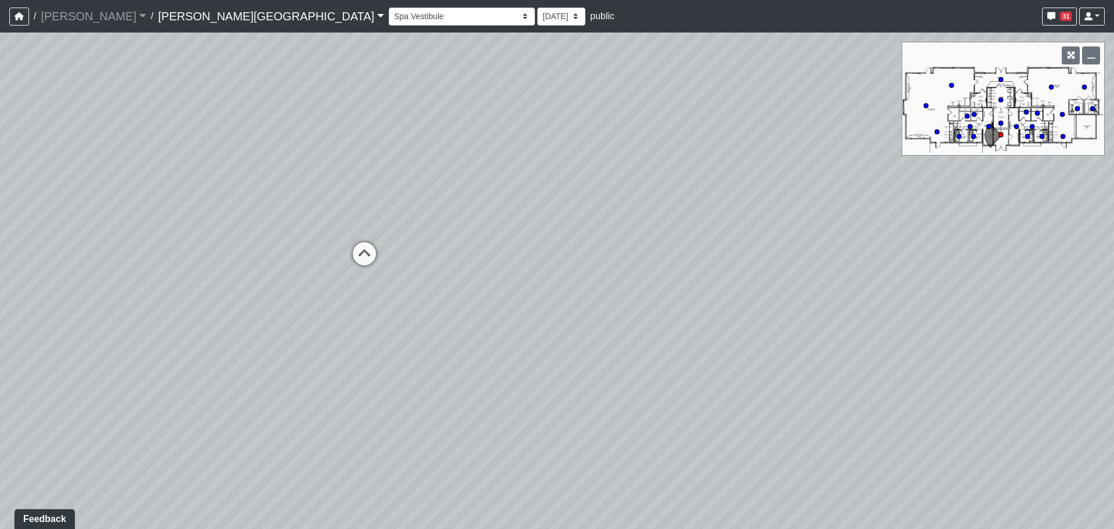
drag, startPoint x: 641, startPoint y: 322, endPoint x: 202, endPoint y: 295, distance: 440.2
click at [210, 297] on div "Loading... Entry 1 Loading... Banquette Seating 1 Loading... Entry 2 Loading...…" at bounding box center [557, 281] width 1114 height 496
drag, startPoint x: 337, startPoint y: 356, endPoint x: 234, endPoint y: 363, distance: 103.6
click at [234, 363] on div "Loading... Entry 1 Loading... Banquette Seating 1 Loading... Entry 2 Loading...…" at bounding box center [557, 281] width 1114 height 496
drag, startPoint x: 754, startPoint y: 353, endPoint x: 257, endPoint y: 360, distance: 497.5
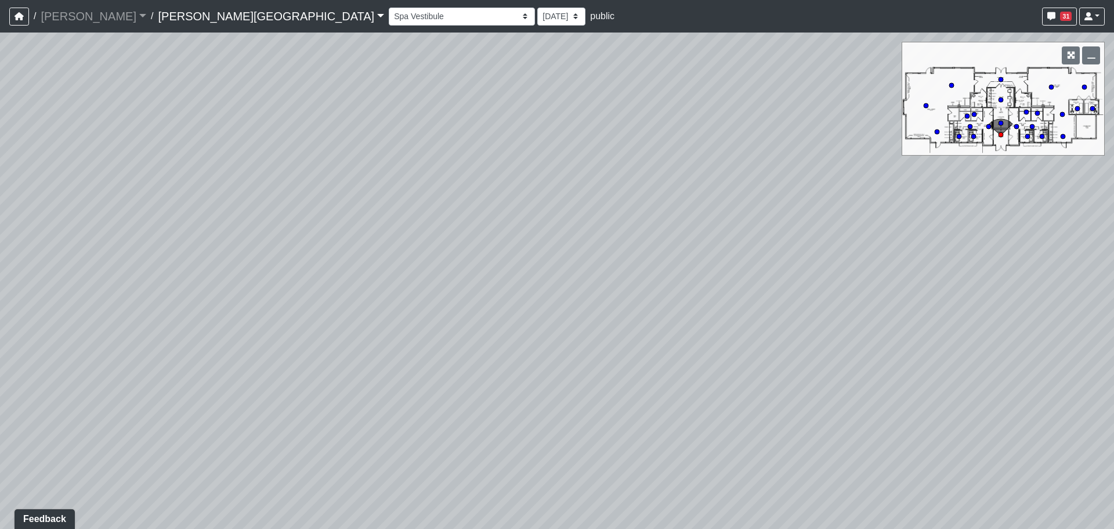
click at [250, 360] on div "Loading... Entry 1 Loading... Banquette Seating 1 Loading... Entry 2 Loading...…" at bounding box center [557, 281] width 1114 height 496
drag, startPoint x: 393, startPoint y: 337, endPoint x: 144, endPoint y: 331, distance: 249.1
click at [179, 336] on div "Loading... Entry 1 Loading... Banquette Seating 1 Loading... Entry 2 Loading...…" at bounding box center [557, 281] width 1114 height 496
drag, startPoint x: 439, startPoint y: 272, endPoint x: 275, endPoint y: 249, distance: 166.5
click at [278, 249] on div "Loading... Entry 1 Loading... Banquette Seating 1 Loading... Entry 2 Loading...…" at bounding box center [557, 281] width 1114 height 496
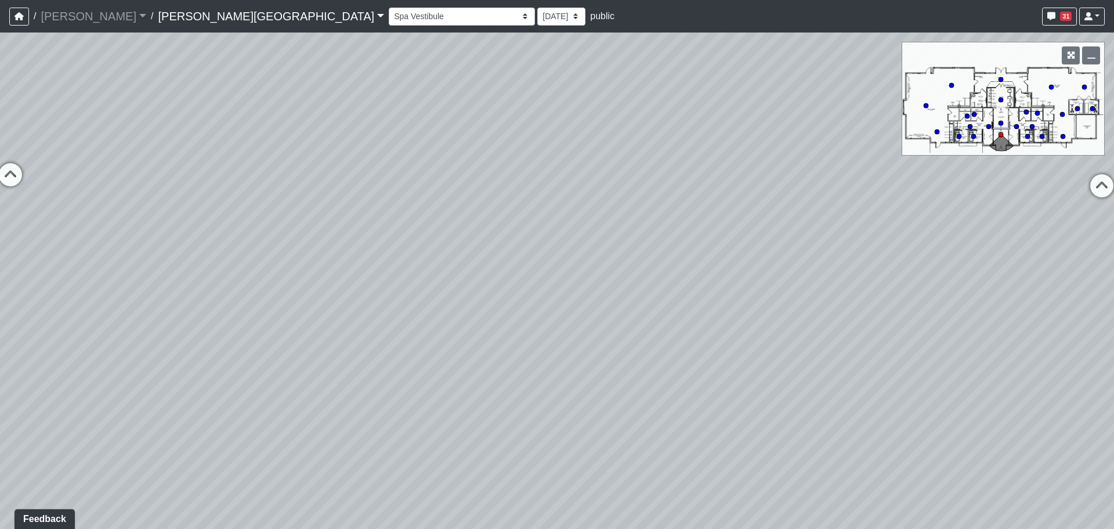
drag, startPoint x: 737, startPoint y: 283, endPoint x: 372, endPoint y: 280, distance: 364.5
click at [372, 280] on div "Loading... Entry 1 Loading... Banquette Seating 1 Loading... Entry 2 Loading...…" at bounding box center [557, 281] width 1114 height 496
click at [528, 329] on div "Loading... Entry 1 Loading... Banquette Seating 1 Loading... Entry 2 Loading...…" at bounding box center [557, 281] width 1114 height 496
drag, startPoint x: 846, startPoint y: 316, endPoint x: 721, endPoint y: 294, distance: 126.7
click at [721, 294] on div "Loading... Entry 1 Loading... Banquette Seating 1 Loading... Entry 2 Loading...…" at bounding box center [557, 281] width 1114 height 496
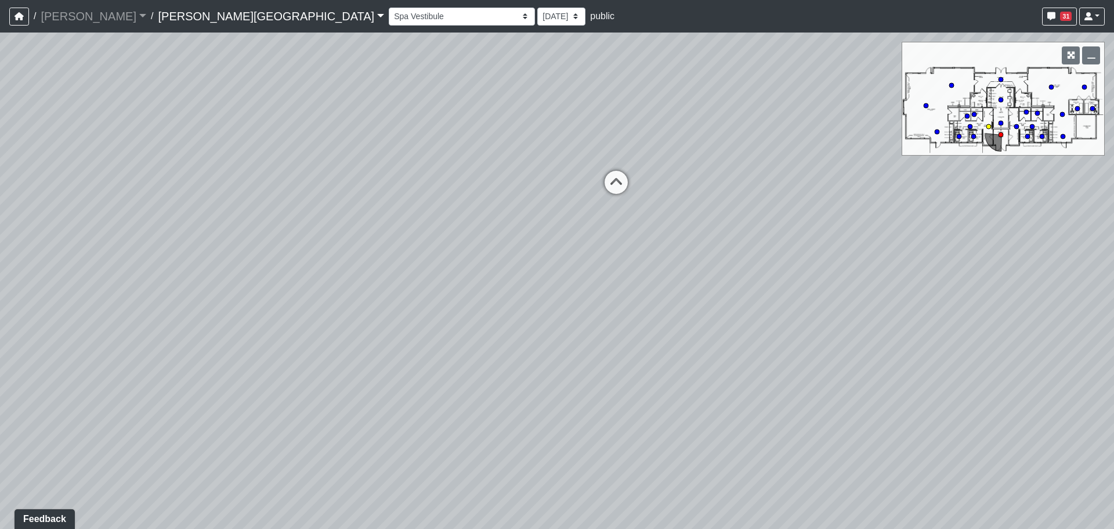
drag, startPoint x: 624, startPoint y: 187, endPoint x: 816, endPoint y: 255, distance: 203.8
click at [623, 187] on icon at bounding box center [616, 188] width 35 height 35
click at [799, 353] on div "Loading... Mens Relaxation Room Hallway" at bounding box center [816, 355] width 35 height 35
click at [792, 217] on icon at bounding box center [795, 203] width 35 height 35
drag, startPoint x: 885, startPoint y: 331, endPoint x: 876, endPoint y: 329, distance: 9.0
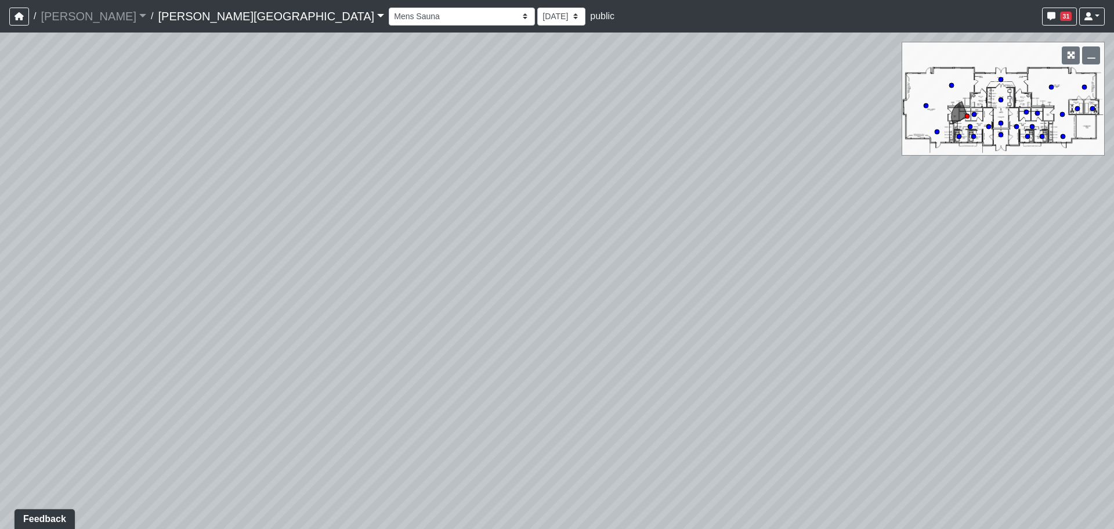
click at [876, 329] on div "Loading... Entry 1 Loading... Banquette Seating 1 Loading... Entry 2 Loading...…" at bounding box center [557, 281] width 1114 height 496
click at [389, 26] on div "Banquette Seating 1 Banquette Seating 2 Billards Lounge Billards Lounge Hallway…" at bounding box center [747, 16] width 716 height 23
click at [389, 23] on select "Banquette Seating 1 Banquette Seating 2 Billards Lounge Billards Lounge Hallway…" at bounding box center [462, 17] width 146 height 18
click at [389, 8] on select "Banquette Seating 1 Banquette Seating 2 Billards Lounge Billards Lounge Hallway…" at bounding box center [462, 17] width 146 height 18
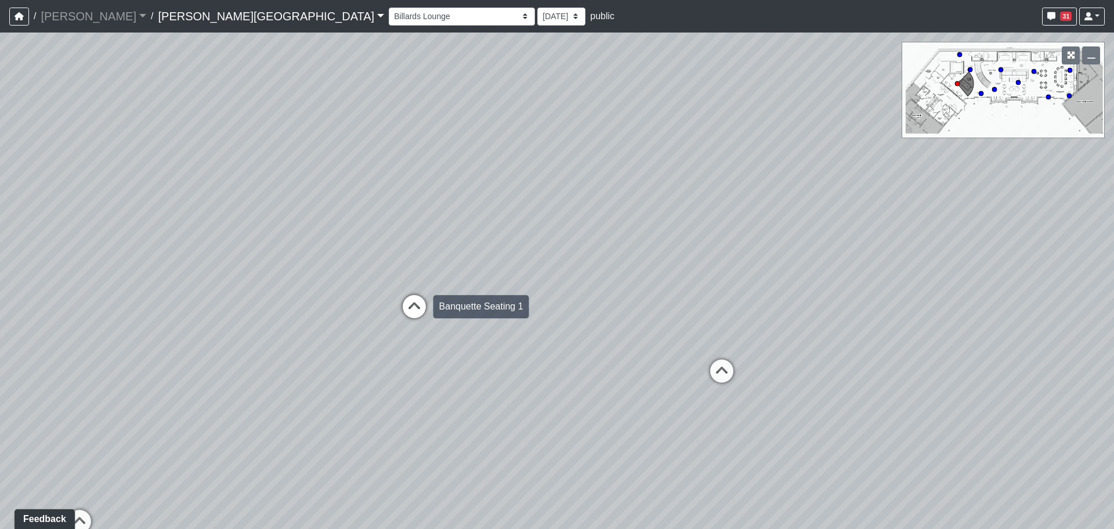
click at [421, 309] on icon at bounding box center [414, 312] width 35 height 35
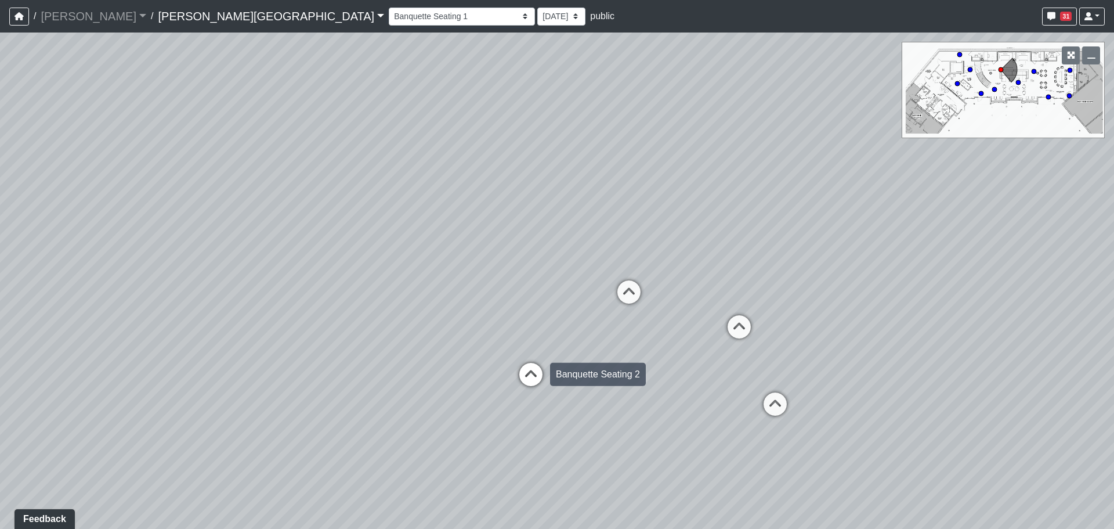
click at [514, 360] on div "Loading... Entry 1 Loading... Banquette Seating 1 Loading... Entry 2 Loading...…" at bounding box center [557, 281] width 1114 height 496
click at [520, 365] on icon at bounding box center [531, 382] width 35 height 35
drag, startPoint x: 644, startPoint y: 356, endPoint x: 63, endPoint y: 239, distance: 592.9
click at [66, 240] on div "Loading... Entry 1 Loading... Banquette Seating 1 Loading... Entry 2 Loading...…" at bounding box center [557, 281] width 1114 height 496
drag, startPoint x: 516, startPoint y: 336, endPoint x: 422, endPoint y: 332, distance: 94.1
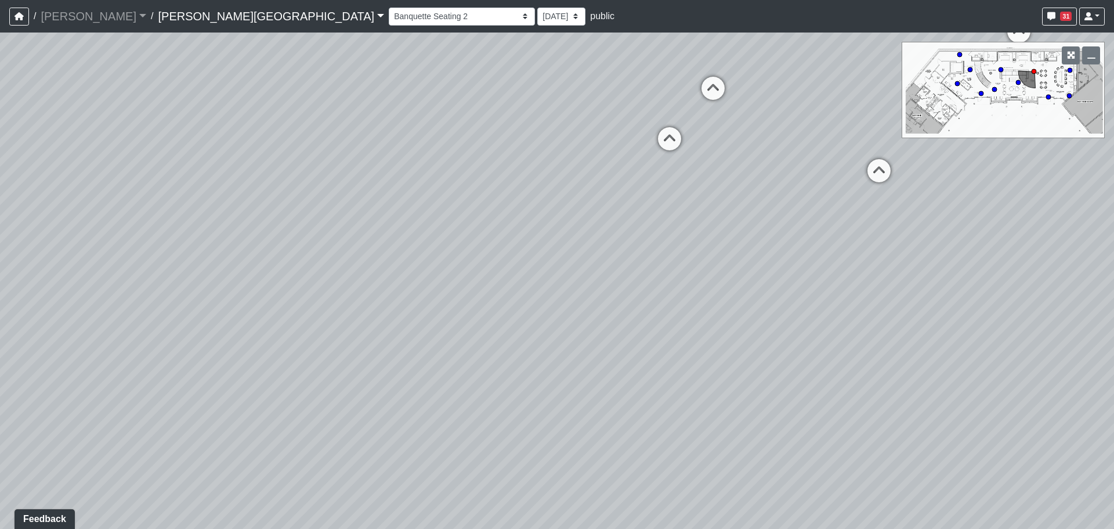
click at [416, 333] on div "Loading... Entry 1 Loading... Banquette Seating 1 Loading... Entry 2 Loading...…" at bounding box center [557, 281] width 1114 height 496
drag, startPoint x: 480, startPoint y: 330, endPoint x: 467, endPoint y: 424, distance: 94.4
click at [467, 423] on div "Loading... Entry 1 Loading... Banquette Seating 1 Loading... Entry 2 Loading...…" at bounding box center [557, 281] width 1114 height 496
click at [373, 142] on icon at bounding box center [370, 156] width 35 height 35
click at [203, 215] on div "Loading... Entry 1 Loading... Banquette Seating 1 Loading... Entry 2 Loading...…" at bounding box center [557, 281] width 1114 height 496
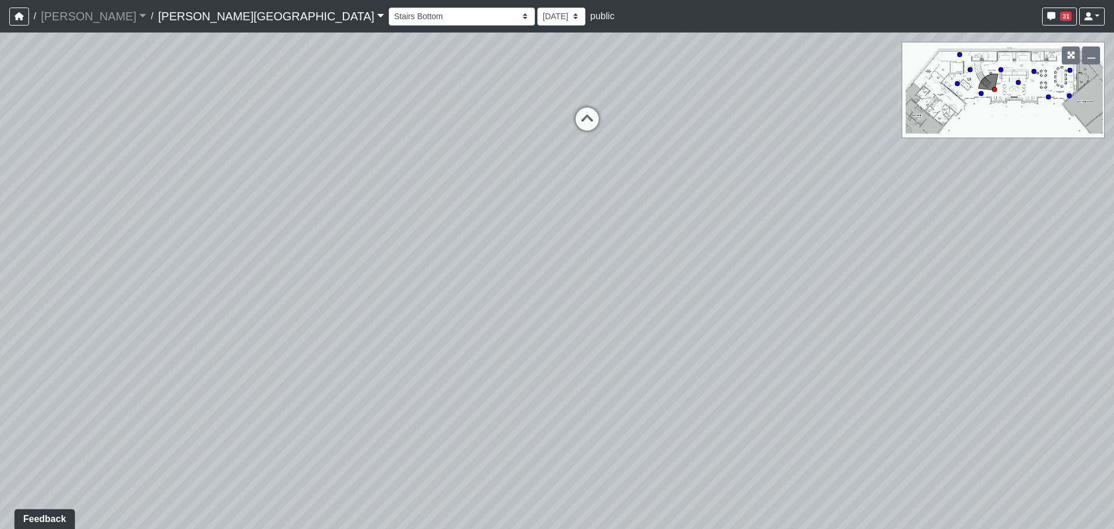
drag, startPoint x: 578, startPoint y: 108, endPoint x: 442, endPoint y: 176, distance: 152.6
click at [442, 176] on div "Loading... Entry 1 Loading... Banquette Seating 1 Loading... Entry 2 Loading...…" at bounding box center [557, 281] width 1114 height 496
click at [561, 106] on div "Loading... Entry 1 Loading... Banquette Seating 1 Loading... Entry 2 Loading...…" at bounding box center [557, 281] width 1114 height 496
click at [592, 122] on icon at bounding box center [584, 127] width 35 height 35
click at [211, 138] on div "Loading... Entry 1 Loading... Banquette Seating 1 Loading... Entry 2 Loading...…" at bounding box center [557, 281] width 1114 height 496
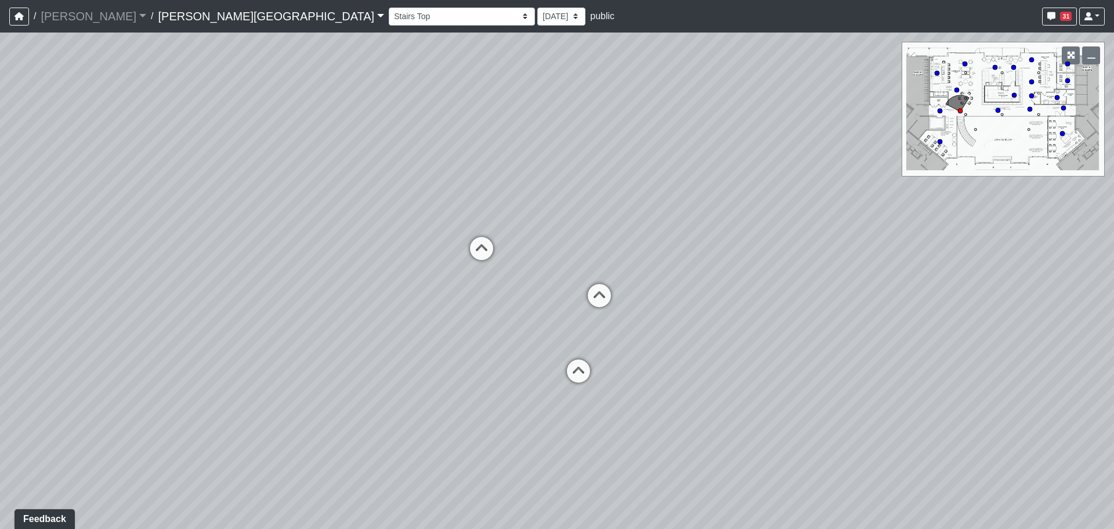
click at [261, 193] on div "Loading... Entry 1 Loading... Banquette Seating 1 Loading... Entry 2 Loading...…" at bounding box center [557, 281] width 1114 height 496
click at [312, 231] on div "Loading... Entry 1 Loading... Banquette Seating 1 Loading... Entry 2 Loading...…" at bounding box center [557, 281] width 1114 height 496
click at [555, 222] on icon at bounding box center [556, 232] width 35 height 35
click at [550, 221] on icon at bounding box center [553, 215] width 35 height 35
click at [219, 278] on div "Loading... Entry 1 Loading... Banquette Seating 1 Loading... Entry 2 Loading...…" at bounding box center [557, 281] width 1114 height 496
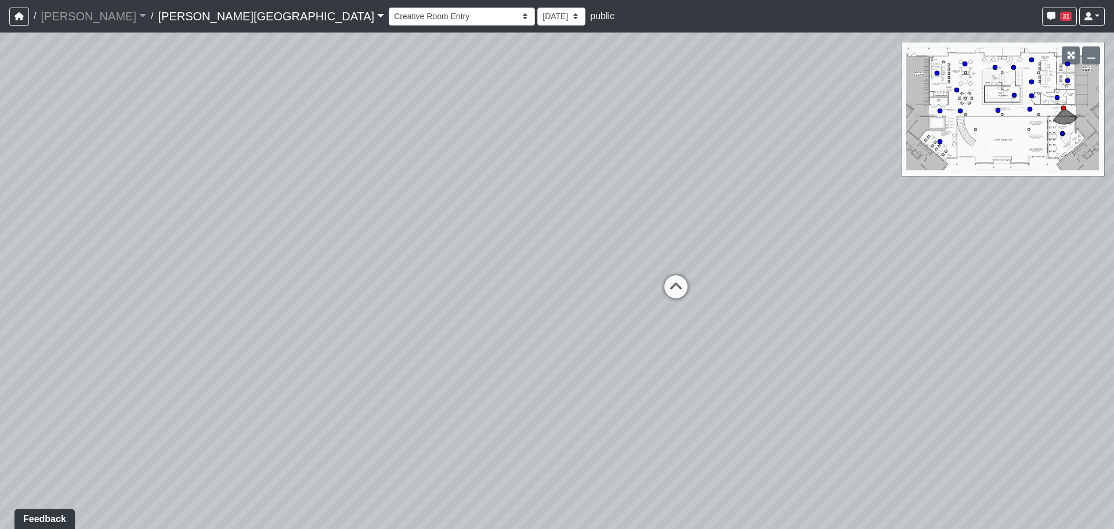
click at [352, 381] on div "Loading... Entry 1 Loading... Banquette Seating 1 Loading... Entry 2 Loading...…" at bounding box center [557, 281] width 1114 height 496
click at [340, 370] on div "Loading... Entry 1 Loading... Banquette Seating 1 Loading... Entry 2 Loading...…" at bounding box center [557, 281] width 1114 height 496
click at [369, 334] on div "Loading... Entry 1 Loading... Banquette Seating 1 Loading... Entry 2 Loading...…" at bounding box center [557, 281] width 1114 height 496
click at [715, 417] on div "Loading... Entry 1 Loading... Banquette Seating 1 Loading... Entry 2 Loading...…" at bounding box center [557, 281] width 1114 height 496
drag, startPoint x: 815, startPoint y: 389, endPoint x: 791, endPoint y: 372, distance: 29.1
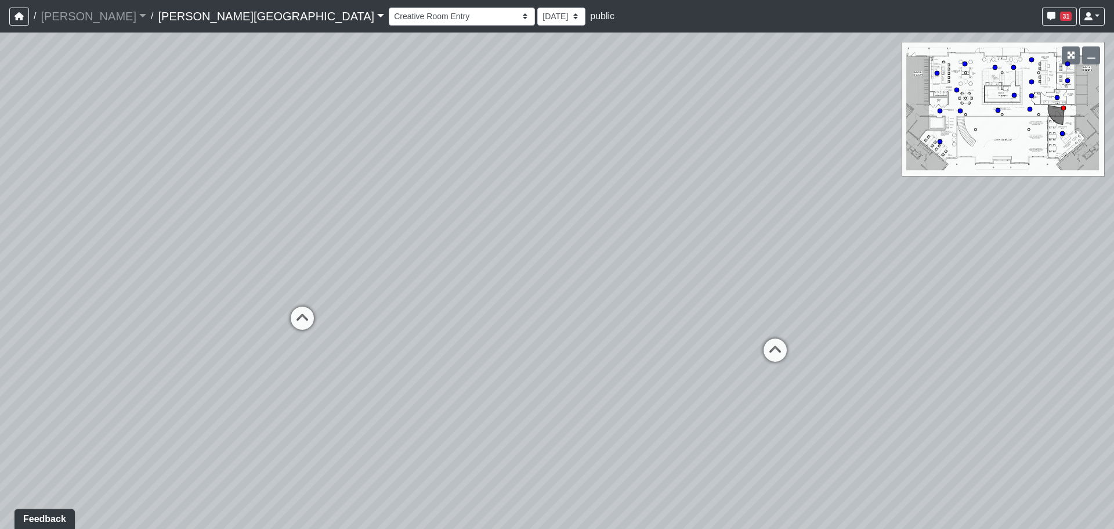
click at [804, 385] on div "Loading... Entry 1 Loading... Banquette Seating 1 Loading... Entry 2 Loading...…" at bounding box center [557, 281] width 1114 height 496
click at [776, 362] on icon at bounding box center [773, 354] width 35 height 35
click at [794, 345] on icon at bounding box center [794, 347] width 35 height 35
click at [794, 343] on icon at bounding box center [799, 337] width 35 height 35
drag, startPoint x: 630, startPoint y: 416, endPoint x: 412, endPoint y: 417, distance: 218.3
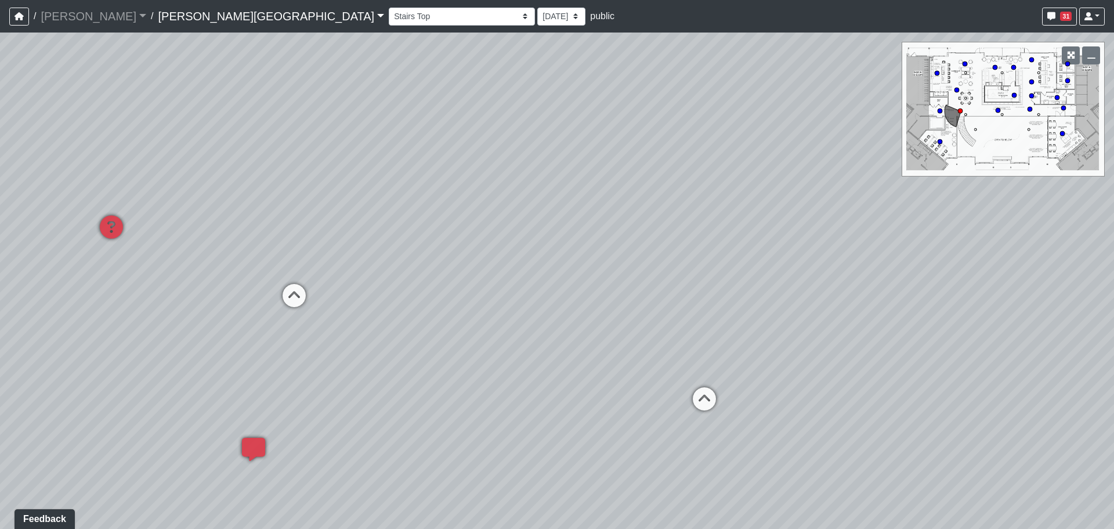
click at [412, 417] on div "Loading... Entry 1 Loading... Banquette Seating 1 Loading... Entry 2 Loading...…" at bounding box center [557, 281] width 1114 height 496
drag, startPoint x: 789, startPoint y: 445, endPoint x: 651, endPoint y: 435, distance: 138.5
click at [609, 438] on div "Loading... Entry 1 Loading... Banquette Seating 1 Loading... Entry 2 Loading...…" at bounding box center [557, 281] width 1114 height 496
click at [735, 459] on div "Loading... Entry 1 Loading... Banquette Seating 1 Loading... Entry 2 Loading...…" at bounding box center [557, 281] width 1114 height 496
drag, startPoint x: 773, startPoint y: 466, endPoint x: 634, endPoint y: 460, distance: 138.8
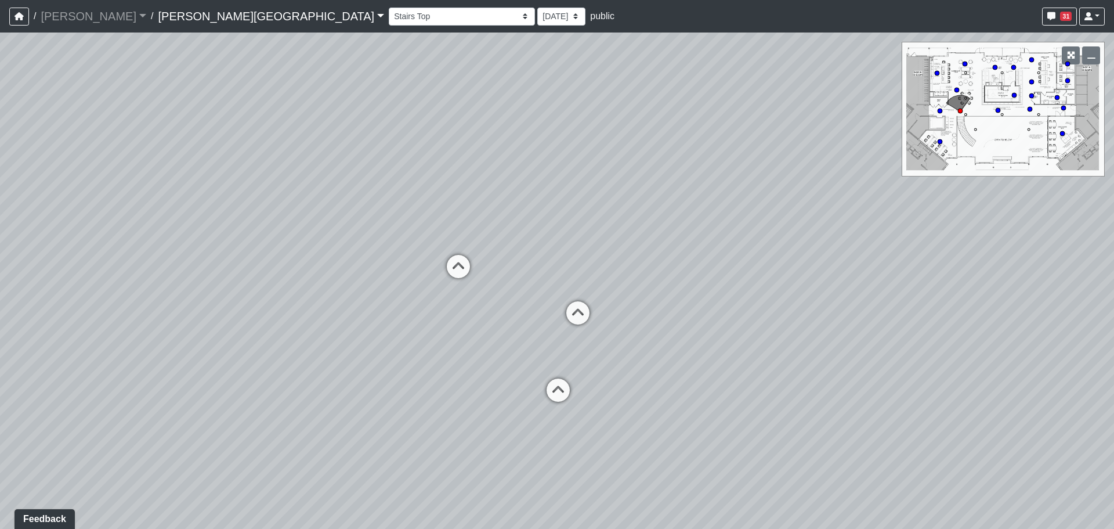
click at [594, 466] on div "Loading... Entry 1 Loading... Banquette Seating 1 Loading... Entry 2 Loading...…" at bounding box center [557, 281] width 1114 height 496
drag, startPoint x: 775, startPoint y: 460, endPoint x: 615, endPoint y: 440, distance: 161.4
click at [604, 443] on div "Loading... Entry 1 Loading... Banquette Seating 1 Loading... Entry 2 Loading...…" at bounding box center [557, 281] width 1114 height 496
drag, startPoint x: 502, startPoint y: 404, endPoint x: 450, endPoint y: 406, distance: 51.7
click at [450, 406] on div "Loading... Entry 1 Loading... Banquette Seating 1 Loading... Entry 2 Loading...…" at bounding box center [557, 281] width 1114 height 496
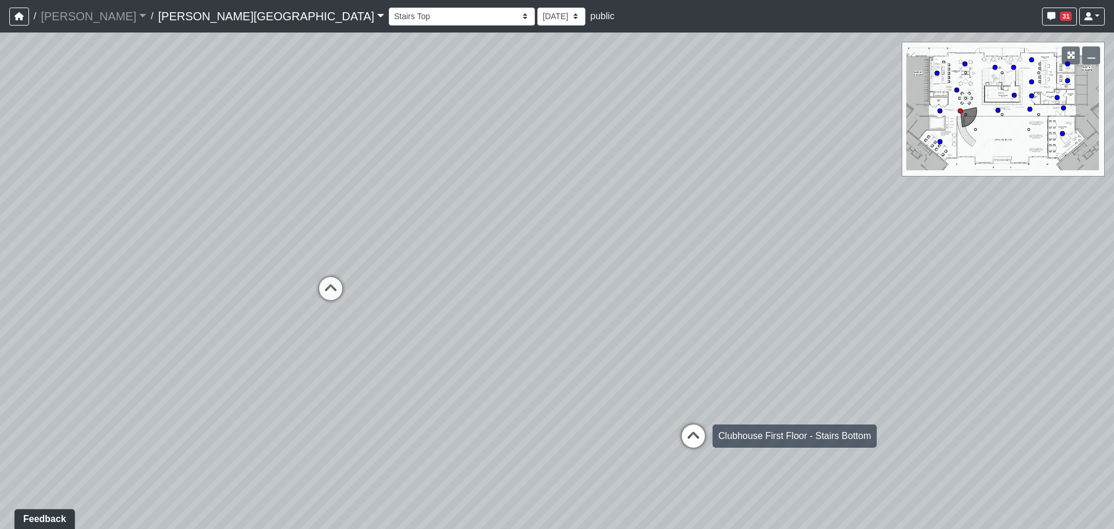
click at [701, 441] on icon at bounding box center [693, 441] width 35 height 35
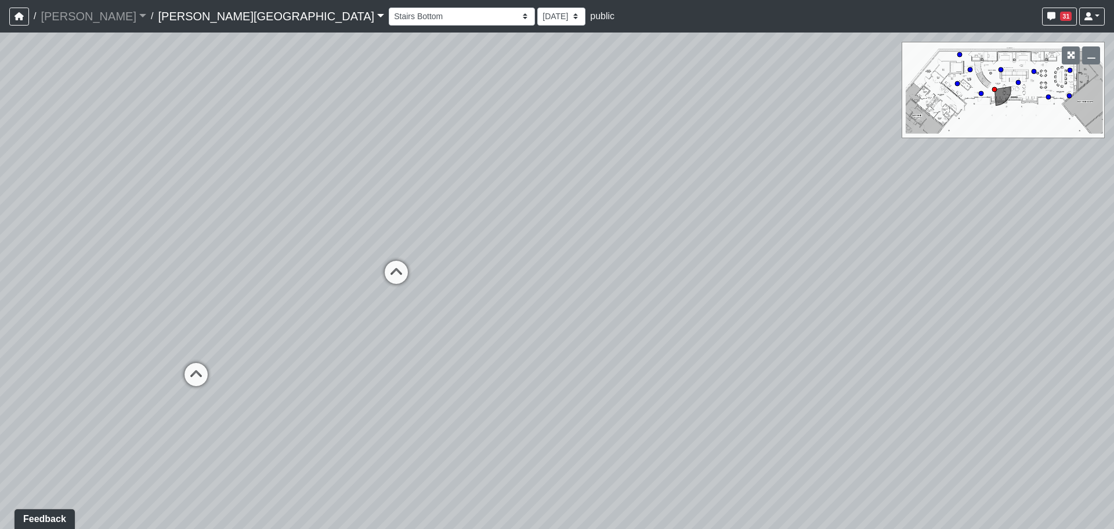
click at [959, 446] on div "Loading... Entry 1 Loading... Banquette Seating 1 Loading... Entry 2 Loading...…" at bounding box center [557, 281] width 1114 height 496
click at [665, 383] on icon at bounding box center [657, 386] width 35 height 35
click at [396, 456] on div "Loading... Entry 1 Loading... Banquette Seating 1 Loading... Entry 2 Loading...…" at bounding box center [557, 281] width 1114 height 496
click at [376, 452] on icon at bounding box center [372, 457] width 35 height 35
drag, startPoint x: 330, startPoint y: 336, endPoint x: 420, endPoint y: 333, distance: 89.5
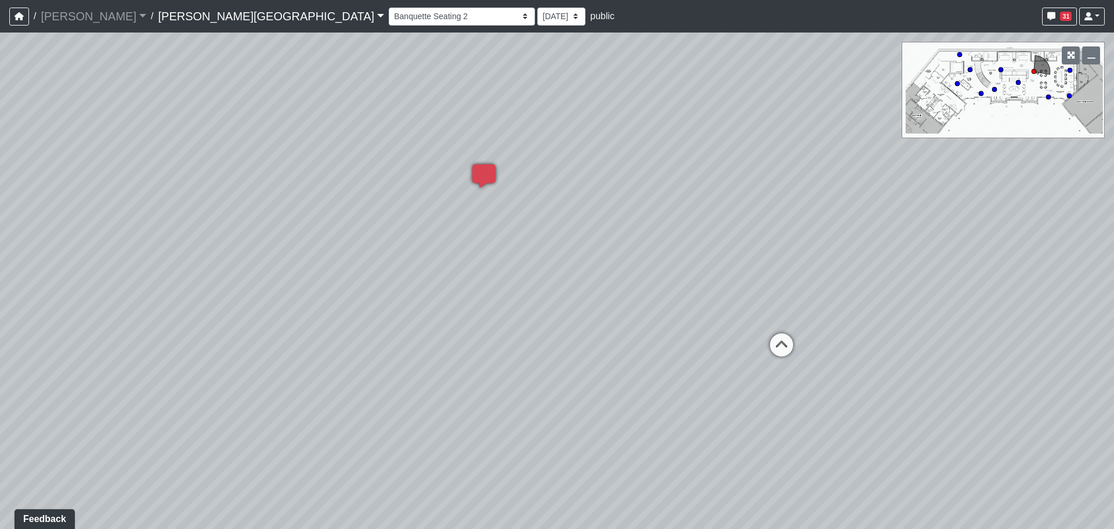
click at [420, 333] on div "Loading... Entry 1 Loading... Banquette Seating 1 Loading... Entry 2 Loading...…" at bounding box center [557, 281] width 1114 height 496
drag, startPoint x: 302, startPoint y: 334, endPoint x: 564, endPoint y: 336, distance: 261.8
click at [564, 336] on div "Loading... Entry 1 Loading... Banquette Seating 1 Loading... Entry 2 Loading...…" at bounding box center [557, 281] width 1114 height 496
drag, startPoint x: 717, startPoint y: 253, endPoint x: 550, endPoint y: 292, distance: 171.1
click at [550, 292] on div "Loading... Entry 1 Loading... Banquette Seating 1 Loading... Entry 2 Loading...…" at bounding box center [557, 281] width 1114 height 496
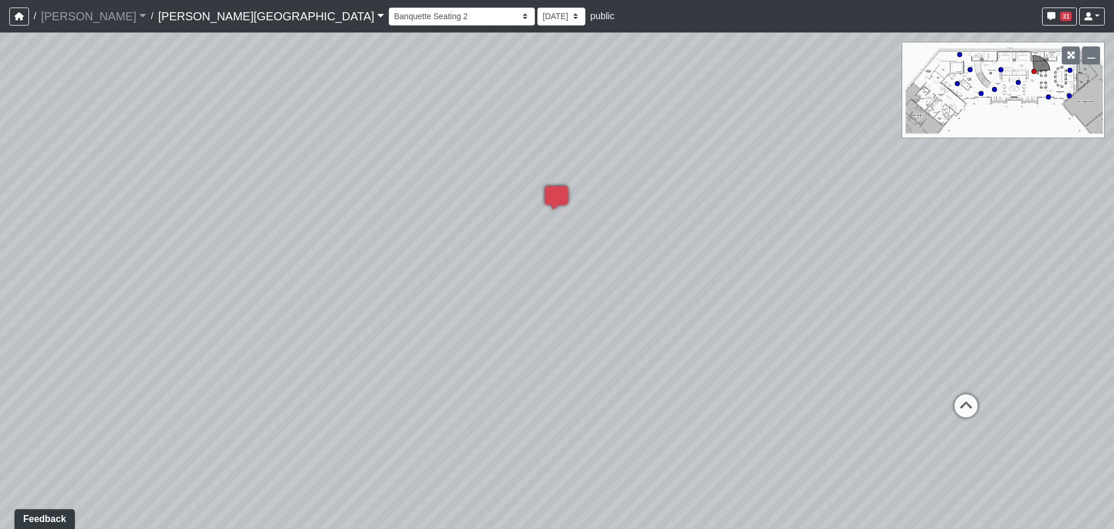
drag, startPoint x: 606, startPoint y: 353, endPoint x: 582, endPoint y: 350, distance: 24.1
click at [582, 350] on div "Loading... Entry 1 Loading... Banquette Seating 1 Loading... Entry 2 Loading...…" at bounding box center [557, 281] width 1114 height 496
drag, startPoint x: 688, startPoint y: 355, endPoint x: 661, endPoint y: 351, distance: 28.2
click at [661, 351] on div "Loading... Entry 1 Loading... Banquette Seating 1 Loading... Entry 2 Loading...…" at bounding box center [557, 281] width 1114 height 496
drag, startPoint x: 675, startPoint y: 357, endPoint x: 643, endPoint y: 356, distance: 32.5
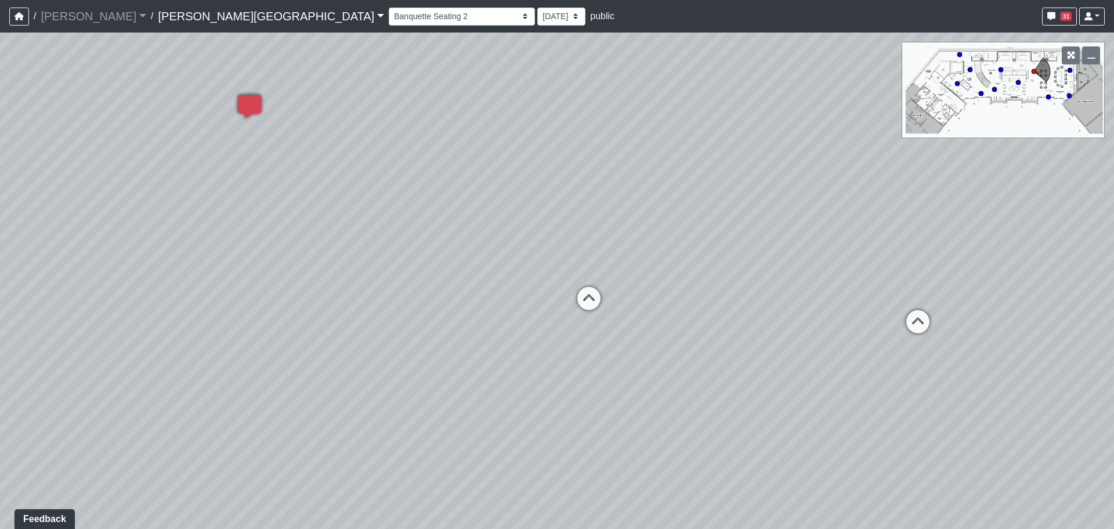
click at [643, 356] on div "Loading... Entry 1 Loading... Banquette Seating 1 Loading... Entry 2 Loading...…" at bounding box center [557, 281] width 1114 height 496
drag, startPoint x: 774, startPoint y: 387, endPoint x: 716, endPoint y: 376, distance: 59.2
click at [716, 376] on div "Loading... Entry 1 Loading... Banquette Seating 1 Loading... Entry 2 Loading...…" at bounding box center [557, 281] width 1114 height 496
drag, startPoint x: 659, startPoint y: 334, endPoint x: 596, endPoint y: 329, distance: 63.5
click at [597, 329] on div "Loading... Entry 1 Loading... Banquette Seating 1 Loading... Entry 2 Loading...…" at bounding box center [557, 281] width 1114 height 496
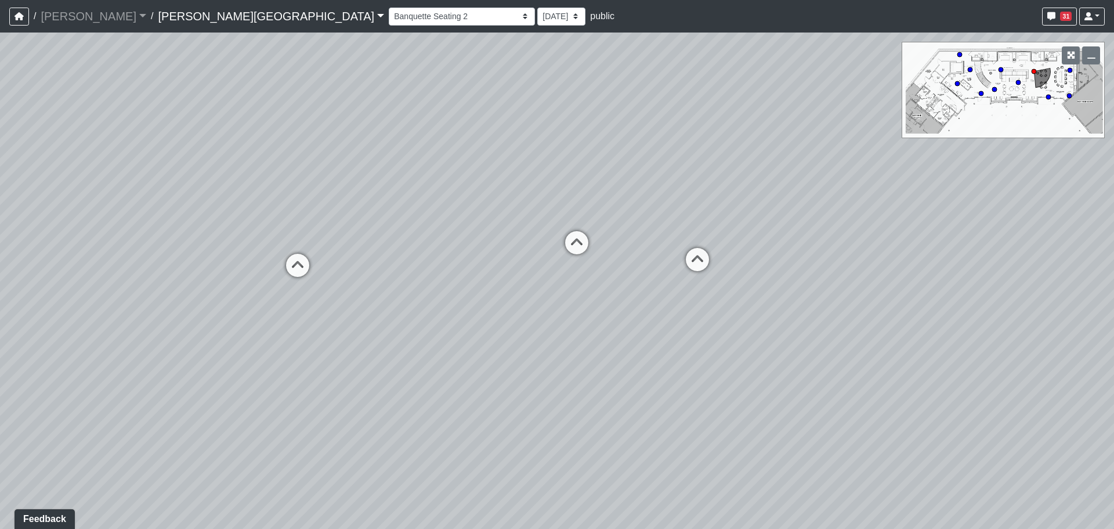
click at [705, 324] on div "Loading... Entry 1 Loading... Banquette Seating 1 Loading... Entry 2 Loading...…" at bounding box center [557, 281] width 1114 height 496
drag, startPoint x: 745, startPoint y: 306, endPoint x: 579, endPoint y: 287, distance: 167.8
click at [580, 287] on div "Loading... Entry 1 Loading... Banquette Seating 1 Loading... Entry 2 Loading...…" at bounding box center [557, 281] width 1114 height 496
drag, startPoint x: 679, startPoint y: 319, endPoint x: 649, endPoint y: 322, distance: 29.7
click at [649, 322] on div "Loading... Entry 1 Loading... Banquette Seating 1 Loading... Entry 2 Loading...…" at bounding box center [557, 281] width 1114 height 496
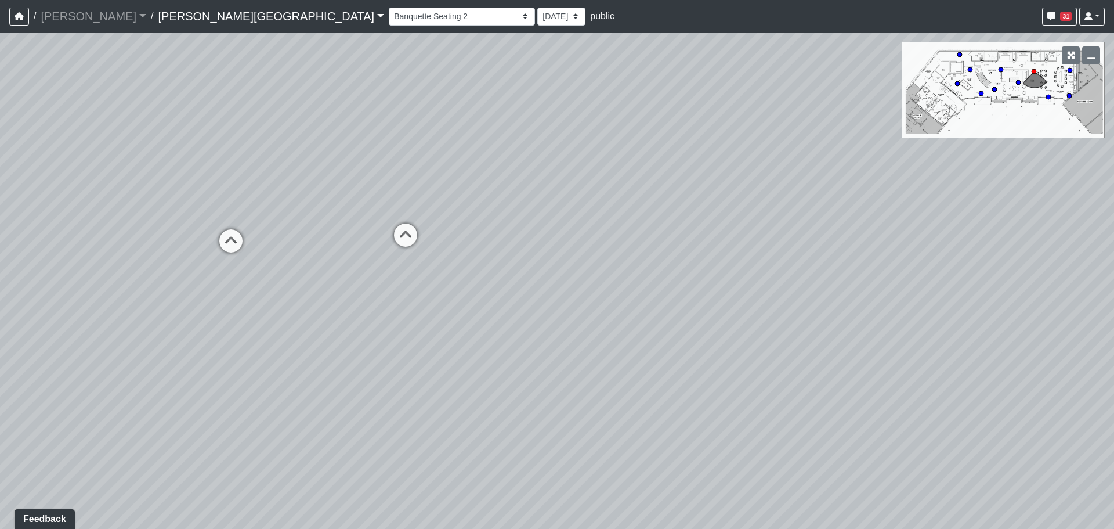
drag, startPoint x: 959, startPoint y: 328, endPoint x: 438, endPoint y: 340, distance: 521.4
click at [438, 340] on div "Loading... Entry 1 Loading... Banquette Seating 1 Loading... Entry 2 Loading...…" at bounding box center [557, 281] width 1114 height 496
click at [619, 259] on icon at bounding box center [616, 264] width 35 height 35
click at [714, 253] on icon at bounding box center [711, 267] width 35 height 35
click at [741, 172] on div "Loading... [GEOGRAPHIC_DATA]" at bounding box center [752, 185] width 35 height 35
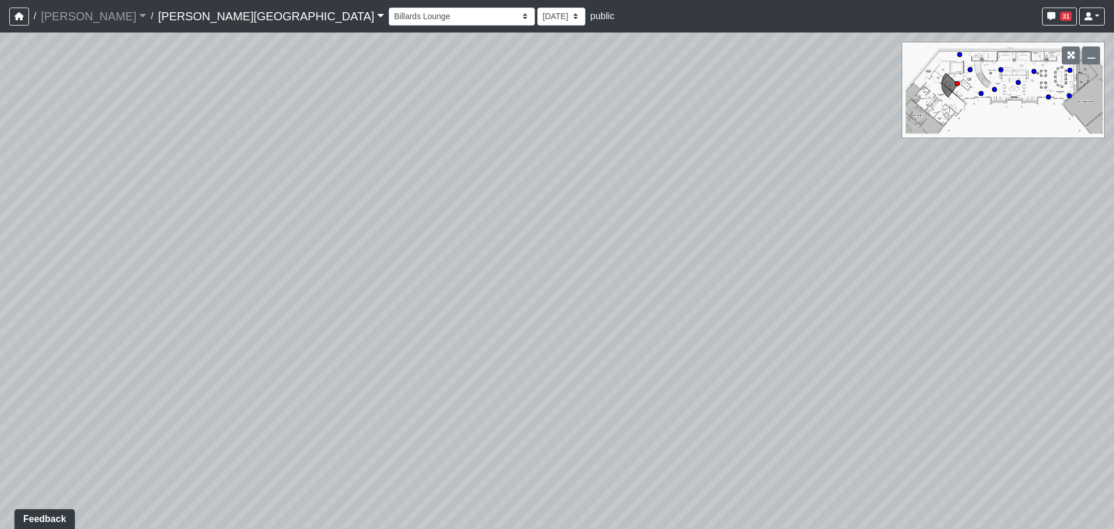
drag, startPoint x: 760, startPoint y: 192, endPoint x: 363, endPoint y: 424, distance: 459.4
click at [359, 424] on div "Loading... Entry 1 Loading... Banquette Seating 1 Loading... Entry 2 Loading...…" at bounding box center [557, 281] width 1114 height 496
drag, startPoint x: 405, startPoint y: 316, endPoint x: 381, endPoint y: 302, distance: 27.8
click at [326, 311] on div "Loading... Entry 1 Loading... Banquette Seating 1 Loading... Entry 2 Loading...…" at bounding box center [557, 281] width 1114 height 496
drag, startPoint x: 748, startPoint y: 348, endPoint x: 424, endPoint y: 288, distance: 328.8
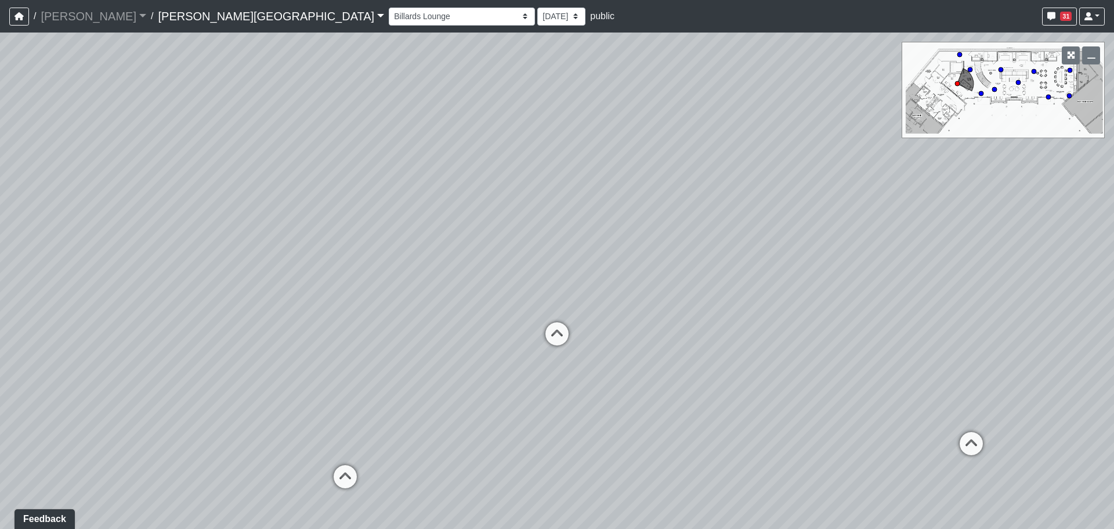
click at [424, 288] on div "Loading... Entry 1 Loading... Banquette Seating 1 Loading... Entry 2 Loading...…" at bounding box center [557, 281] width 1114 height 496
click at [565, 329] on icon at bounding box center [558, 339] width 35 height 35
drag, startPoint x: 711, startPoint y: 326, endPoint x: 557, endPoint y: 329, distance: 153.8
click at [557, 329] on div "Loading... Entry 1 Loading... Banquette Seating 1 Loading... Entry 2 Loading...…" at bounding box center [557, 281] width 1114 height 496
click at [593, 388] on div "Loading... Entry 1 Loading... Banquette Seating 1 Loading... Entry 2 Loading...…" at bounding box center [557, 281] width 1114 height 496
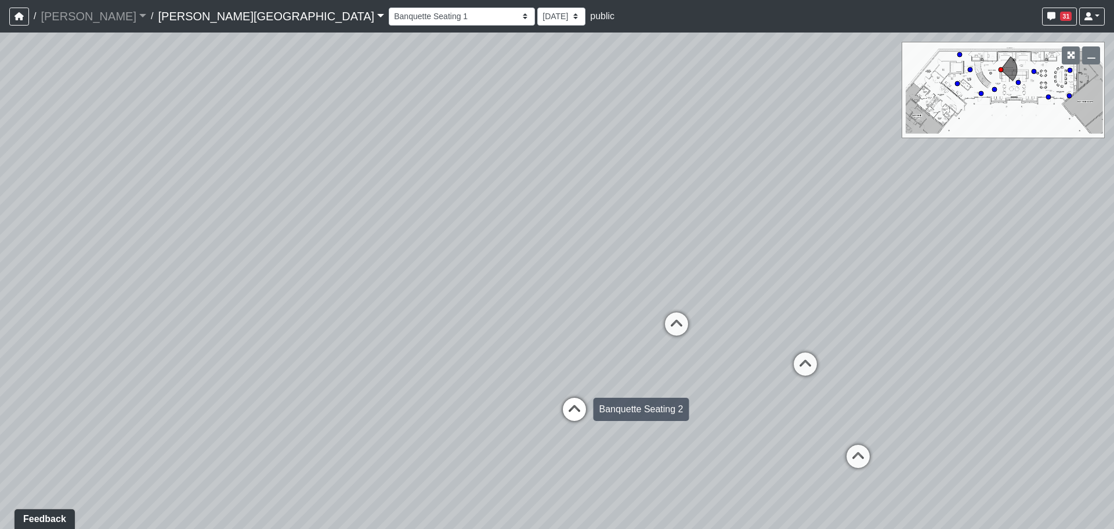
click at [590, 402] on div "Loading... Banquette Seating 2" at bounding box center [574, 409] width 35 height 35
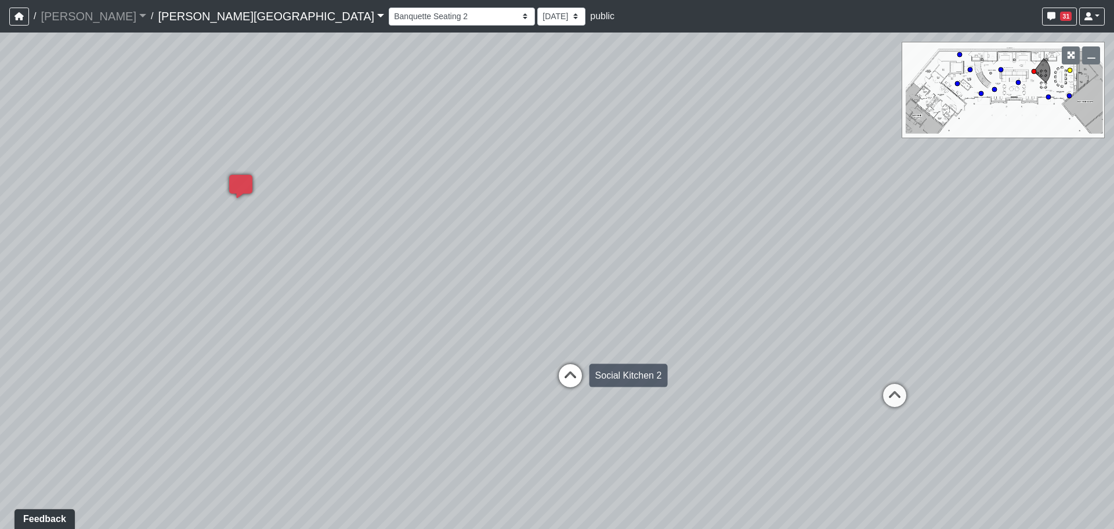
click at [569, 373] on icon at bounding box center [570, 381] width 35 height 35
click at [697, 336] on div "Loading... Entry 1 Loading... Banquette Seating 1 Loading... Entry 2 Loading...…" at bounding box center [557, 281] width 1114 height 496
click at [742, 340] on div "Loading... Entry 1 Loading... Banquette Seating 1 Loading... Entry 2 Loading...…" at bounding box center [557, 281] width 1114 height 496
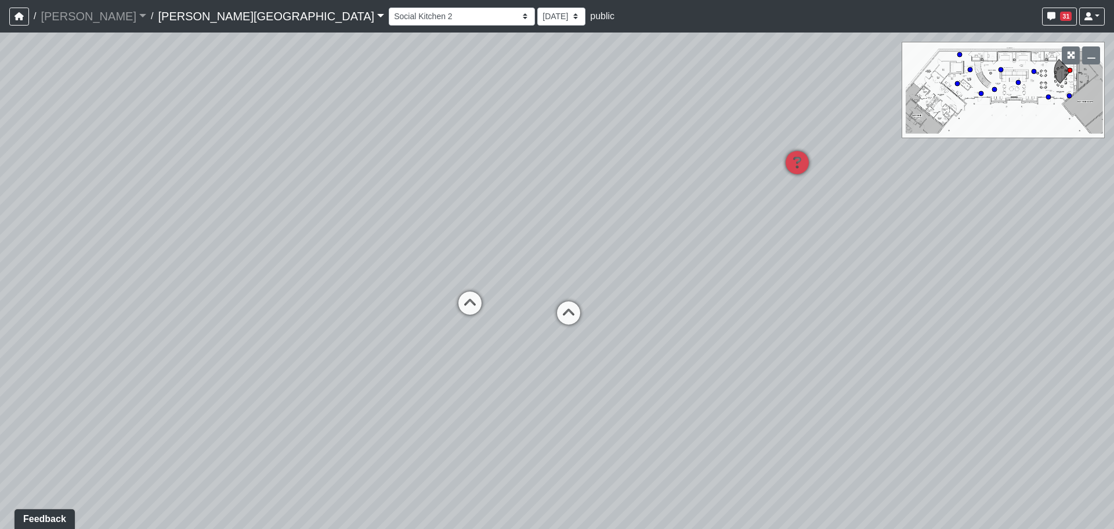
click at [567, 310] on icon at bounding box center [568, 318] width 35 height 35
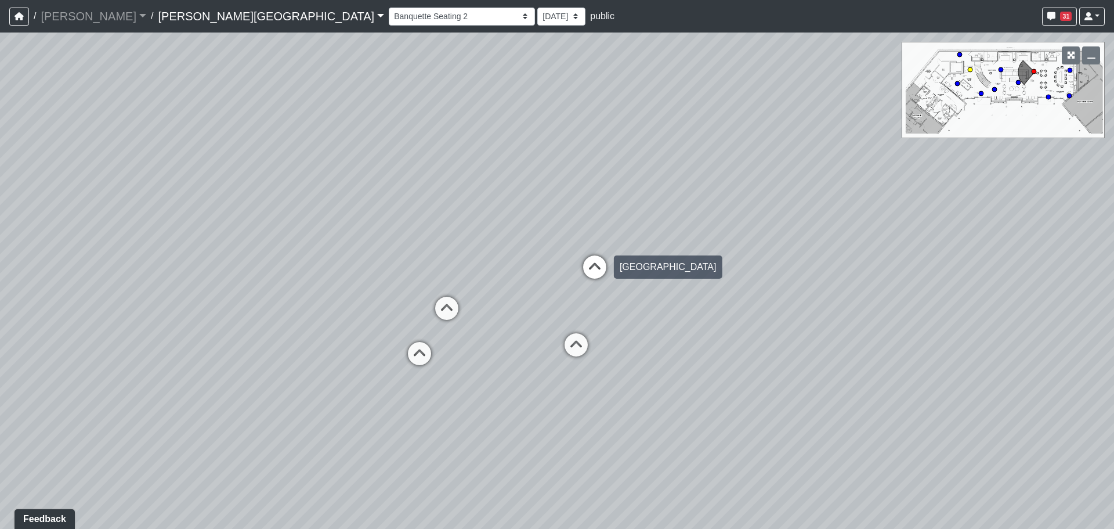
click at [596, 275] on icon at bounding box center [595, 272] width 35 height 35
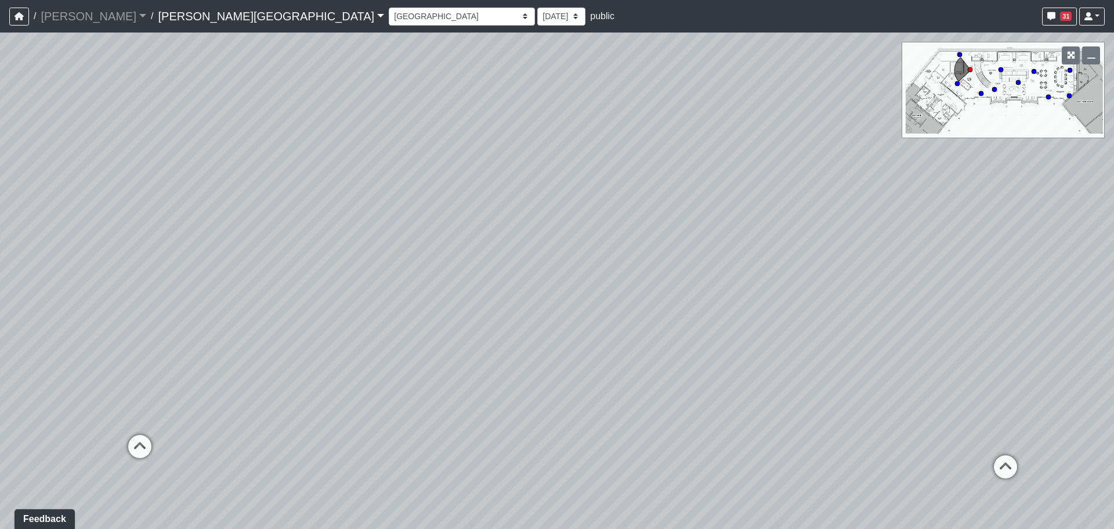
drag, startPoint x: 704, startPoint y: 295, endPoint x: 370, endPoint y: 295, distance: 333.8
click at [370, 295] on div "Loading... Entry 1 Loading... Banquette Seating 1 Loading... Entry 2 Loading...…" at bounding box center [557, 281] width 1114 height 496
click at [726, 387] on icon at bounding box center [731, 400] width 35 height 35
drag, startPoint x: 554, startPoint y: 334, endPoint x: 1062, endPoint y: 318, distance: 508.7
click at [1062, 318] on div "Loading... Entry 1 Loading... Banquette Seating 1 Loading... Entry 2 Loading...…" at bounding box center [557, 281] width 1114 height 496
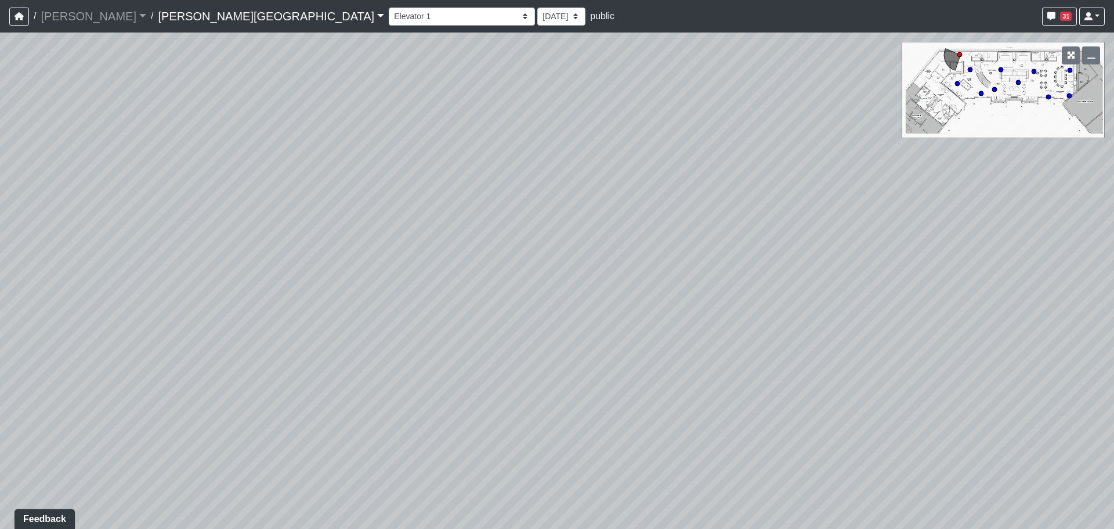
drag, startPoint x: 597, startPoint y: 244, endPoint x: 346, endPoint y: 15, distance: 339.8
click at [728, 241] on div "Loading... Entry 1 Loading... Banquette Seating 1 Loading... Entry 2 Loading...…" at bounding box center [557, 281] width 1114 height 496
click at [389, 26] on div "Banquette Seating 1 Banquette Seating 2 Billards Lounge Billards Lounge Hallway…" at bounding box center [747, 16] width 716 height 23
click at [389, 18] on select "Banquette Seating 1 Banquette Seating 2 Billards Lounge Billards Lounge Hallway…" at bounding box center [462, 17] width 146 height 18
click at [389, 8] on select "Banquette Seating 1 Banquette Seating 2 Billards Lounge Billards Lounge Hallway…" at bounding box center [462, 17] width 146 height 18
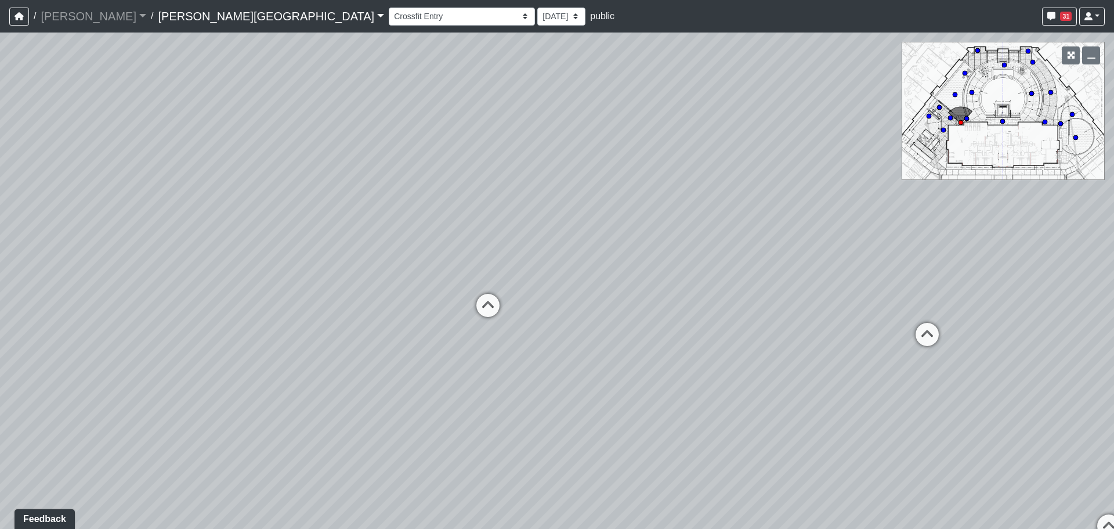
click at [389, 26] on div "Banquette Seating 1 Banquette Seating 2 Billards Lounge Billards Lounge Hallway…" at bounding box center [747, 16] width 716 height 23
drag, startPoint x: 265, startPoint y: 9, endPoint x: 265, endPoint y: 21, distance: 12.2
click at [389, 9] on select "Banquette Seating 1 Banquette Seating 2 Billards Lounge Billards Lounge Hallway…" at bounding box center [462, 17] width 146 height 18
click at [389, 8] on select "Banquette Seating 1 Banquette Seating 2 Billards Lounge Billards Lounge Hallway…" at bounding box center [462, 17] width 146 height 18
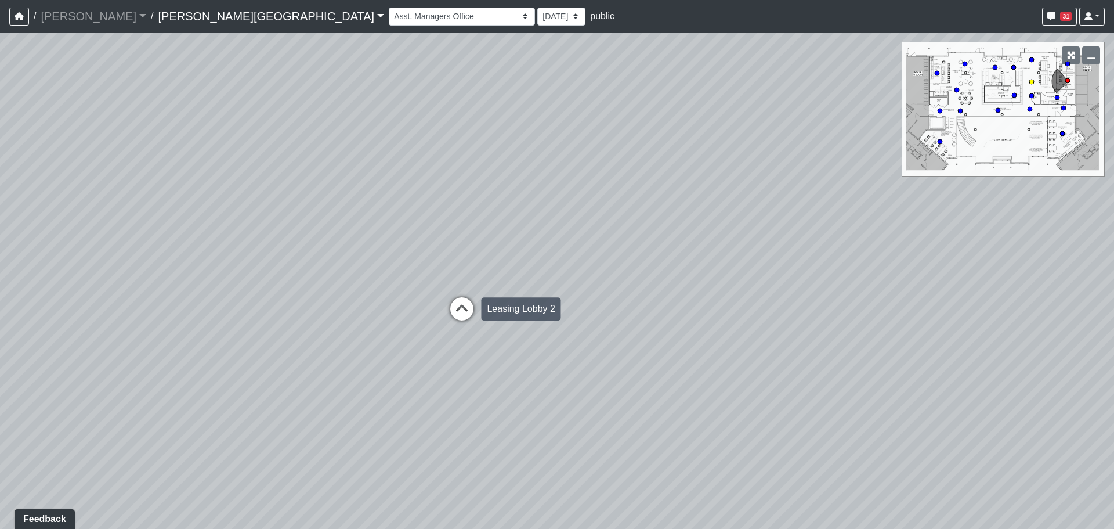
click at [461, 302] on icon at bounding box center [462, 314] width 35 height 35
drag, startPoint x: 601, startPoint y: 341, endPoint x: 179, endPoint y: 194, distance: 447.0
click at [161, 196] on div "Loading... Entry 1 Loading... Banquette Seating 1 Loading... Entry 2 Loading...…" at bounding box center [557, 281] width 1114 height 496
drag, startPoint x: 779, startPoint y: 327, endPoint x: 804, endPoint y: 336, distance: 26.4
click at [780, 327] on div "Loading... Entry 1 Loading... Banquette Seating 1 Loading... Entry 2 Loading...…" at bounding box center [557, 281] width 1114 height 496
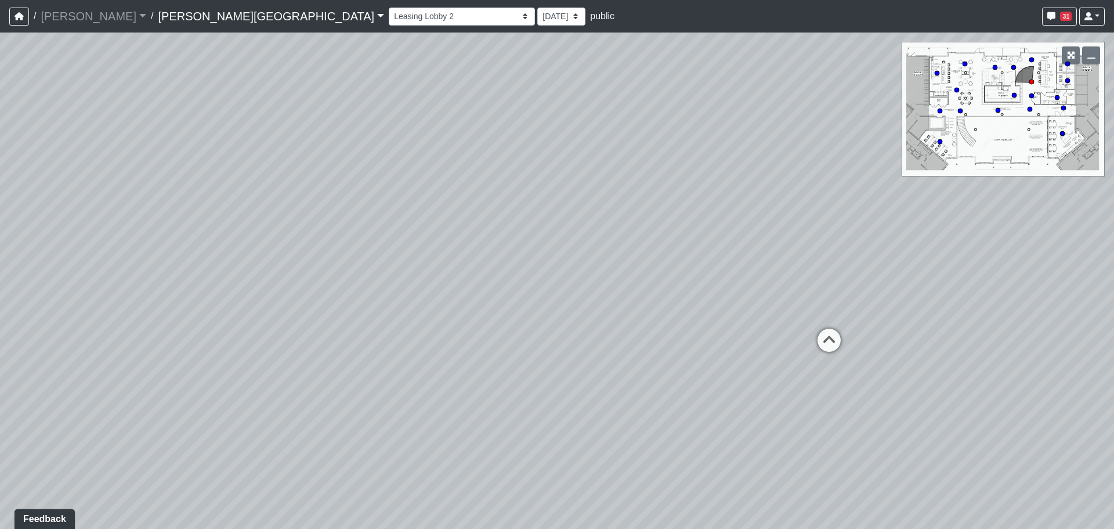
click at [804, 336] on div "Loading... Entry 1 Loading... Banquette Seating 1 Loading... Entry 2 Loading...…" at bounding box center [557, 281] width 1114 height 496
click at [820, 340] on icon at bounding box center [829, 346] width 35 height 35
click at [128, 260] on div "Loading... Entry 1 Loading... Banquette Seating 1 Loading... Entry 2 Loading...…" at bounding box center [557, 281] width 1114 height 496
click at [114, 262] on icon at bounding box center [110, 276] width 35 height 35
click at [235, 270] on div "Loading... Entry 1 Loading... Banquette Seating 1 Loading... Entry 2 Loading...…" at bounding box center [557, 281] width 1114 height 496
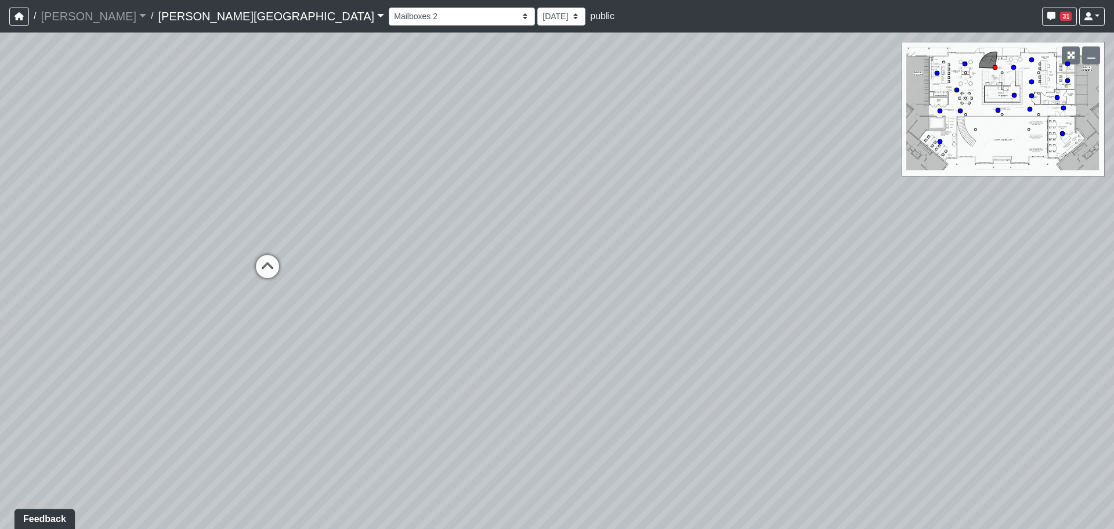
drag, startPoint x: 248, startPoint y: 263, endPoint x: 218, endPoint y: 262, distance: 30.2
click at [248, 263] on div "Loading... Entry 1 Loading... Banquette Seating 1 Loading... Entry 2 Loading...…" at bounding box center [557, 281] width 1114 height 496
click at [308, 271] on div "Market Lounge 1" at bounding box center [327, 266] width 81 height 23
drag, startPoint x: 149, startPoint y: 273, endPoint x: 669, endPoint y: 141, distance: 536.5
click at [648, 148] on div "Loading... Entry 1 Loading... Banquette Seating 1 Loading... Entry 2 Loading...…" at bounding box center [557, 281] width 1114 height 496
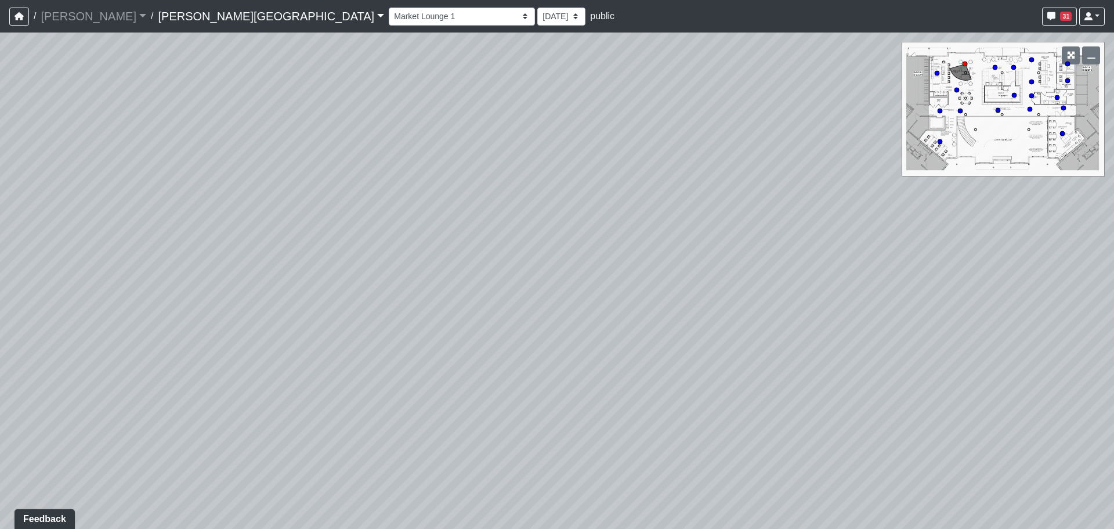
drag, startPoint x: 236, startPoint y: 226, endPoint x: 245, endPoint y: 296, distance: 70.3
click at [245, 296] on div "Loading... Entry 1 Loading... Banquette Seating 1 Loading... Entry 2 Loading...…" at bounding box center [557, 281] width 1114 height 496
drag, startPoint x: 327, startPoint y: 171, endPoint x: 300, endPoint y: 283, distance: 115.3
click at [300, 283] on div "Loading... Entry 1 Loading... Banquette Seating 1 Loading... Entry 2 Loading...…" at bounding box center [557, 281] width 1114 height 496
drag, startPoint x: 305, startPoint y: 174, endPoint x: 329, endPoint y: 205, distance: 38.9
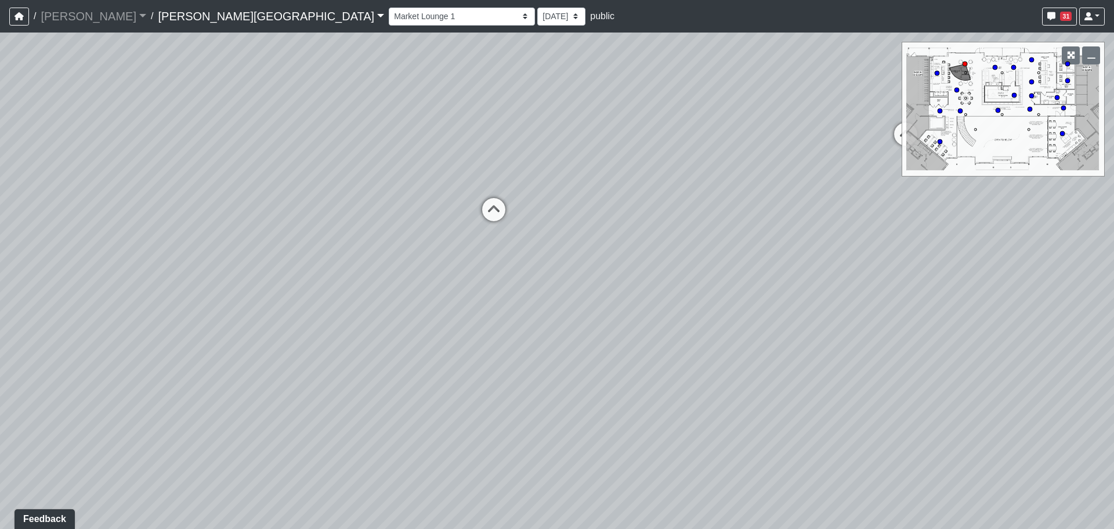
click at [323, 208] on div "Loading... Entry 1 Loading... Banquette Seating 1 Loading... Entry 2 Loading...…" at bounding box center [557, 281] width 1114 height 496
drag, startPoint x: 492, startPoint y: 244, endPoint x: 508, endPoint y: 247, distance: 17.2
click at [492, 244] on icon at bounding box center [506, 245] width 35 height 35
drag, startPoint x: 443, startPoint y: 235, endPoint x: 650, endPoint y: 233, distance: 207.2
click at [650, 233] on div "Loading... Entry 1 Loading... Banquette Seating 1 Loading... Entry 2 Loading...…" at bounding box center [557, 281] width 1114 height 496
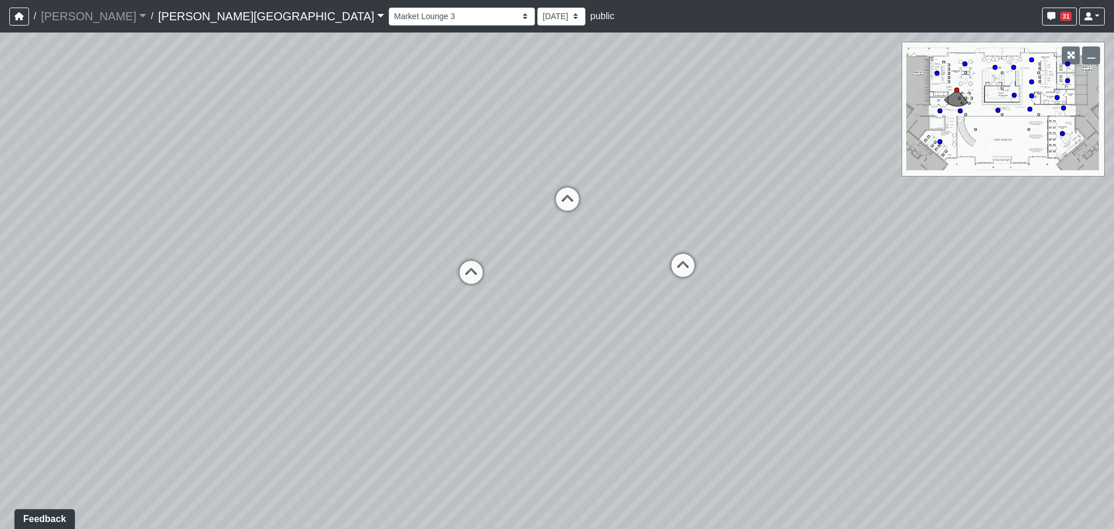
click at [489, 269] on div "Loading... Entry 1 Loading... Banquette Seating 1 Loading... Entry 2 Loading...…" at bounding box center [557, 281] width 1114 height 496
click at [479, 272] on icon at bounding box center [471, 278] width 35 height 35
drag, startPoint x: 389, startPoint y: 239, endPoint x: 718, endPoint y: 252, distance: 328.8
click at [759, 265] on div "Loading... Entry 1 Loading... Banquette Seating 1 Loading... Entry 2 Loading...…" at bounding box center [557, 281] width 1114 height 496
drag, startPoint x: 282, startPoint y: 159, endPoint x: 489, endPoint y: 257, distance: 228.7
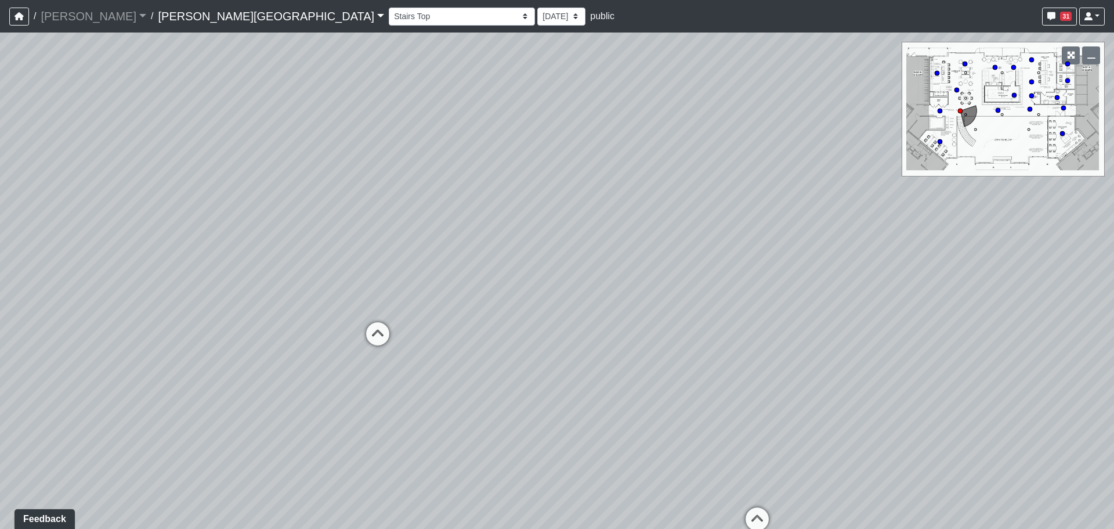
click at [489, 257] on div "Loading... Entry 1 Loading... Banquette Seating 1 Loading... Entry 2 Loading...…" at bounding box center [557, 281] width 1114 height 496
click at [432, 243] on div "Loading... Entry 1 Loading... Banquette Seating 1 Loading... Entry 2 Loading...…" at bounding box center [557, 281] width 1114 height 496
drag, startPoint x: 362, startPoint y: 242, endPoint x: 678, endPoint y: 242, distance: 315.8
click at [734, 245] on div "Loading... Entry 1 Loading... Banquette Seating 1 Loading... Entry 2 Loading...…" at bounding box center [557, 281] width 1114 height 496
drag, startPoint x: 495, startPoint y: 302, endPoint x: 436, endPoint y: 303, distance: 59.2
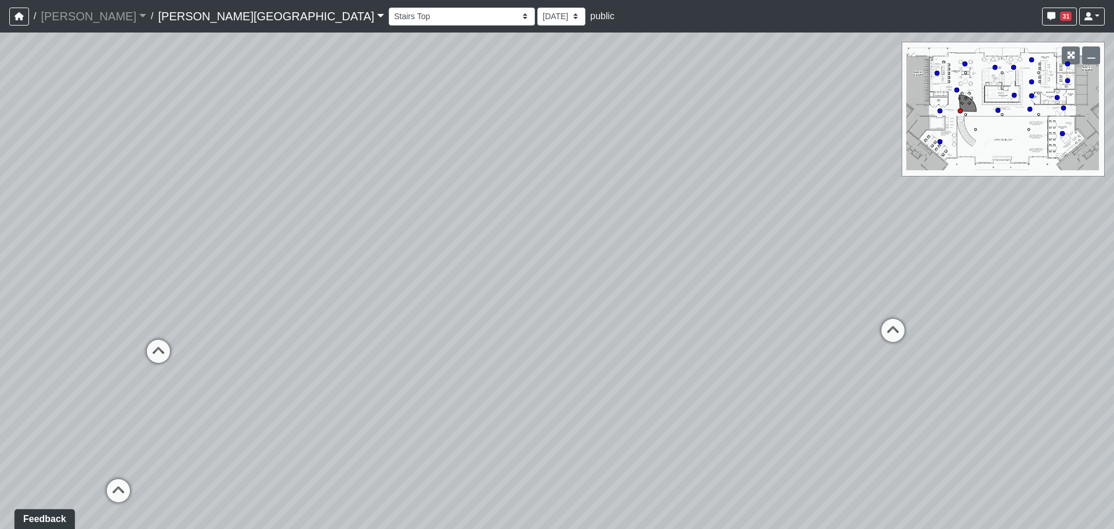
click at [508, 302] on div "Loading... Entry 1 Loading... Banquette Seating 1 Loading... Entry 2 Loading...…" at bounding box center [557, 281] width 1114 height 496
drag, startPoint x: 165, startPoint y: 347, endPoint x: 172, endPoint y: 351, distance: 7.3
click at [165, 349] on icon at bounding box center [153, 357] width 35 height 35
drag, startPoint x: 696, startPoint y: 356, endPoint x: 597, endPoint y: 329, distance: 102.9
click at [410, 348] on div "Loading... Entry 1 Loading... Banquette Seating 1 Loading... Entry 2 Loading...…" at bounding box center [557, 281] width 1114 height 496
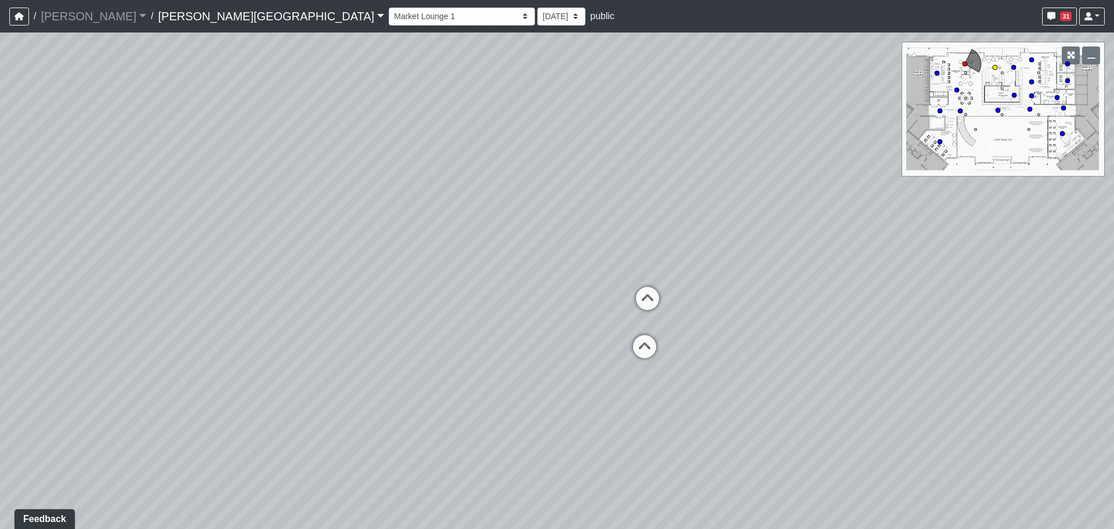
click at [636, 290] on icon at bounding box center [647, 304] width 35 height 35
drag, startPoint x: 876, startPoint y: 294, endPoint x: 234, endPoint y: 310, distance: 642.7
click at [234, 310] on div "Loading... Entry 1 Loading... Banquette Seating 1 Loading... Entry 2 Loading...…" at bounding box center [557, 281] width 1114 height 496
drag, startPoint x: 847, startPoint y: 347, endPoint x: 254, endPoint y: 340, distance: 592.7
click at [254, 340] on div "Loading... Entry 1 Loading... Banquette Seating 1 Loading... Entry 2 Loading...…" at bounding box center [557, 281] width 1114 height 496
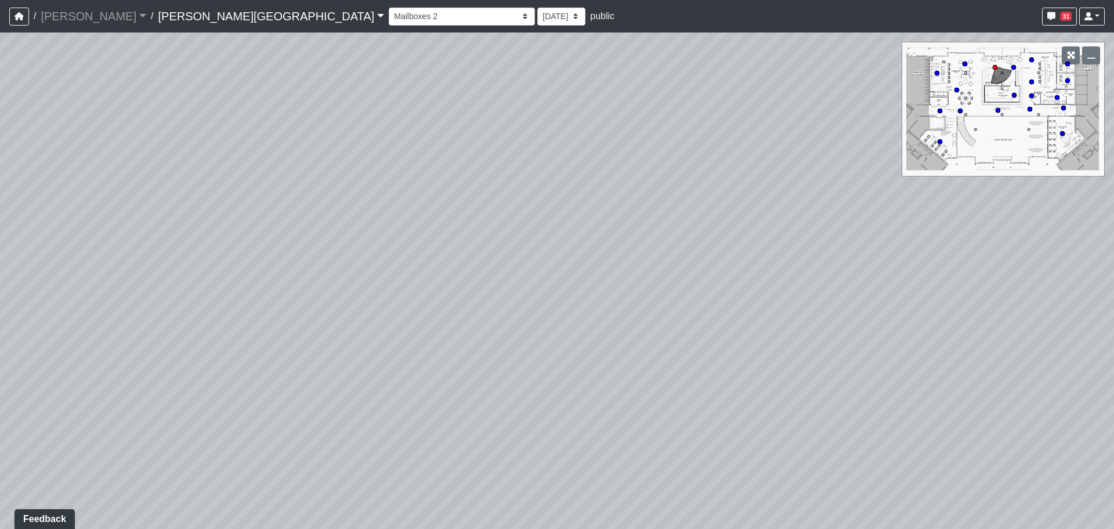
drag, startPoint x: 263, startPoint y: 340, endPoint x: 791, endPoint y: 309, distance: 528.5
click at [791, 309] on div "Loading... Entry 1 Loading... Banquette Seating 1 Loading... Entry 2 Loading...…" at bounding box center [557, 281] width 1114 height 496
drag, startPoint x: 583, startPoint y: 319, endPoint x: 576, endPoint y: 319, distance: 7.0
click at [580, 319] on div "Loading... Entry 1 Loading... Banquette Seating 1 Loading... Entry 2 Loading...…" at bounding box center [557, 281] width 1114 height 496
drag, startPoint x: 489, startPoint y: 302, endPoint x: 194, endPoint y: 303, distance: 294.9
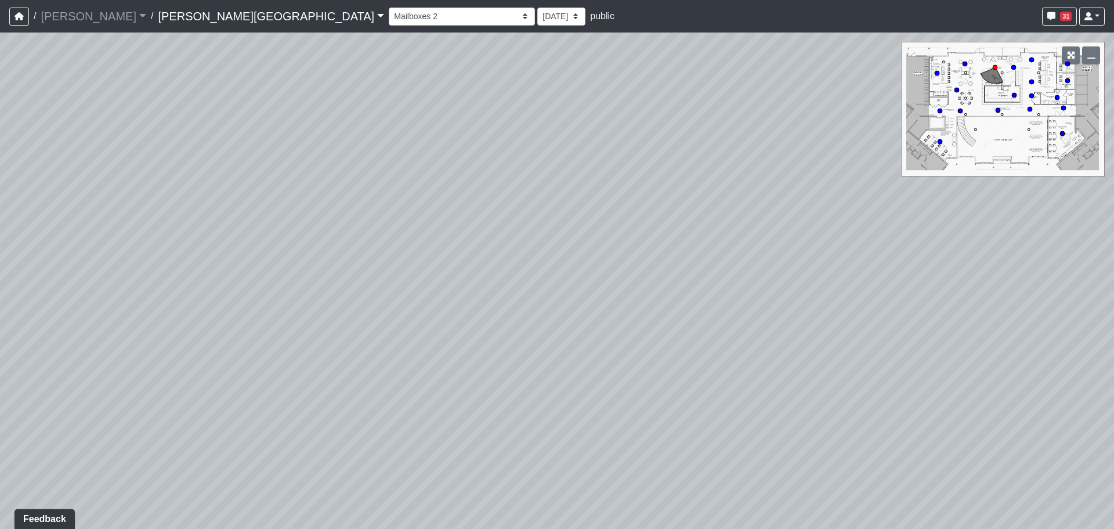
click at [194, 303] on div "Loading... Entry 1 Loading... Banquette Seating 1 Loading... Entry 2 Loading...…" at bounding box center [557, 281] width 1114 height 496
drag, startPoint x: 733, startPoint y: 319, endPoint x: 626, endPoint y: 333, distance: 107.2
click at [74, 326] on div "Loading... Entry 1 Loading... Banquette Seating 1 Loading... Entry 2 Loading...…" at bounding box center [557, 281] width 1114 height 496
drag, startPoint x: 770, startPoint y: 340, endPoint x: 212, endPoint y: 336, distance: 557.8
click at [213, 336] on div "Loading... Entry 1 Loading... Banquette Seating 1 Loading... Entry 2 Loading...…" at bounding box center [557, 281] width 1114 height 496
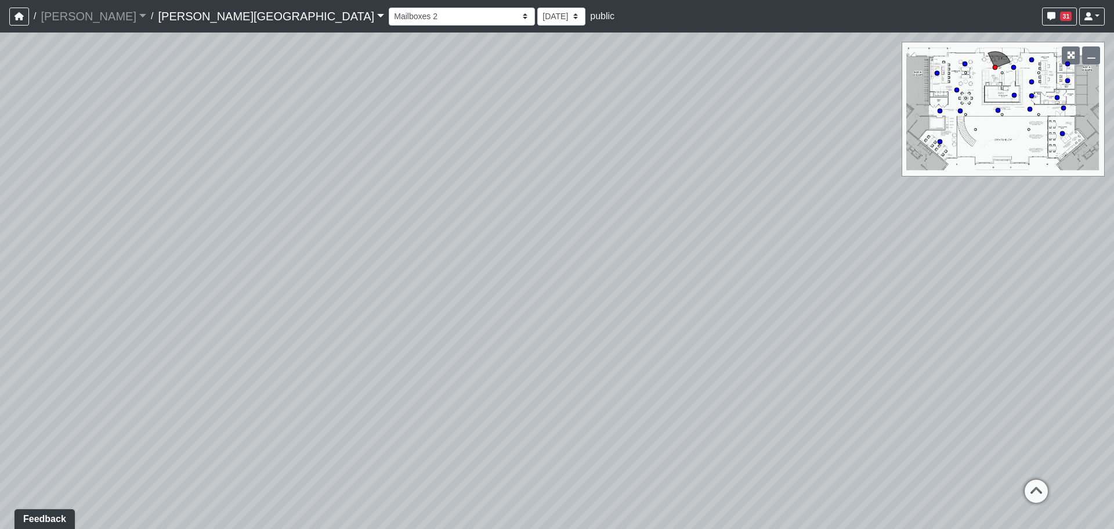
drag, startPoint x: 647, startPoint y: 366, endPoint x: 648, endPoint y: 257, distance: 108.5
click at [685, 426] on div "Loading... Entry 1 Loading... Banquette Seating 1 Loading... Entry 2 Loading...…" at bounding box center [557, 281] width 1114 height 496
drag, startPoint x: 603, startPoint y: 163, endPoint x: 610, endPoint y: 252, distance: 89.7
click at [610, 252] on div "Loading... Entry 1 Loading... Banquette Seating 1 Loading... Entry 2 Loading...…" at bounding box center [557, 281] width 1114 height 496
drag, startPoint x: 554, startPoint y: 232, endPoint x: 563, endPoint y: 244, distance: 15.5
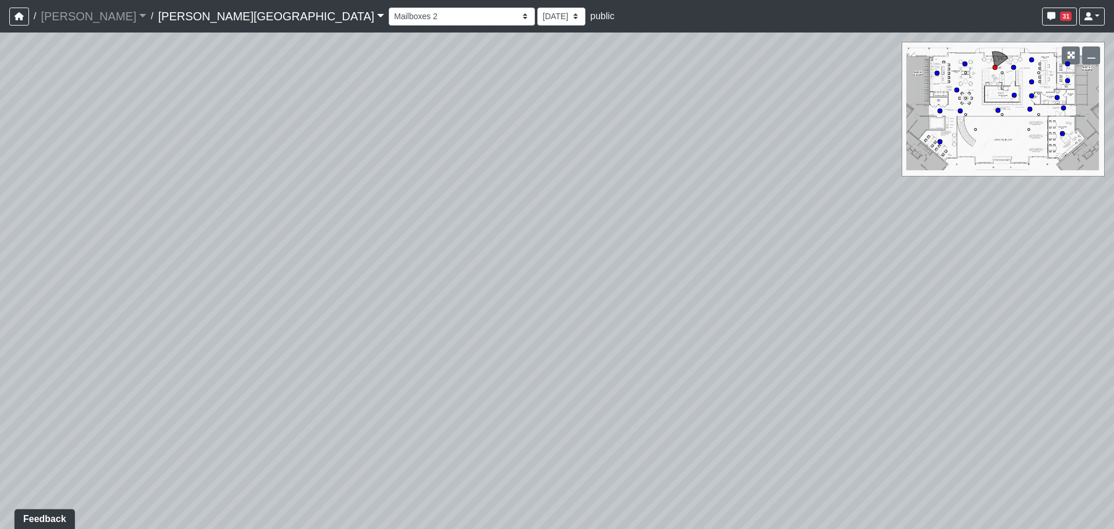
click at [563, 244] on div "Loading... Entry 1 Loading... Banquette Seating 1 Loading... Entry 2 Loading...…" at bounding box center [557, 281] width 1114 height 496
click at [505, 212] on div "Loading... Entry 1 Loading... Banquette Seating 1 Loading... Entry 2 Loading...…" at bounding box center [557, 281] width 1114 height 496
drag, startPoint x: 834, startPoint y: 339, endPoint x: 341, endPoint y: 345, distance: 492.8
click at [340, 345] on div "Loading... Entry 1 Loading... Banquette Seating 1 Loading... Entry 2 Loading...…" at bounding box center [557, 281] width 1114 height 496
click at [1032, 82] on circle at bounding box center [1032, 82] width 5 height 5
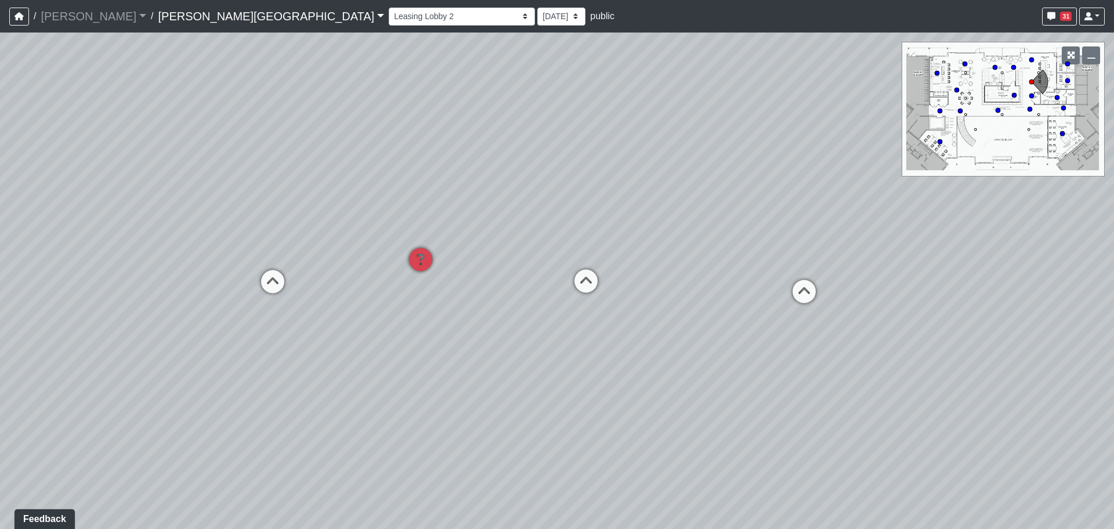
drag, startPoint x: 475, startPoint y: 389, endPoint x: 388, endPoint y: 380, distance: 87.0
click at [388, 380] on div "Loading... Entry 1 Loading... Banquette Seating 1 Loading... Entry 2 Loading...…" at bounding box center [557, 281] width 1114 height 496
click at [936, 72] on icon at bounding box center [938, 73] width 6 height 6
drag, startPoint x: 340, startPoint y: 214, endPoint x: 382, endPoint y: 222, distance: 43.0
click at [293, 214] on div "Loading... Entry 1 Loading... Banquette Seating 1 Loading... Entry 2 Loading...…" at bounding box center [557, 281] width 1114 height 496
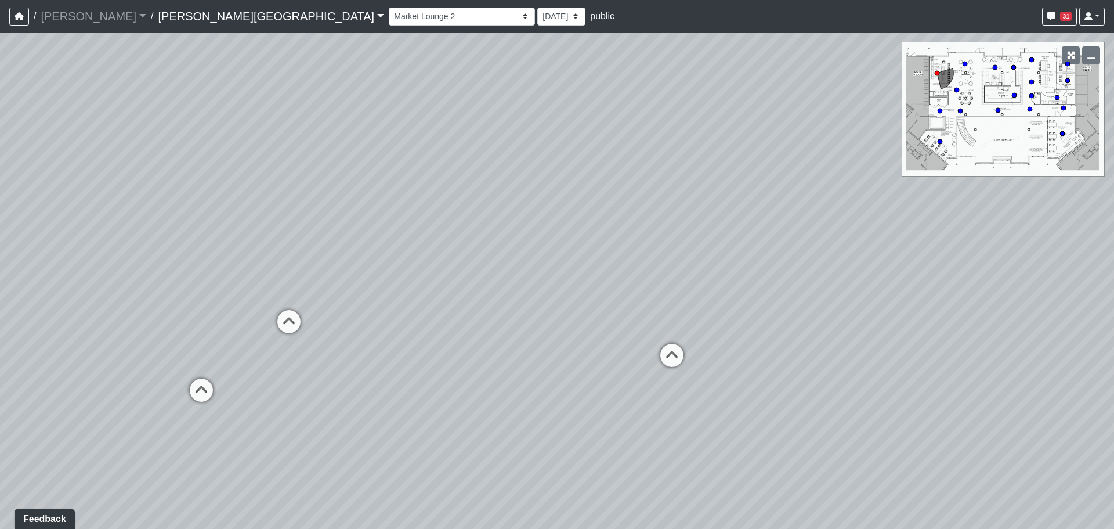
drag, startPoint x: 708, startPoint y: 330, endPoint x: 351, endPoint y: 290, distance: 359.2
click at [371, 291] on div "Loading... Entry 1 Loading... Banquette Seating 1 Loading... Entry 2 Loading...…" at bounding box center [557, 281] width 1114 height 496
drag, startPoint x: 424, startPoint y: 302, endPoint x: 261, endPoint y: 417, distance: 199.4
click at [226, 439] on div "Loading... Entry 1 Loading... Banquette Seating 1 Loading... Entry 2 Loading...…" at bounding box center [557, 281] width 1114 height 496
drag, startPoint x: 395, startPoint y: 349, endPoint x: 391, endPoint y: 360, distance: 12.3
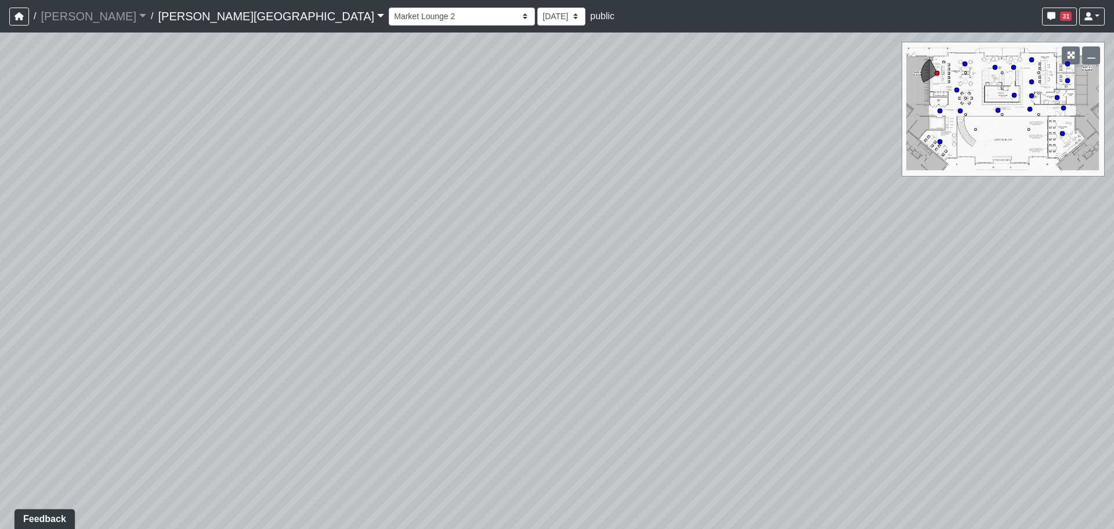
click at [391, 360] on div "Loading... Entry 1 Loading... Banquette Seating 1 Loading... Entry 2 Loading...…" at bounding box center [557, 281] width 1114 height 496
click at [389, 16] on select "Banquette Seating 1 Banquette Seating 2 Billards Lounge Billards Lounge Hallway…" at bounding box center [462, 17] width 146 height 18
click at [389, 8] on select "Banquette Seating 1 Banquette Seating 2 Billards Lounge Billards Lounge Hallway…" at bounding box center [462, 17] width 146 height 18
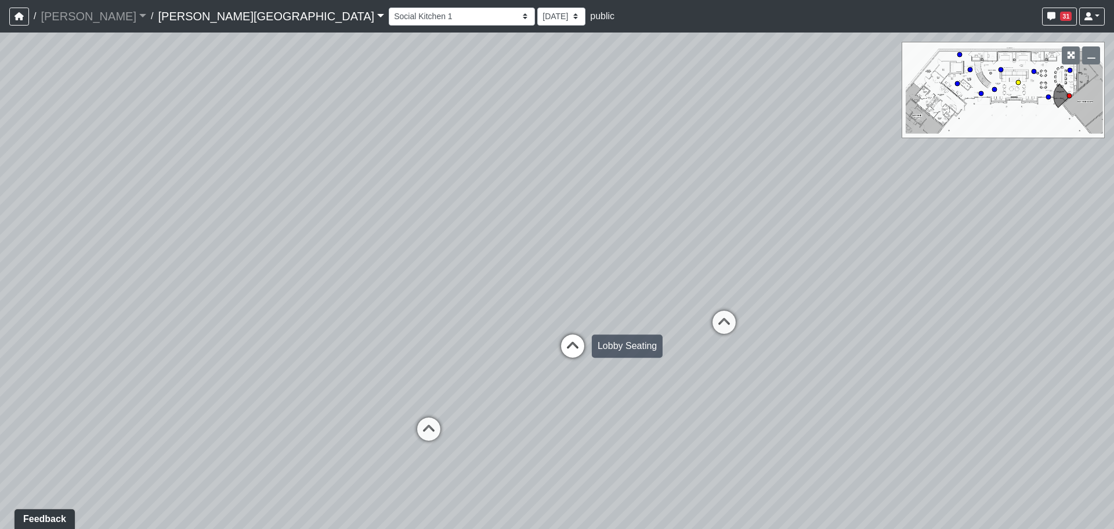
click at [575, 345] on icon at bounding box center [572, 351] width 35 height 35
drag, startPoint x: 576, startPoint y: 362, endPoint x: 170, endPoint y: 306, distance: 409.5
click at [170, 306] on div "Loading... Entry 1 Loading... Banquette Seating 1 Loading... Entry 2 Loading...…" at bounding box center [557, 281] width 1114 height 496
drag, startPoint x: 485, startPoint y: 340, endPoint x: 420, endPoint y: 355, distance: 66.6
click at [420, 355] on div "Loading... Entry 1 Loading... Banquette Seating 1 Loading... Entry 2 Loading...…" at bounding box center [557, 281] width 1114 height 496
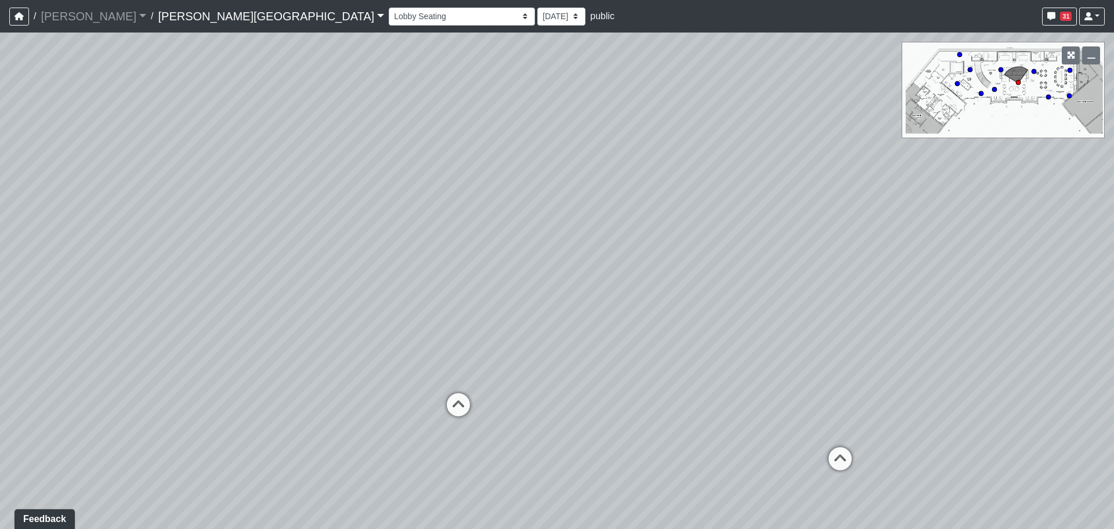
drag, startPoint x: 792, startPoint y: 408, endPoint x: 759, endPoint y: 368, distance: 51.9
click at [139, 408] on div "Loading... Entry 1 Loading... Banquette Seating 1 Loading... Entry 2 Loading...…" at bounding box center [557, 281] width 1114 height 496
drag, startPoint x: 397, startPoint y: 343, endPoint x: 372, endPoint y: 344, distance: 25.0
click at [372, 344] on div "Loading... Entry 1 Loading... Banquette Seating 1 Loading... Entry 2 Loading...…" at bounding box center [557, 281] width 1114 height 496
drag, startPoint x: 374, startPoint y: 338, endPoint x: 463, endPoint y: 343, distance: 88.9
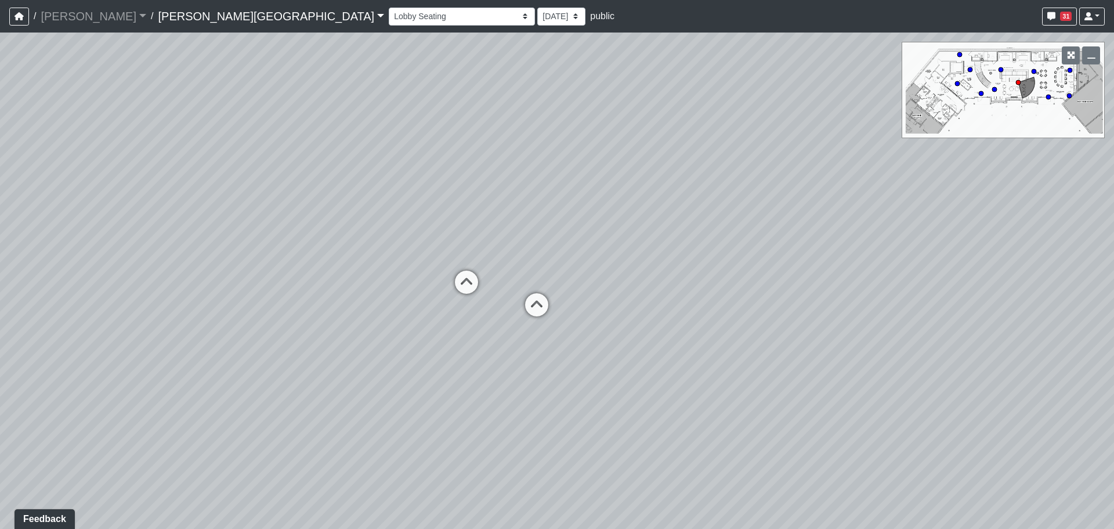
click at [463, 343] on div "Loading... Entry 1 Loading... Banquette Seating 1 Loading... Entry 2 Loading...…" at bounding box center [557, 281] width 1114 height 496
click at [467, 279] on icon at bounding box center [466, 287] width 35 height 35
drag, startPoint x: 368, startPoint y: 307, endPoint x: 643, endPoint y: 301, distance: 274.6
click at [656, 301] on div "Loading... Entry 1 Loading... Banquette Seating 1 Loading... Entry 2 Loading...…" at bounding box center [557, 281] width 1114 height 496
drag, startPoint x: 266, startPoint y: 340, endPoint x: 742, endPoint y: 372, distance: 477.0
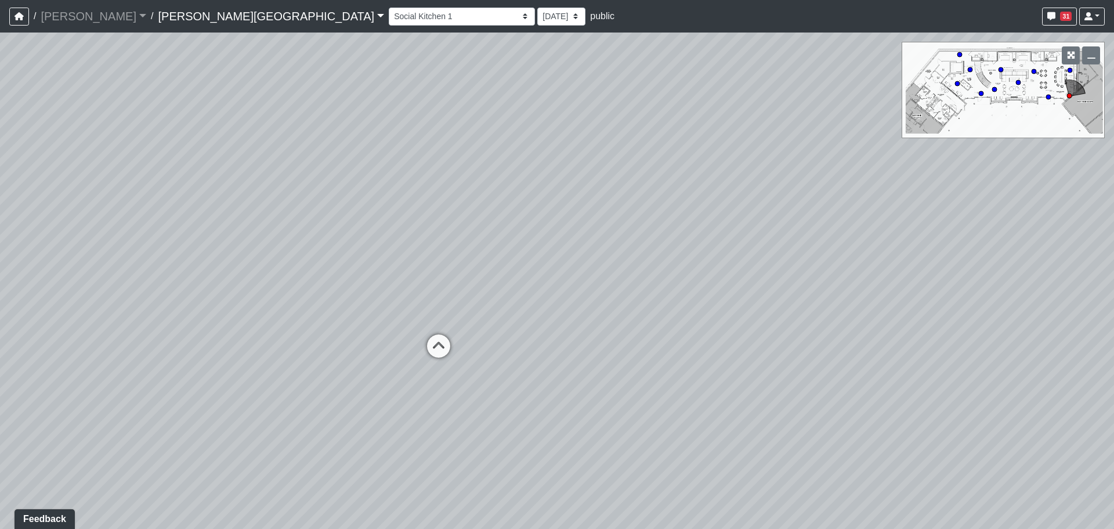
click at [744, 374] on div "Loading... Entry 1 Loading... Banquette Seating 1 Loading... Entry 2 Loading...…" at bounding box center [557, 281] width 1114 height 496
drag, startPoint x: 373, startPoint y: 299, endPoint x: 632, endPoint y: 158, distance: 294.5
click at [632, 158] on div "Loading... Entry 1 Loading... Banquette Seating 1 Loading... Entry 2 Loading...…" at bounding box center [557, 281] width 1114 height 496
click at [704, 179] on icon at bounding box center [691, 180] width 35 height 35
drag, startPoint x: 262, startPoint y: 301, endPoint x: 640, endPoint y: 274, distance: 378.8
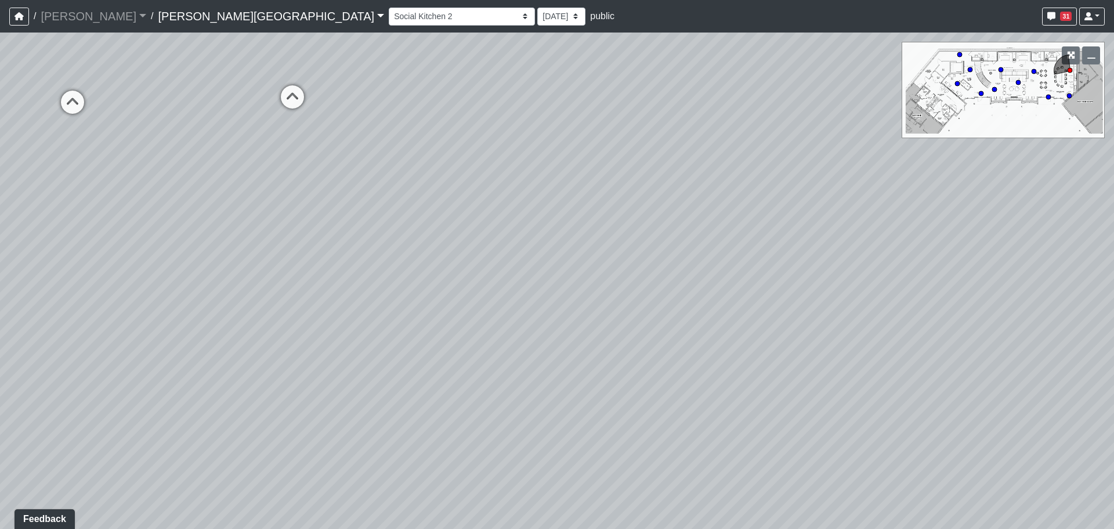
click at [628, 272] on div "Loading... Entry 1 Loading... Banquette Seating 1 Loading... Entry 2 Loading...…" at bounding box center [557, 281] width 1114 height 496
drag, startPoint x: 337, startPoint y: 332, endPoint x: 555, endPoint y: 256, distance: 231.1
click at [555, 256] on div "Loading... Entry 1 Loading... Banquette Seating 1 Loading... Entry 2 Loading...…" at bounding box center [557, 281] width 1114 height 496
drag, startPoint x: 423, startPoint y: 407, endPoint x: 383, endPoint y: 485, distance: 86.7
click at [383, 485] on div "Loading... Entry 1 Loading... Banquette Seating 1 Loading... Entry 2 Loading...…" at bounding box center [557, 281] width 1114 height 496
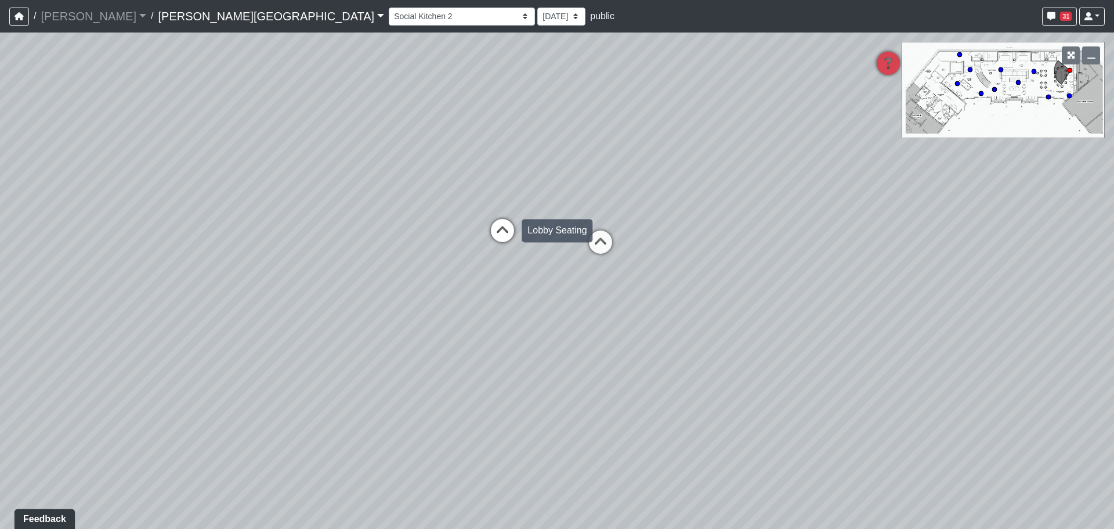
click at [500, 233] on icon at bounding box center [502, 236] width 35 height 35
drag, startPoint x: 205, startPoint y: 341, endPoint x: 662, endPoint y: 307, distance: 458.7
click at [598, 302] on div "Loading... Entry 1 Loading... Banquette Seating 1 Loading... Entry 2 Loading...…" at bounding box center [557, 281] width 1114 height 496
drag, startPoint x: 217, startPoint y: 351, endPoint x: 377, endPoint y: 500, distance: 219.3
click at [377, 500] on div "Loading... Entry 1 Loading... Banquette Seating 1 Loading... Entry 2 Loading...…" at bounding box center [557, 281] width 1114 height 496
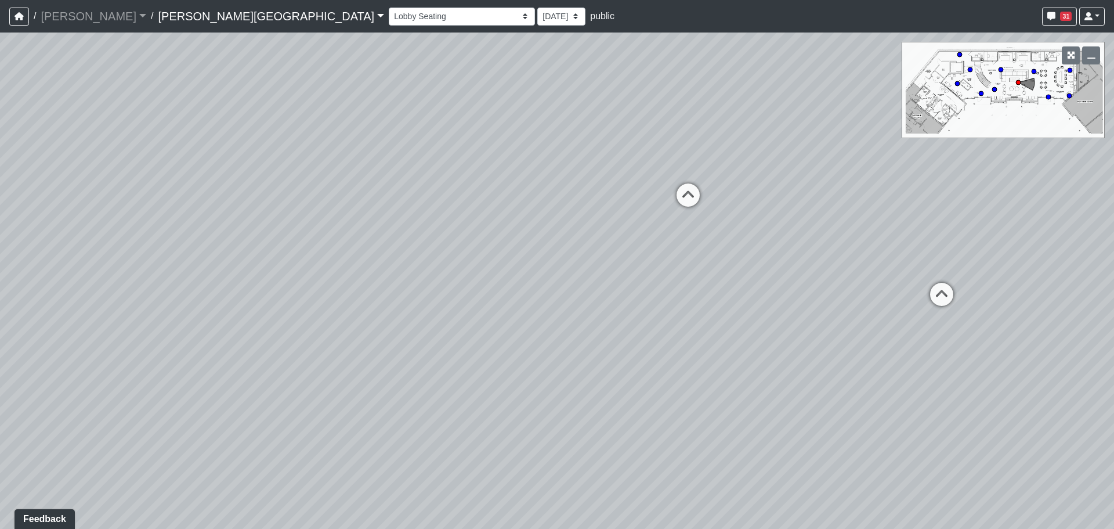
drag, startPoint x: 433, startPoint y: 189, endPoint x: 444, endPoint y: 216, distance: 29.4
click at [444, 216] on div "Loading... Entry 1 Loading... Banquette Seating 1 Loading... Entry 2 Loading...…" at bounding box center [557, 281] width 1114 height 496
drag, startPoint x: 597, startPoint y: 105, endPoint x: 568, endPoint y: 176, distance: 76.8
click at [568, 176] on div "Loading... Entry 1 Loading... Banquette Seating 1 Loading... Entry 2 Loading...…" at bounding box center [557, 281] width 1114 height 496
drag, startPoint x: 715, startPoint y: 146, endPoint x: 737, endPoint y: 140, distance: 22.4
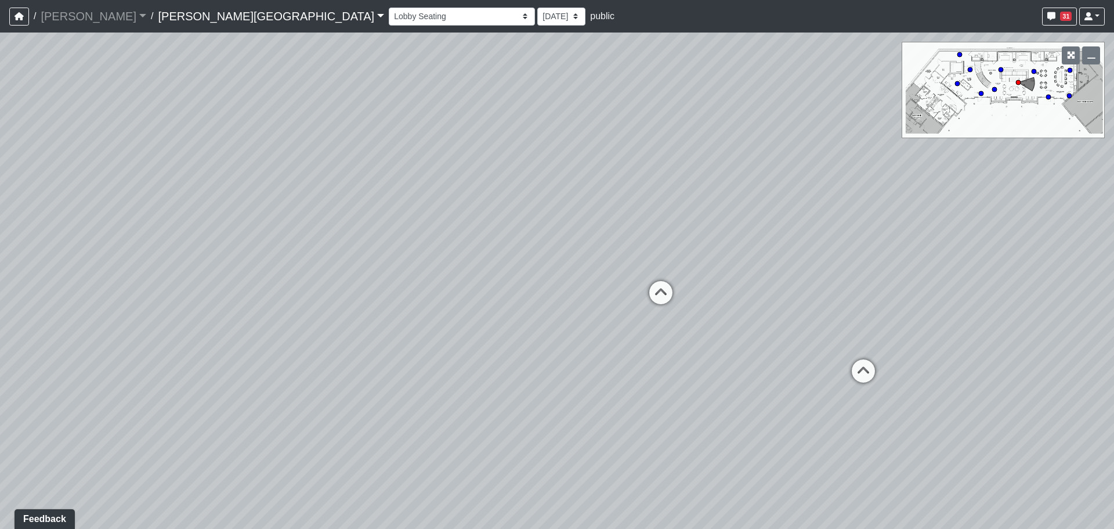
click at [737, 140] on div "Loading... Entry 1 Loading... Banquette Seating 1 Loading... Entry 2 Loading...…" at bounding box center [557, 281] width 1114 height 496
click at [399, 233] on div "Loading... Entry 1 Loading... Banquette Seating 1 Loading... Entry 2 Loading...…" at bounding box center [557, 281] width 1114 height 496
drag, startPoint x: 303, startPoint y: 23, endPoint x: 290, endPoint y: 24, distance: 12.8
click at [389, 23] on select "Banquette Seating 1 Banquette Seating 2 Billards Lounge Billards Lounge Hallway…" at bounding box center [462, 17] width 146 height 18
click at [389, 8] on select "Banquette Seating 1 Banquette Seating 2 Billards Lounge Billards Lounge Hallway…" at bounding box center [462, 17] width 146 height 18
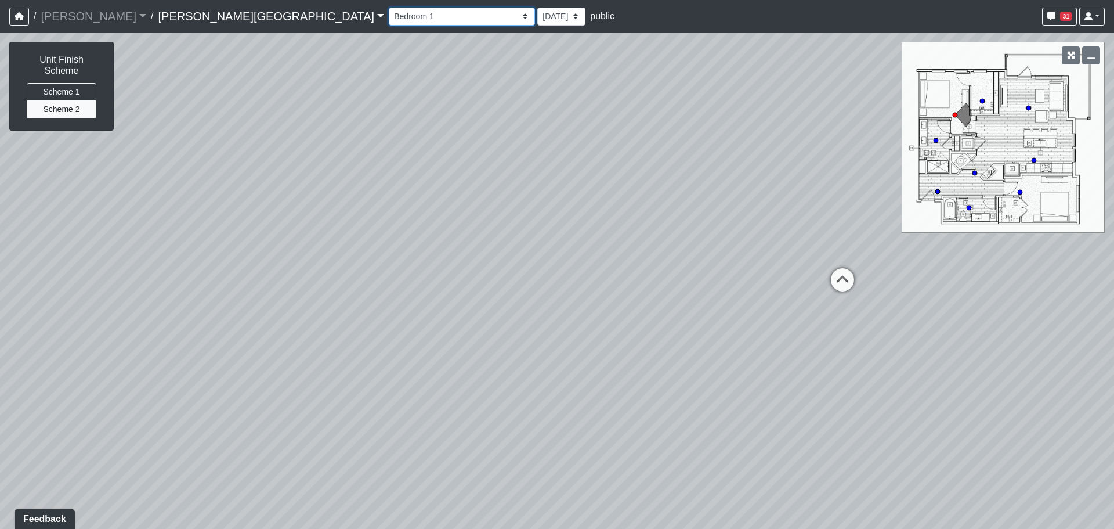
click at [389, 19] on select "Banquette Seating 1 Banquette Seating 2 Billards Lounge Billards Lounge Hallway…" at bounding box center [462, 17] width 146 height 18
click at [389, 8] on select "Banquette Seating 1 Banquette Seating 2 Billards Lounge Billards Lounge Hallway…" at bounding box center [462, 17] width 146 height 18
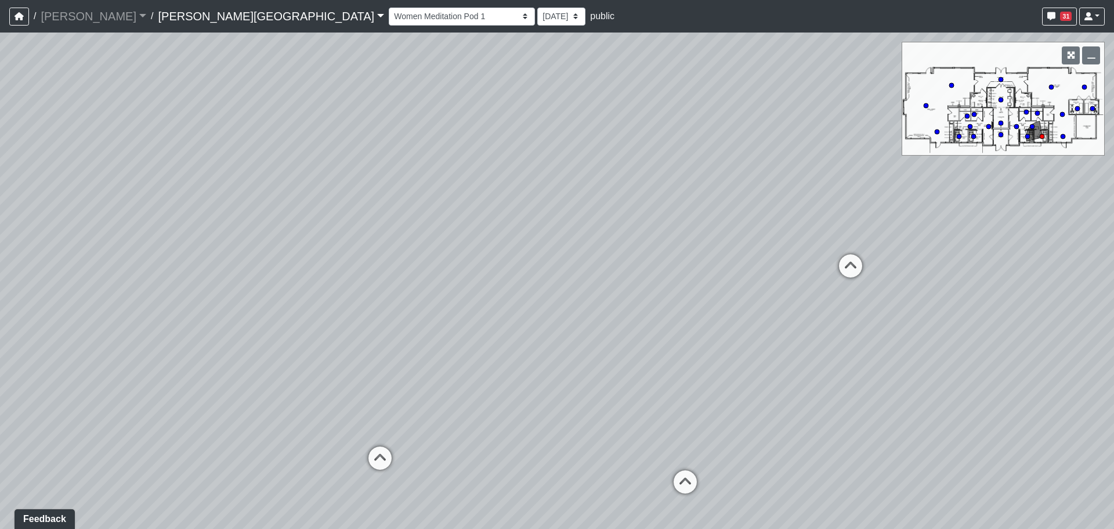
drag, startPoint x: 589, startPoint y: 378, endPoint x: 39, endPoint y: 323, distance: 552.4
click at [41, 324] on div "Loading... Entry 1 Loading... Banquette Seating 1 Loading... Entry 2 Loading...…" at bounding box center [557, 281] width 1114 height 496
click at [461, 461] on icon at bounding box center [465, 456] width 35 height 35
drag, startPoint x: 608, startPoint y: 473, endPoint x: 65, endPoint y: 405, distance: 547.5
click at [65, 405] on div "Loading... Entry 1 Loading... Banquette Seating 1 Loading... Entry 2 Loading...…" at bounding box center [557, 281] width 1114 height 496
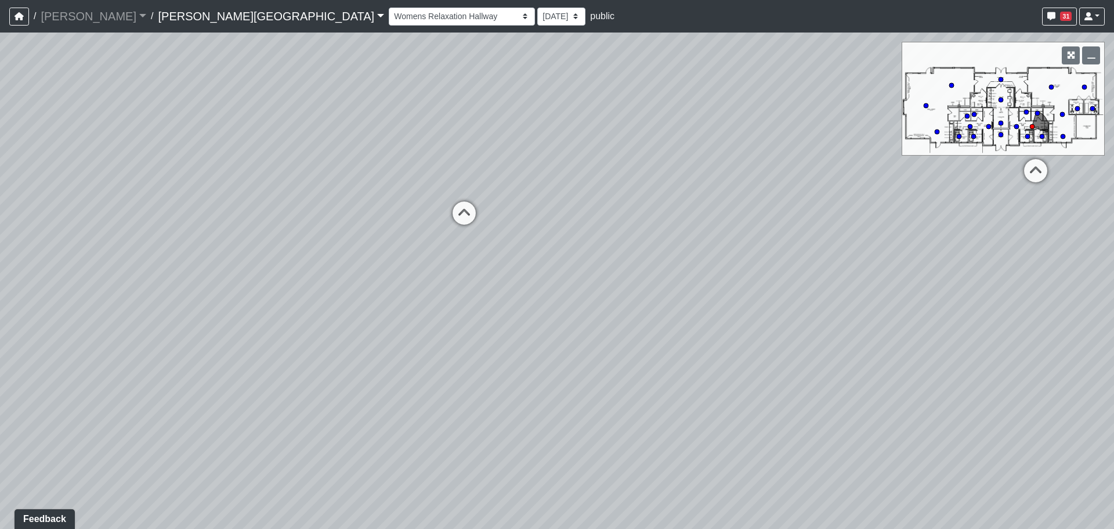
drag, startPoint x: 570, startPoint y: 407, endPoint x: 420, endPoint y: 485, distance: 169.0
click at [420, 485] on div "Loading... Entry 1 Loading... Banquette Seating 1 Loading... Entry 2 Loading...…" at bounding box center [557, 281] width 1114 height 496
drag, startPoint x: 523, startPoint y: 323, endPoint x: 885, endPoint y: 240, distance: 371.2
click at [885, 240] on div "Loading... Entry 1 Loading... Banquette Seating 1 Loading... Entry 2 Loading...…" at bounding box center [557, 281] width 1114 height 496
drag, startPoint x: 359, startPoint y: 391, endPoint x: 748, endPoint y: 402, distance: 389.1
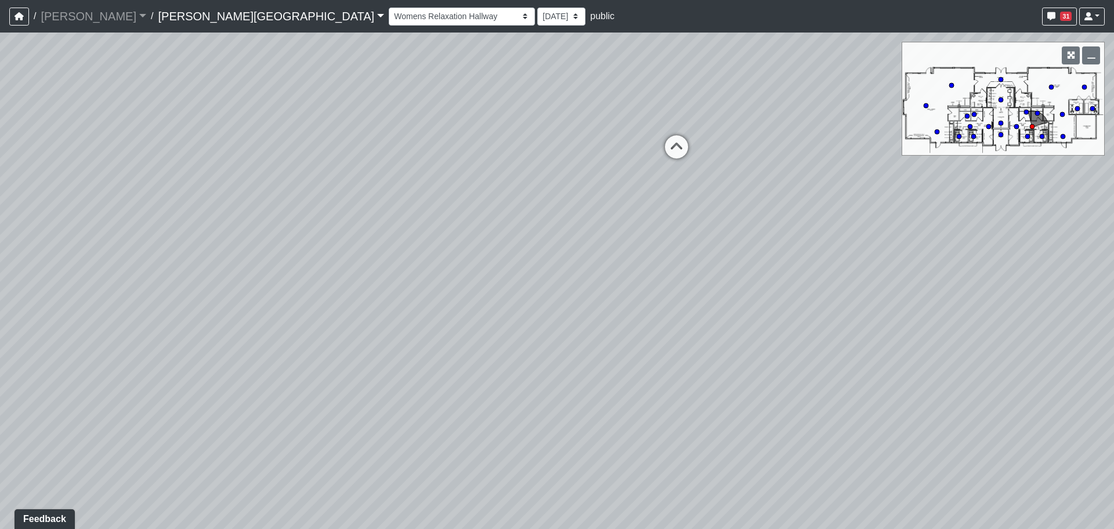
click at [737, 399] on div "Loading... Entry 1 Loading... Banquette Seating 1 Loading... Entry 2 Loading...…" at bounding box center [557, 281] width 1114 height 496
drag, startPoint x: 273, startPoint y: 323, endPoint x: 496, endPoint y: 360, distance: 225.9
click at [496, 360] on div "Loading... Entry 1 Loading... Banquette Seating 1 Loading... Entry 2 Loading...…" at bounding box center [557, 281] width 1114 height 496
click at [540, 416] on div "Loading... Entry 1 Loading... Banquette Seating 1 Loading... Entry 2 Loading...…" at bounding box center [557, 281] width 1114 height 496
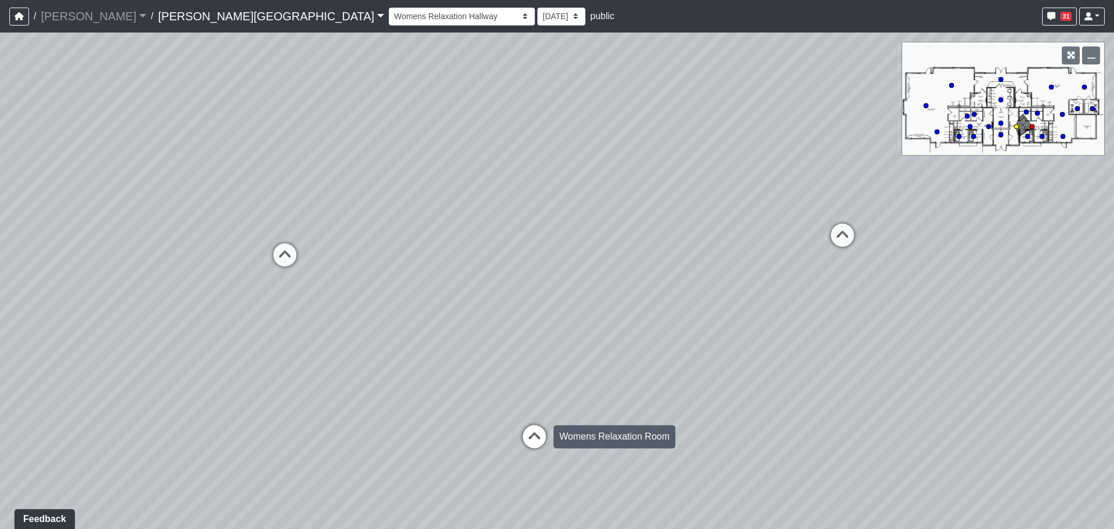
click at [538, 427] on icon at bounding box center [534, 442] width 35 height 35
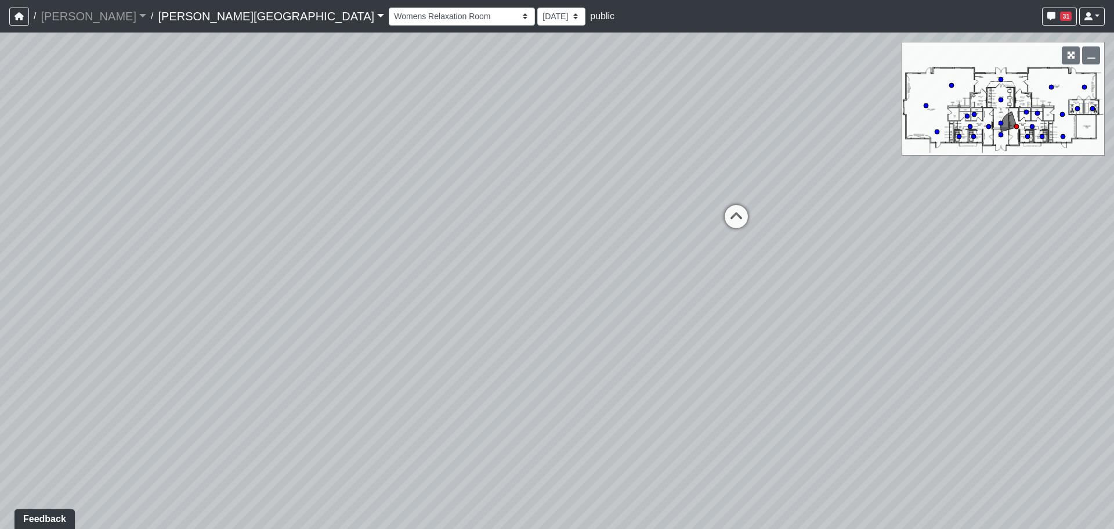
drag, startPoint x: 516, startPoint y: 399, endPoint x: 102, endPoint y: 369, distance: 415.6
click at [102, 369] on div "Loading... Entry 1 Loading... Banquette Seating 1 Loading... Entry 2 Loading...…" at bounding box center [557, 281] width 1114 height 496
click at [431, 206] on icon at bounding box center [433, 193] width 35 height 35
drag, startPoint x: 540, startPoint y: 360, endPoint x: 566, endPoint y: 377, distance: 30.3
click at [490, 372] on div "Loading... Entry 1 Loading... Banquette Seating 1 Loading... Entry 2 Loading...…" at bounding box center [557, 281] width 1114 height 496
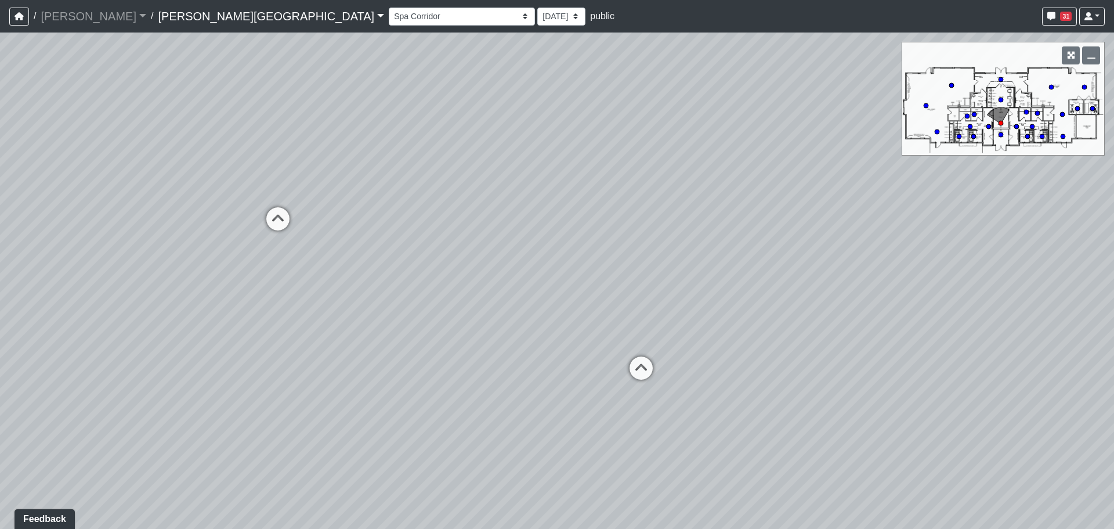
click at [620, 383] on div "Loading... Entry 1 Loading... Banquette Seating 1 Loading... Entry 2 Loading...…" at bounding box center [557, 281] width 1114 height 496
drag, startPoint x: 494, startPoint y: 408, endPoint x: 381, endPoint y: 402, distance: 112.8
click at [381, 402] on div "Loading... Entry 1 Loading... Banquette Seating 1 Loading... Entry 2 Loading...…" at bounding box center [557, 281] width 1114 height 496
drag, startPoint x: 420, startPoint y: 380, endPoint x: 181, endPoint y: 373, distance: 238.7
click at [181, 373] on div "Loading... Entry 1 Loading... Banquette Seating 1 Loading... Entry 2 Loading...…" at bounding box center [557, 281] width 1114 height 496
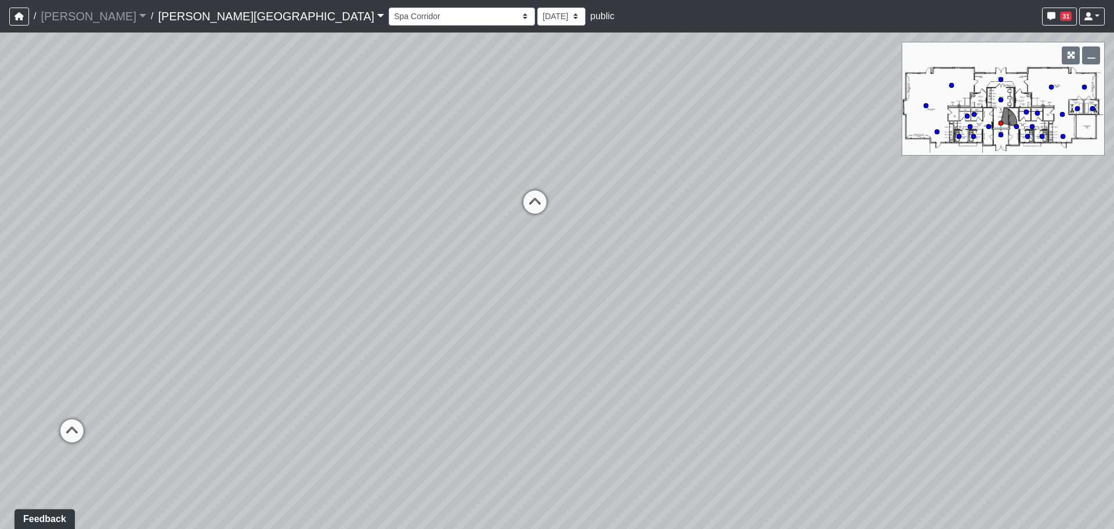
click at [502, 215] on div "Loading... Entry 1 Loading... Banquette Seating 1 Loading... Entry 2 Loading...…" at bounding box center [557, 281] width 1114 height 496
click at [545, 209] on icon at bounding box center [535, 207] width 35 height 35
drag, startPoint x: 810, startPoint y: 318, endPoint x: 287, endPoint y: 309, distance: 523.6
click at [287, 309] on div "Loading... Entry 1 Loading... Banquette Seating 1 Loading... Entry 2 Loading...…" at bounding box center [557, 281] width 1114 height 496
click at [436, 351] on div "Loading... Entry 1 Loading... Banquette Seating 1 Loading... Entry 2 Loading...…" at bounding box center [557, 281] width 1114 height 496
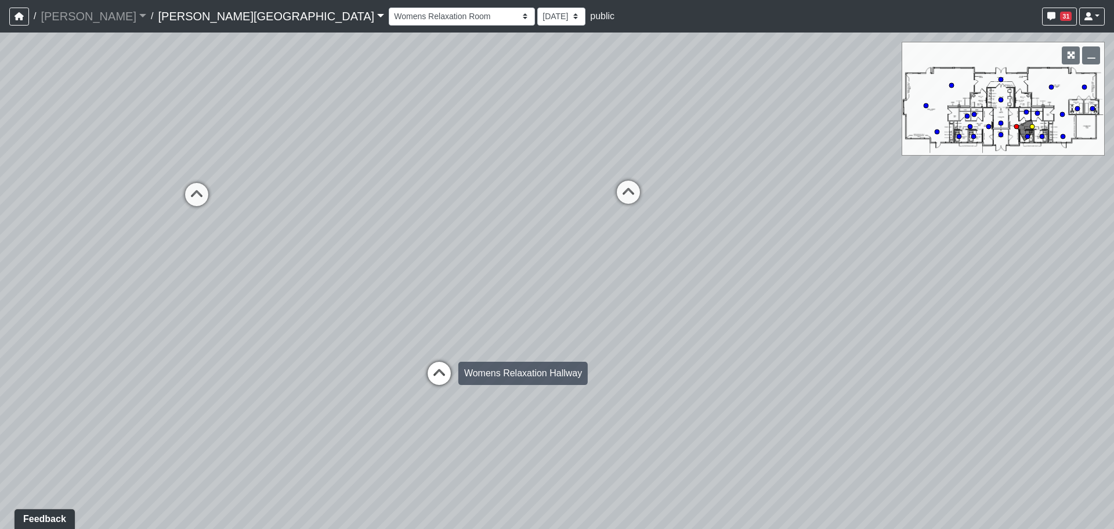
click at [437, 366] on icon at bounding box center [439, 379] width 35 height 35
select select "k6HtFvQagPDDgce9Dvdqng"
drag, startPoint x: 416, startPoint y: 327, endPoint x: 439, endPoint y: 347, distance: 30.9
click at [439, 347] on div "Loading... Entry 1 Loading... Banquette Seating 1 Loading... Entry 2 Loading...…" at bounding box center [557, 281] width 1114 height 496
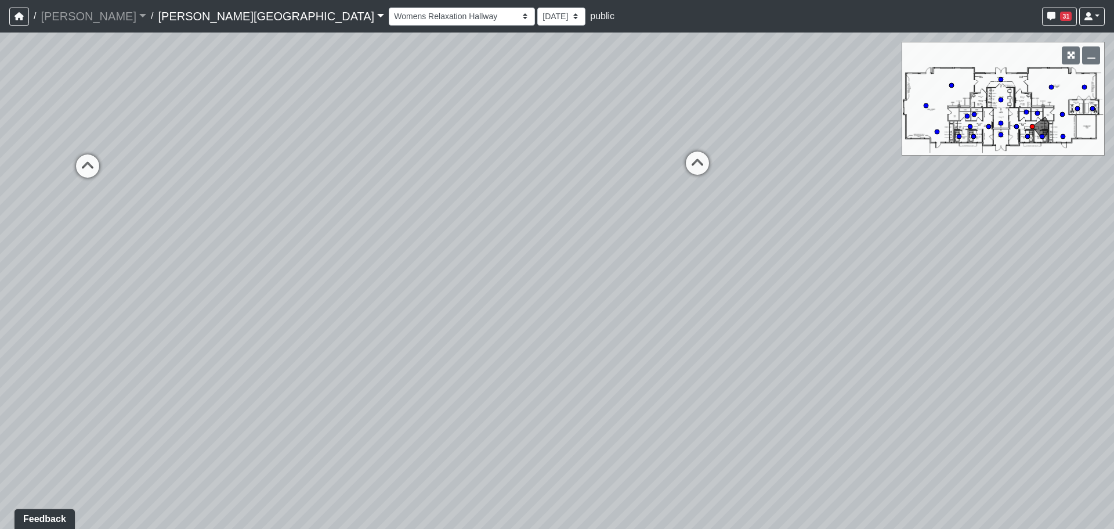
drag, startPoint x: 571, startPoint y: 340, endPoint x: 603, endPoint y: 338, distance: 31.9
click at [603, 338] on div "Loading... Entry 1 Loading... Banquette Seating 1 Loading... Entry 2 Loading...…" at bounding box center [557, 281] width 1114 height 496
drag, startPoint x: 433, startPoint y: 362, endPoint x: 454, endPoint y: 363, distance: 20.9
click at [453, 362] on div "Loading... Entry 1 Loading... Banquette Seating 1 Loading... Entry 2 Loading...…" at bounding box center [557, 281] width 1114 height 496
